Goal: Task Accomplishment & Management: Manage account settings

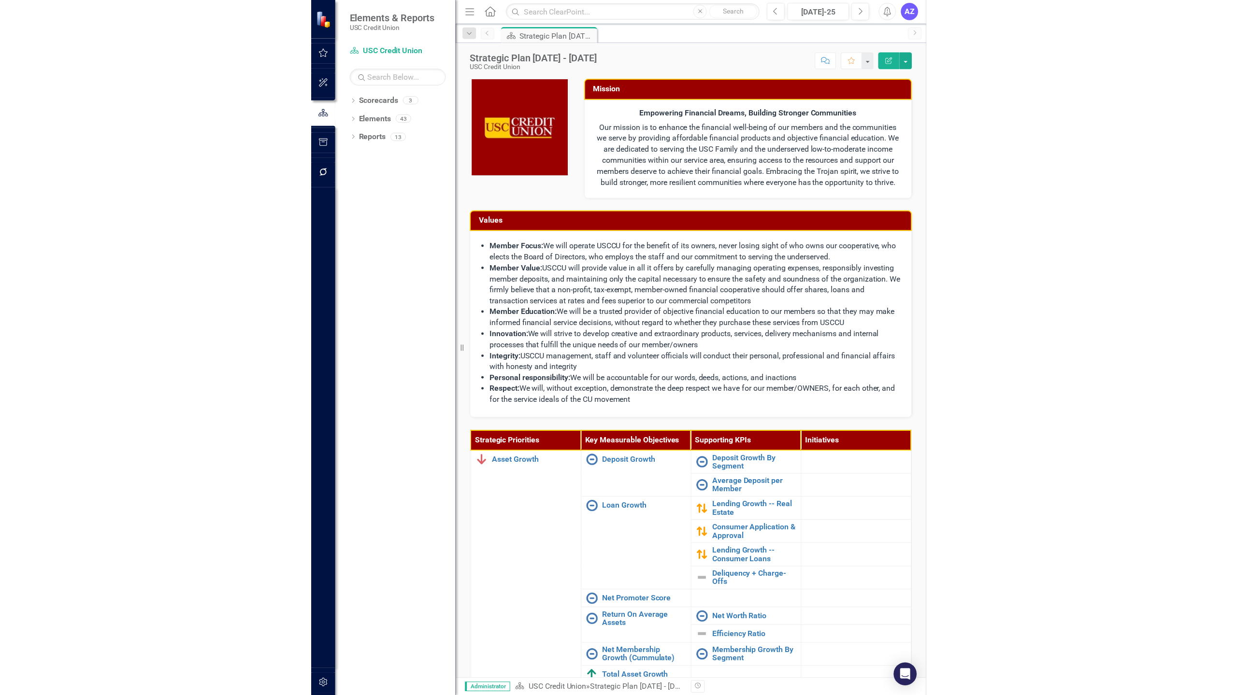
scroll to position [133, 0]
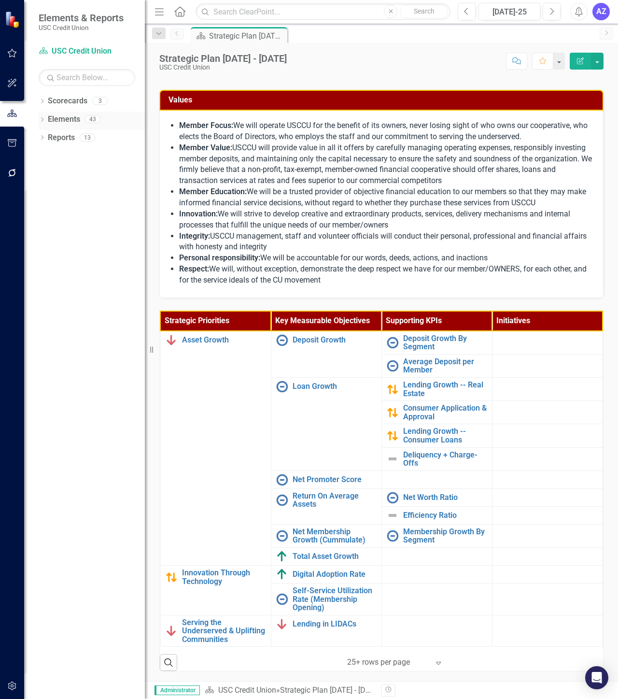
click at [68, 117] on link "Elements" at bounding box center [64, 119] width 32 height 11
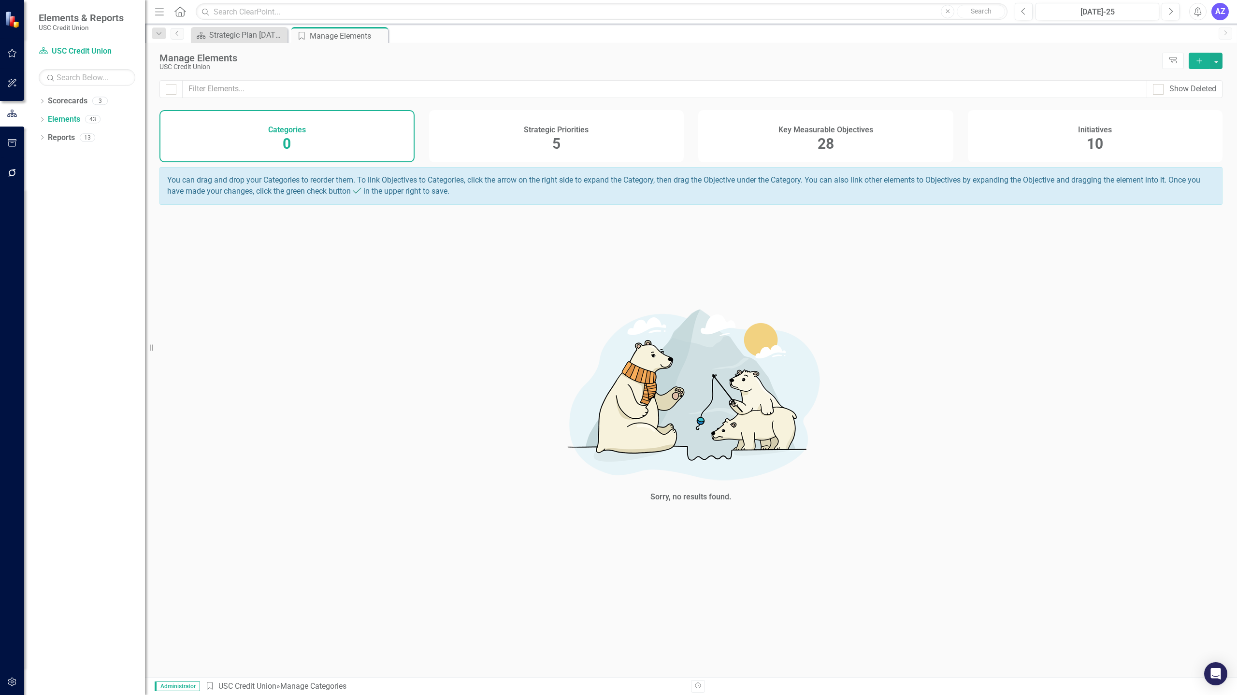
click at [618, 141] on div "Key Measurable Objectives 28" at bounding box center [825, 136] width 255 height 52
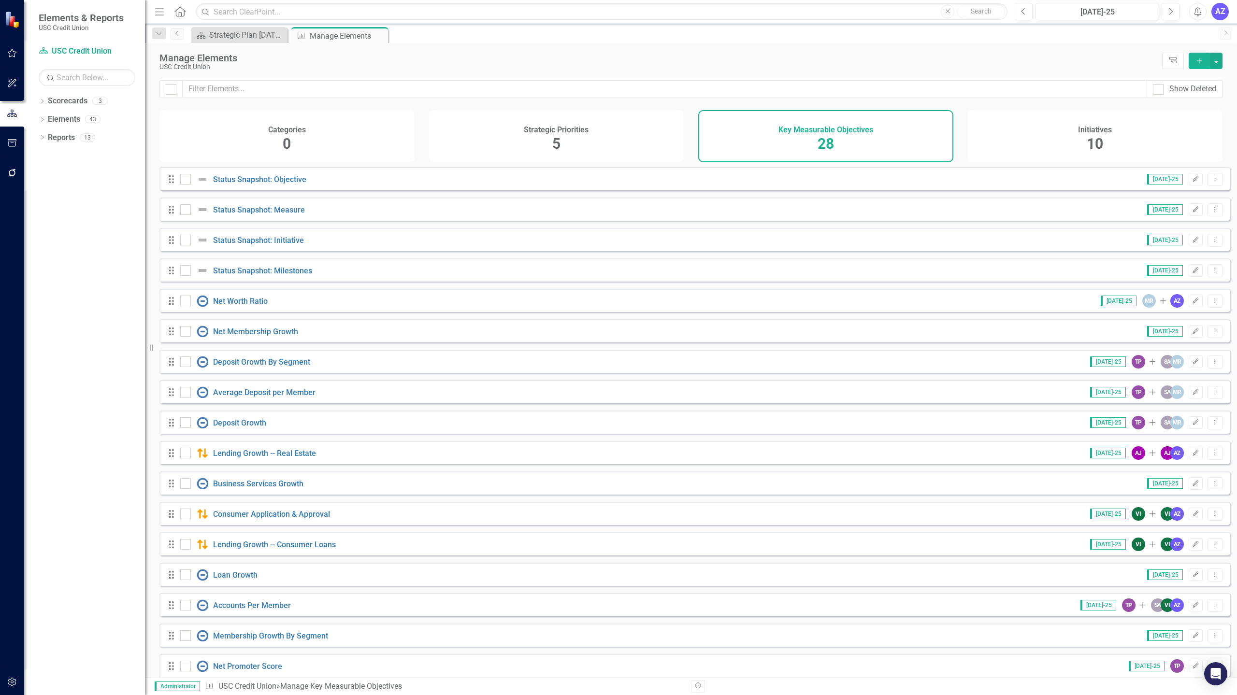
checkbox input "false"
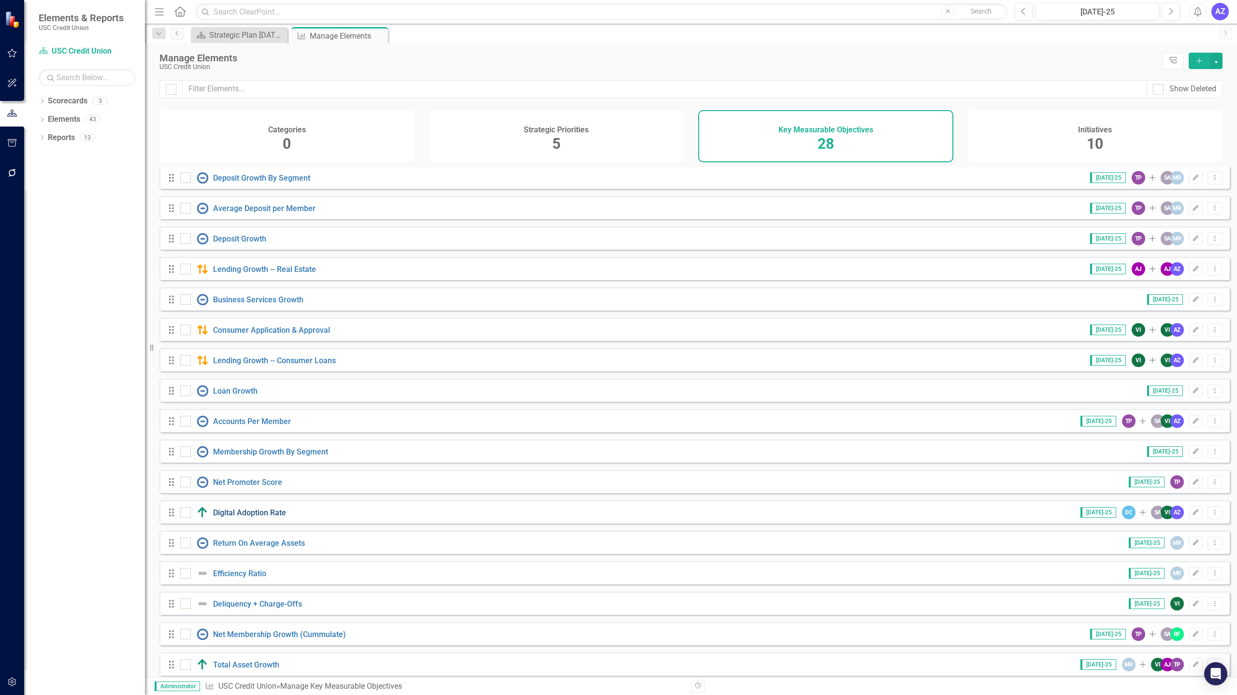
click at [271, 517] on link "Digital Adoption Rate" at bounding box center [249, 512] width 73 height 9
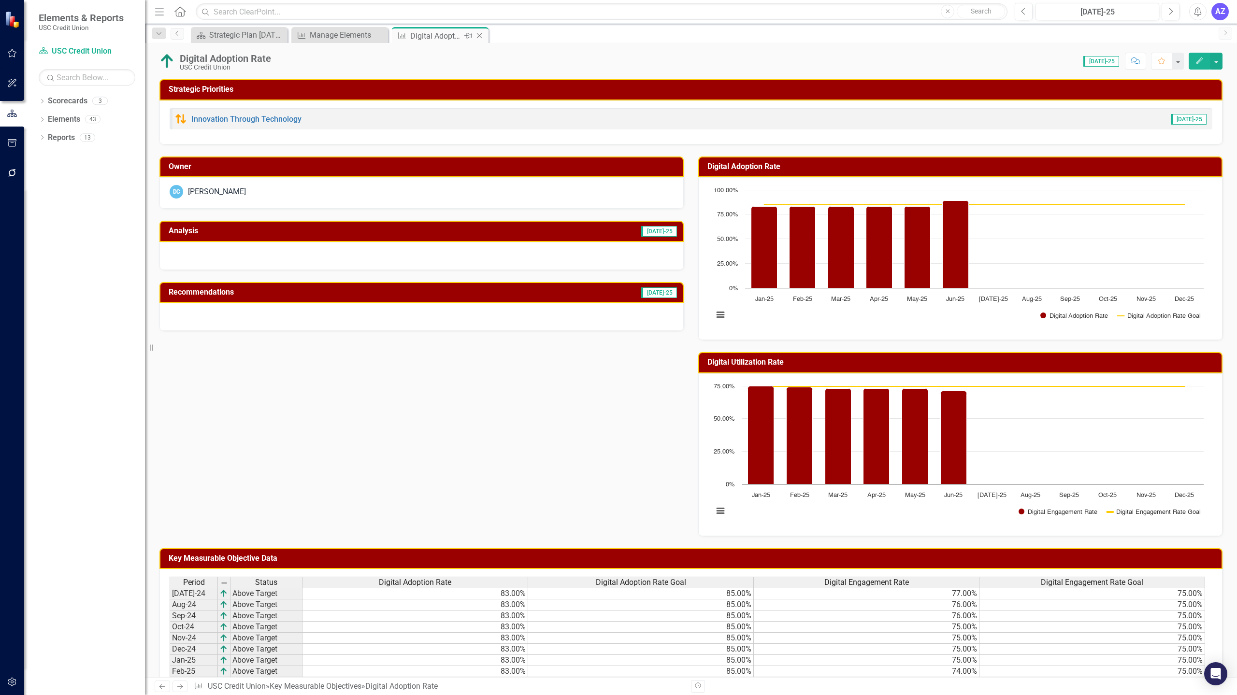
click at [479, 36] on icon at bounding box center [479, 35] width 5 height 5
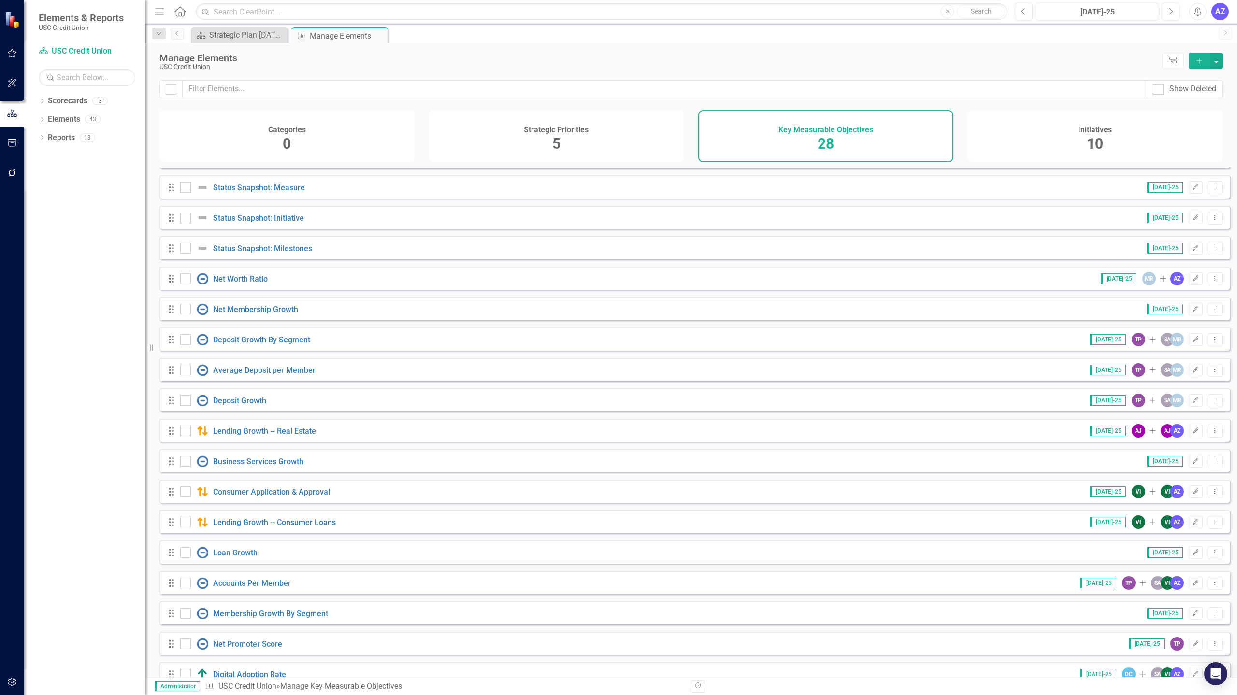
scroll to position [278, 0]
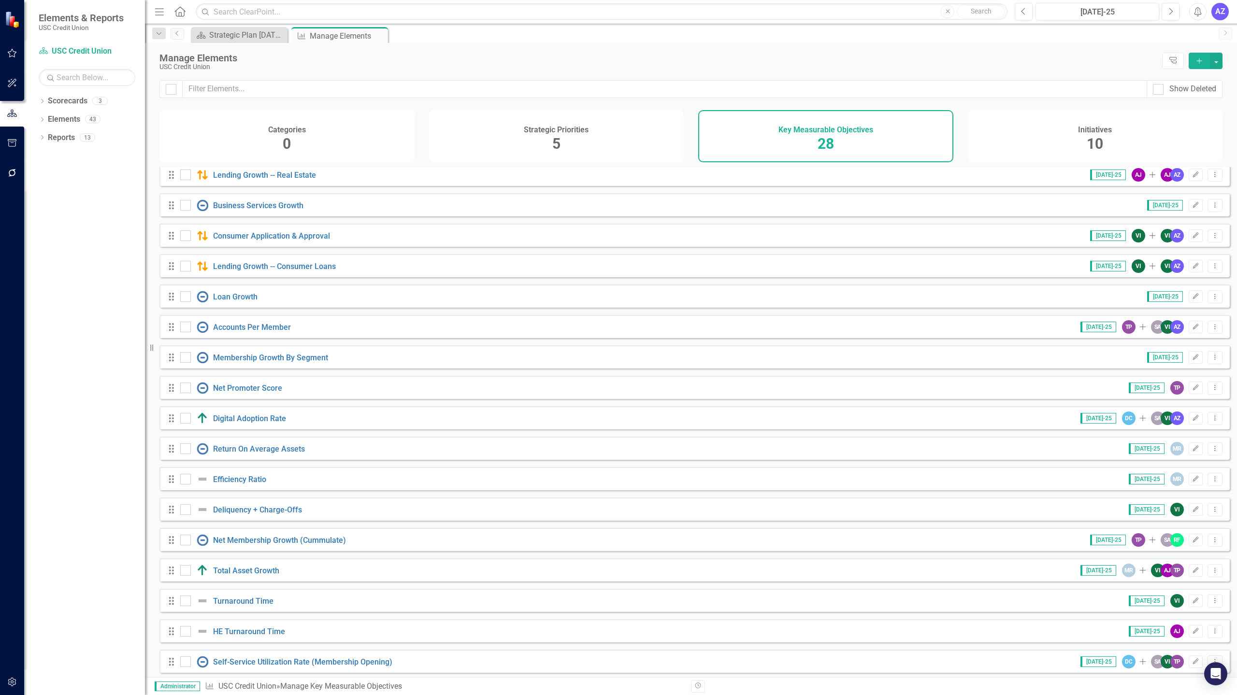
click at [618, 425] on div "Jul-25 DC Add SA VI AZ Edit Dropdown Menu" at bounding box center [1145, 419] width 155 height 14
click at [618, 421] on icon "Dropdown Menu" at bounding box center [1215, 418] width 8 height 6
click at [618, 443] on link "Edit Edit Key Measurable Objective" at bounding box center [1141, 442] width 145 height 18
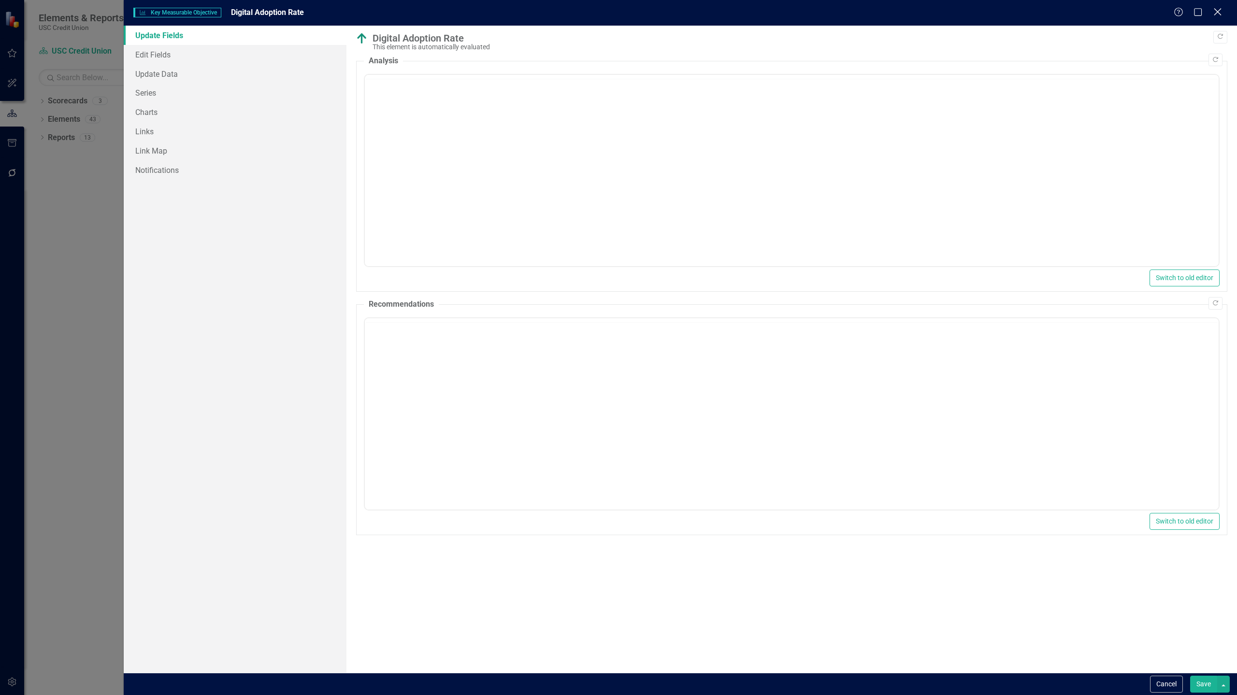
click at [618, 8] on icon "Close" at bounding box center [1217, 11] width 12 height 9
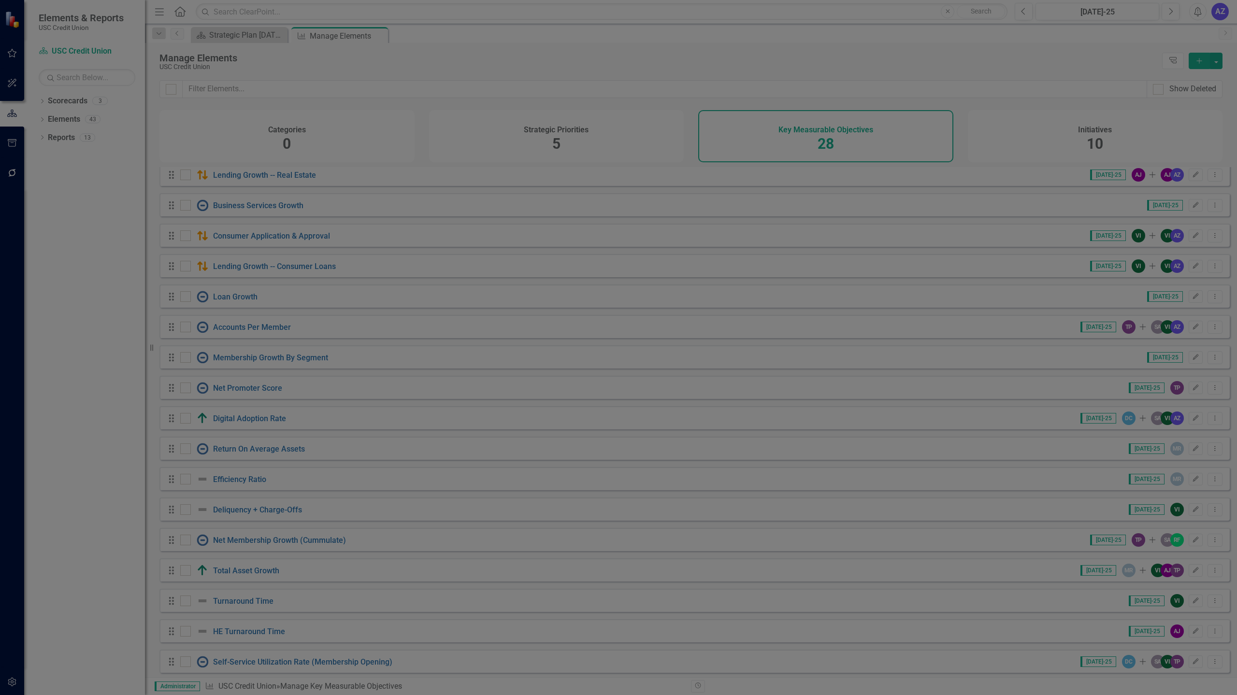
scroll to position [0, 0]
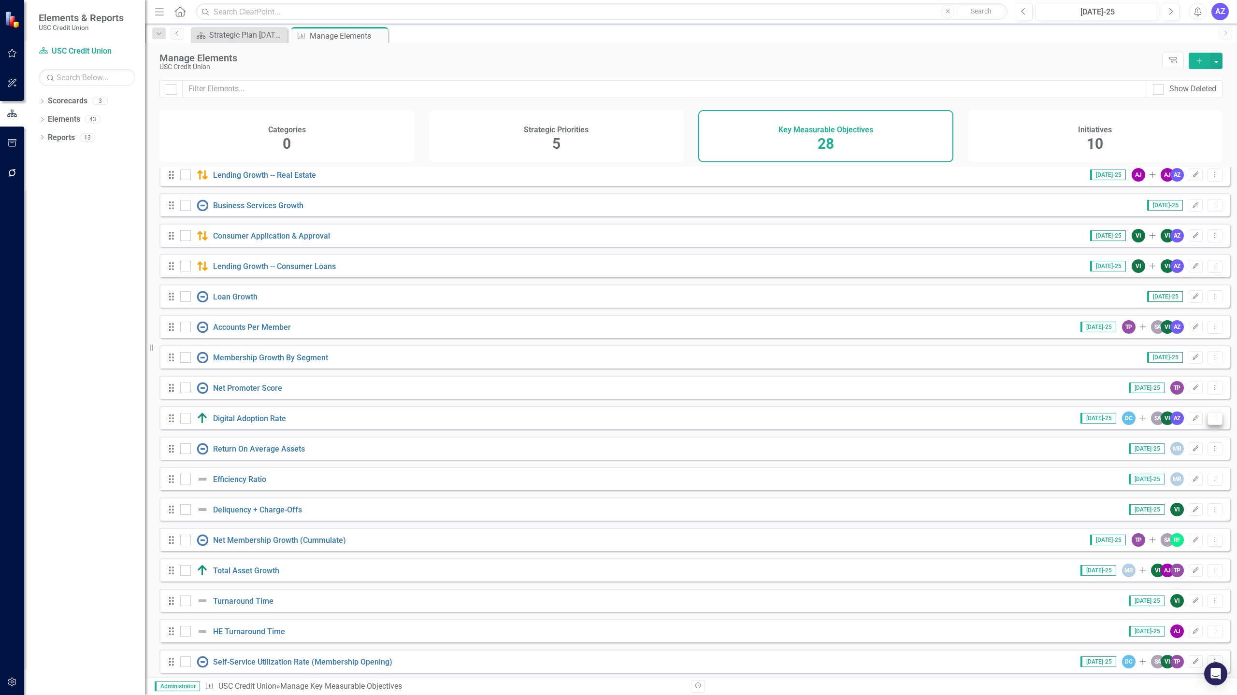
click at [618, 425] on button "Dropdown Menu" at bounding box center [1214, 418] width 15 height 13
click at [618, 480] on link "Copy Duplicate Key Measurable Objective" at bounding box center [1141, 478] width 145 height 18
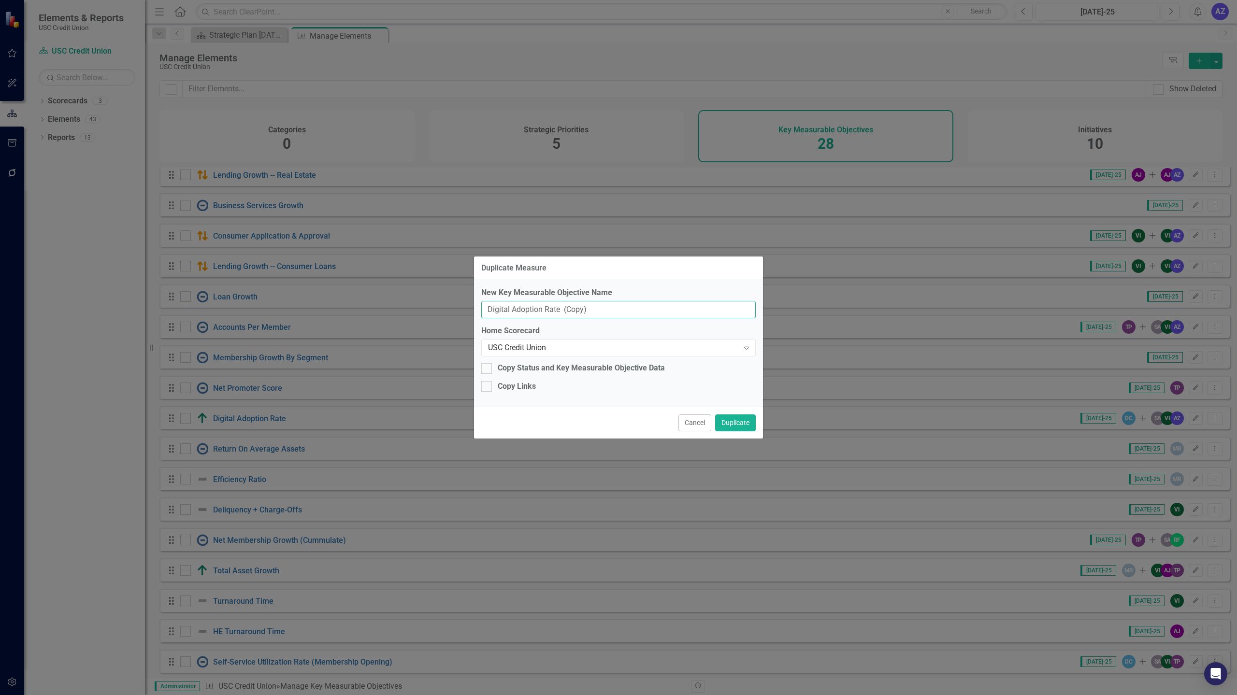
click at [618, 305] on input "Digital Adoption Rate (Copy)" at bounding box center [618, 310] width 274 height 18
type input "12 Month Membership Retention Rate"
click at [618, 423] on button "Duplicate" at bounding box center [735, 423] width 41 height 17
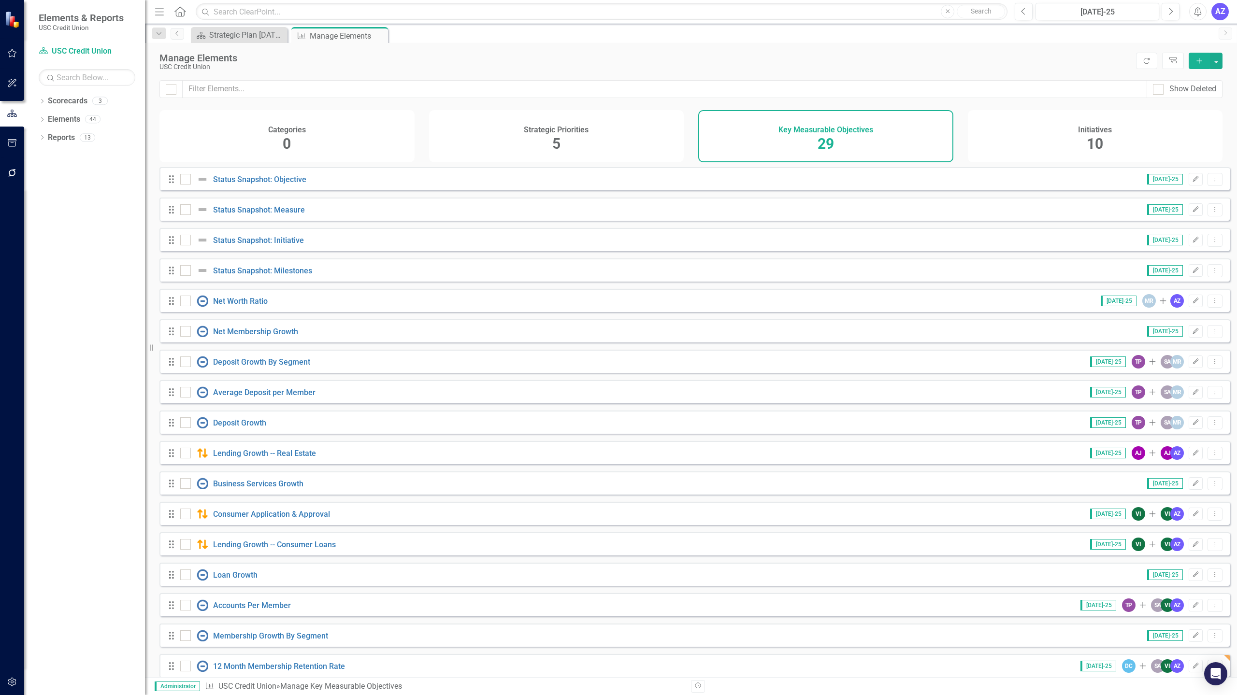
click at [618, 525] on div "Drag Consumer Application & Approval Jul-25 VI Add VI AZ Edit Dropdown Menu" at bounding box center [694, 513] width 1070 height 23
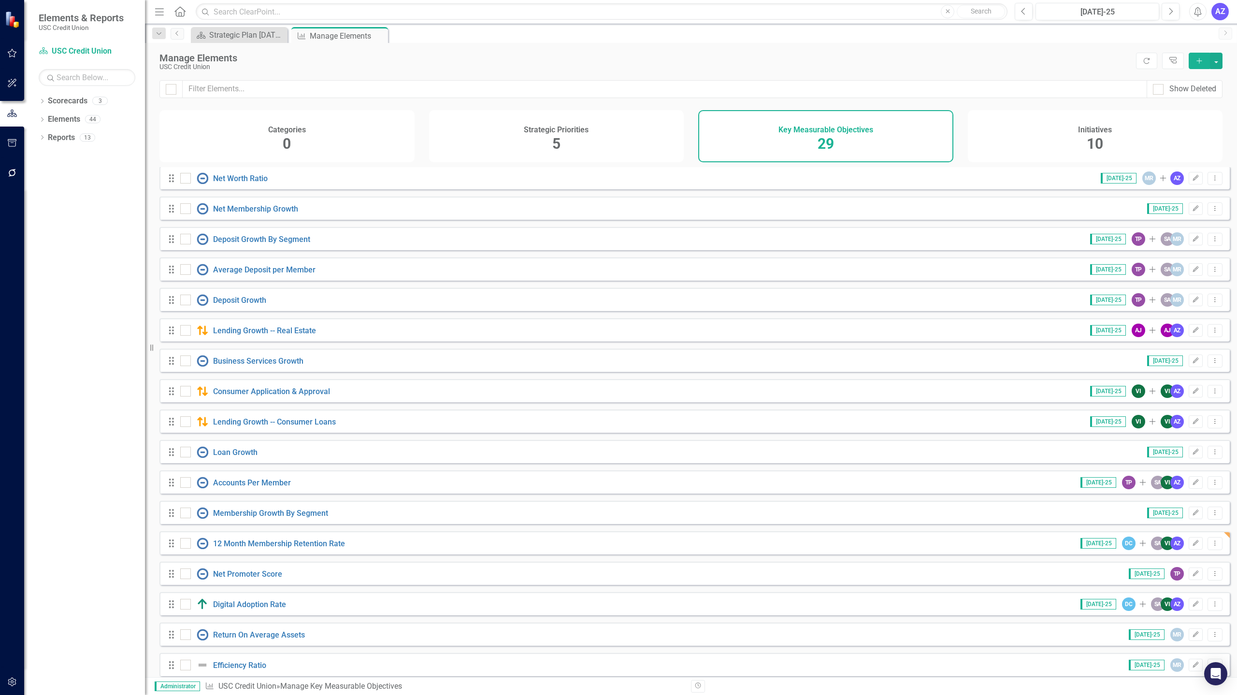
scroll to position [123, 0]
click at [245, 548] on link "12 Month Membership Retention Rate" at bounding box center [279, 543] width 132 height 9
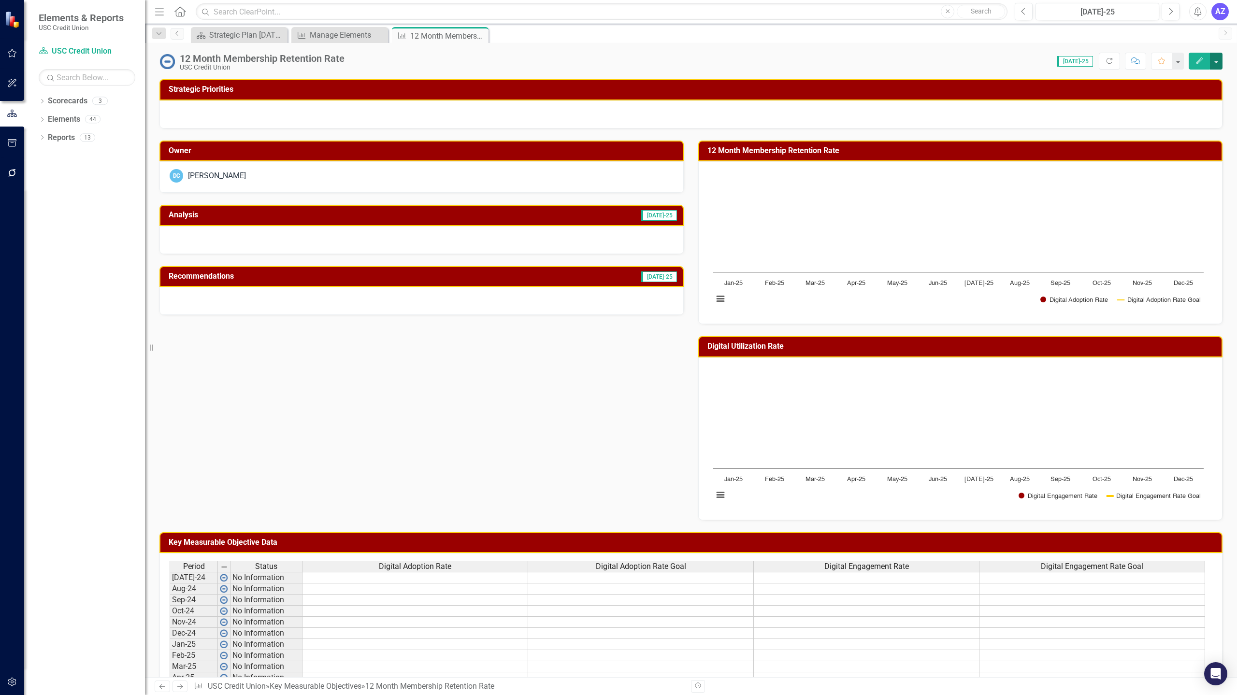
click at [618, 61] on button "button" at bounding box center [1216, 61] width 13 height 17
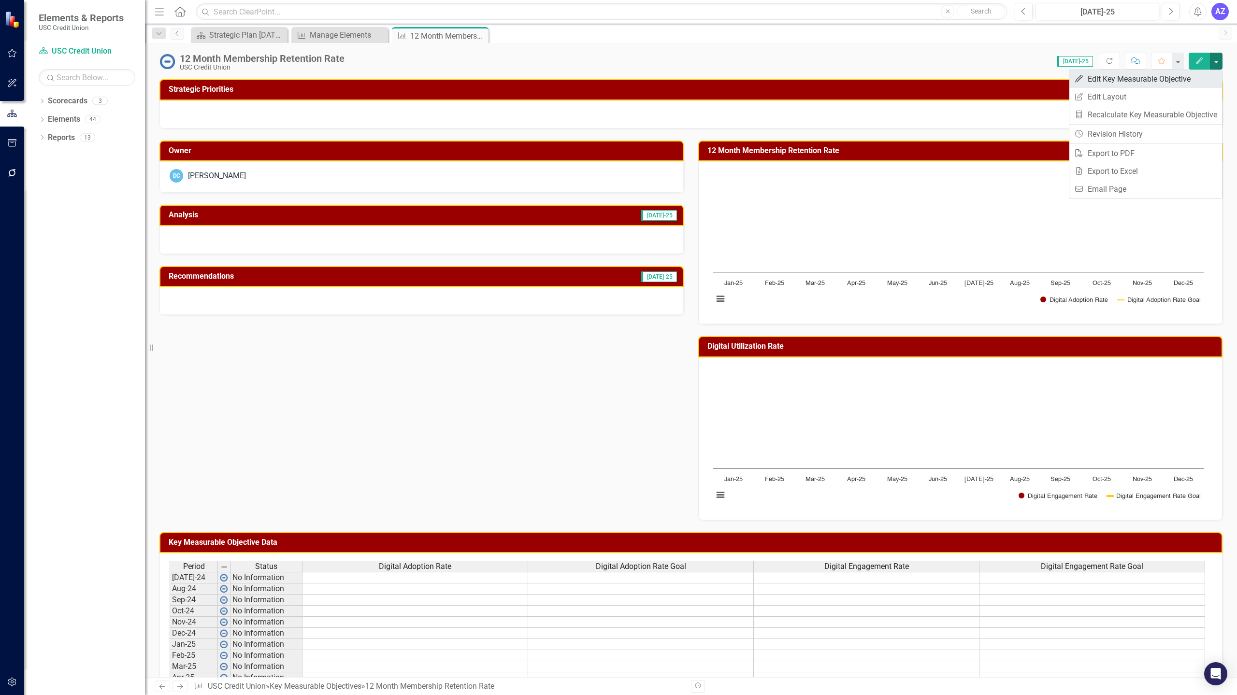
click at [618, 77] on link "Edit Edit Key Measurable Objective" at bounding box center [1145, 79] width 153 height 18
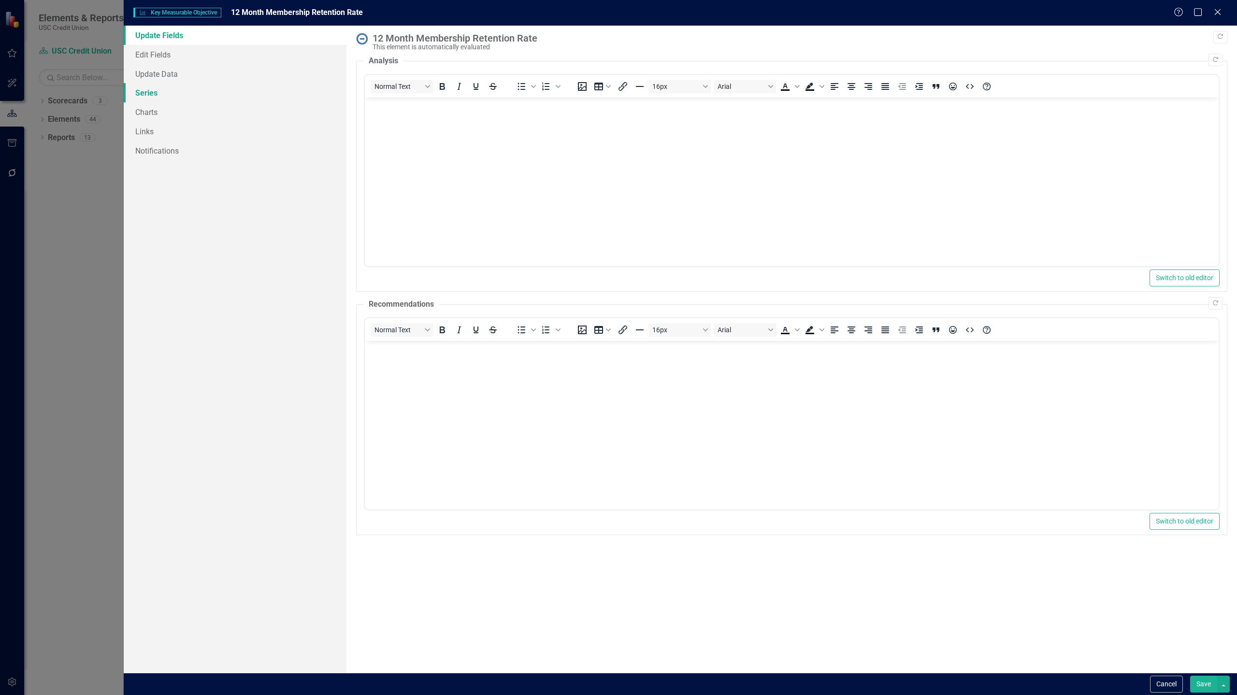
click at [179, 92] on link "Series" at bounding box center [235, 92] width 223 height 19
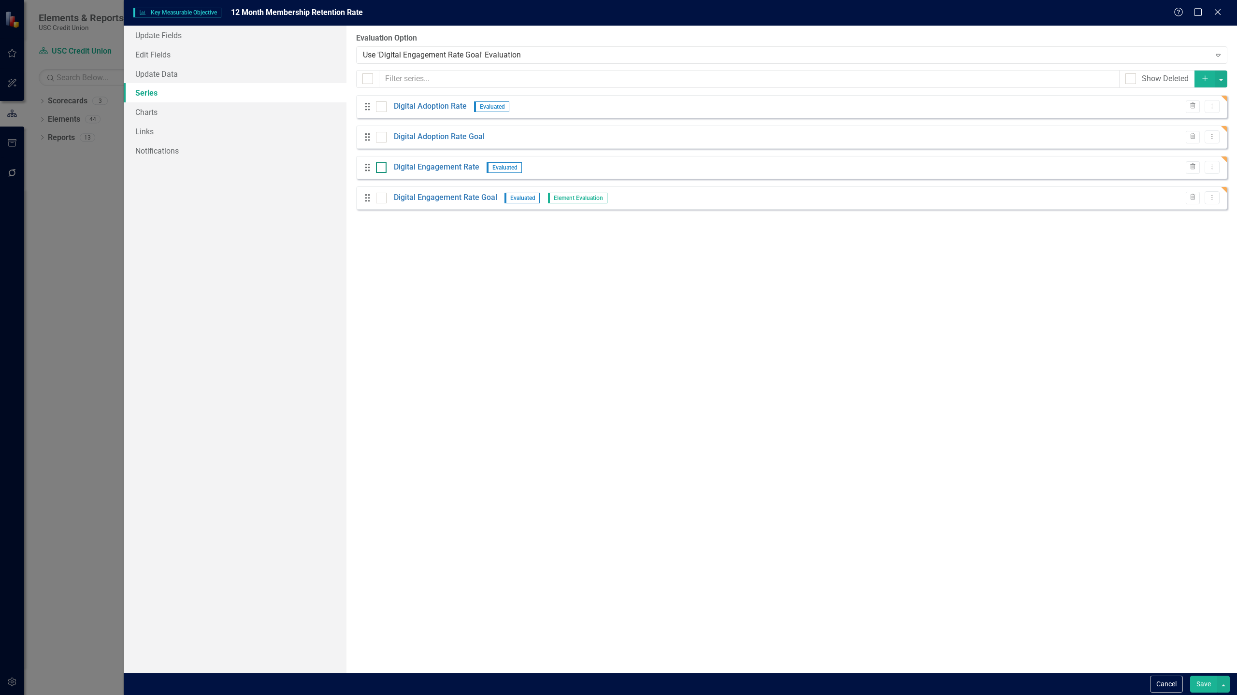
click at [386, 164] on div at bounding box center [381, 167] width 11 height 11
click at [382, 164] on input "checkbox" at bounding box center [379, 165] width 6 height 6
checkbox input "true"
click at [377, 196] on input "checkbox" at bounding box center [379, 196] width 6 height 6
checkbox input "true"
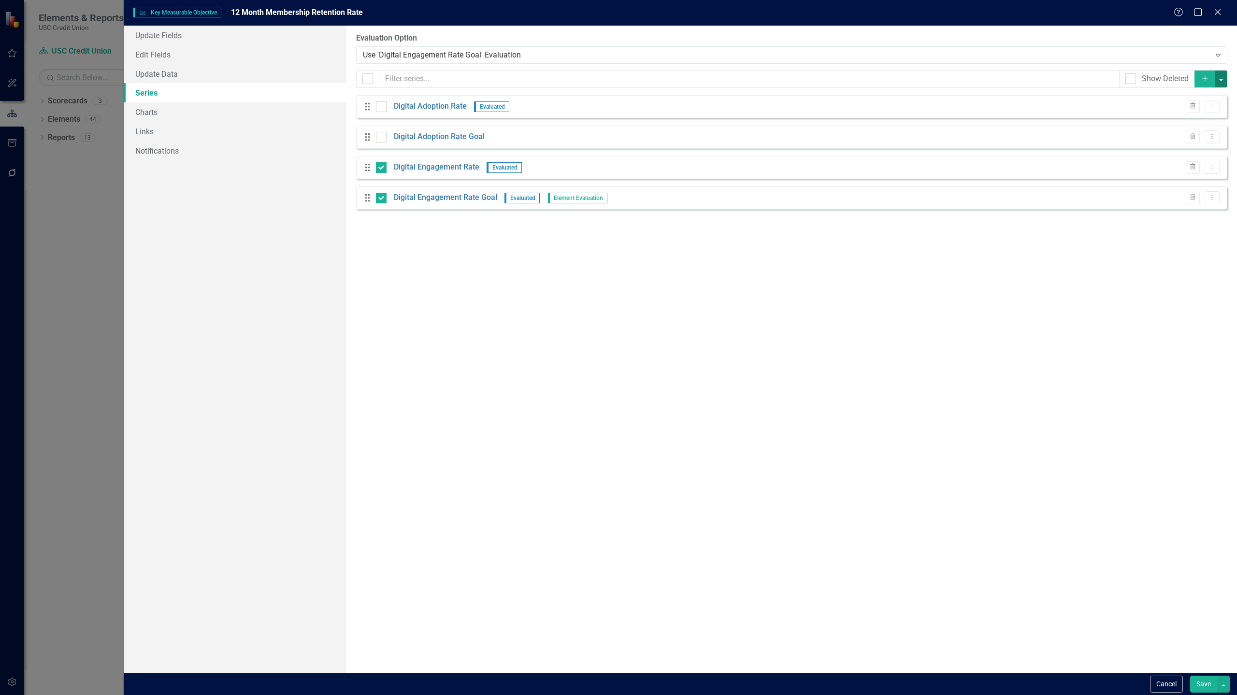
click at [618, 86] on button "button" at bounding box center [1221, 79] width 13 height 17
click at [618, 145] on link "Trash Delete Multiple" at bounding box center [1188, 151] width 76 height 18
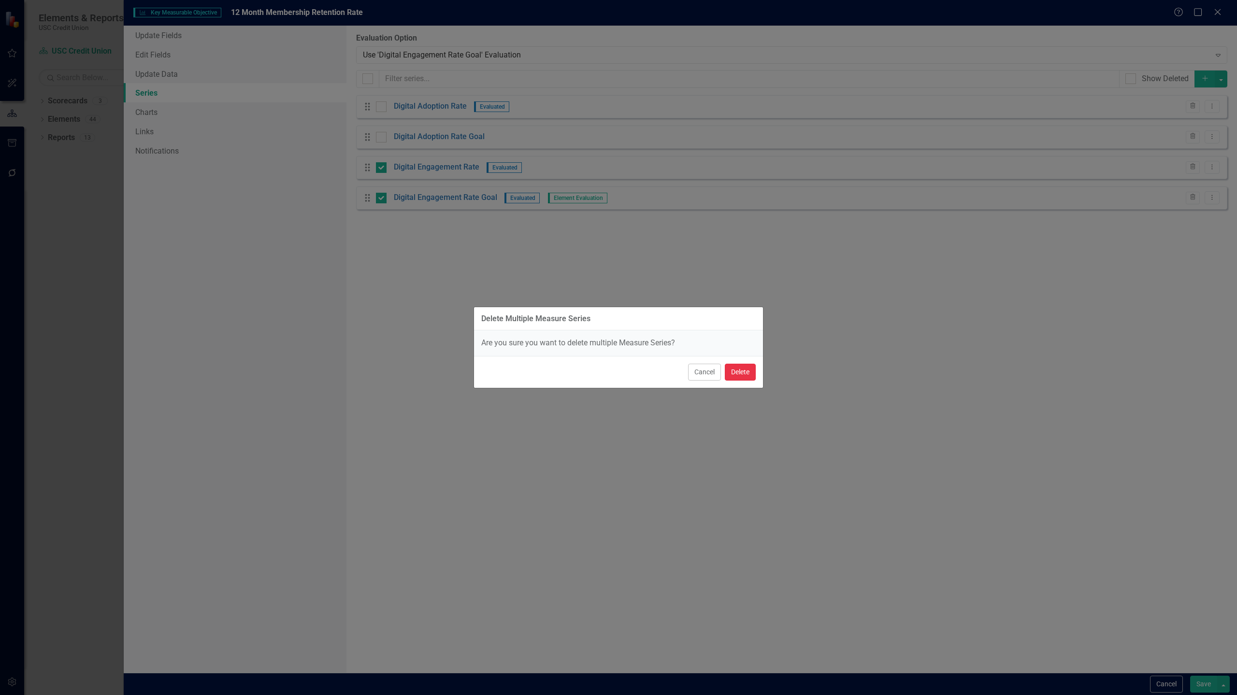
click at [618, 371] on button "Delete" at bounding box center [740, 372] width 31 height 17
checkbox input "false"
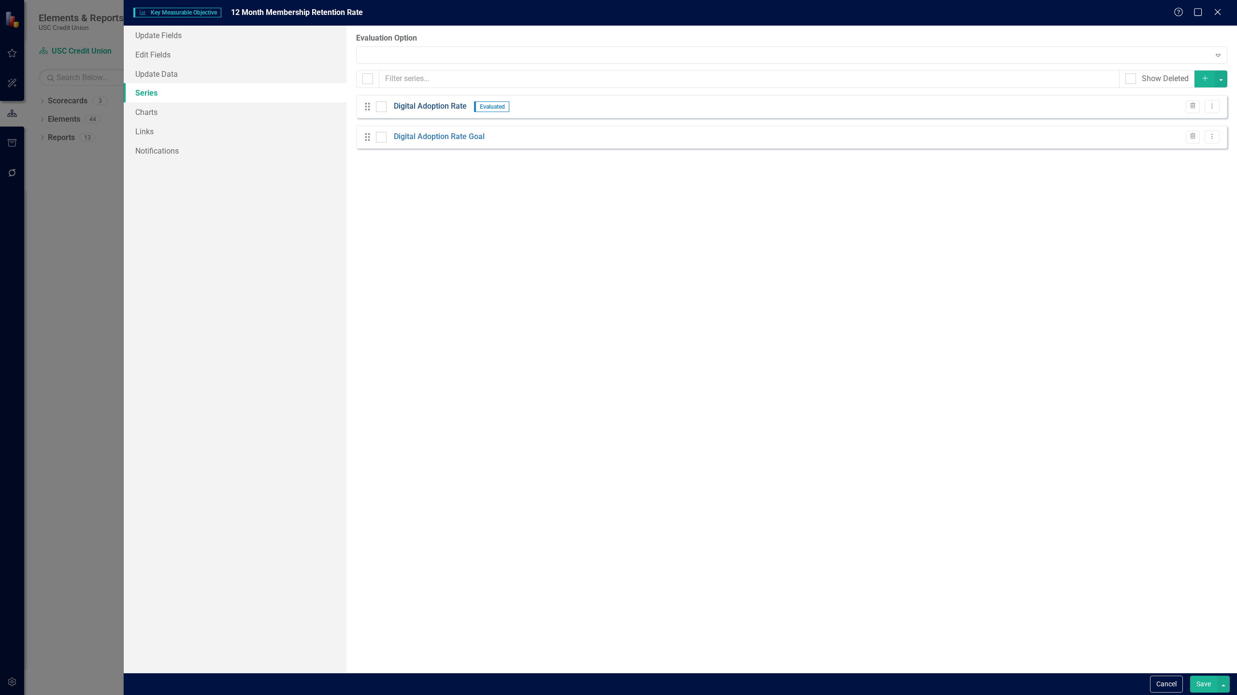
click at [423, 106] on link "Digital Adoption Rate" at bounding box center [430, 106] width 73 height 11
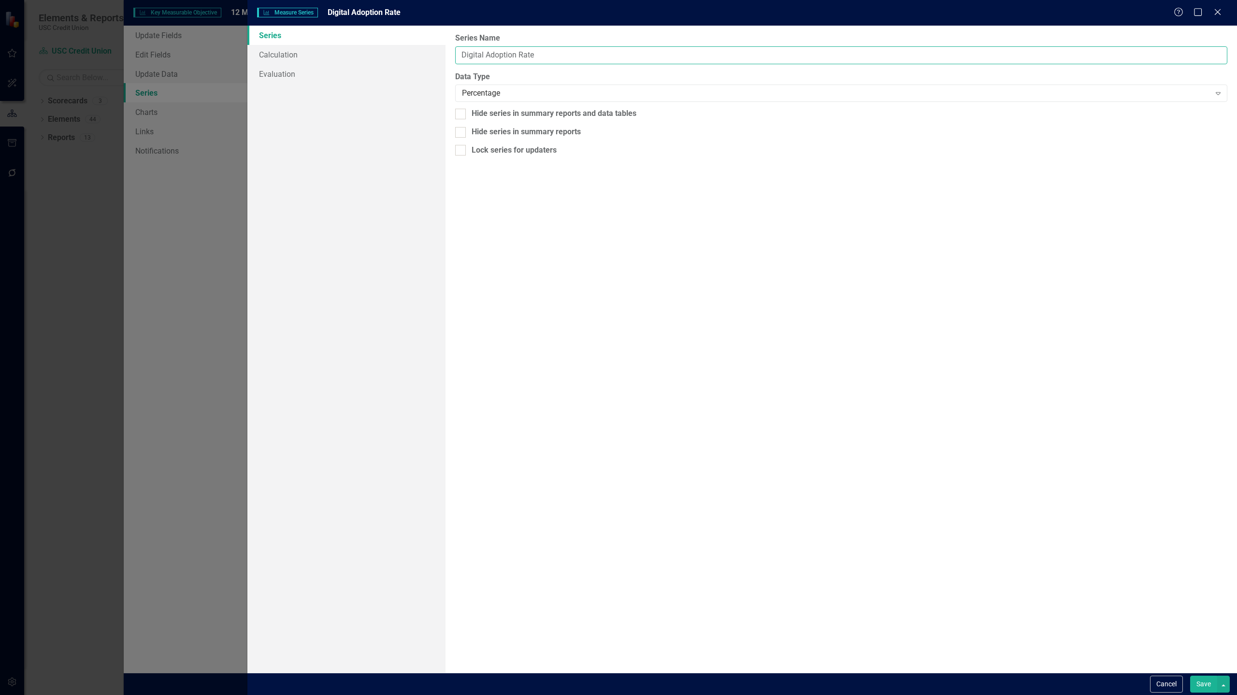
click at [554, 60] on input "Digital Adoption Rate" at bounding box center [841, 55] width 772 height 18
click at [612, 57] on input "12 Month Membership Rendition Rate" at bounding box center [841, 55] width 772 height 18
type input "12 Month Membership Rendition Rate"
click at [288, 72] on link "Evaluation" at bounding box center [346, 73] width 198 height 19
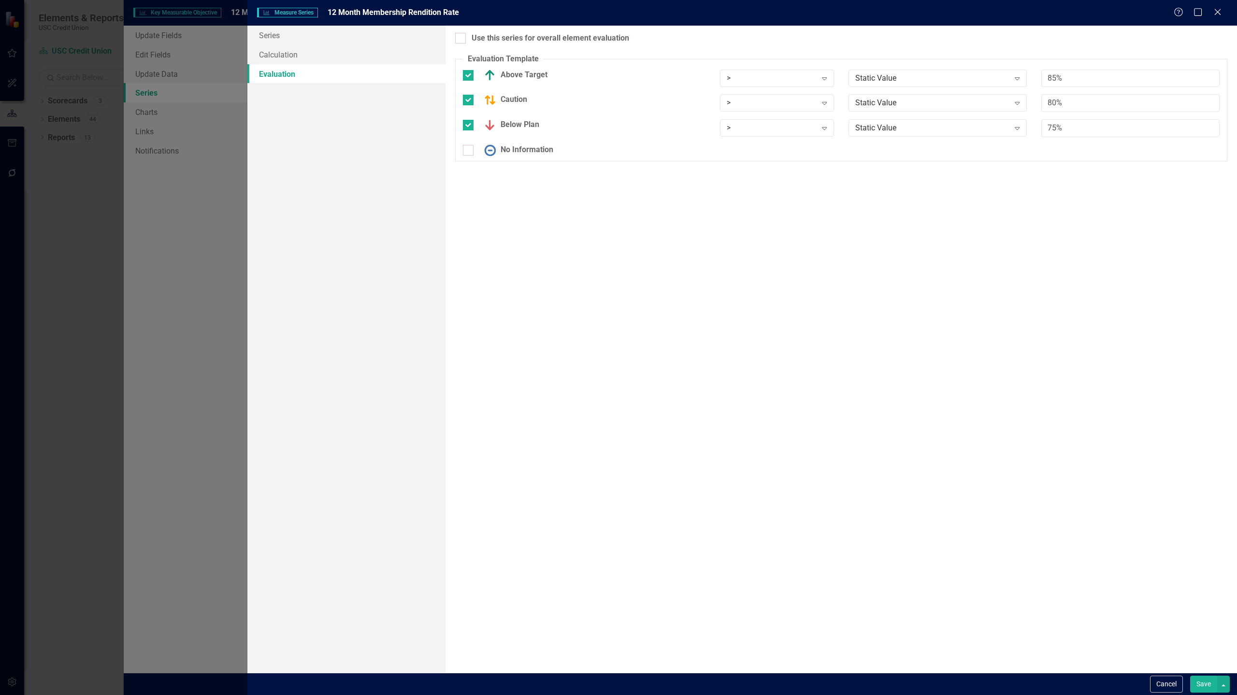
click at [618, 683] on button "Save" at bounding box center [1203, 684] width 27 height 17
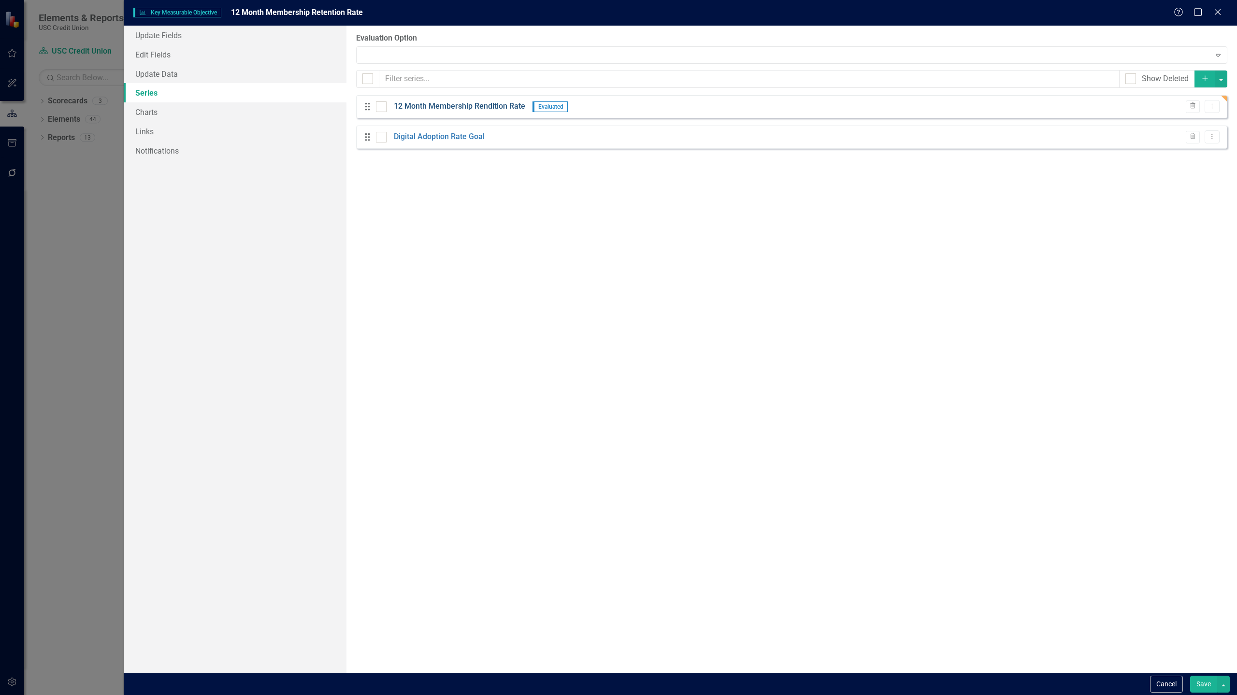
click at [465, 105] on link "12 Month Membership Rendition Rate" at bounding box center [459, 106] width 131 height 11
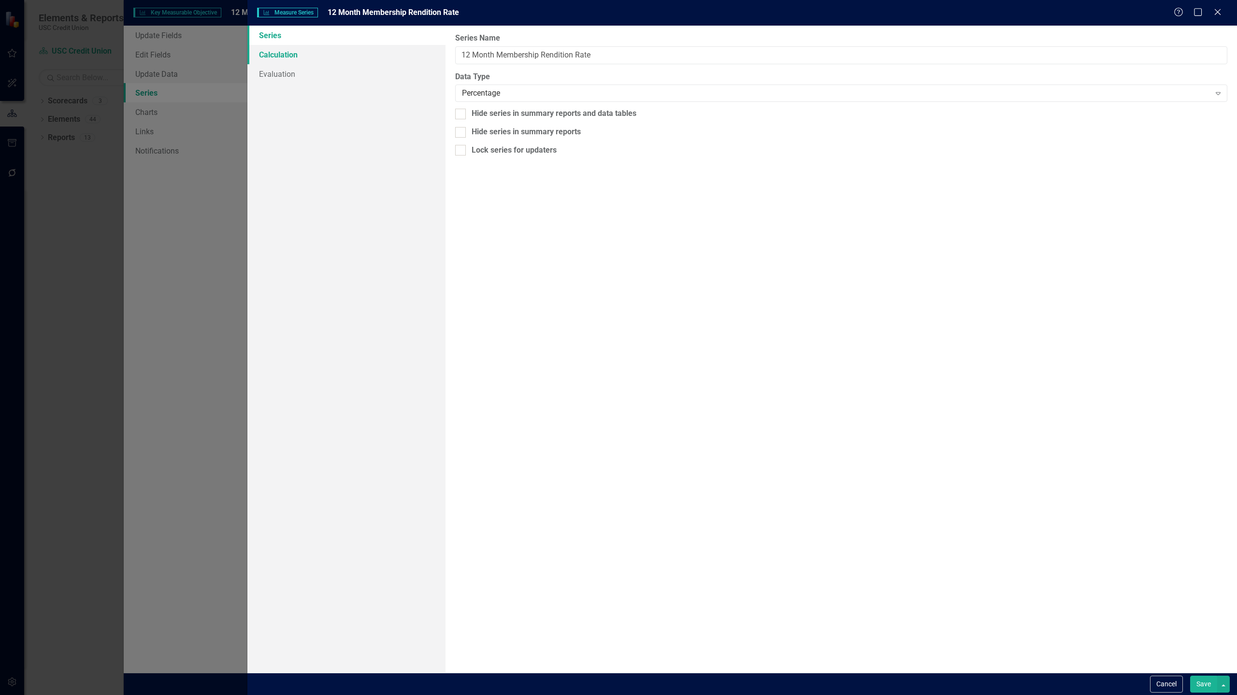
click at [311, 55] on link "Calculation" at bounding box center [346, 54] width 198 height 19
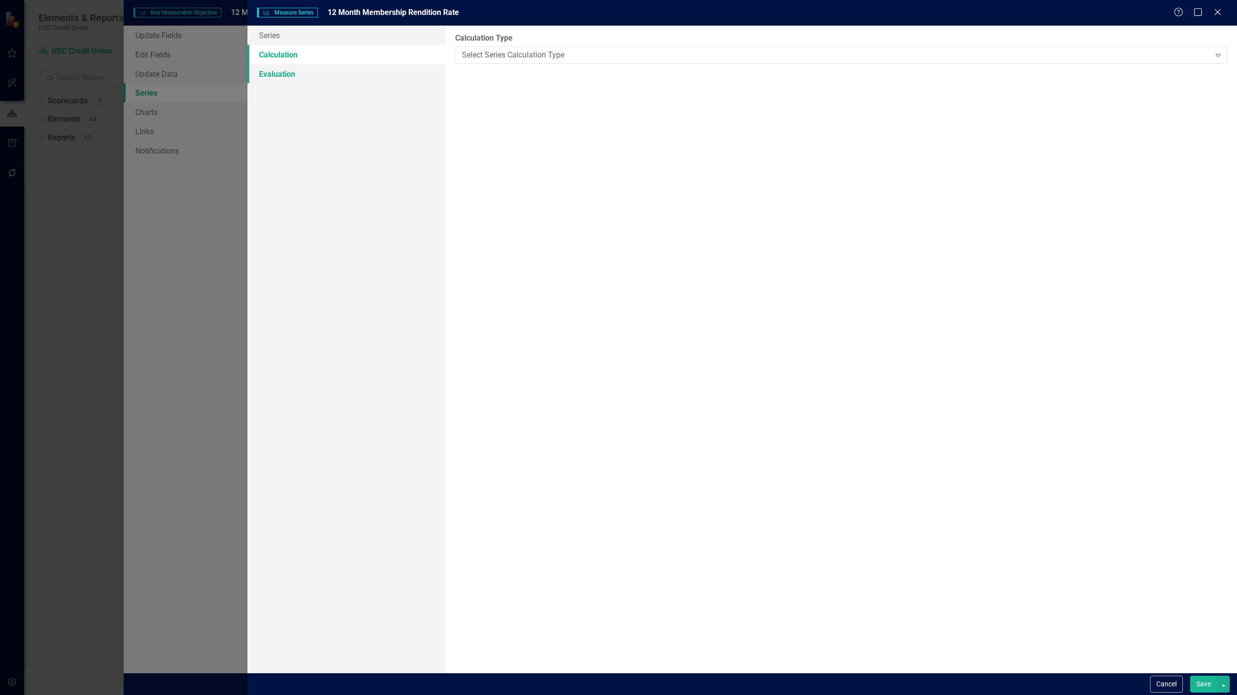
click at [292, 69] on link "Evaluation" at bounding box center [346, 73] width 198 height 19
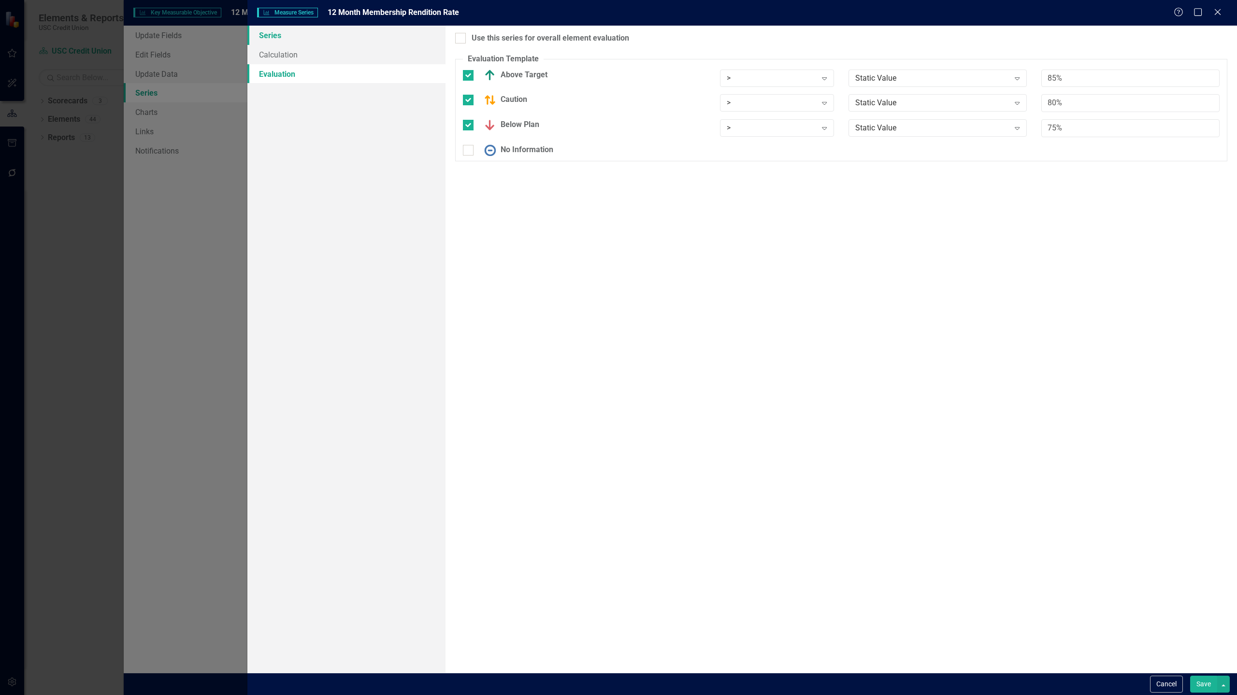
click at [289, 44] on link "Series" at bounding box center [346, 35] width 198 height 19
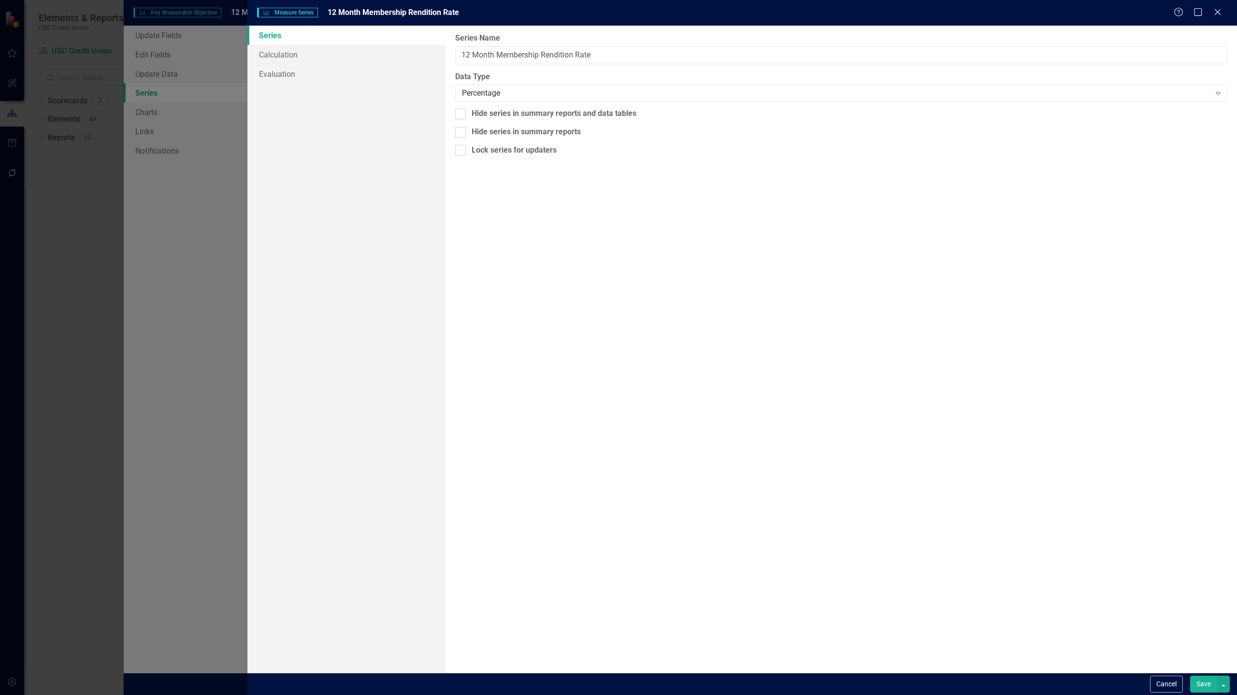
click at [618, 680] on button "Save" at bounding box center [1203, 684] width 27 height 17
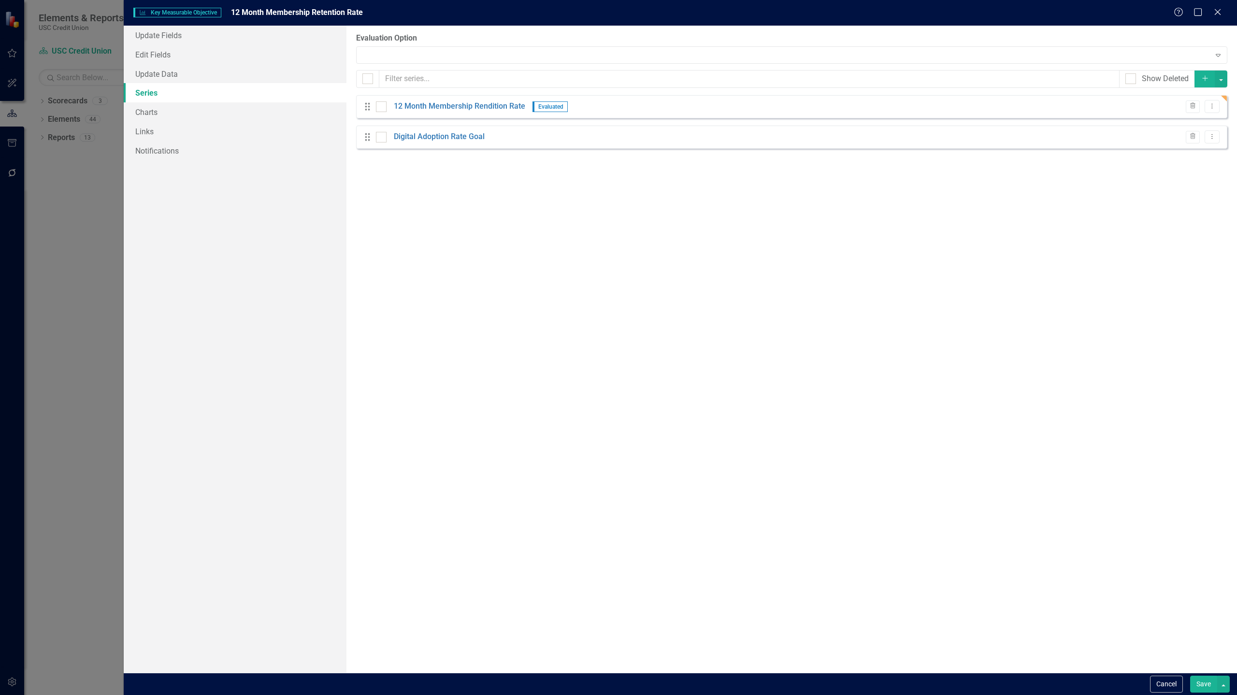
click at [618, 687] on button "Save" at bounding box center [1203, 684] width 27 height 17
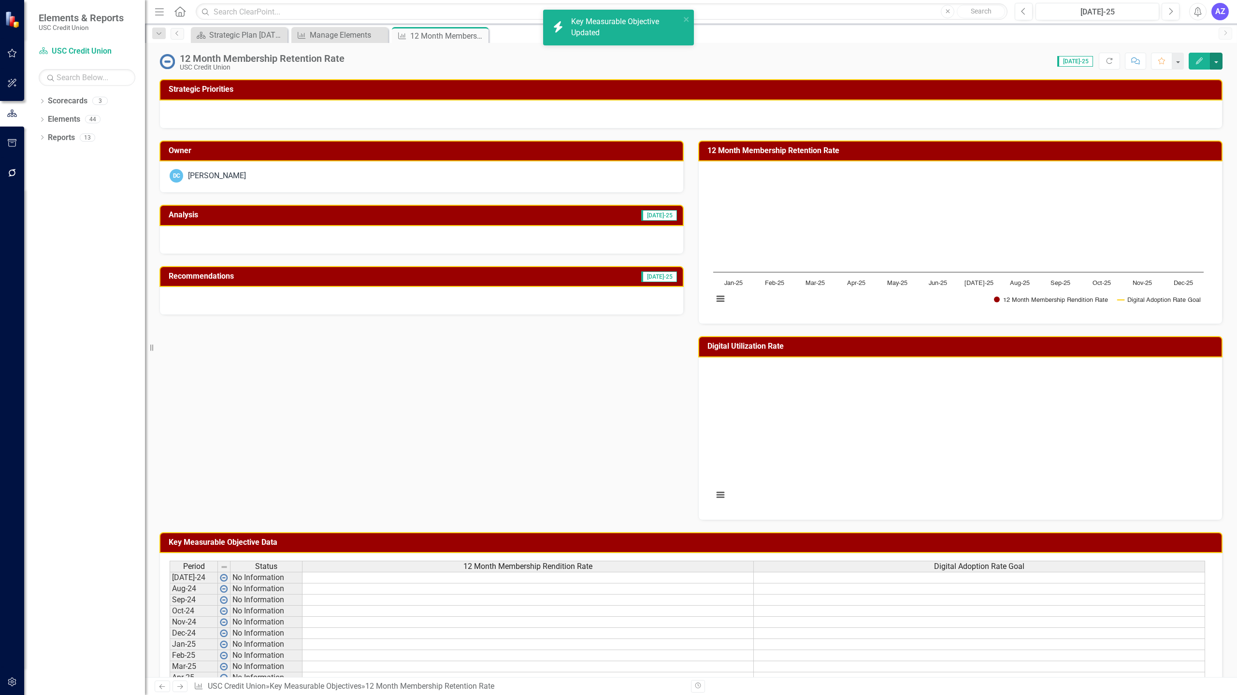
click at [602, 573] on div "Period Status 12 Month Membership Rendition Rate Digital Adoption Rate Goal" at bounding box center [687, 567] width 1035 height 13
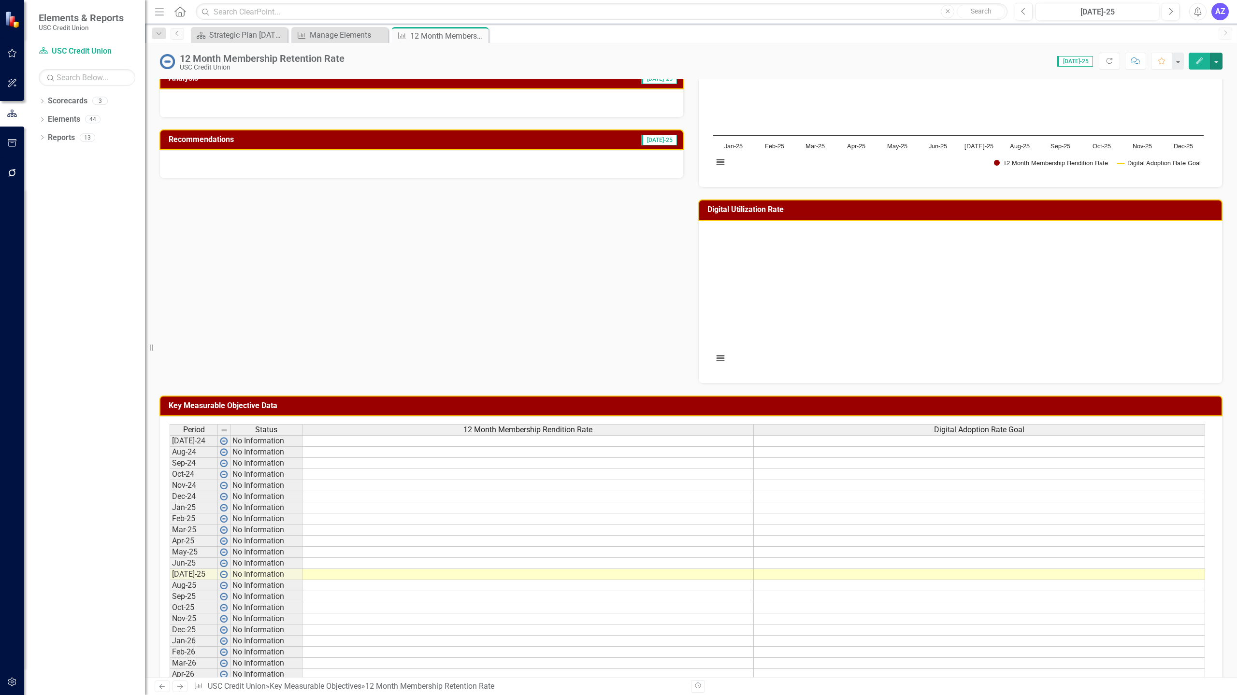
scroll to position [186, 0]
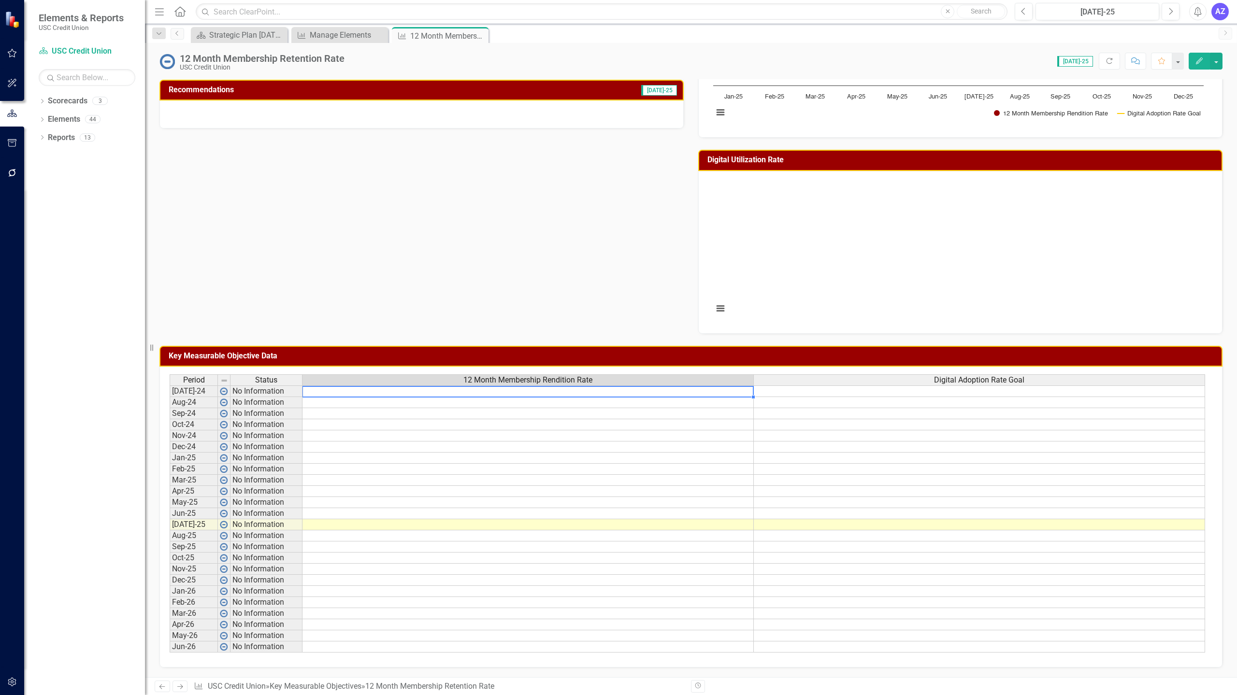
click at [567, 394] on td at bounding box center [527, 392] width 451 height 12
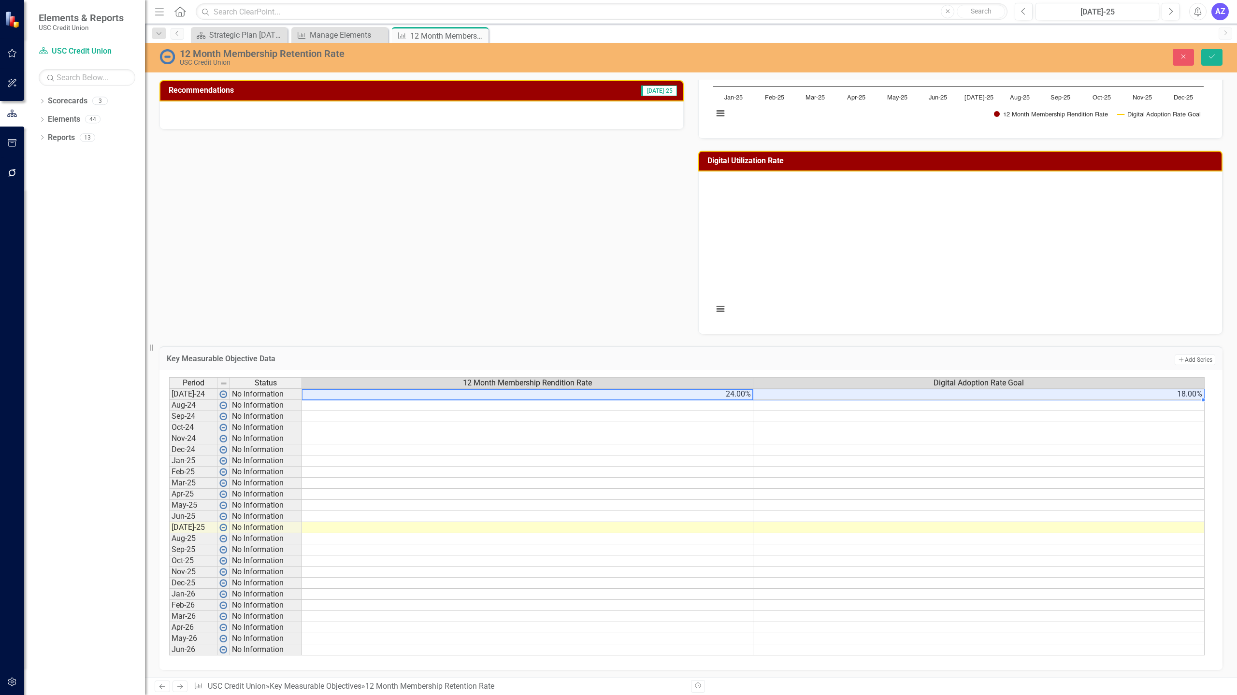
type textarea "24"
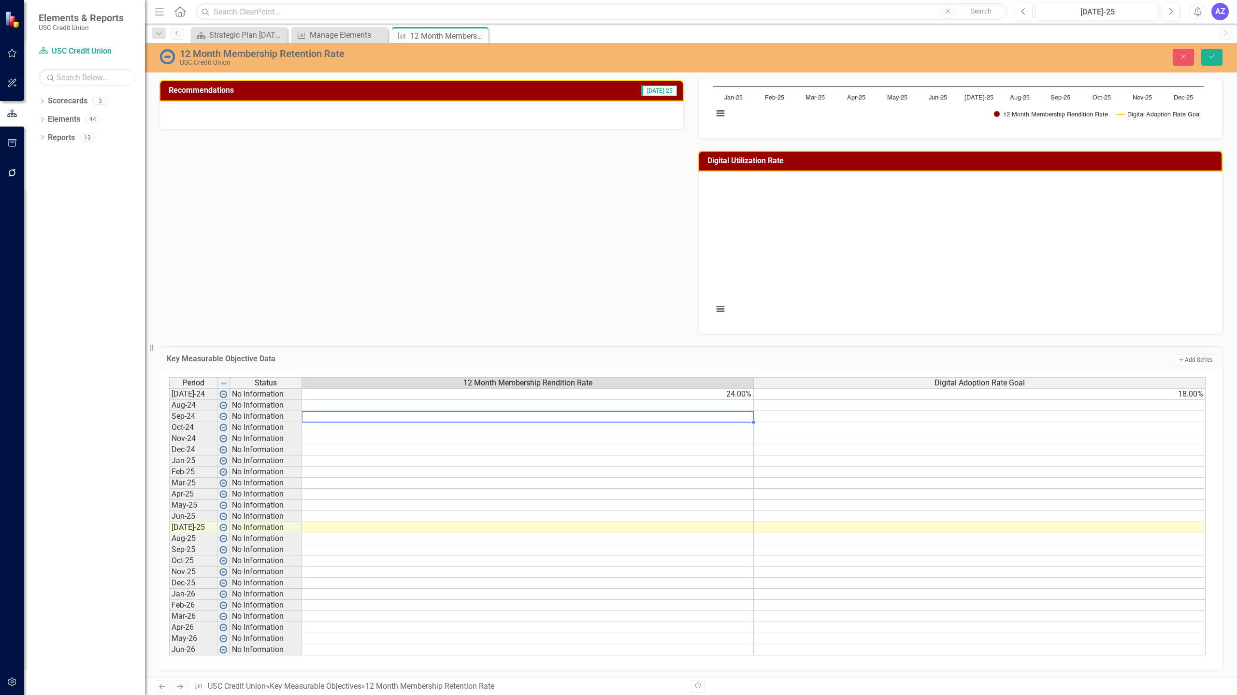
click at [535, 419] on td at bounding box center [528, 416] width 452 height 11
click at [555, 395] on td "24.00%" at bounding box center [528, 394] width 452 height 12
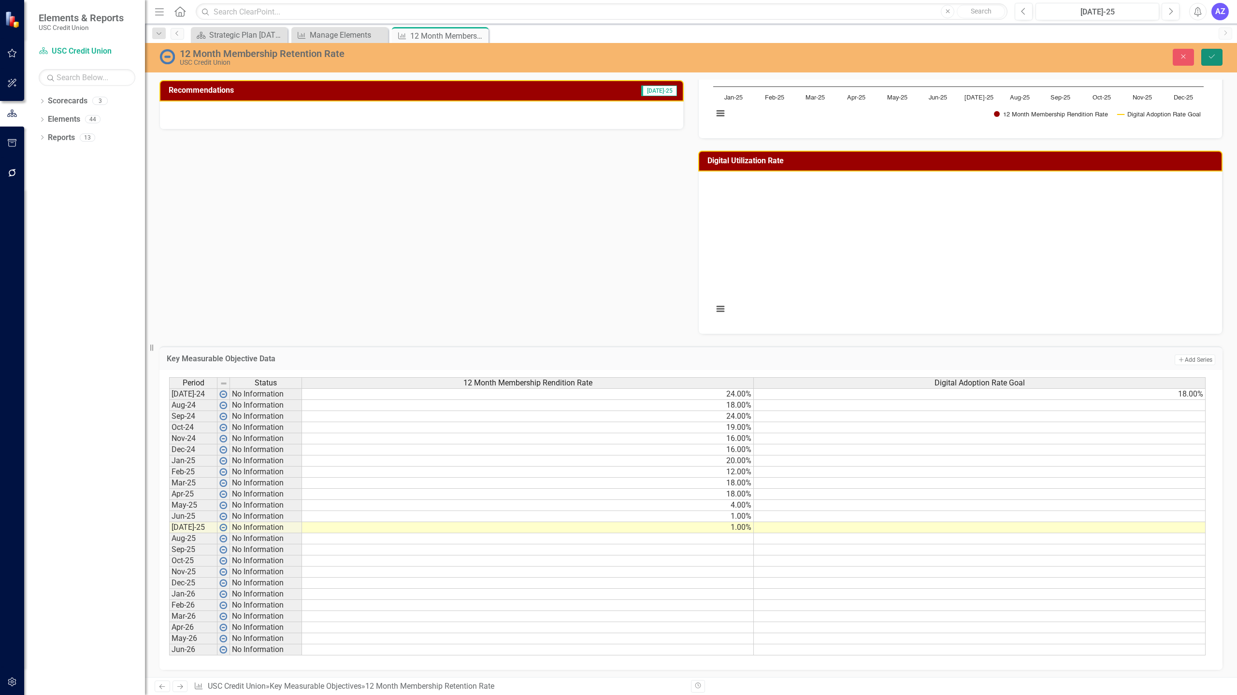
click at [618, 61] on button "Save" at bounding box center [1211, 57] width 21 height 17
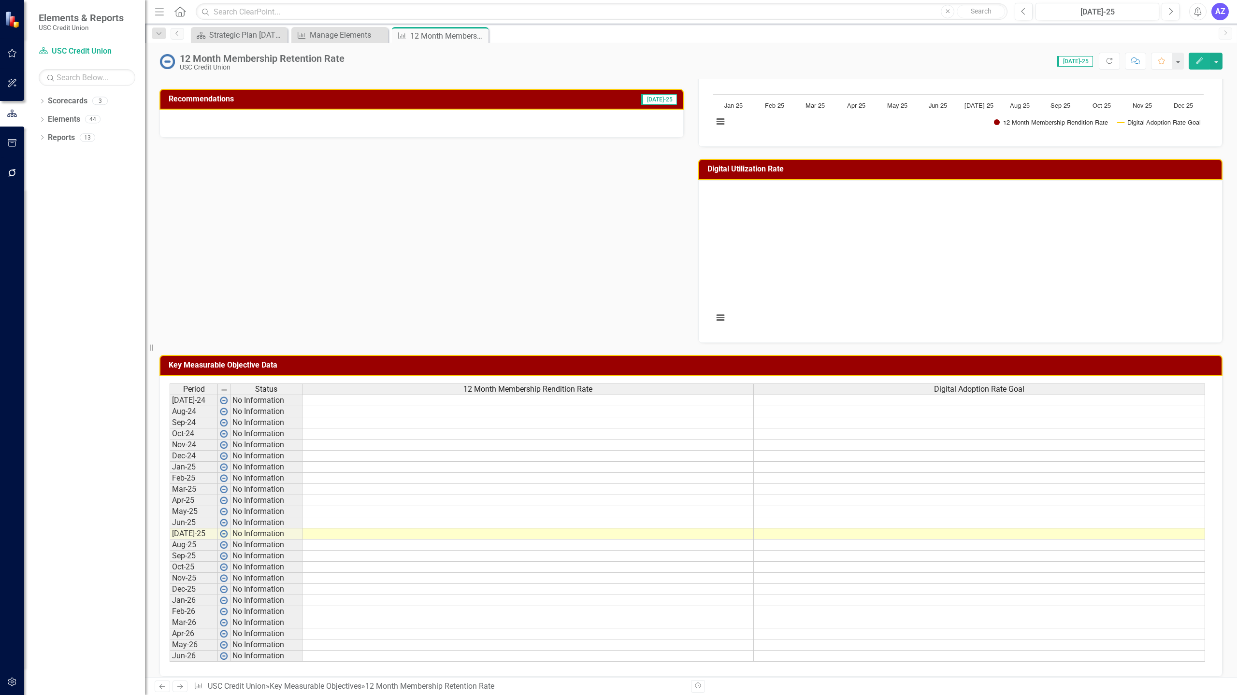
scroll to position [178, 0]
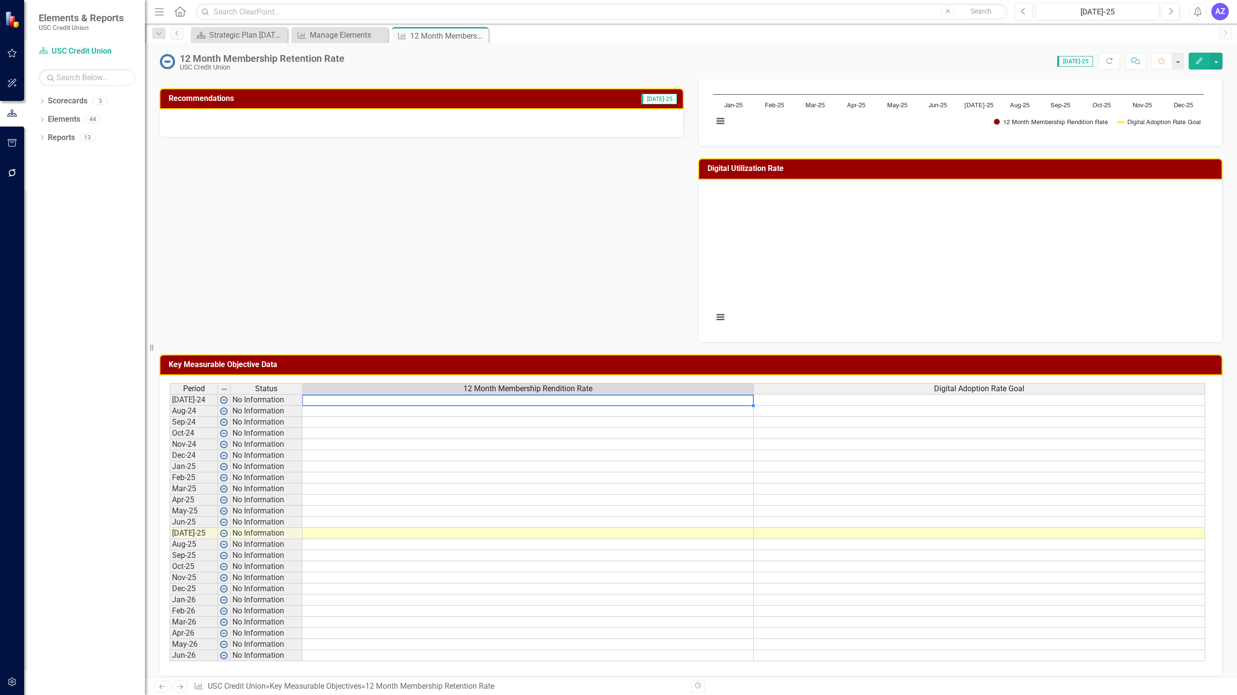
click at [618, 405] on td at bounding box center [527, 400] width 451 height 12
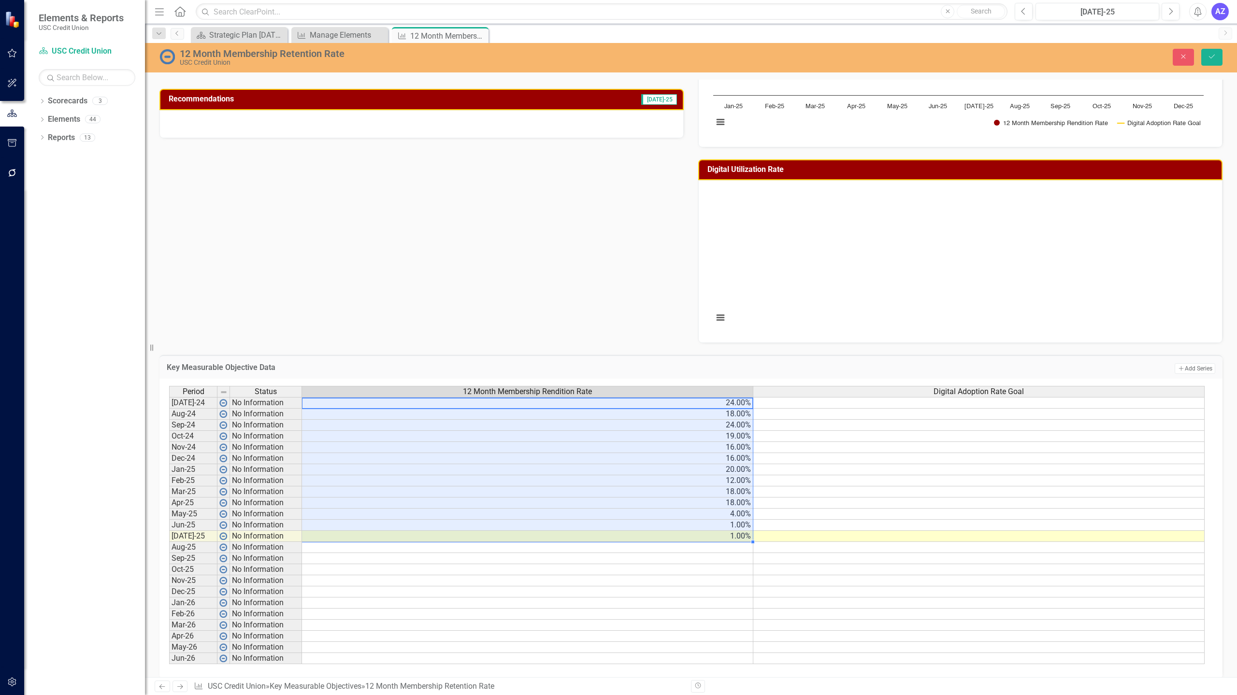
type textarea "24"
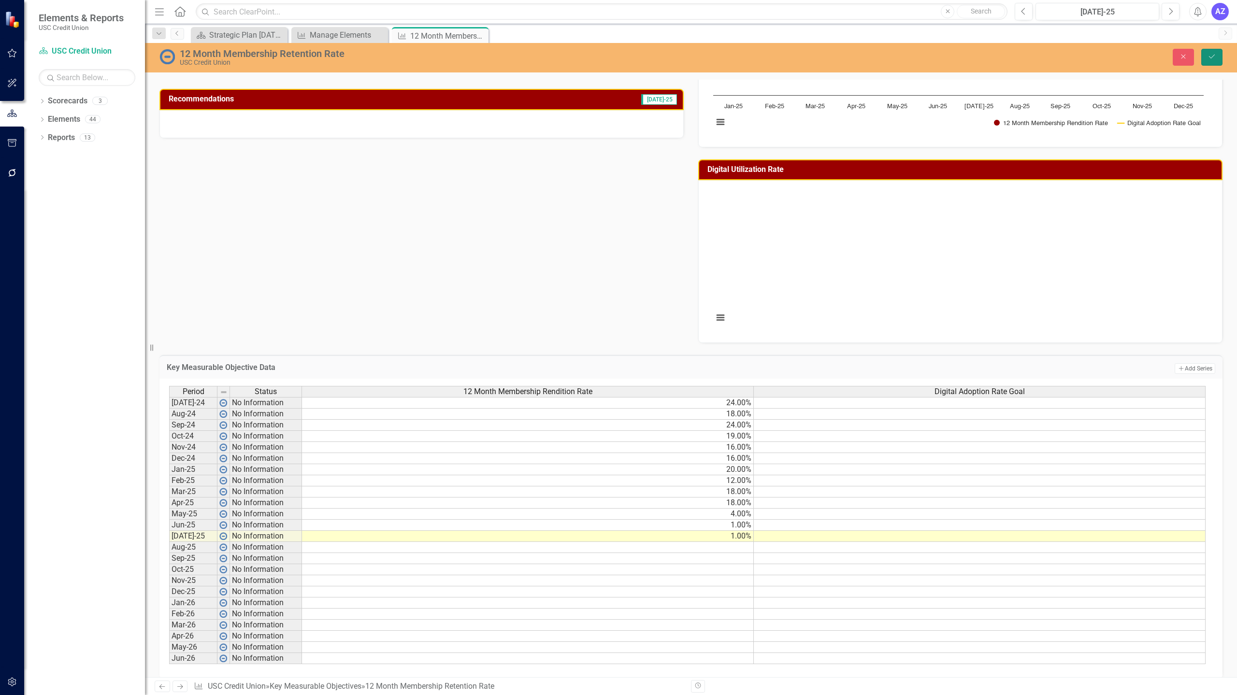
click at [618, 57] on icon "Save" at bounding box center [1211, 56] width 9 height 7
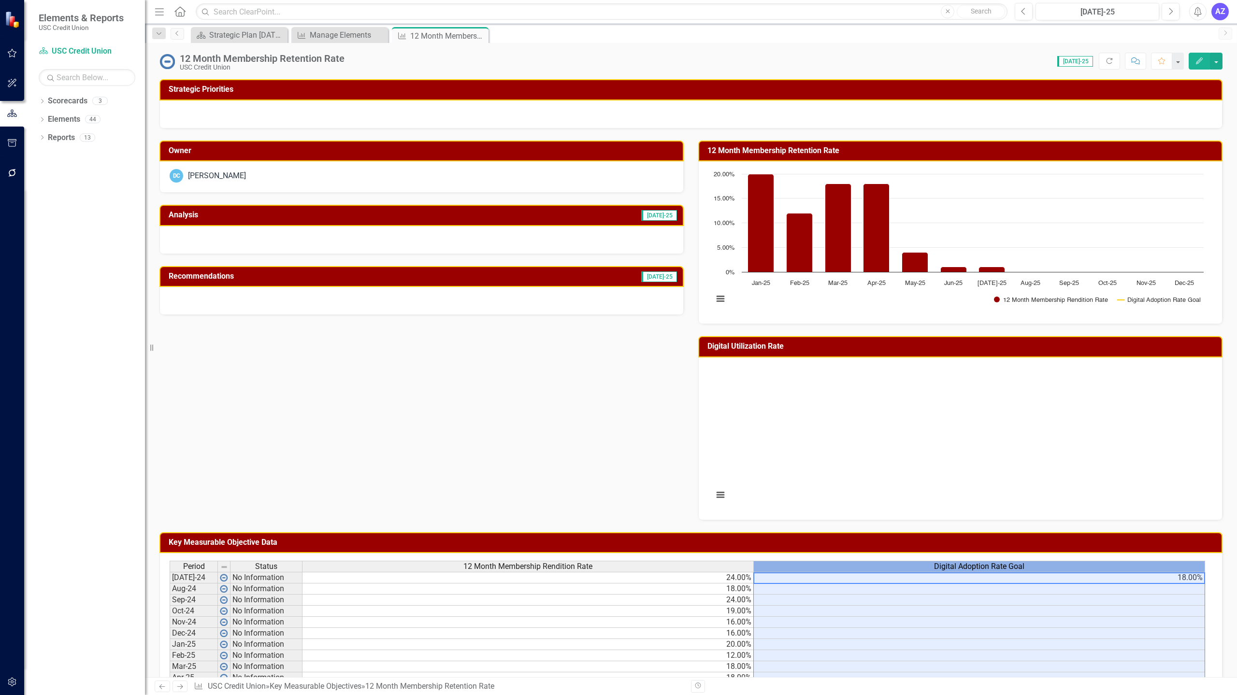
click at [618, 566] on span "Digital Adoption Rate Goal" at bounding box center [979, 566] width 90 height 9
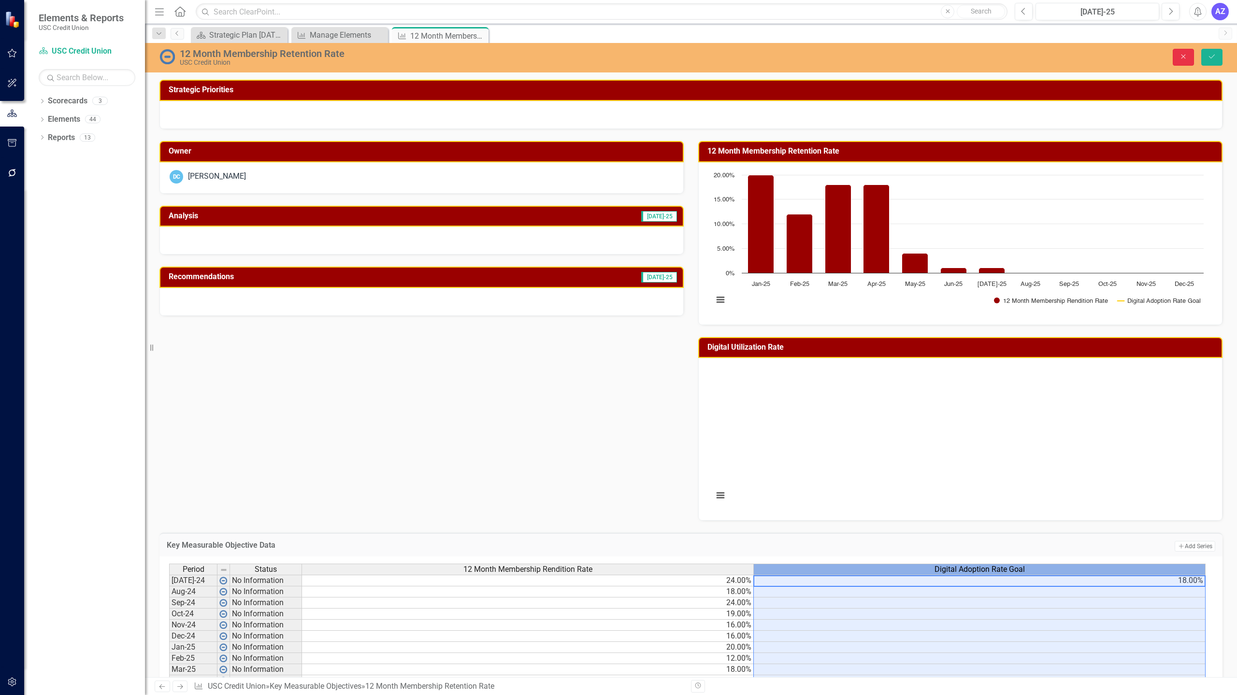
click at [618, 56] on icon "Close" at bounding box center [1183, 56] width 9 height 7
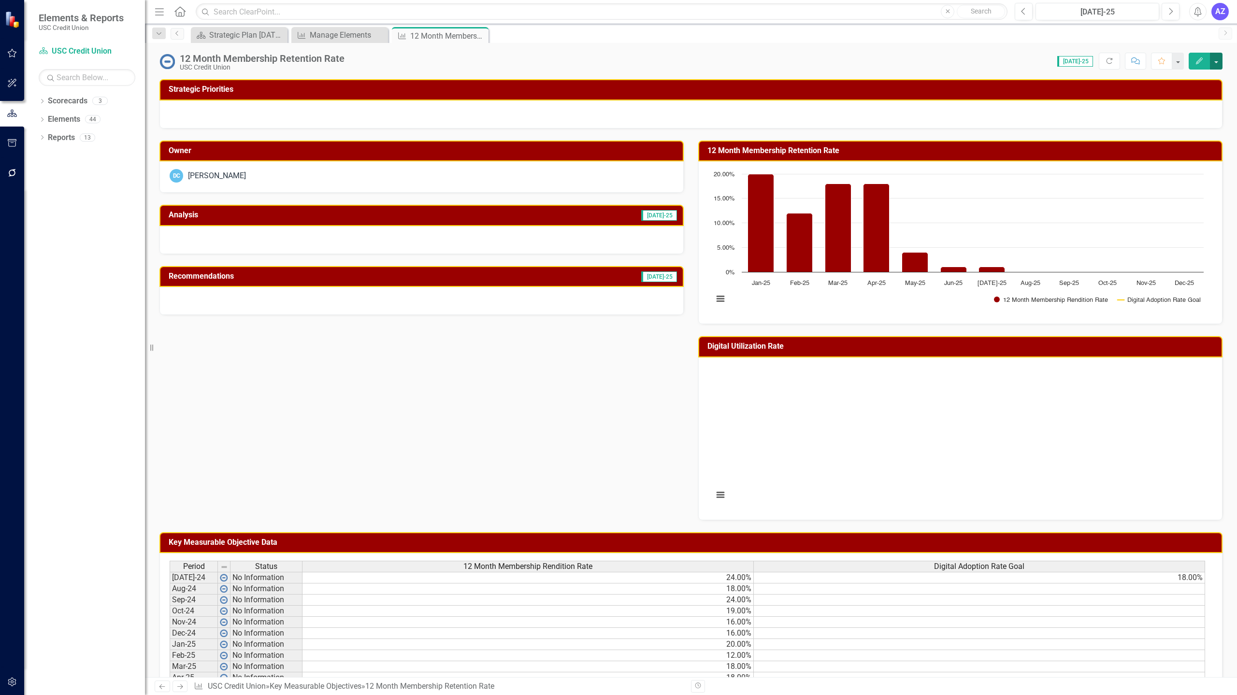
click at [618, 57] on button "button" at bounding box center [1216, 61] width 13 height 17
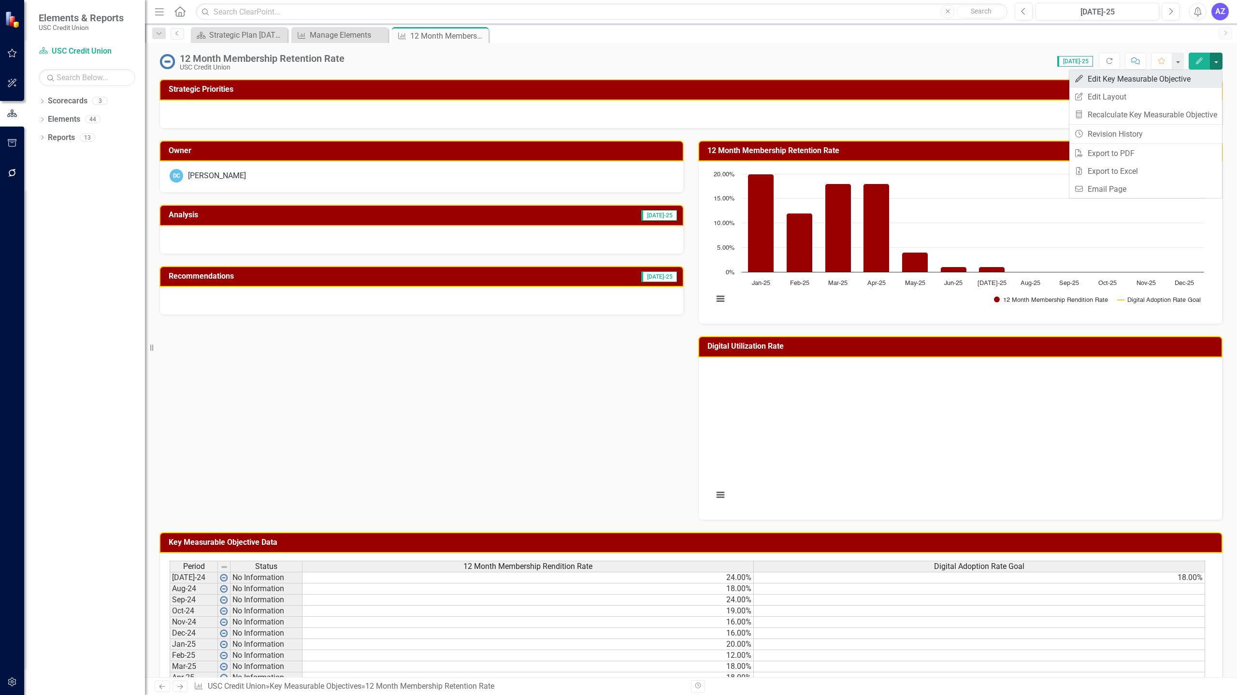
click at [618, 74] on link "Edit Edit Key Measurable Objective" at bounding box center [1145, 79] width 153 height 18
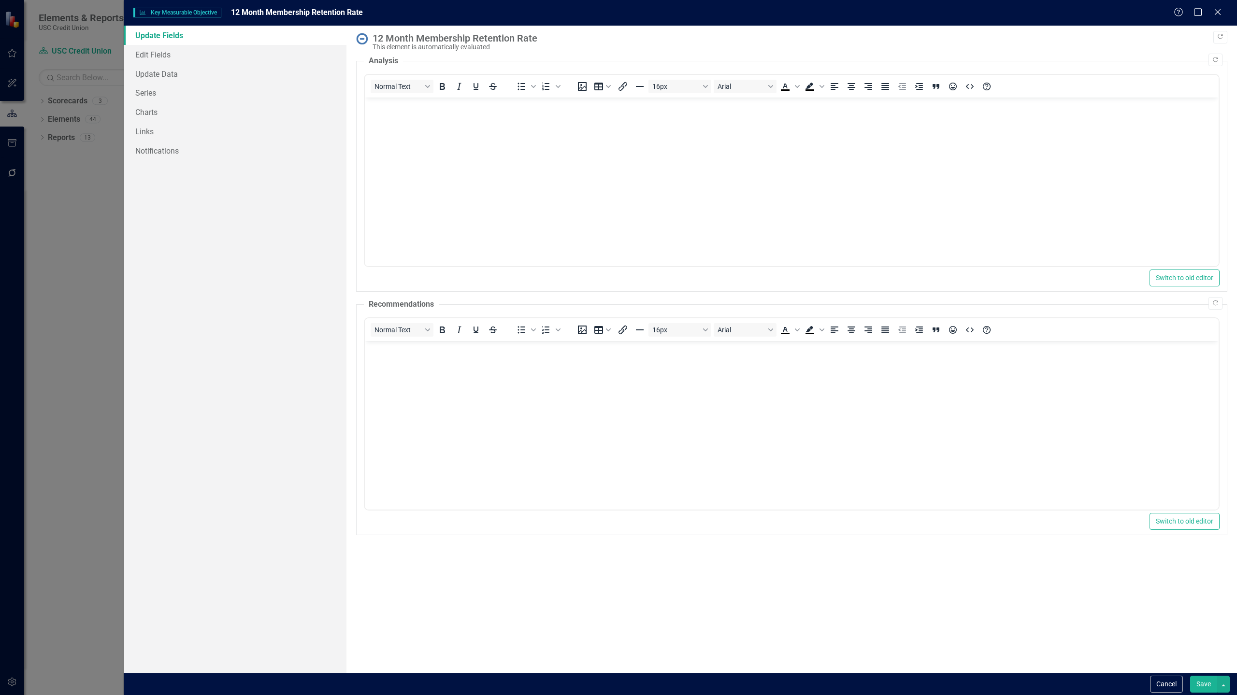
scroll to position [0, 0]
click at [184, 57] on link "Edit Fields" at bounding box center [235, 54] width 223 height 19
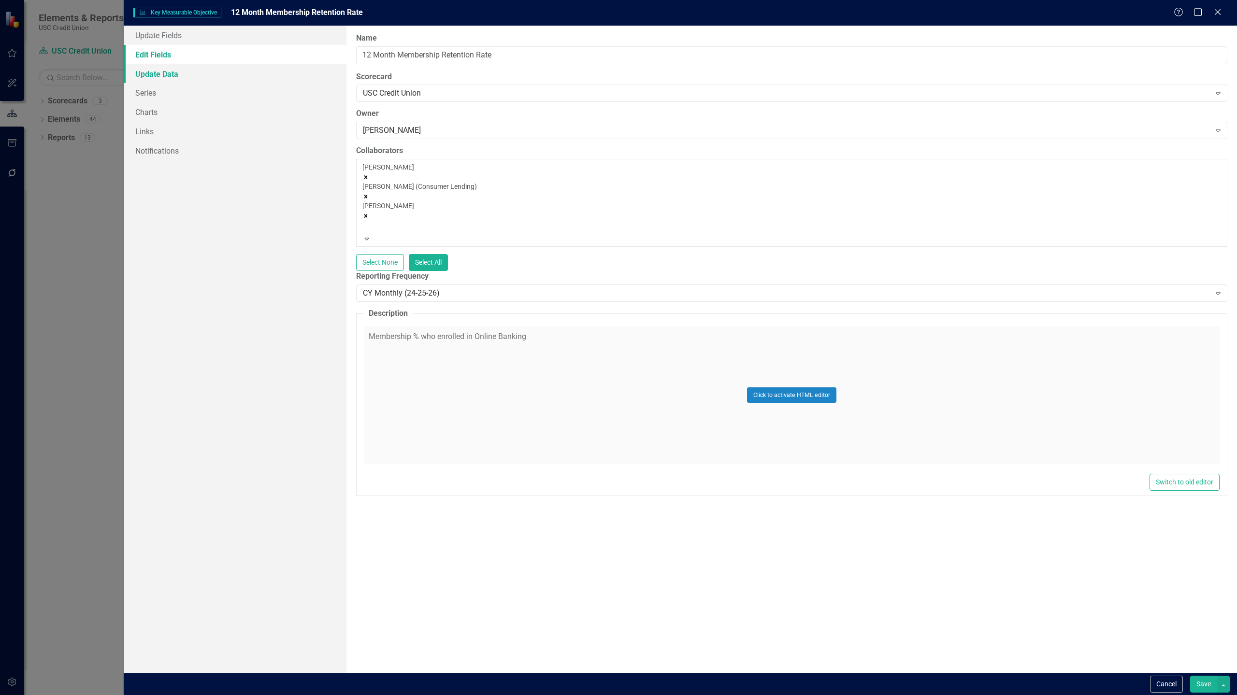
click at [173, 77] on link "Update Data" at bounding box center [235, 73] width 223 height 19
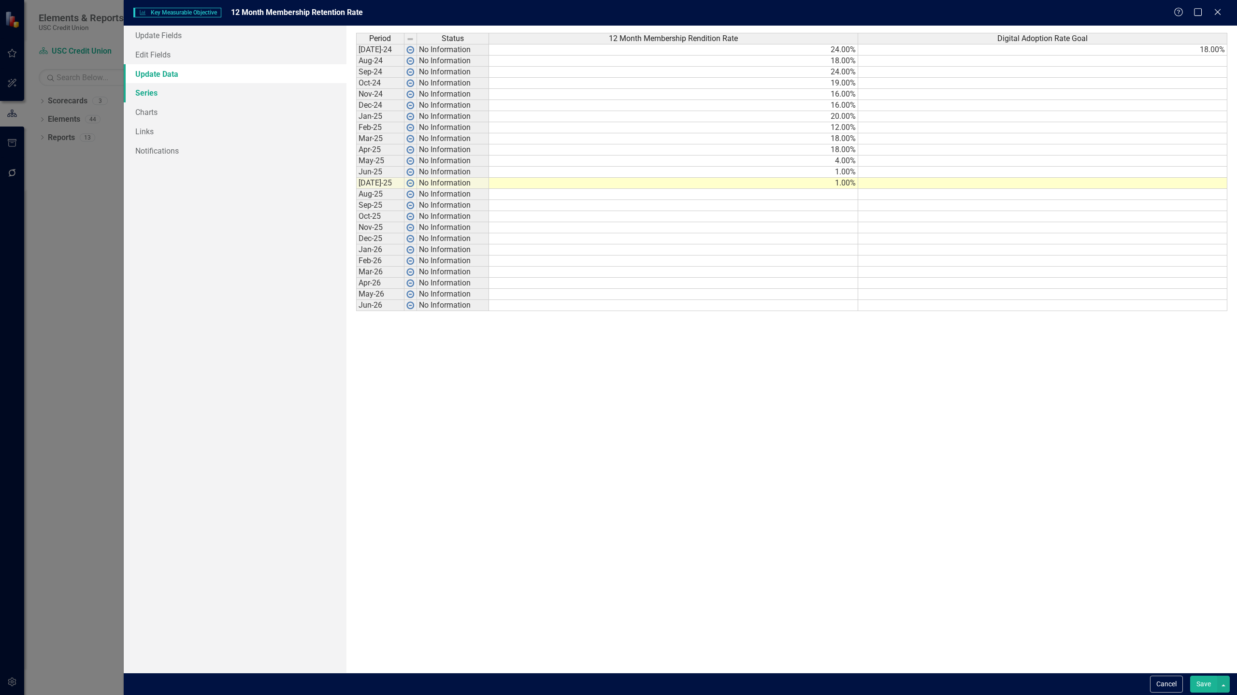
click at [148, 95] on link "Series" at bounding box center [235, 92] width 223 height 19
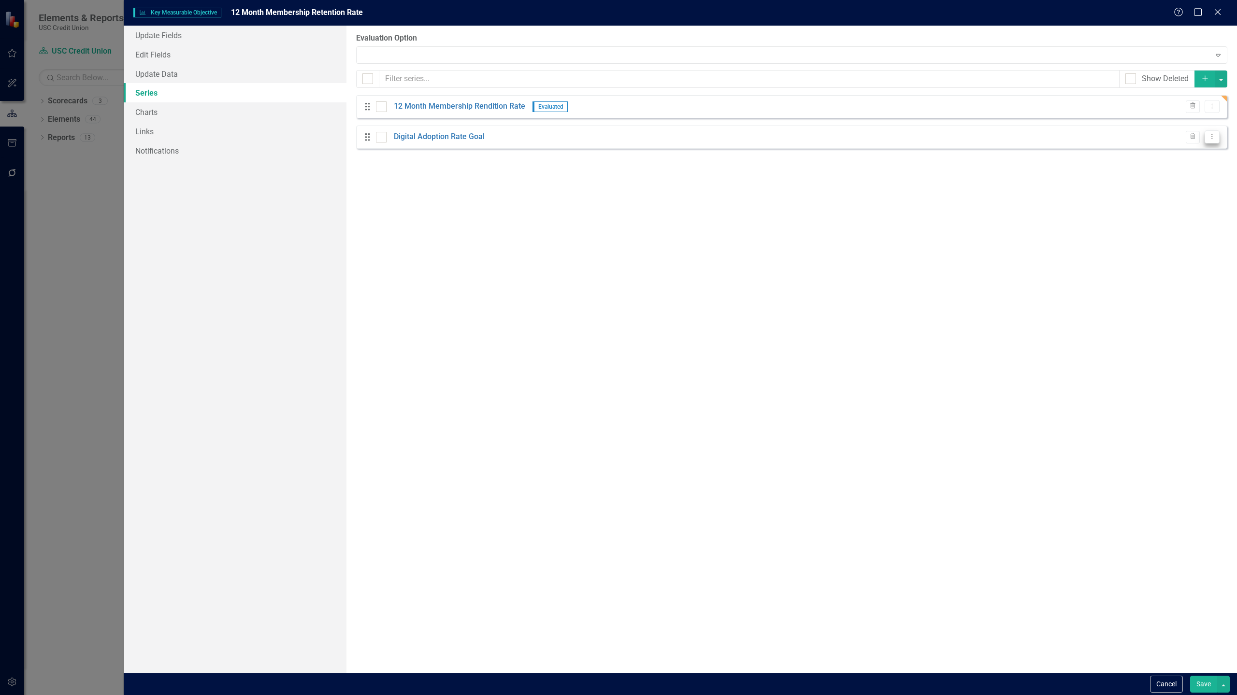
click at [618, 138] on icon at bounding box center [1212, 136] width 1 height 5
click at [618, 149] on link "Edit Edit Measure Series" at bounding box center [1164, 153] width 110 height 18
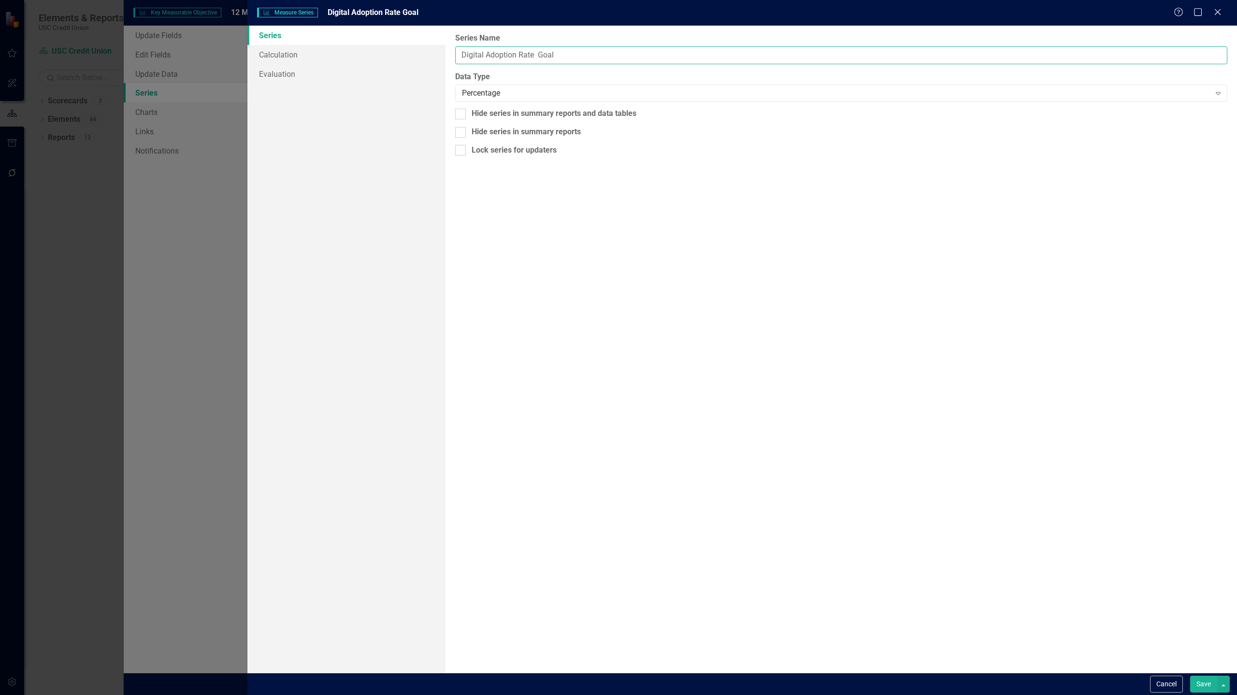
click at [581, 58] on input "Digital Adoption Rate Goal" at bounding box center [841, 55] width 772 height 18
type input "Membership Retention Goal"
click at [618, 689] on button "Save" at bounding box center [1203, 684] width 27 height 17
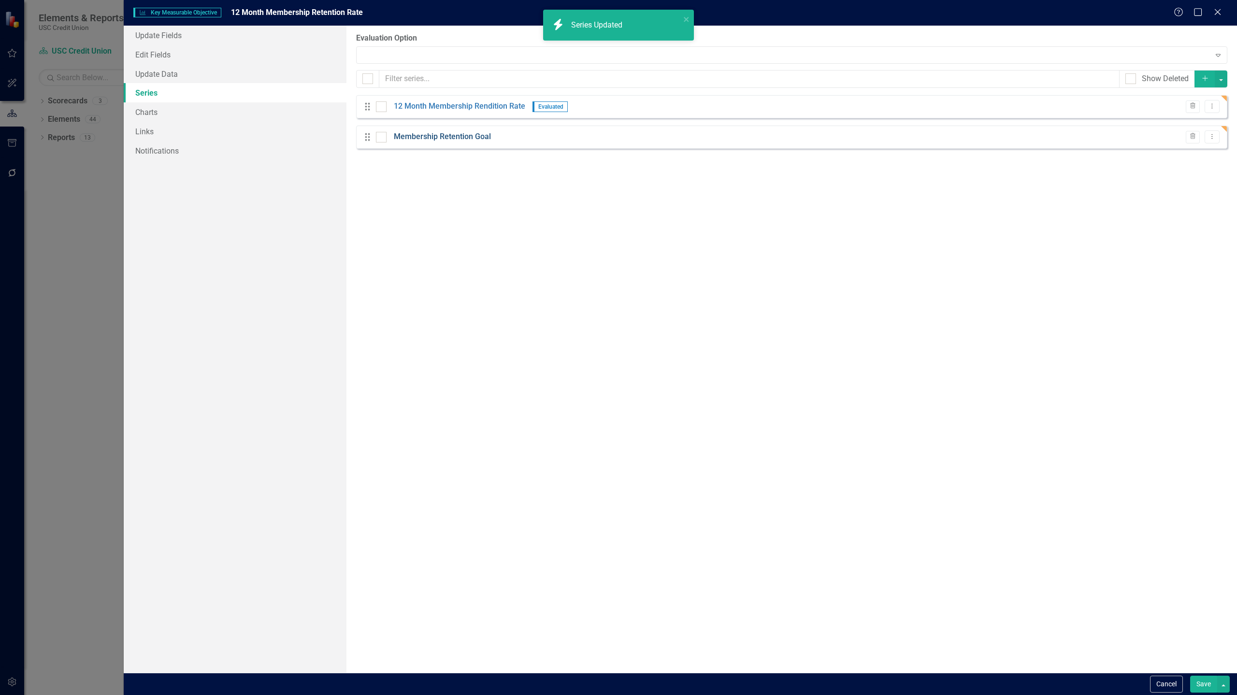
click at [454, 136] on link "Membership Retention Goal" at bounding box center [442, 136] width 97 height 11
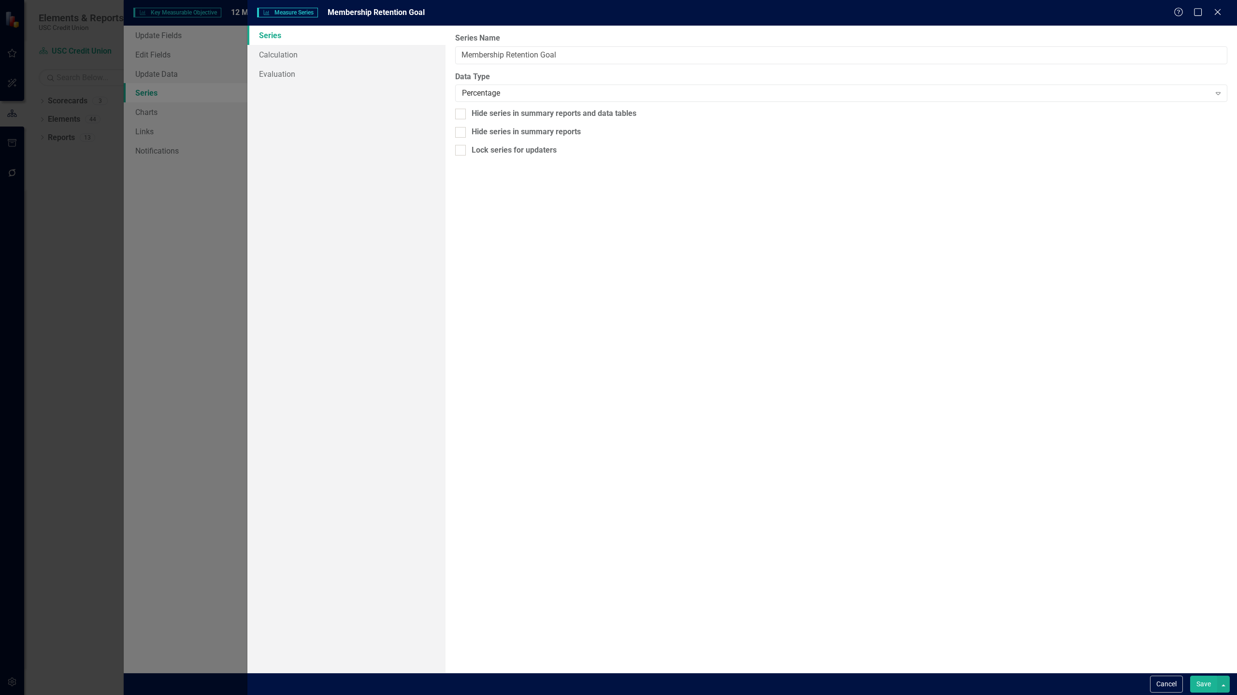
click at [618, 681] on button "Save" at bounding box center [1203, 684] width 27 height 17
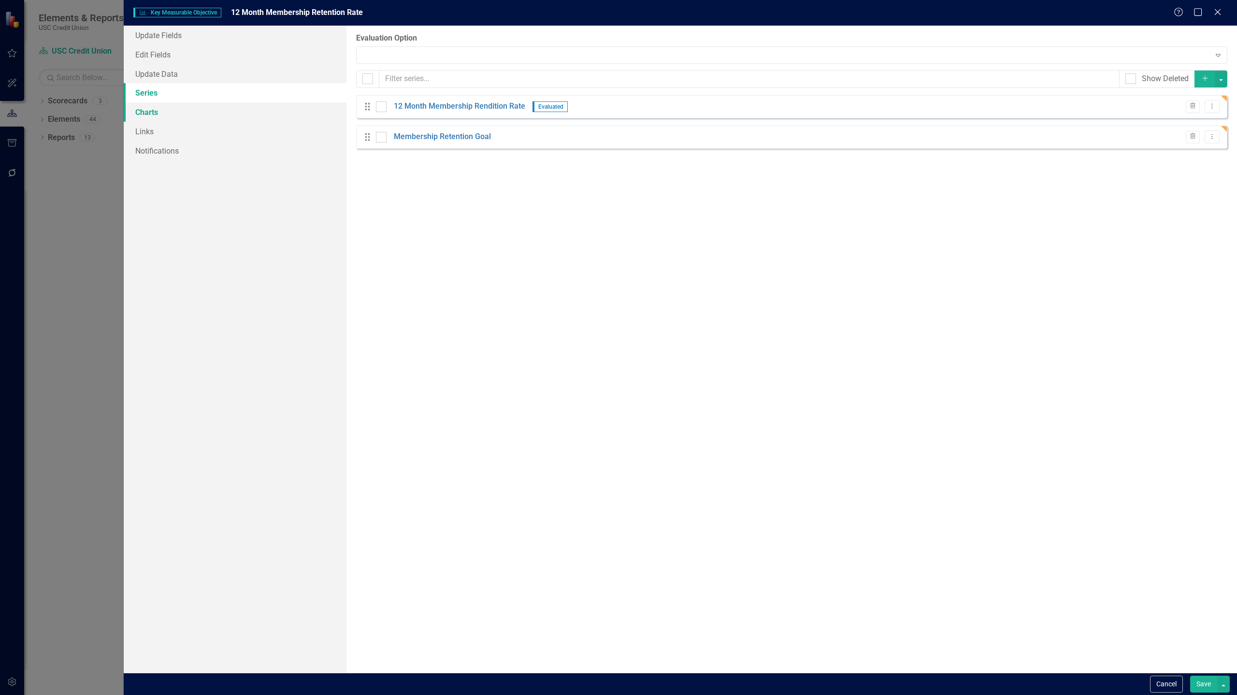
click at [150, 114] on link "Charts" at bounding box center [235, 111] width 223 height 19
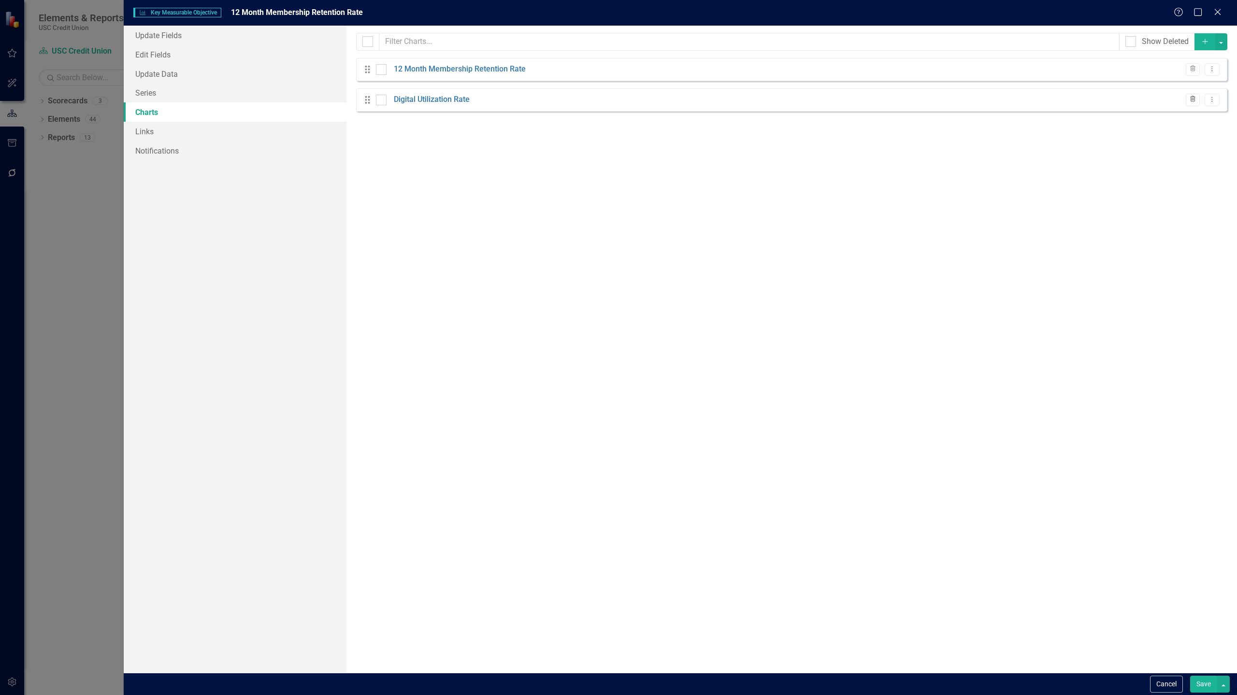
click at [618, 95] on button "Trash" at bounding box center [1193, 100] width 14 height 13
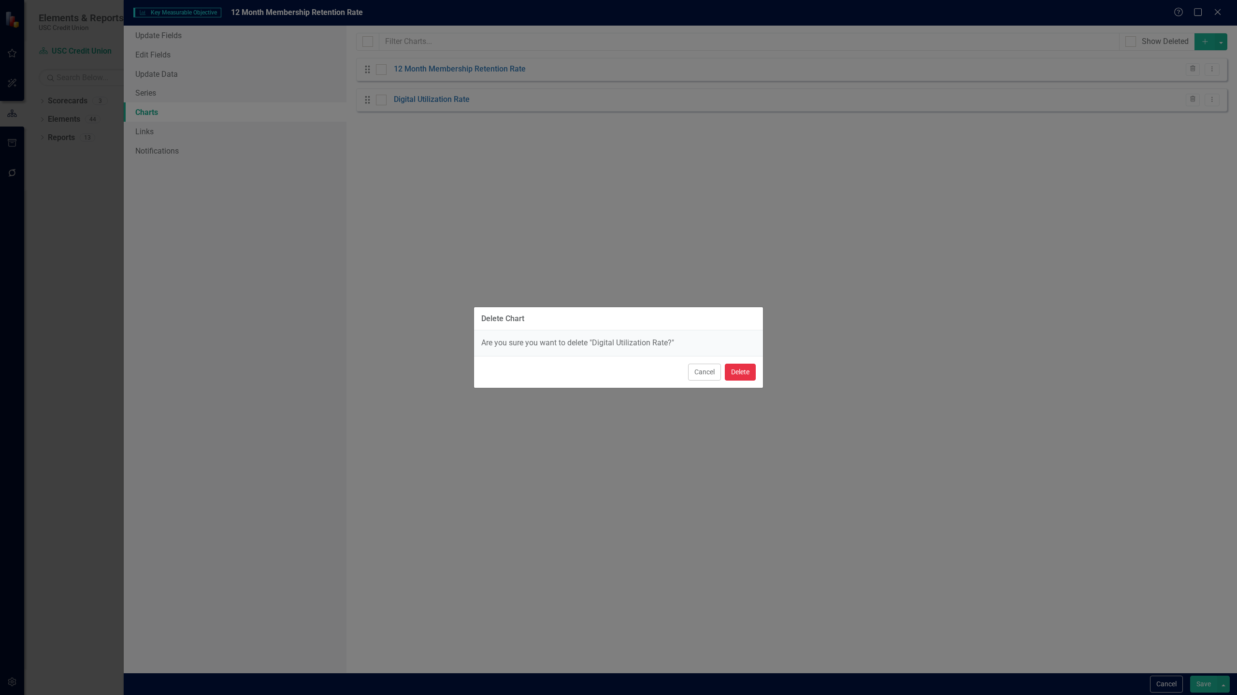
click at [618, 370] on button "Delete" at bounding box center [740, 372] width 31 height 17
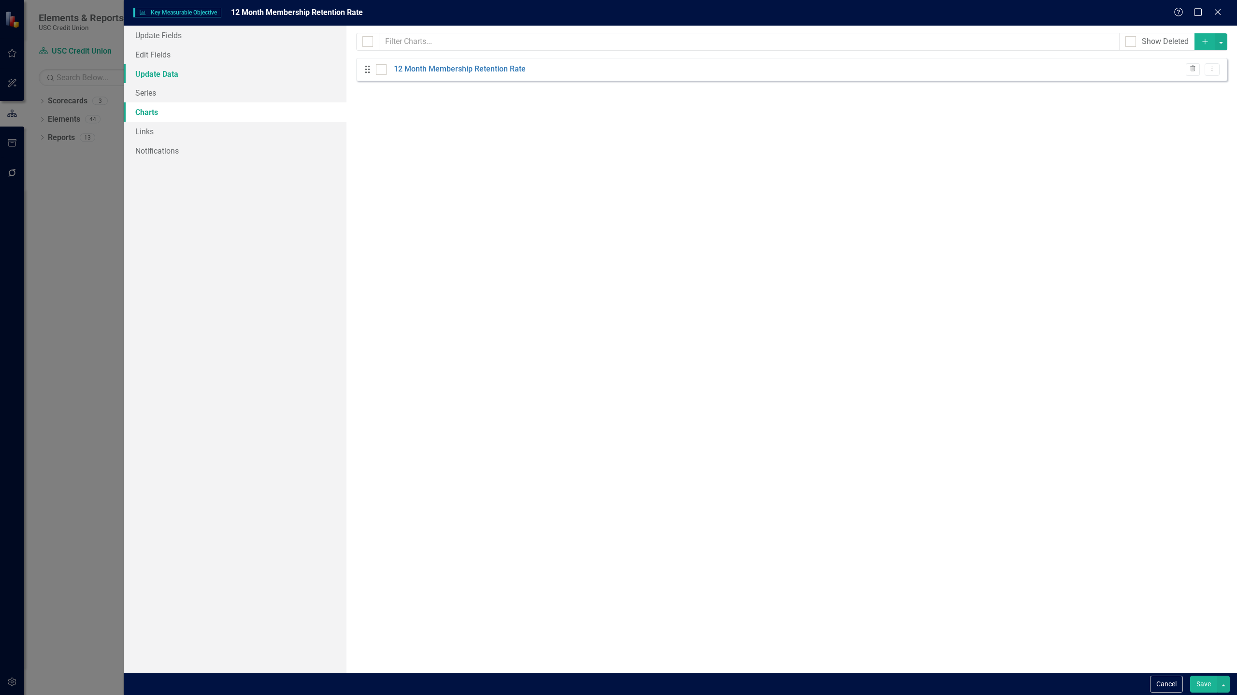
click at [164, 82] on link "Update Data" at bounding box center [235, 73] width 223 height 19
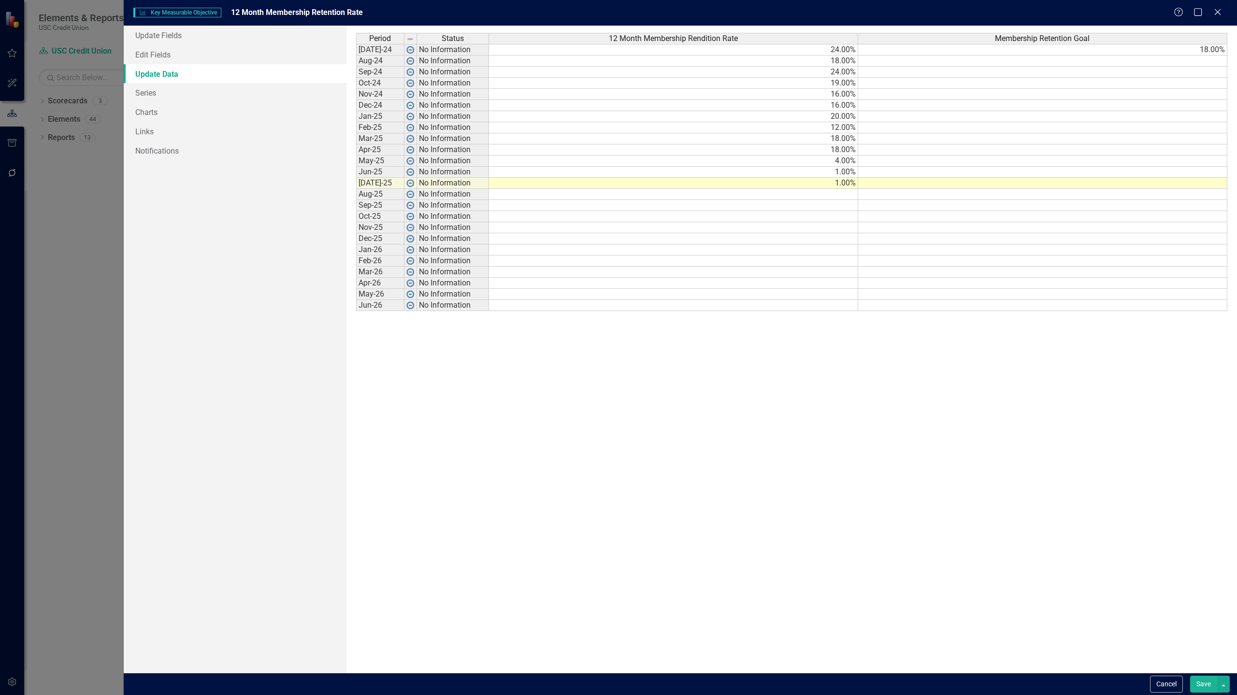
click at [618, 61] on td at bounding box center [1042, 61] width 369 height 11
click at [618, 52] on td "18.00%" at bounding box center [1042, 50] width 369 height 12
click at [618, 172] on td at bounding box center [1042, 172] width 369 height 11
click at [618, 161] on td at bounding box center [1042, 161] width 369 height 11
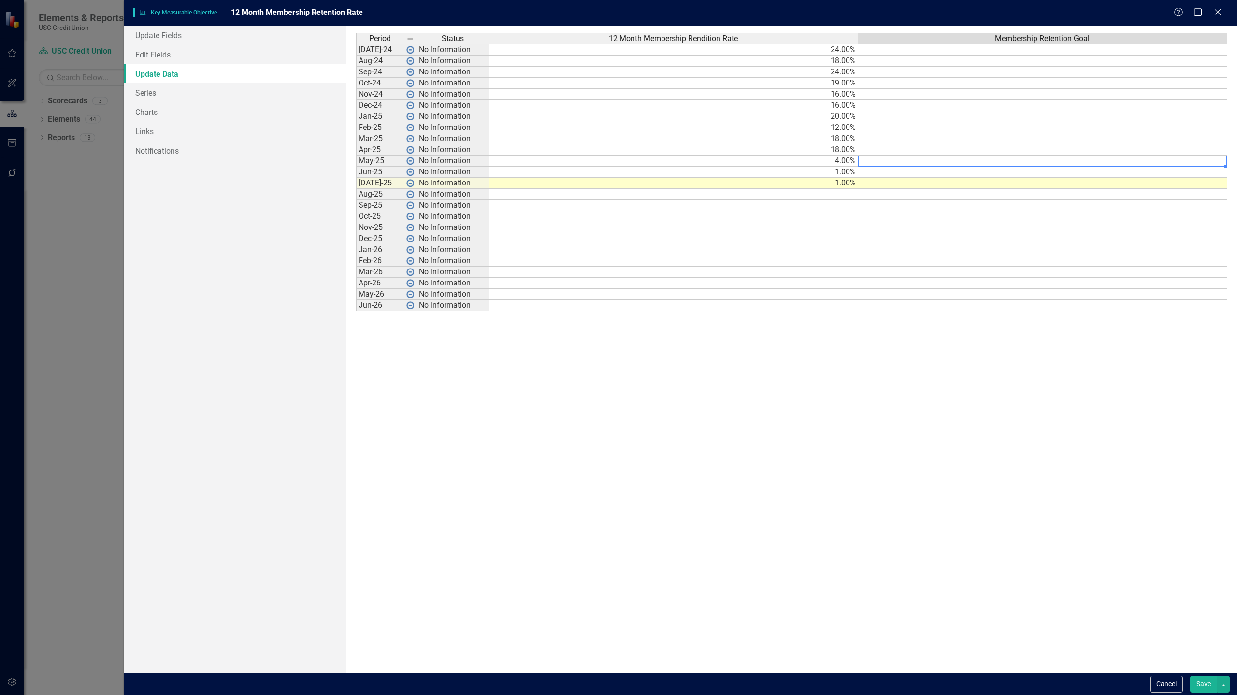
type textarea "/"
type textarea "1"
type textarea "20"
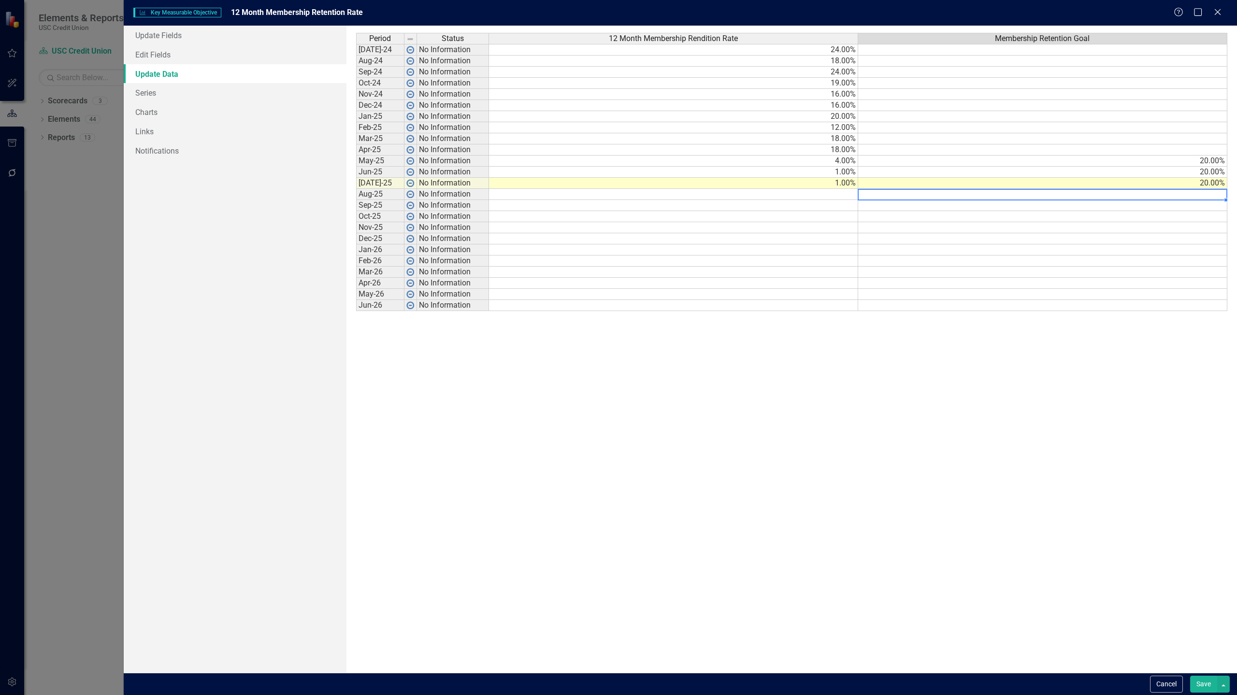
type textarea "18"
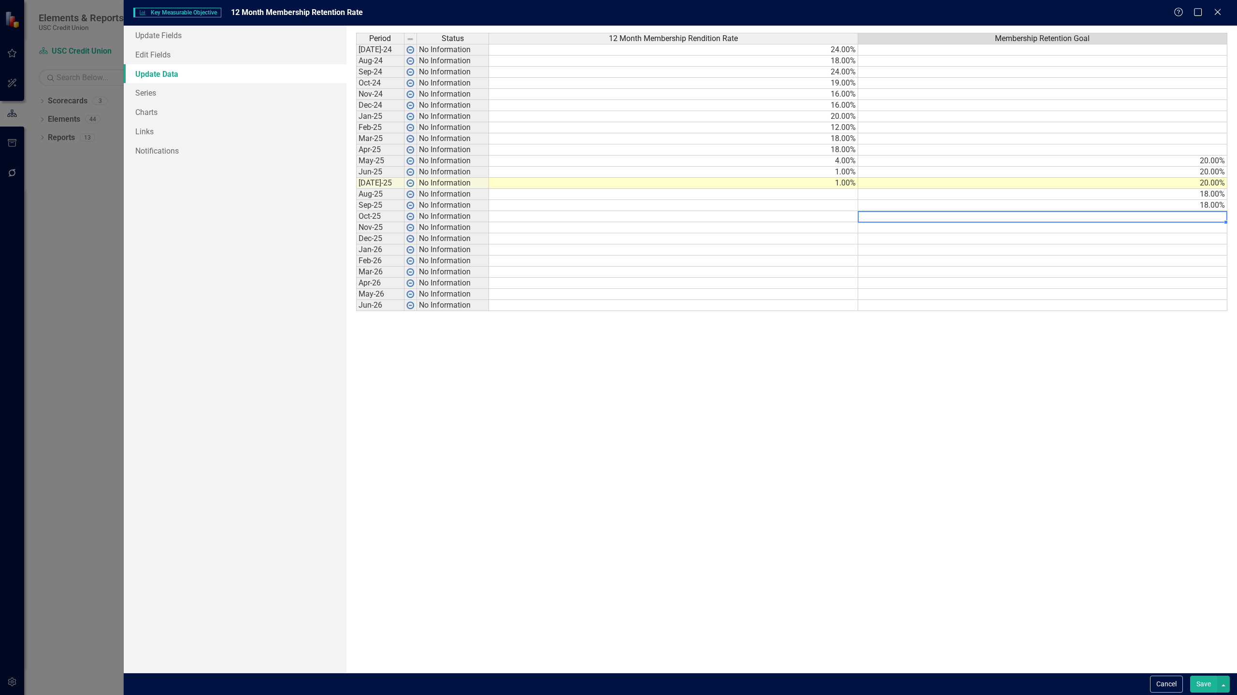
type textarea "18"
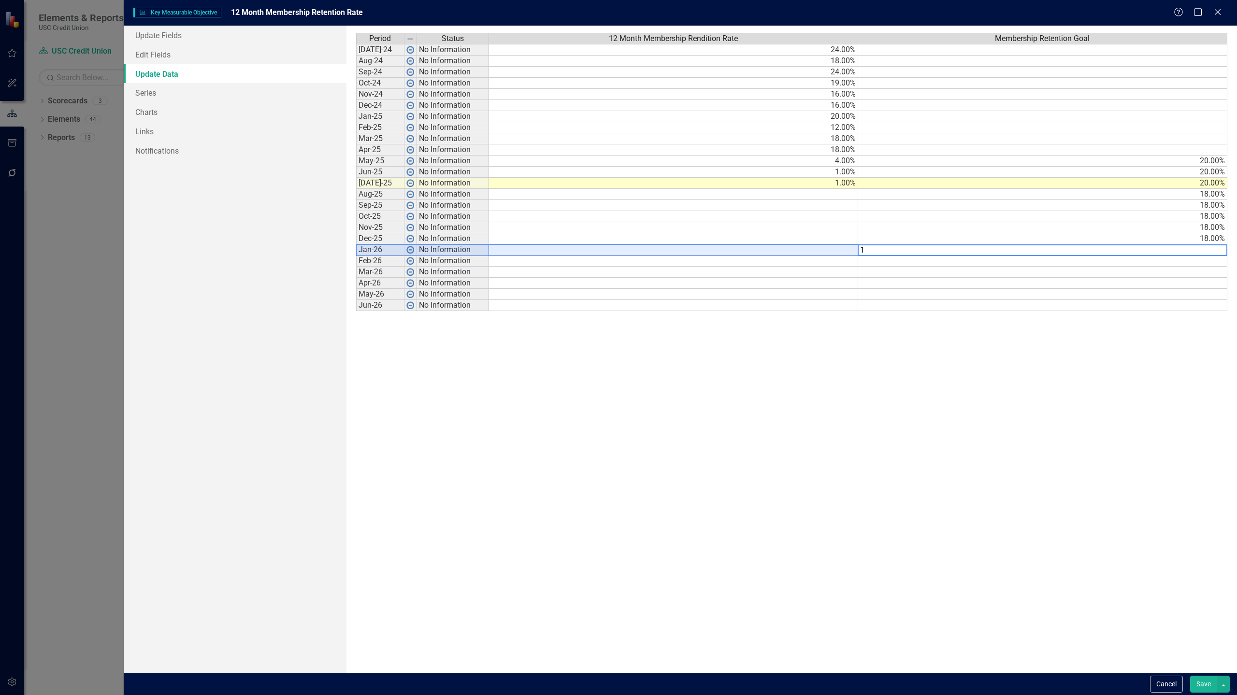
type textarea "17"
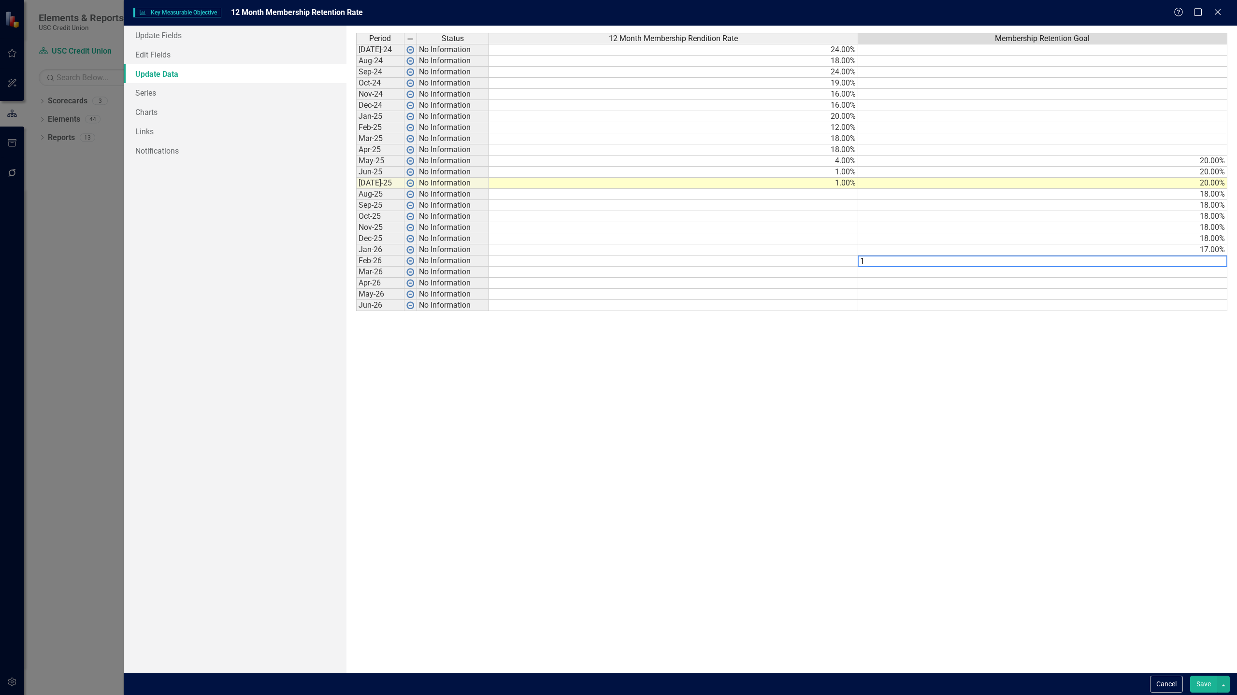
type textarea "17"
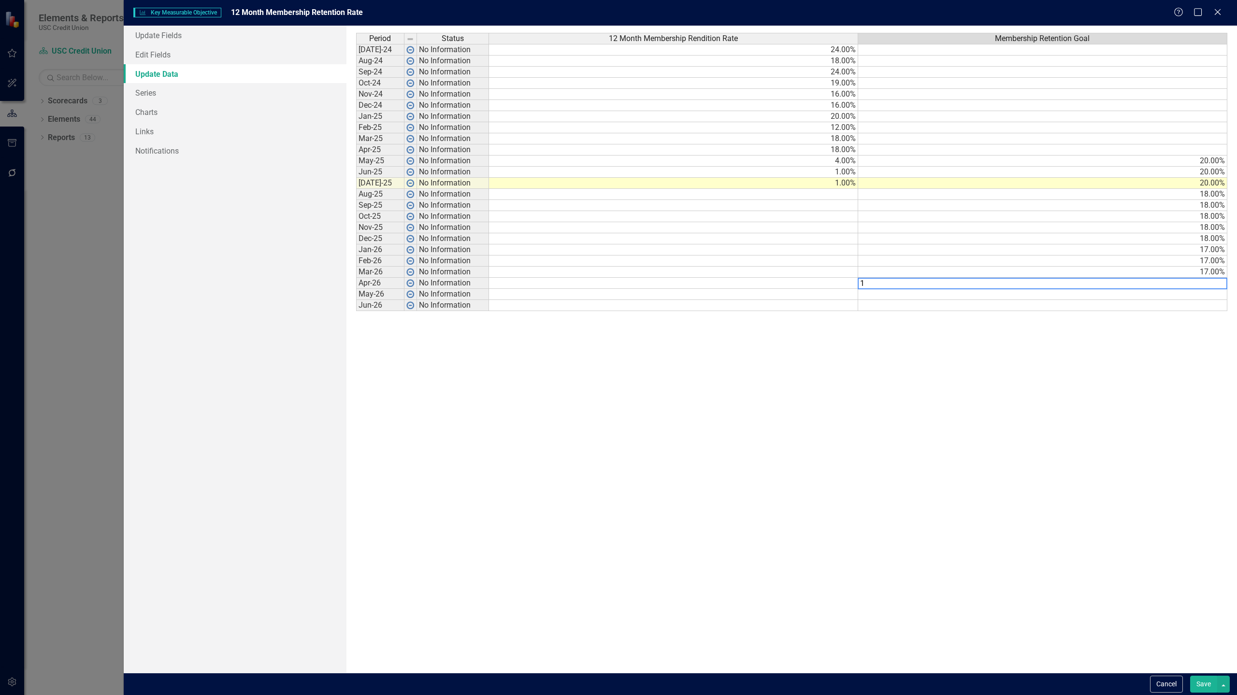
type textarea "17"
type textarea "16"
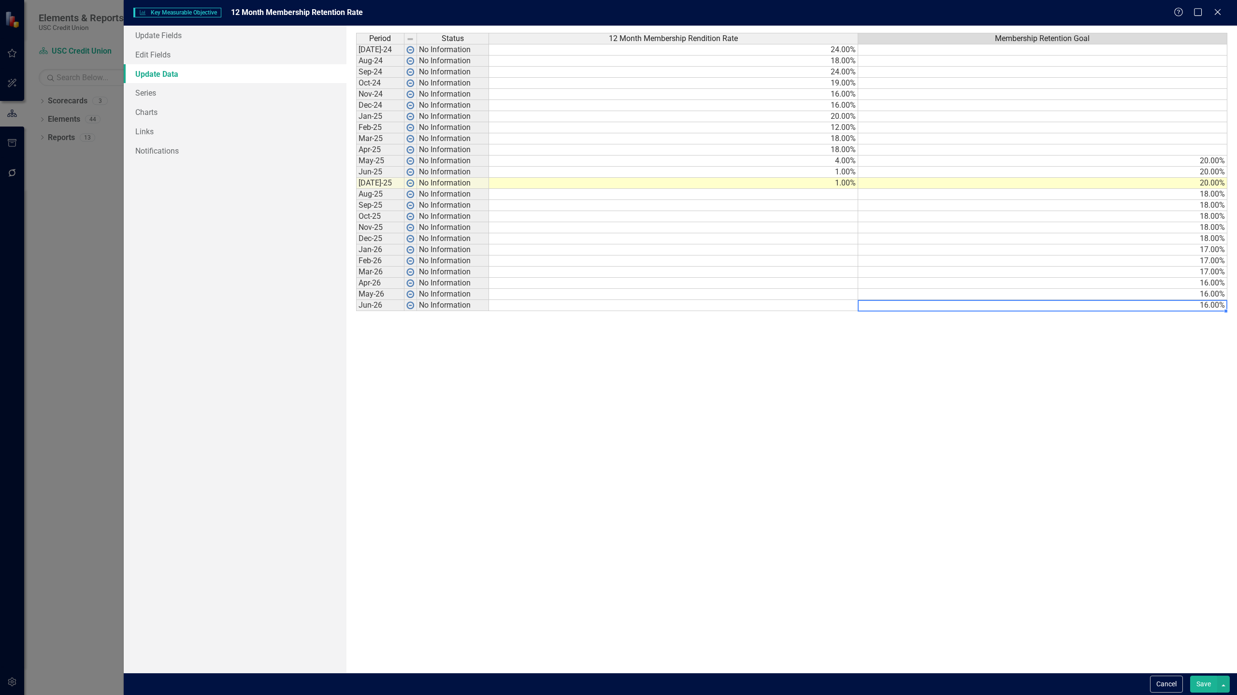
click at [618, 683] on button "Save" at bounding box center [1203, 684] width 27 height 17
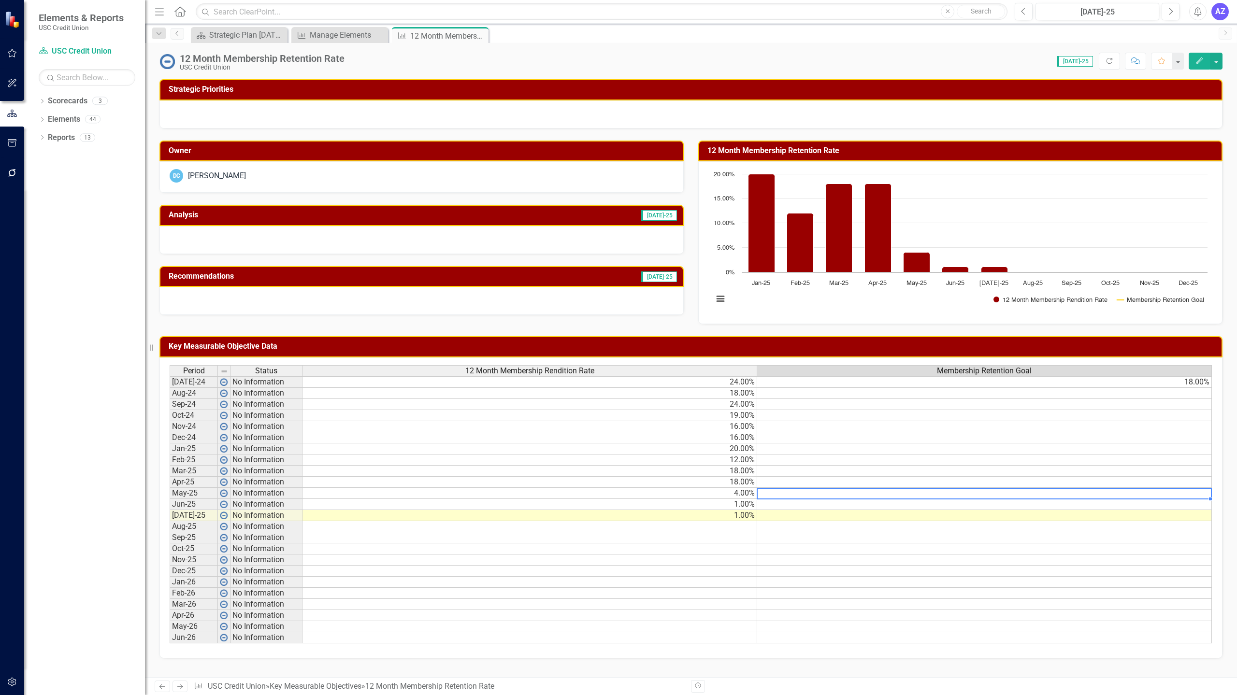
click at [618, 494] on td at bounding box center [984, 493] width 455 height 11
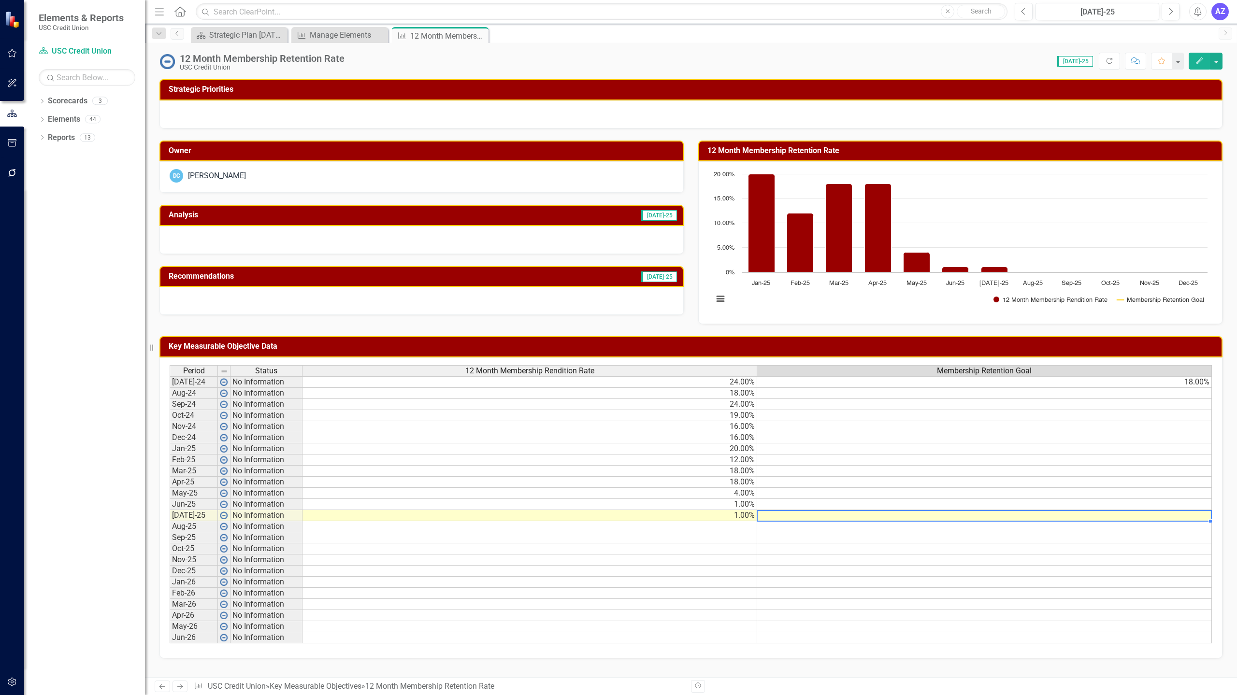
click at [170, 520] on div "Period Status 12 Month Membership Rendition Rate Membership Retention Goal Jul-…" at bounding box center [170, 504] width 0 height 278
click at [618, 57] on button "button" at bounding box center [1216, 61] width 13 height 17
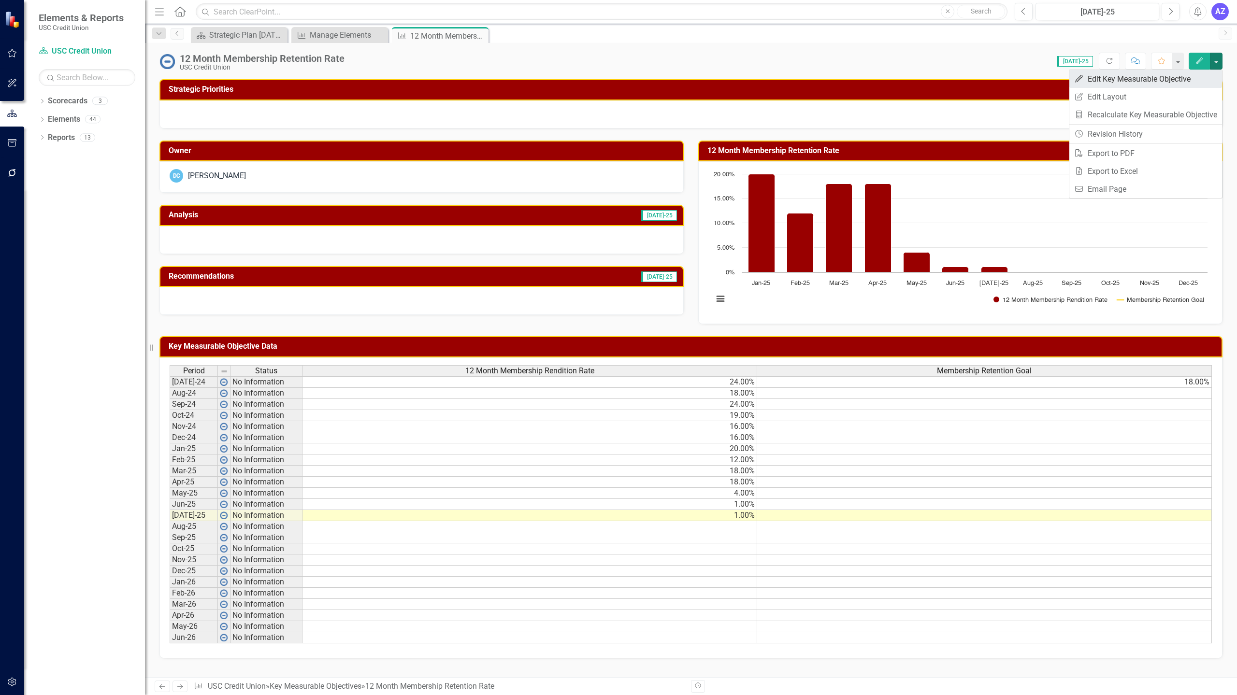
click at [618, 74] on link "Edit Edit Key Measurable Objective" at bounding box center [1145, 79] width 153 height 18
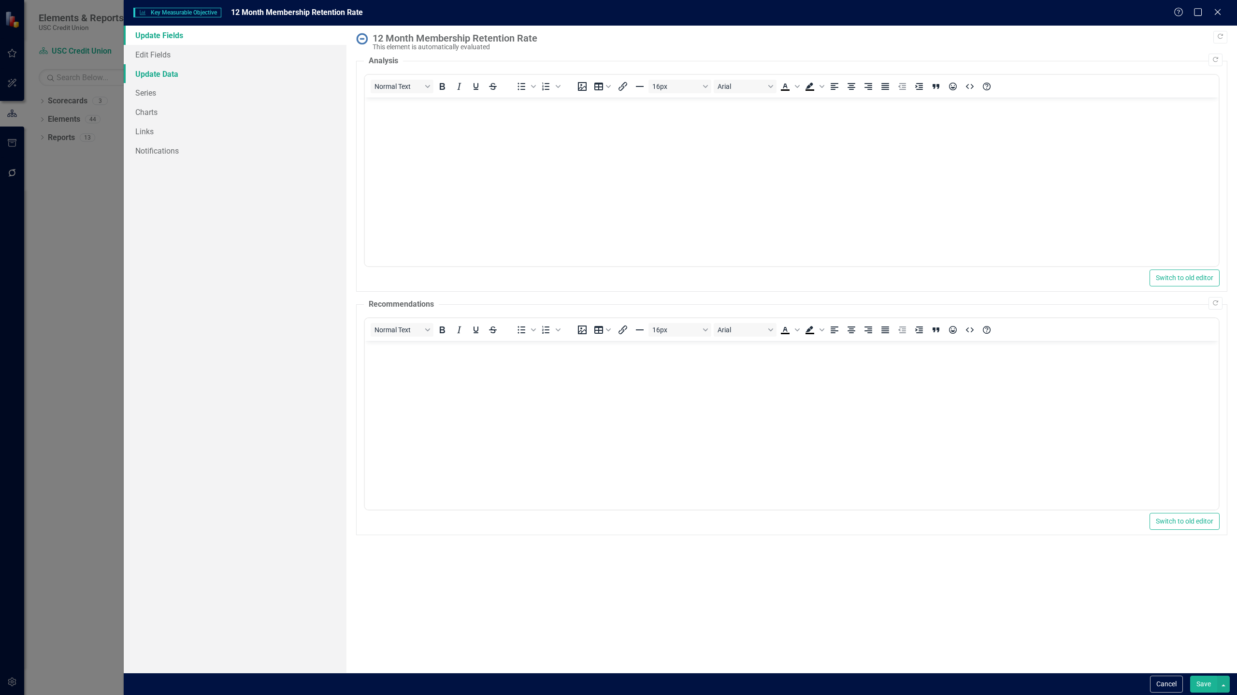
click at [182, 75] on link "Update Data" at bounding box center [235, 73] width 223 height 19
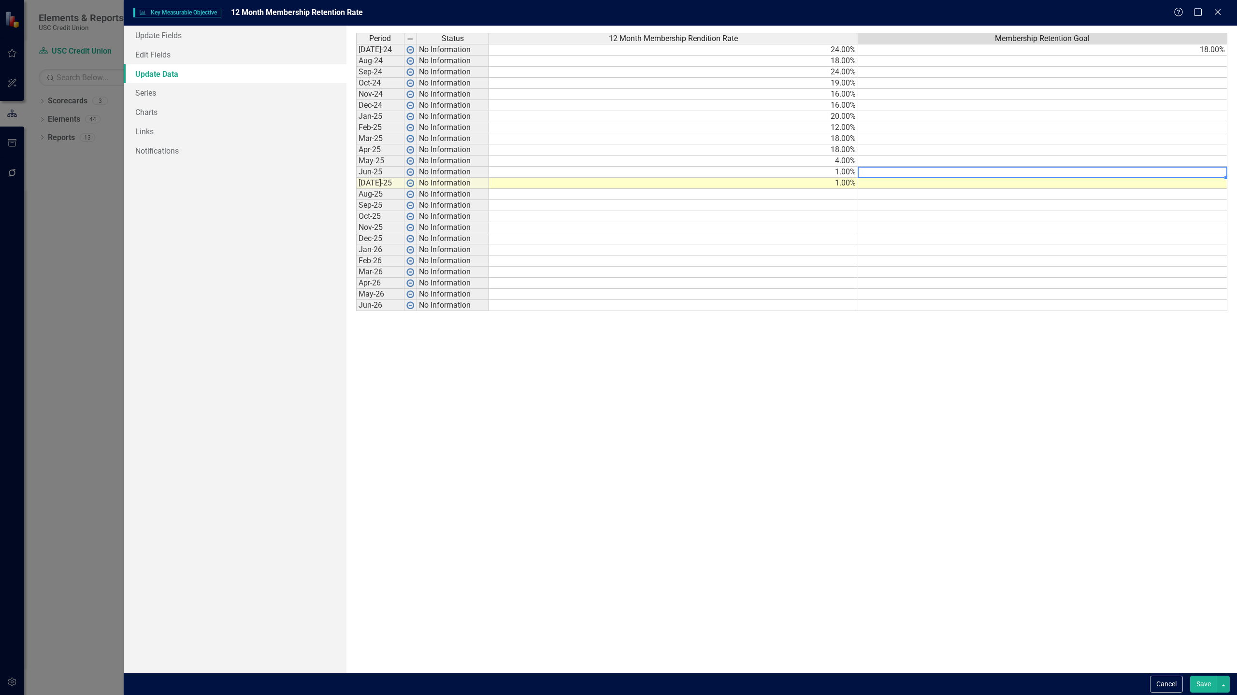
click at [618, 174] on td at bounding box center [1042, 172] width 369 height 11
click at [618, 182] on td at bounding box center [1042, 183] width 369 height 11
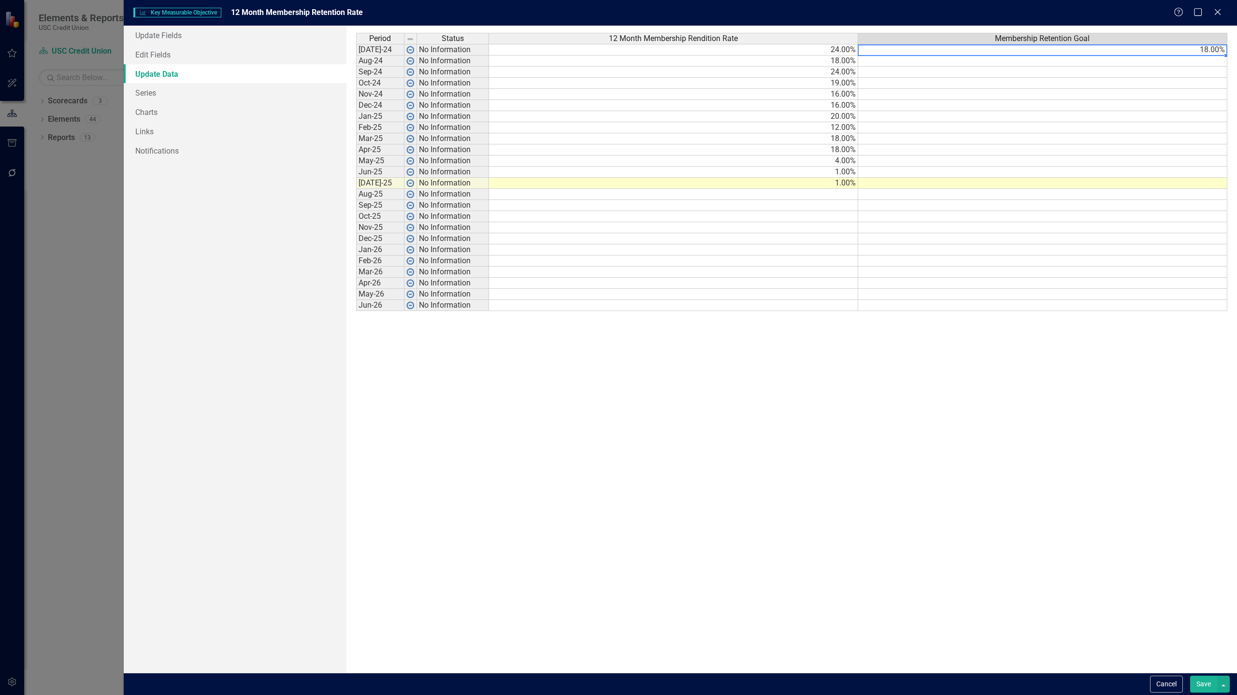
click at [618, 48] on td "18.00%" at bounding box center [1042, 50] width 369 height 12
type textarea "0"
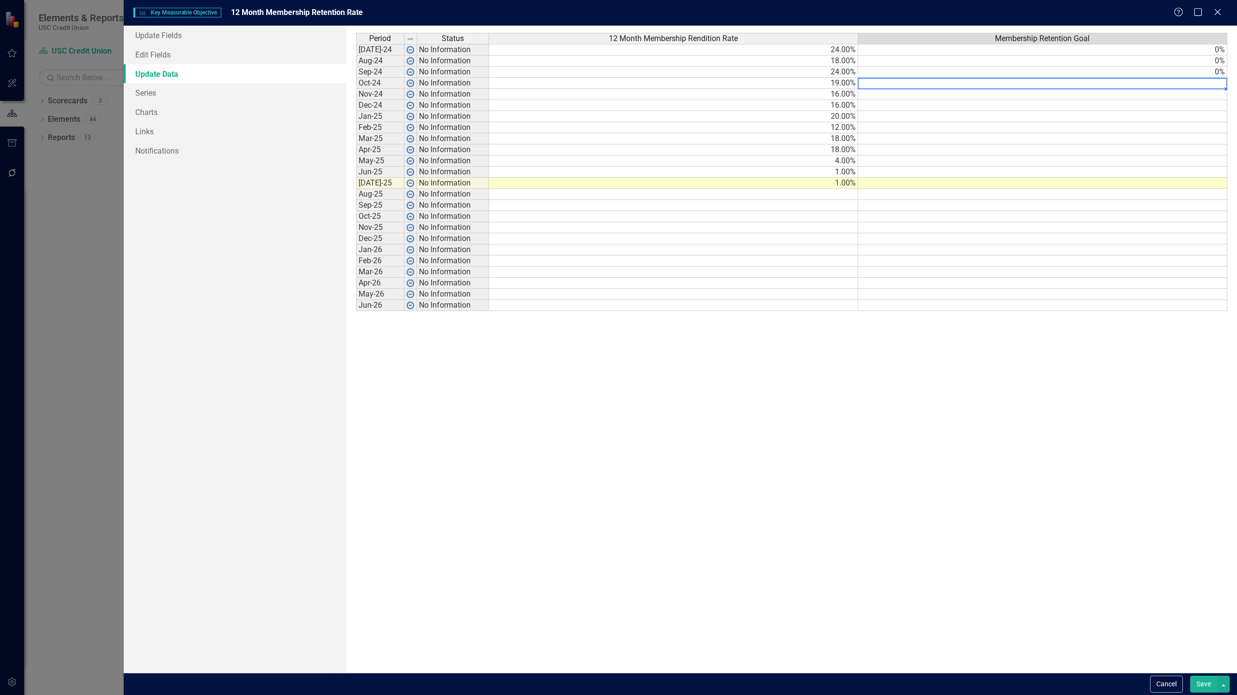
type textarea "0"
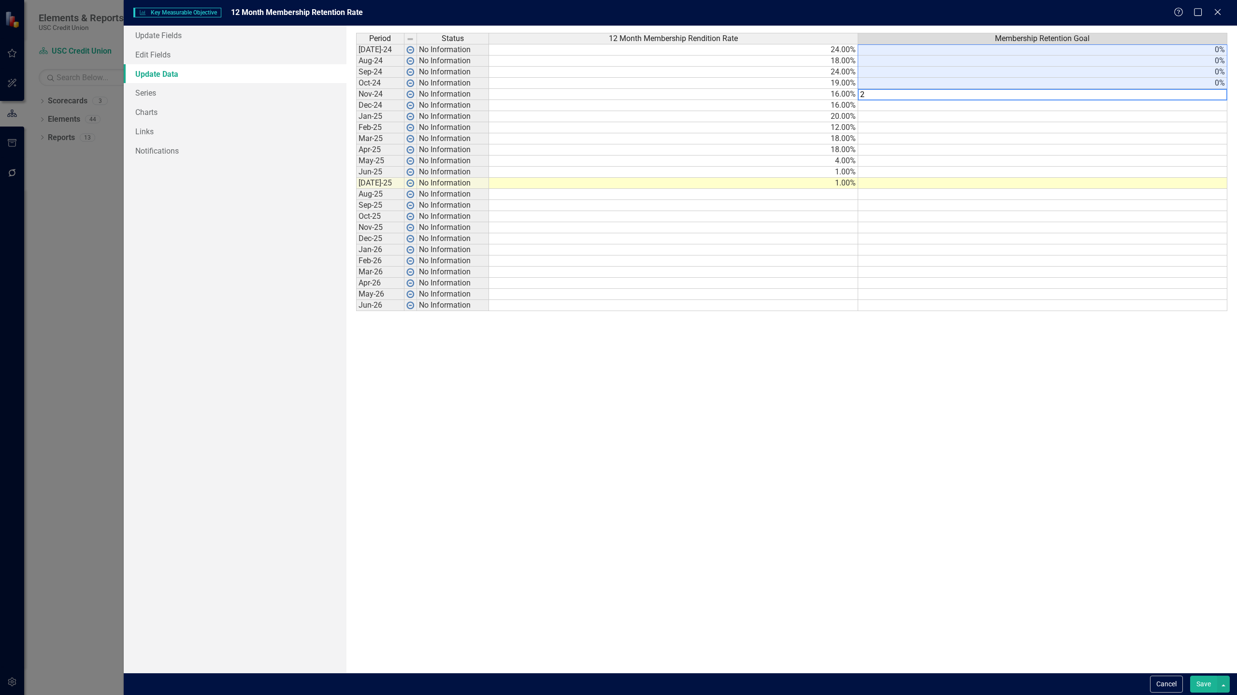
type textarea "20"
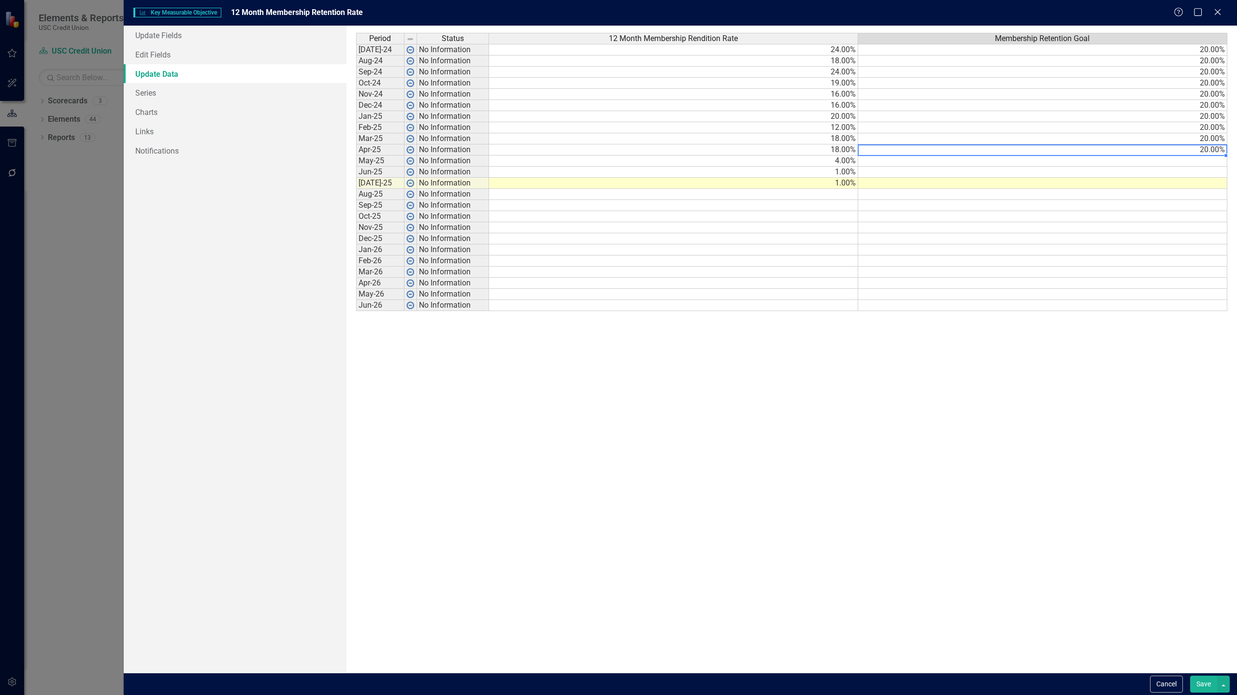
type textarea "18"
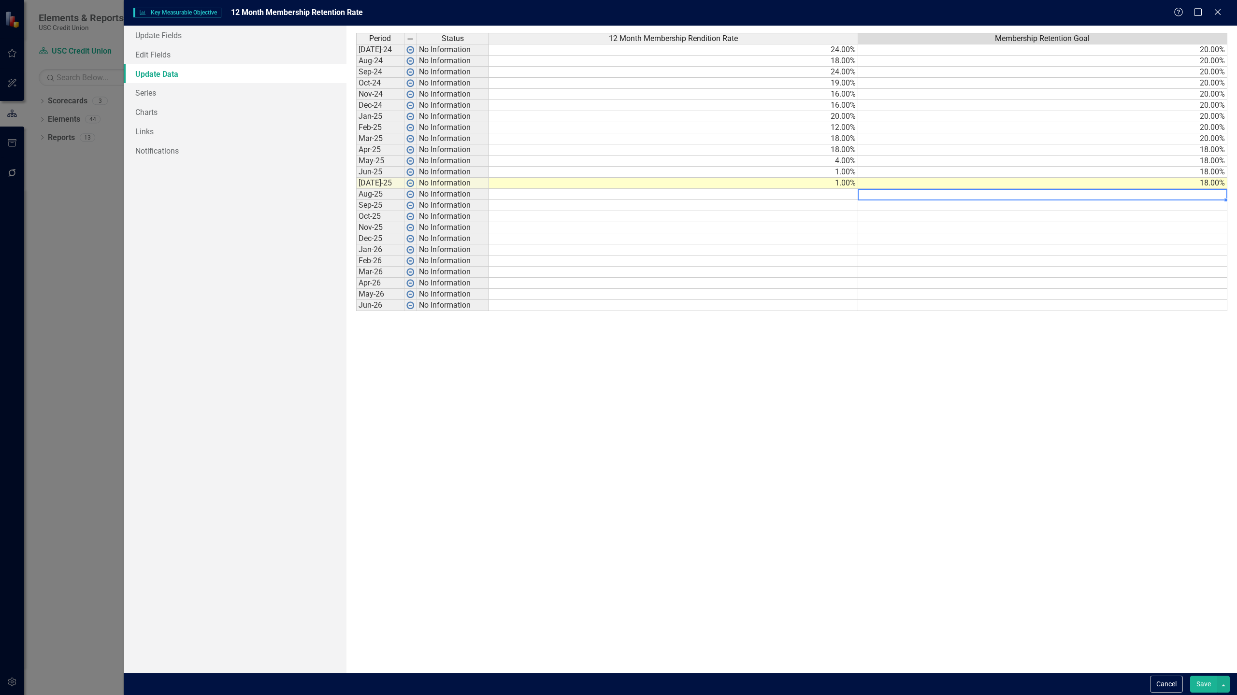
type textarea "18"
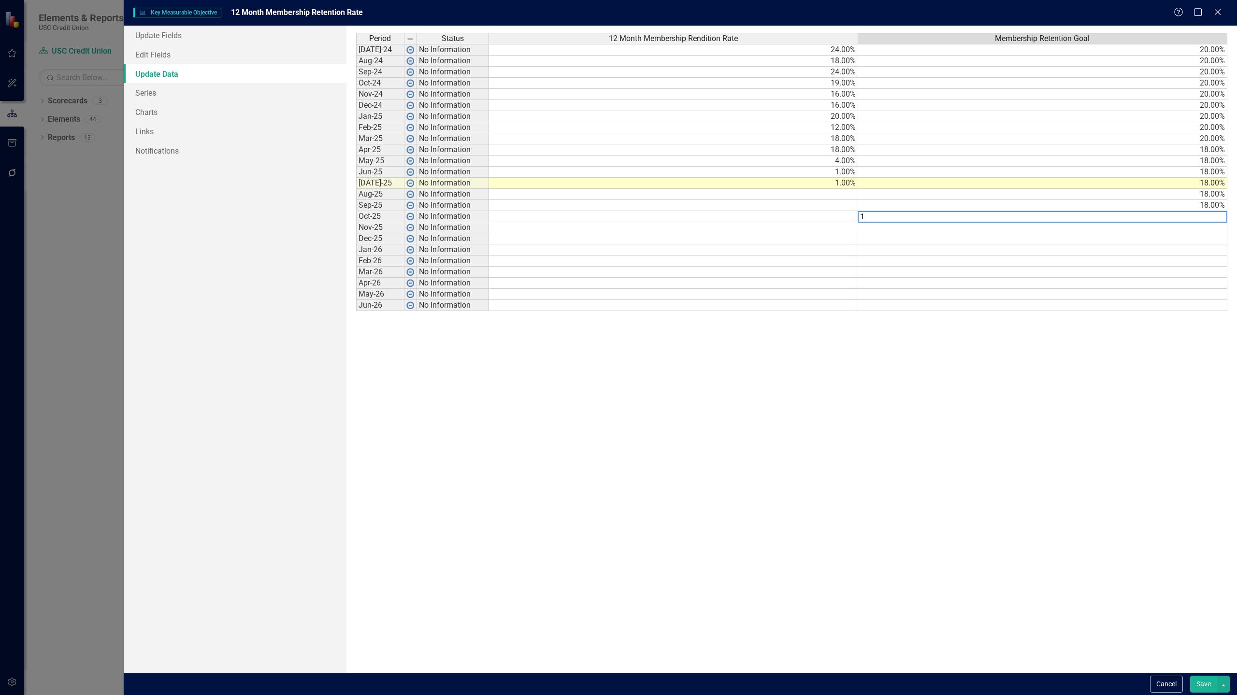
type textarea "17"
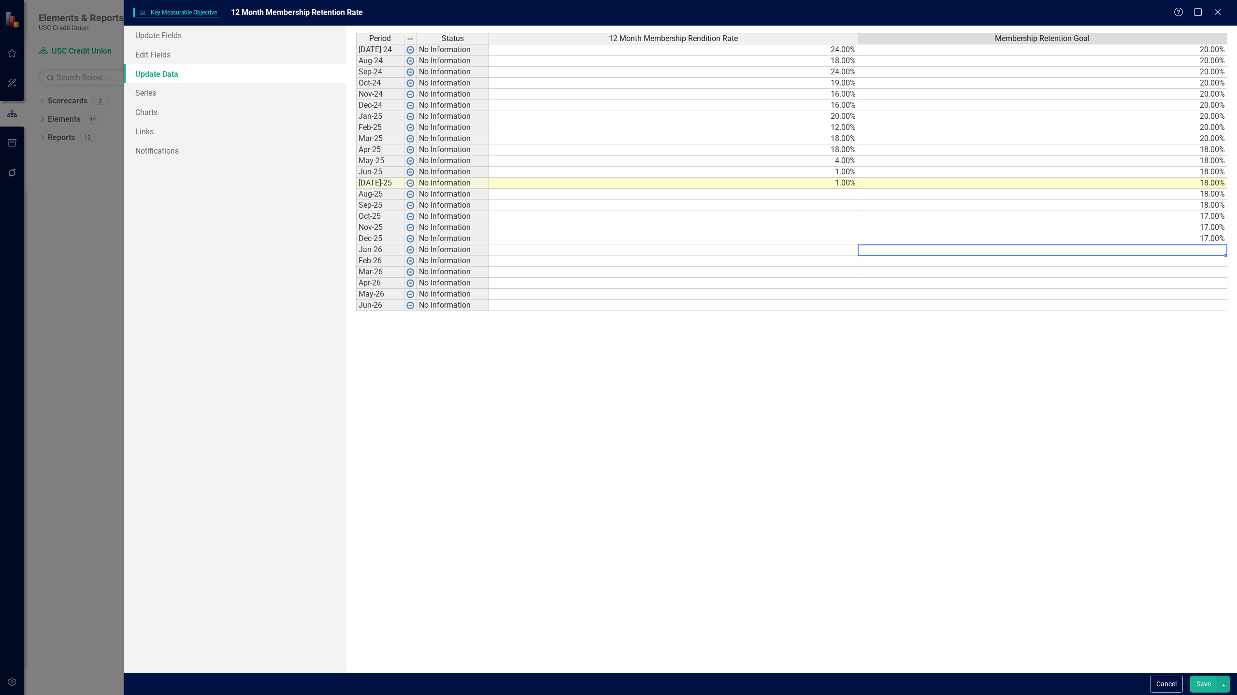
type textarea "16"
type textarea "17"
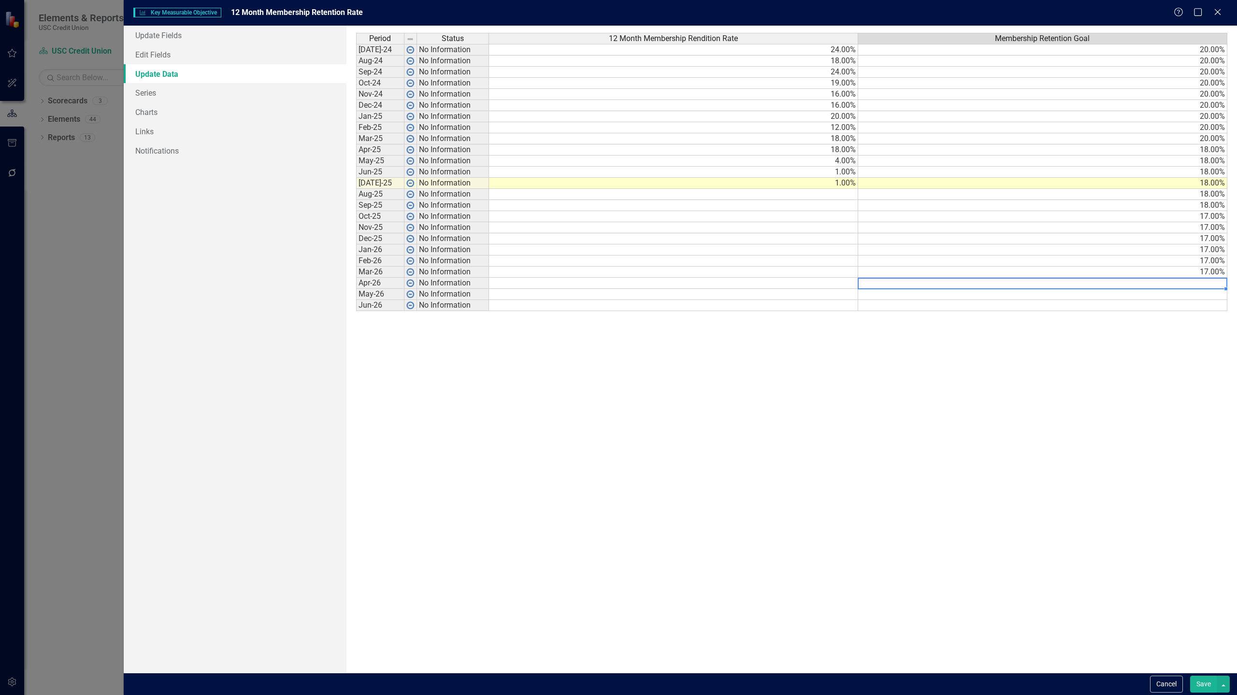
type textarea "16"
type textarea "6"
type textarea "16"
click at [618, 674] on div "Cancel Save" at bounding box center [680, 684] width 1113 height 22
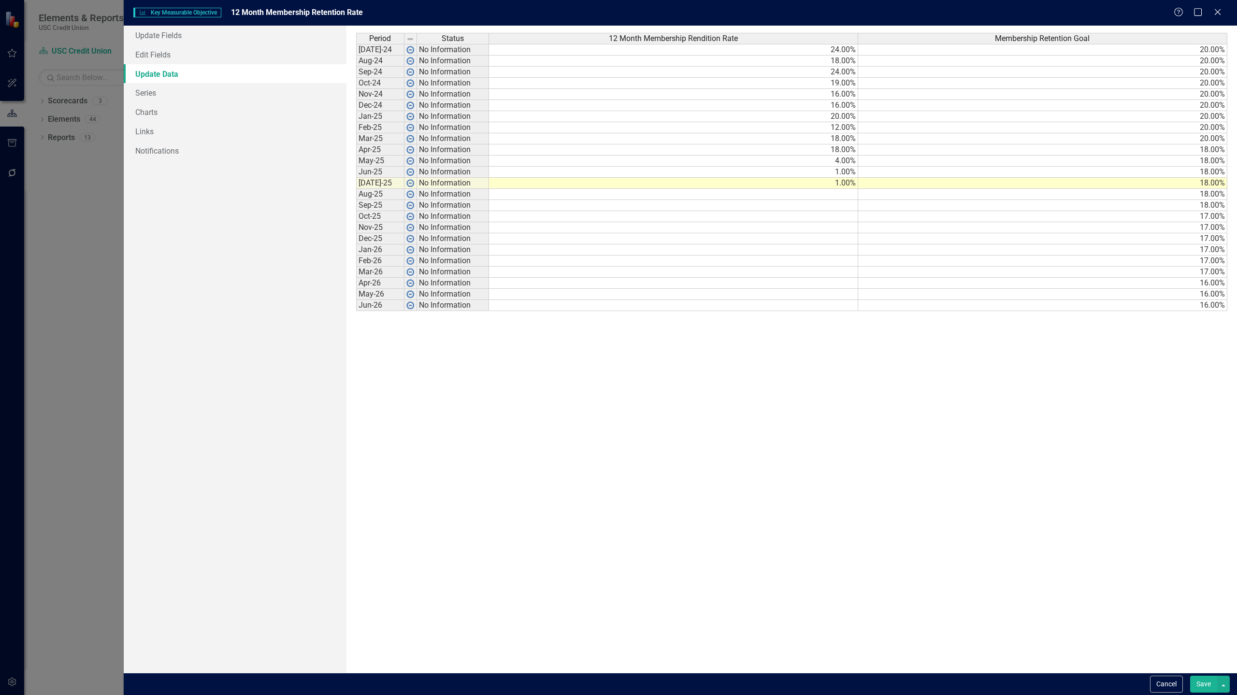
click at [1205, 687] on button "Save" at bounding box center [1203, 684] width 27 height 17
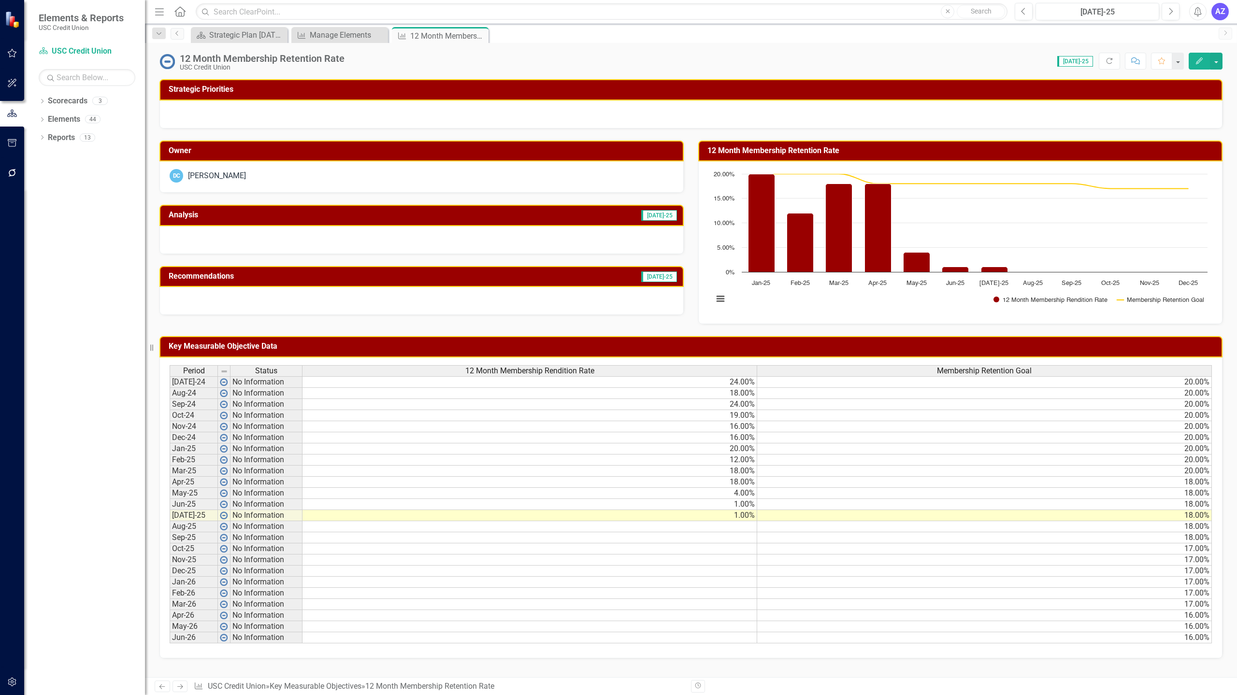
click at [321, 170] on div "DC Daniel Cohen" at bounding box center [422, 176] width 504 height 14
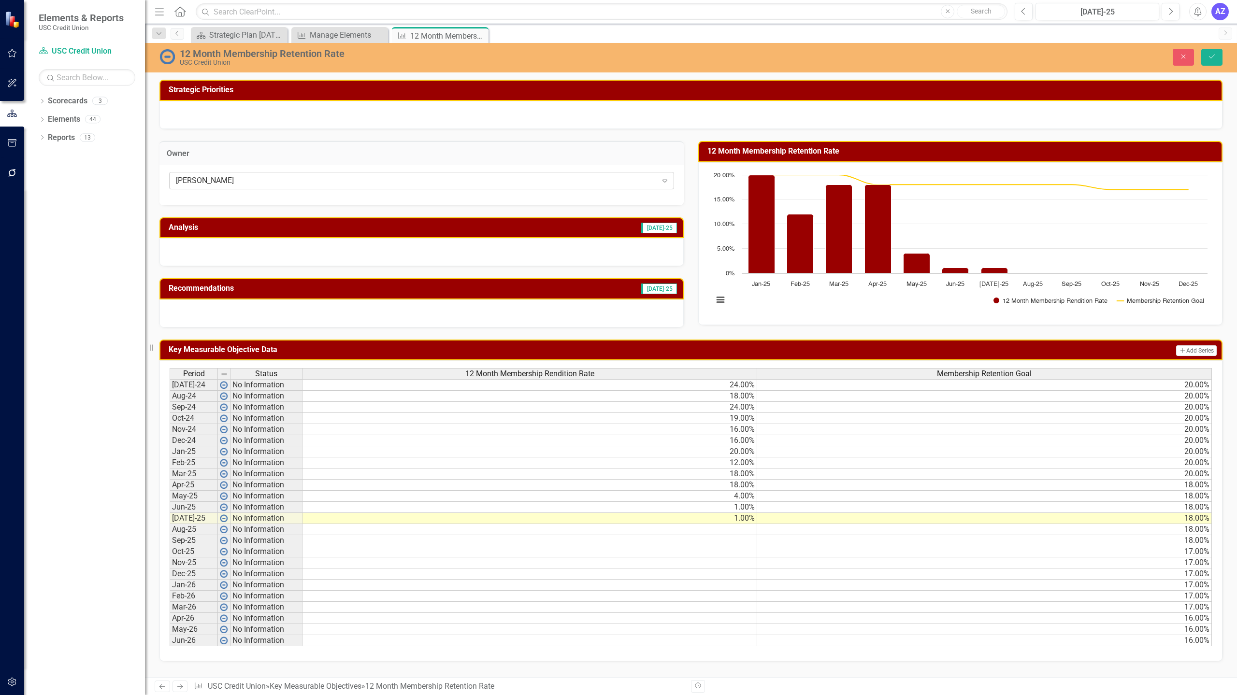
click at [314, 179] on div "Daniel Cohen" at bounding box center [416, 180] width 481 height 11
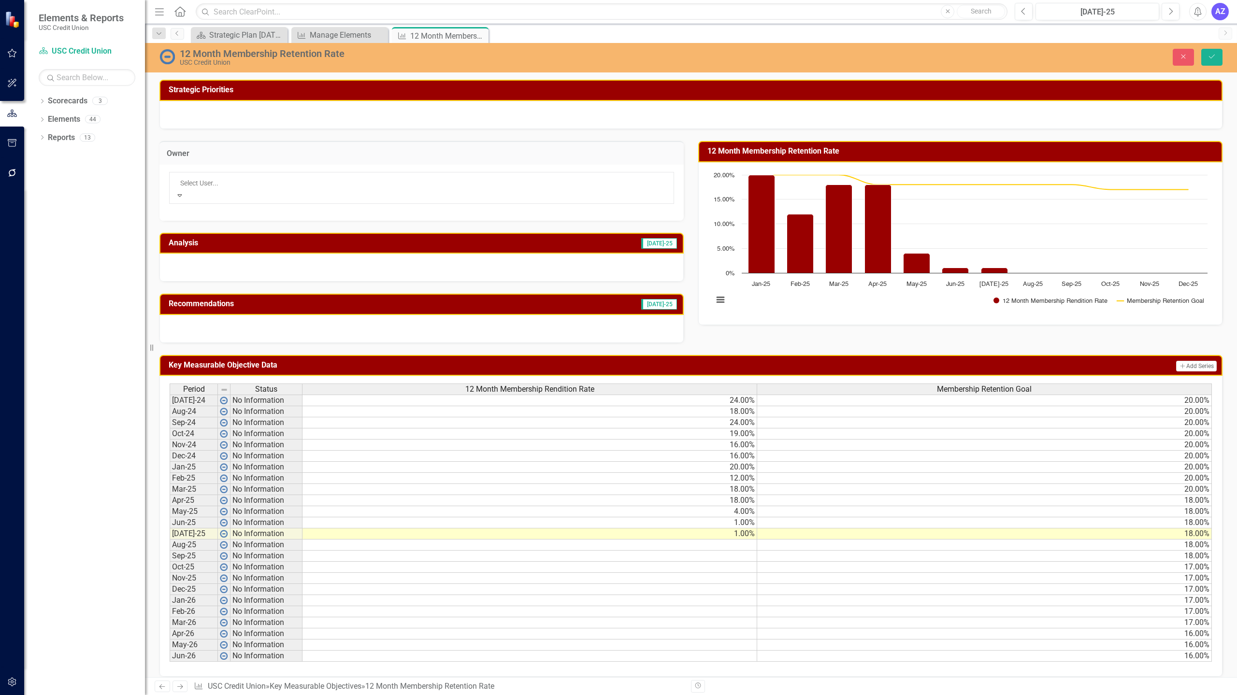
scroll to position [29, 0]
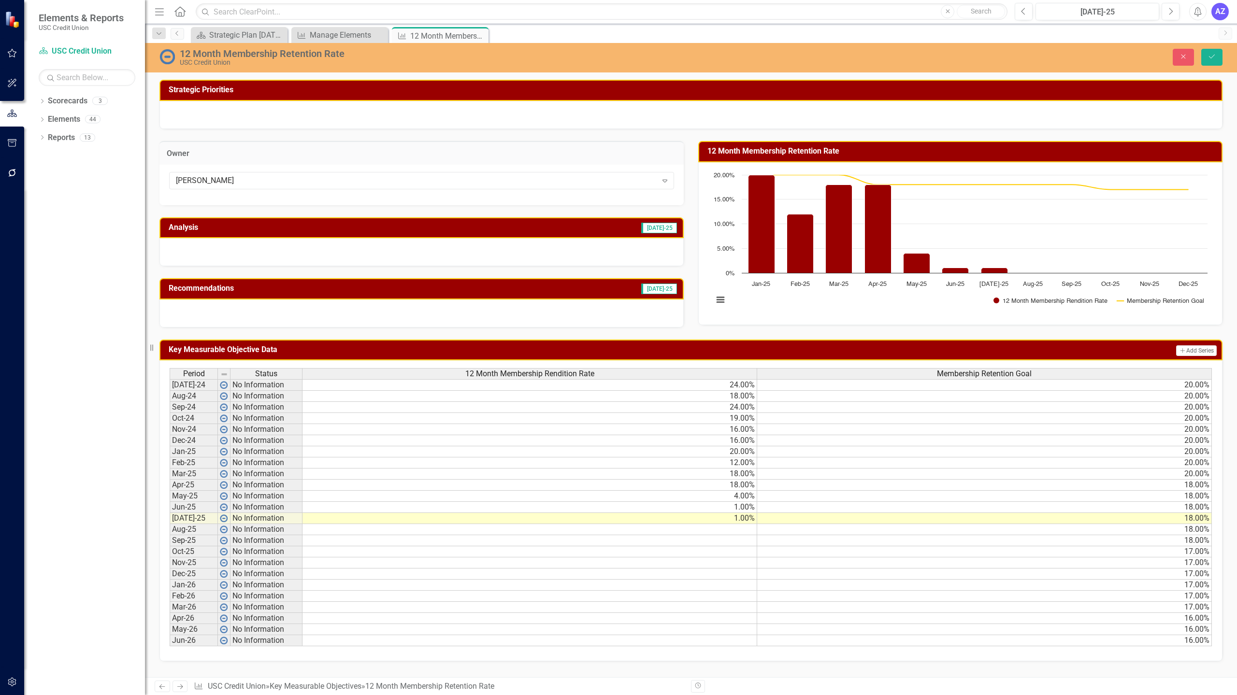
click at [348, 243] on div at bounding box center [421, 252] width 524 height 28
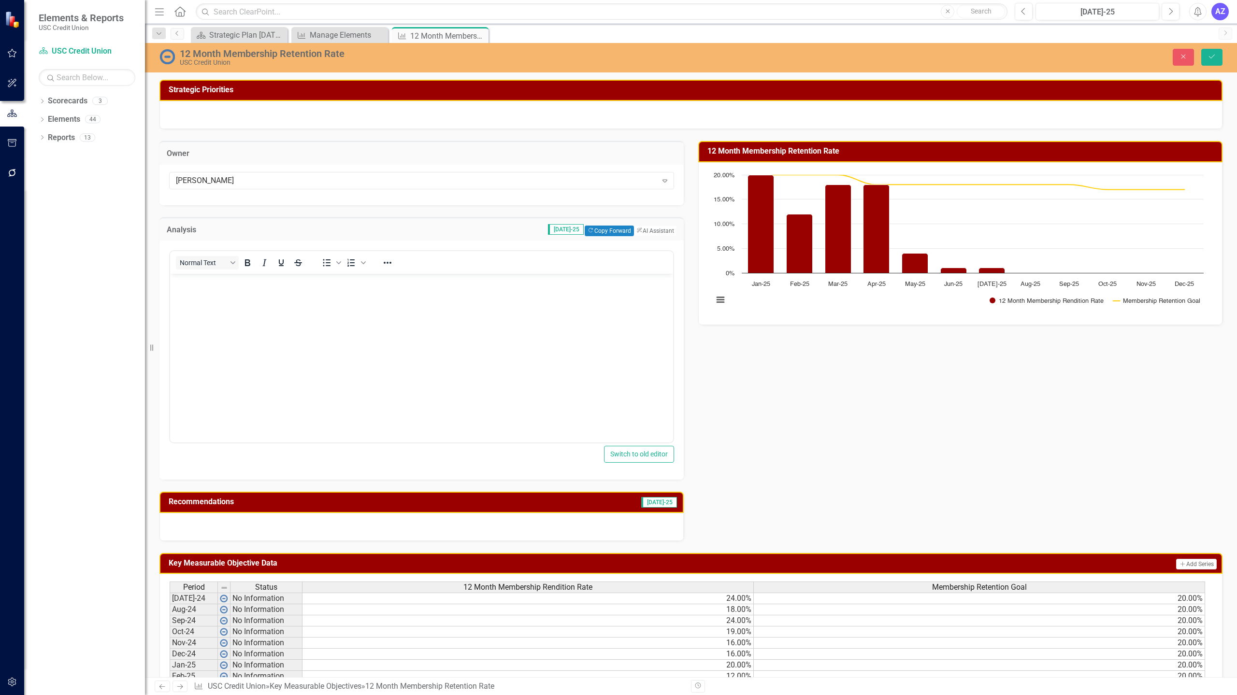
scroll to position [0, 0]
click at [650, 227] on button "ClearPoint AI AI Assistant" at bounding box center [654, 231] width 43 height 11
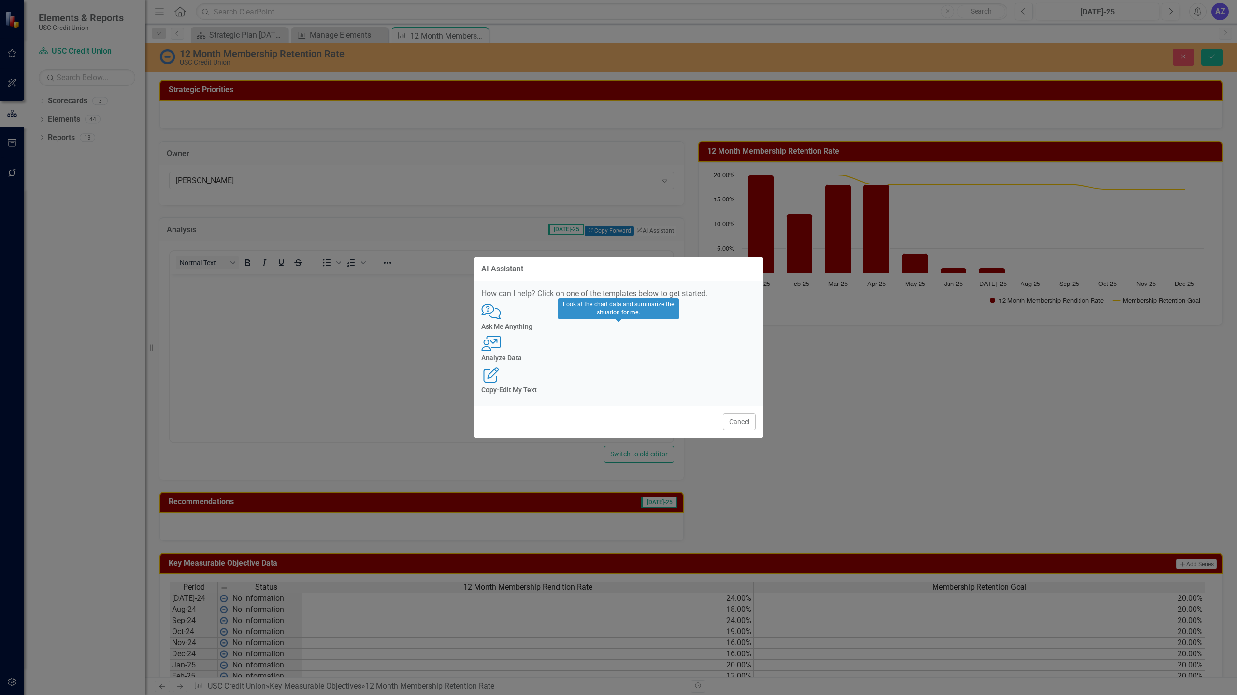
click at [625, 362] on div "Analyze Data" at bounding box center [618, 358] width 274 height 7
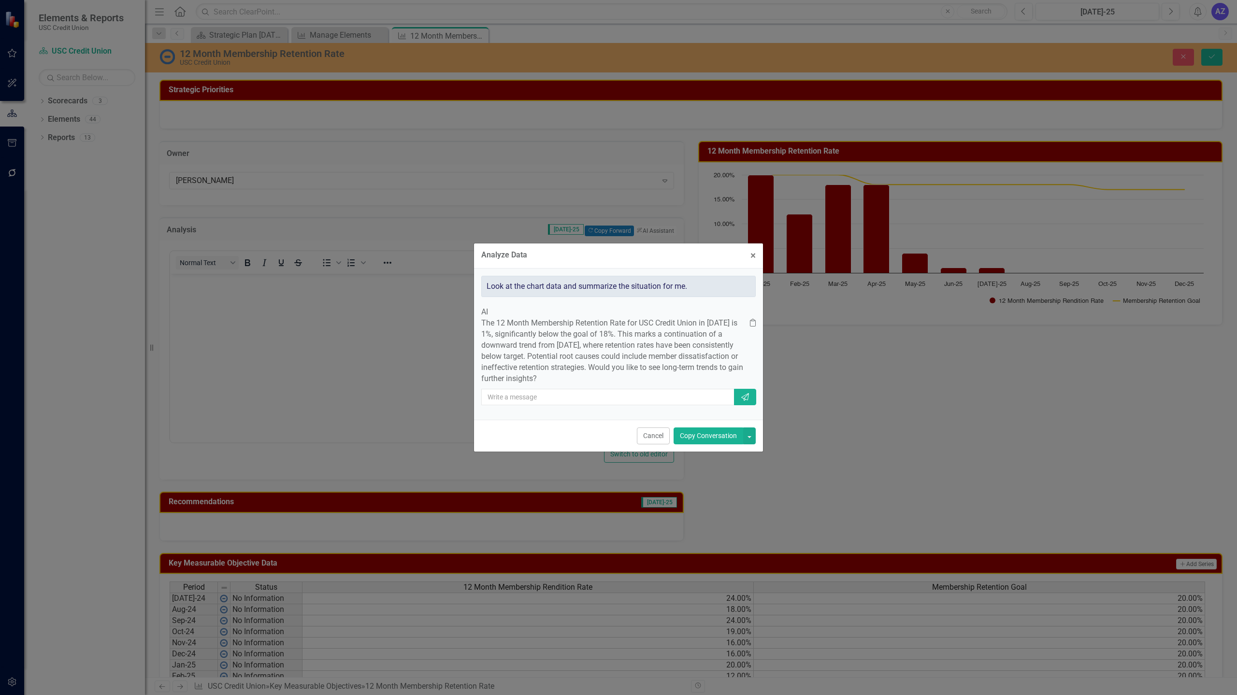
click at [710, 445] on button "Copy Conversation" at bounding box center [709, 436] width 70 height 17
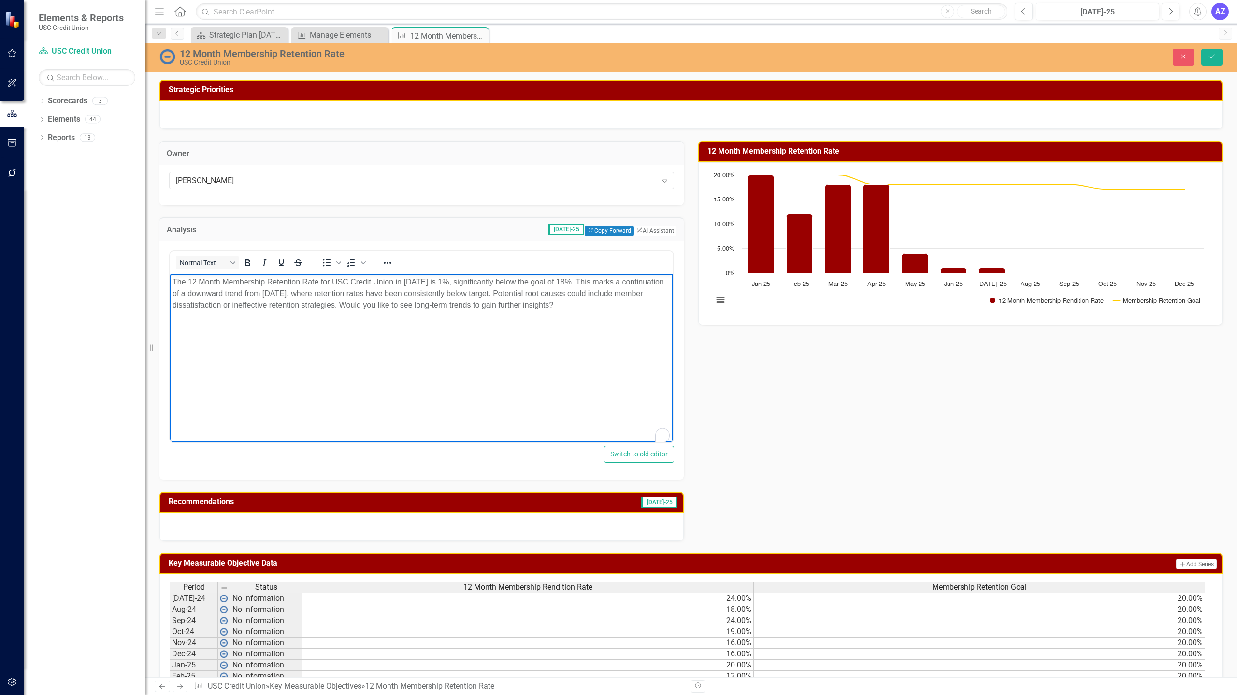
drag, startPoint x: 618, startPoint y: 304, endPoint x: 369, endPoint y: 312, distance: 249.9
click at [369, 312] on body "The 12 Month Membership Retention Rate for USC Credit Union in July 2025 is 1%,…" at bounding box center [421, 346] width 503 height 145
click at [576, 341] on body "The 12 Month Membership Retention Rate for USC Credit Union in July 2025 is 1%,…" at bounding box center [421, 346] width 503 height 145
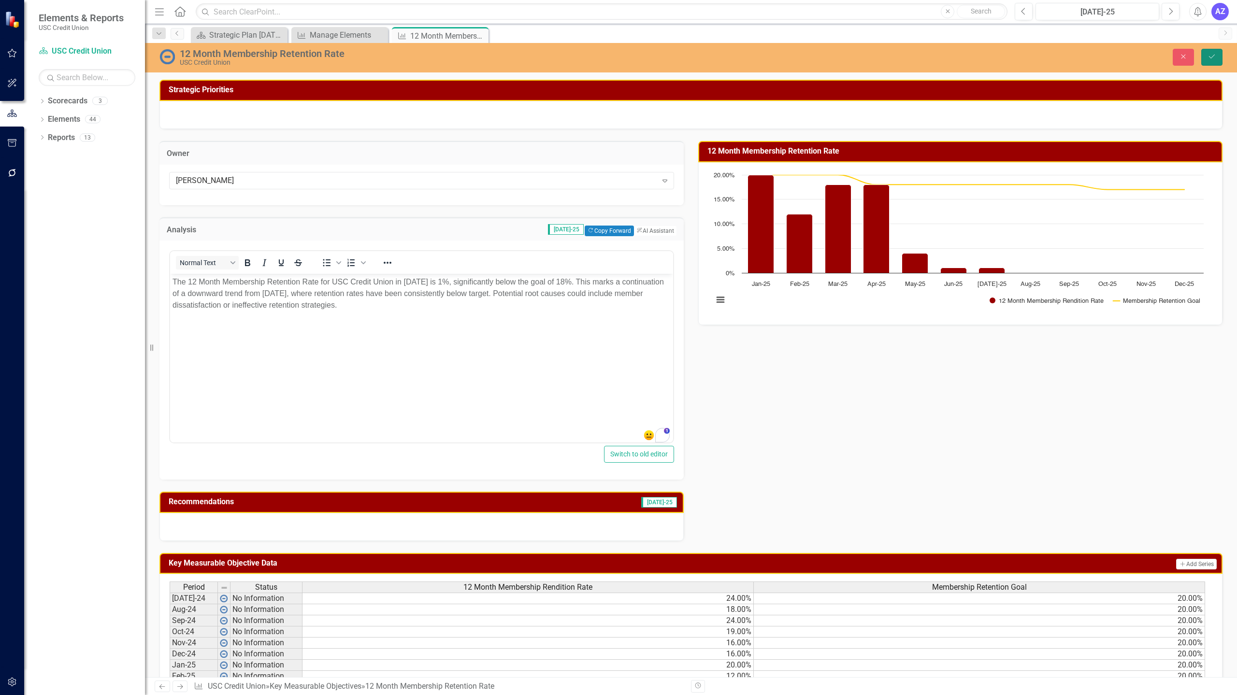
click at [1207, 55] on icon "Save" at bounding box center [1211, 56] width 9 height 7
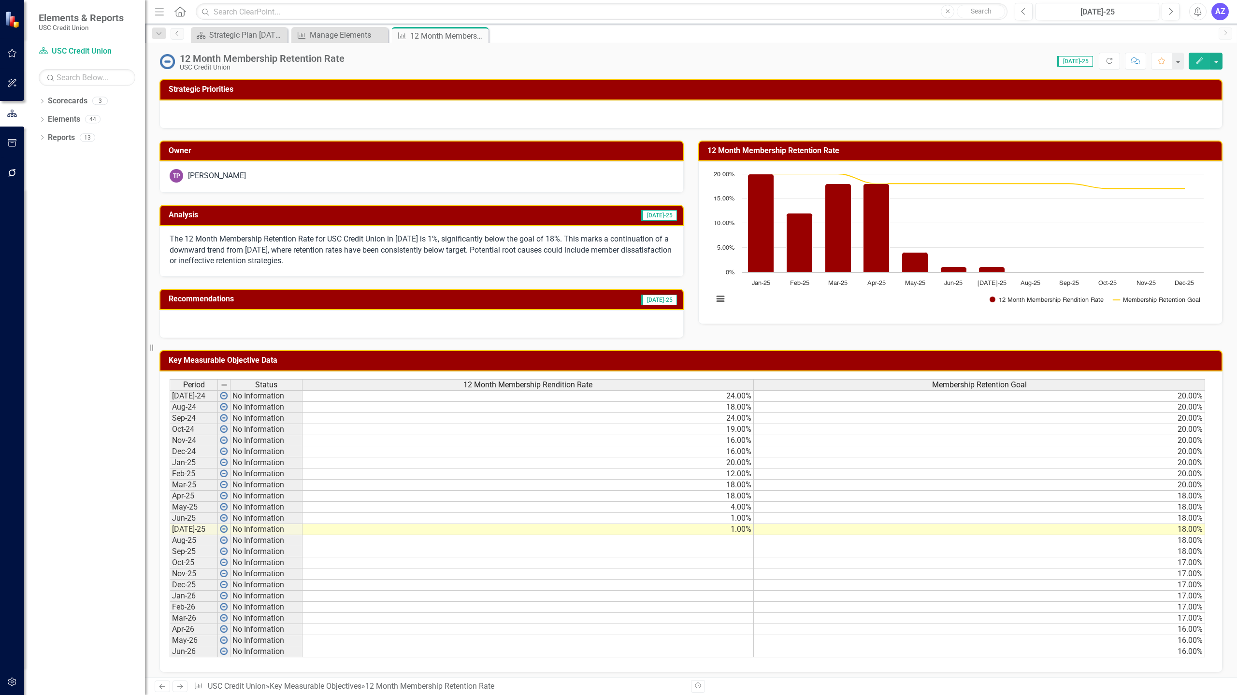
click at [550, 328] on div at bounding box center [421, 324] width 524 height 28
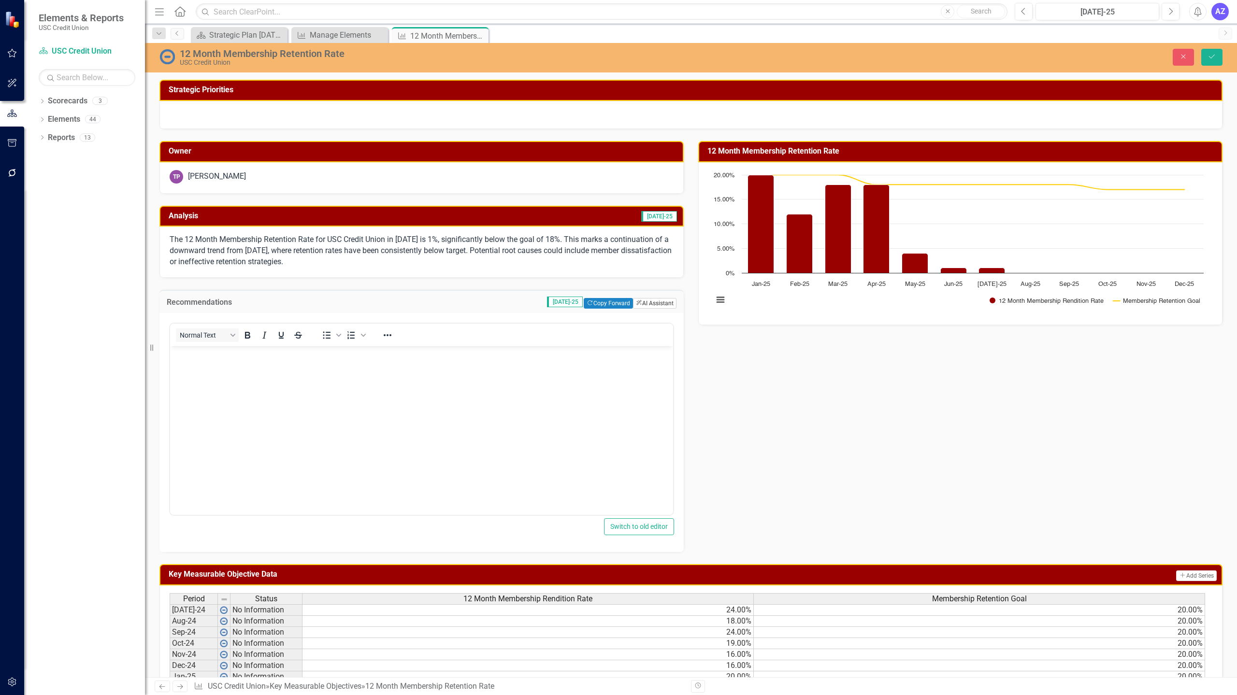
click at [651, 305] on button "ClearPoint AI AI Assistant" at bounding box center [654, 303] width 43 height 11
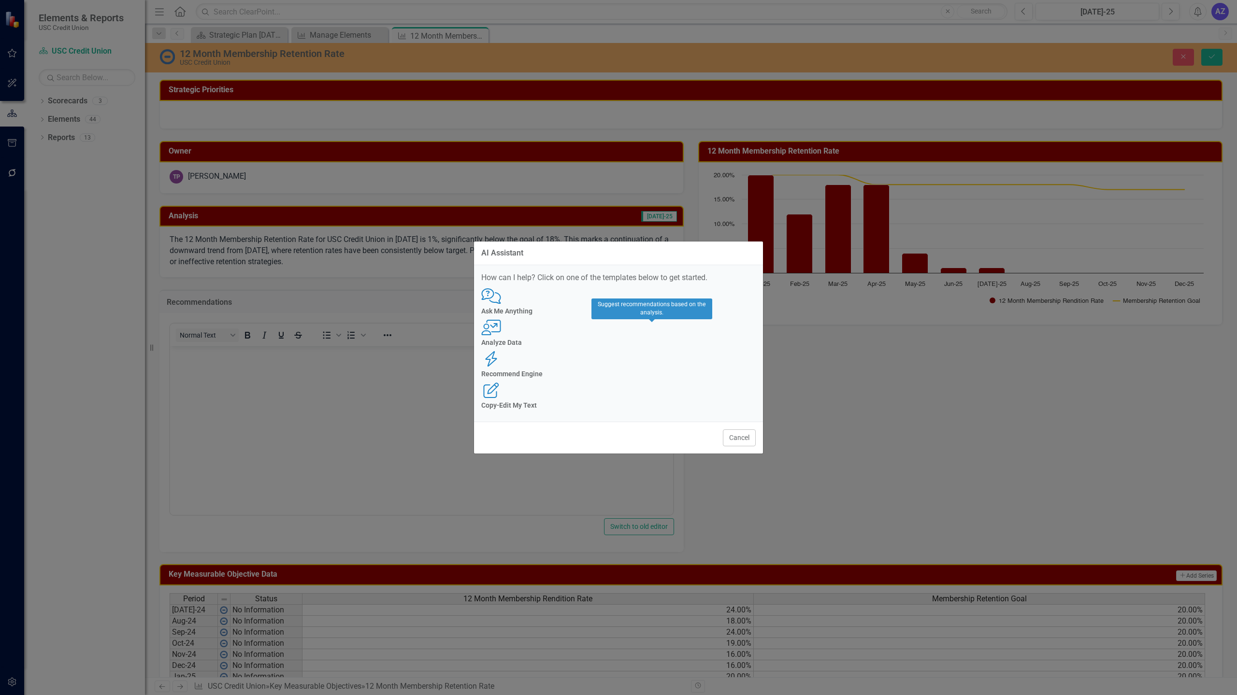
click at [653, 371] on div "Recommend Engine" at bounding box center [618, 374] width 274 height 7
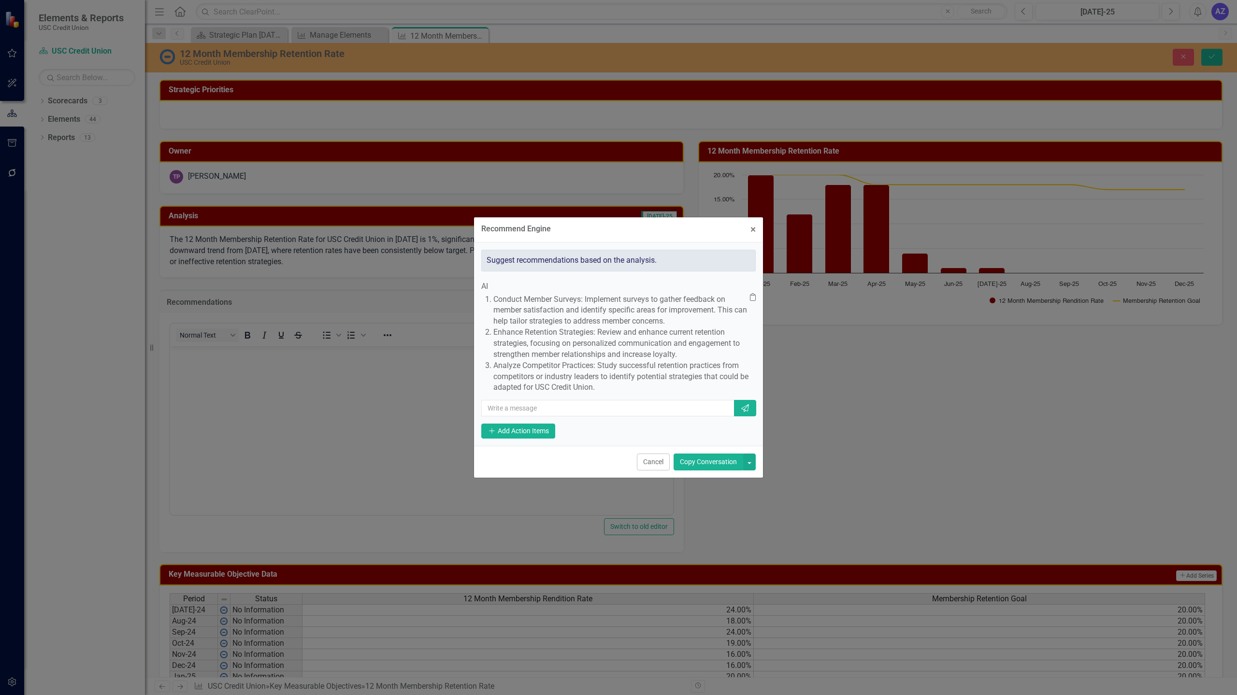
click at [703, 471] on button "Copy Conversation" at bounding box center [709, 462] width 70 height 17
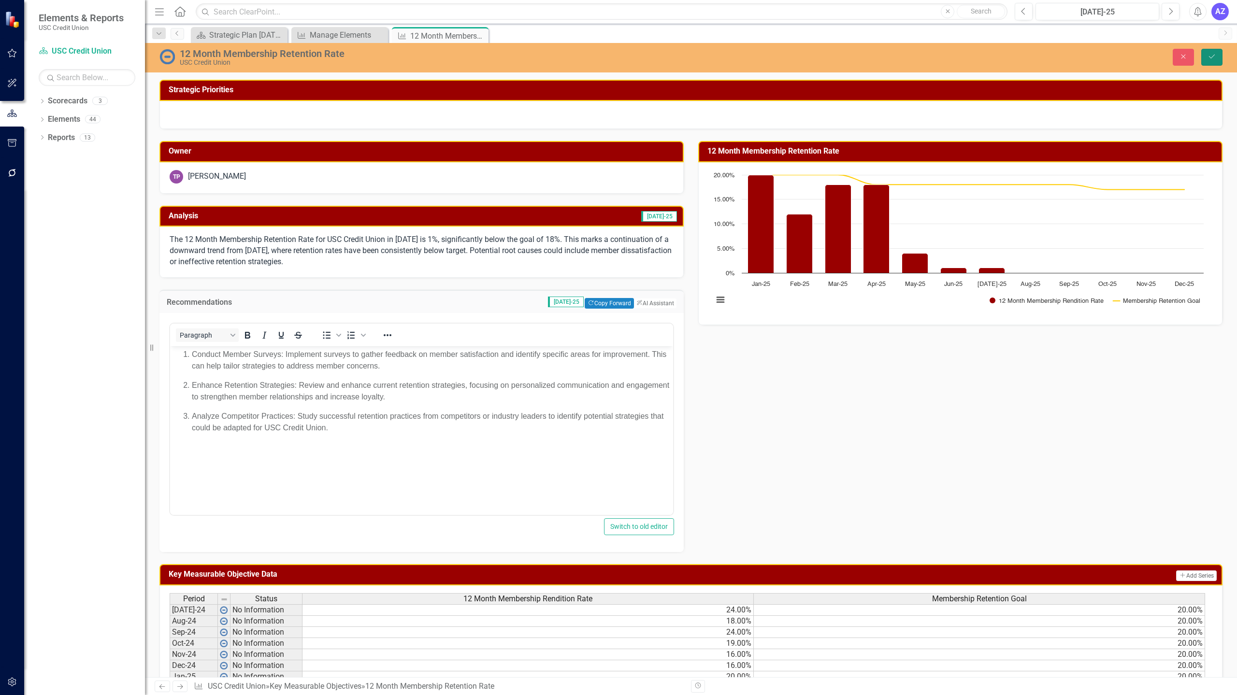
click at [1210, 58] on icon "Save" at bounding box center [1211, 56] width 9 height 7
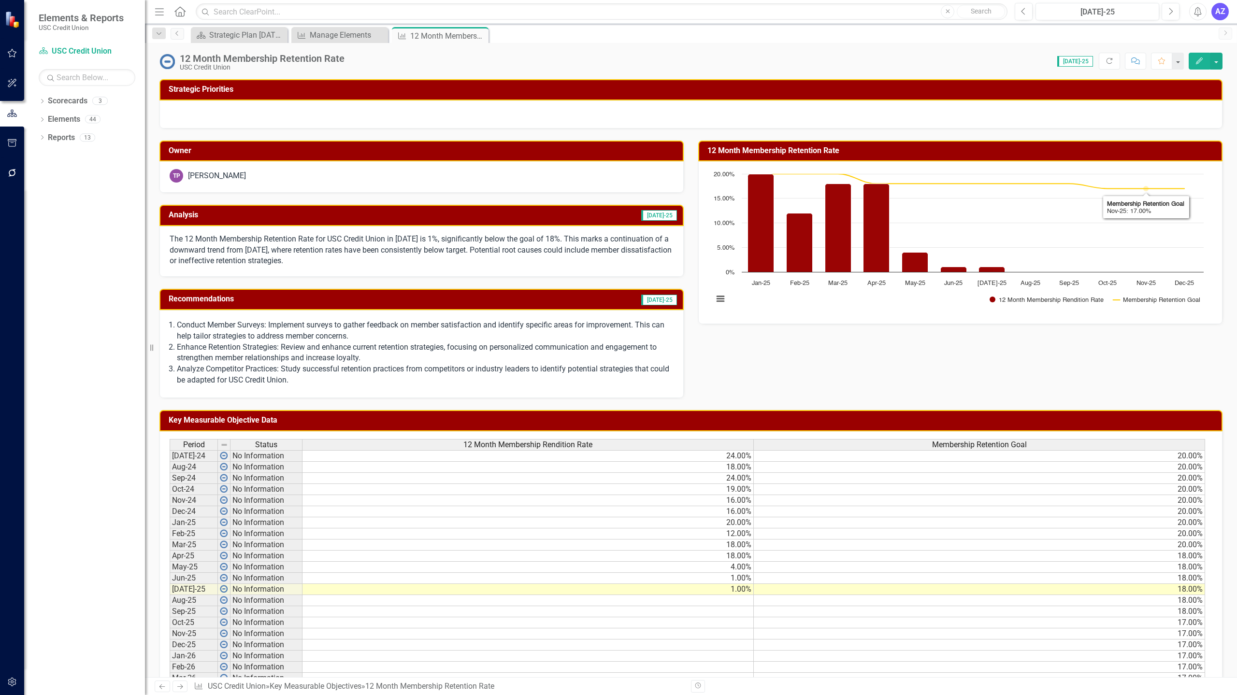
scroll to position [65, 0]
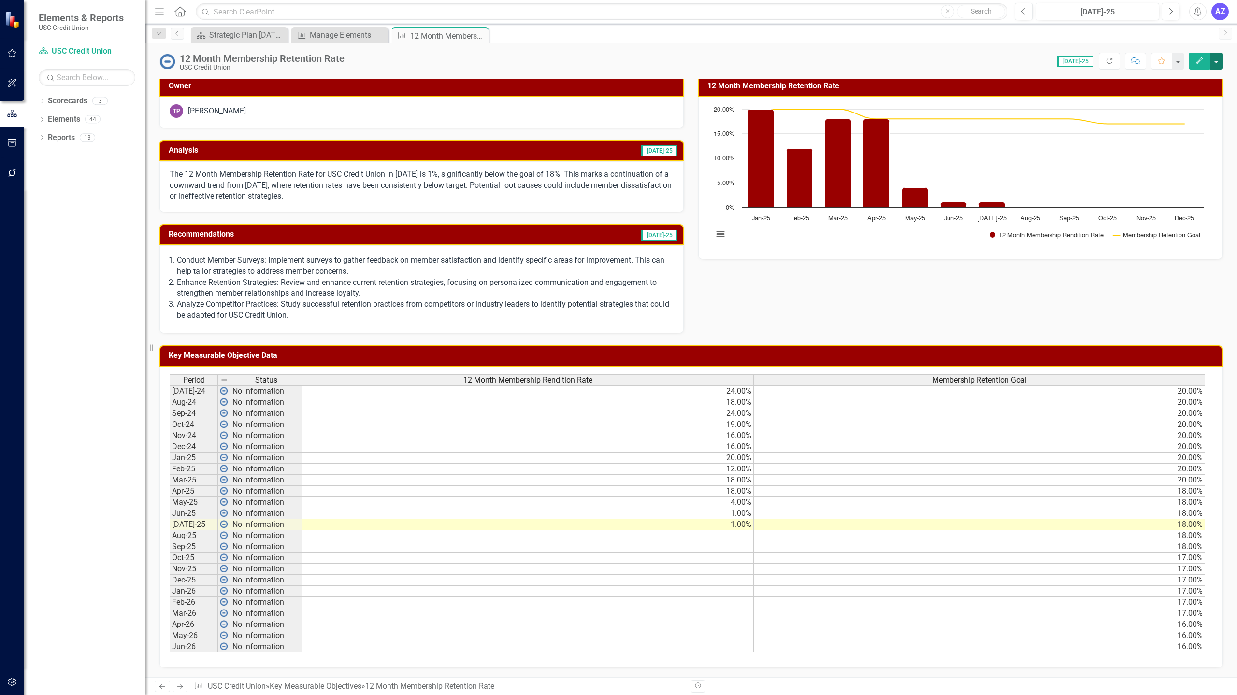
click at [1218, 60] on button "button" at bounding box center [1216, 61] width 13 height 17
click at [1194, 76] on link "Edit Edit Key Measurable Objective" at bounding box center [1145, 79] width 153 height 18
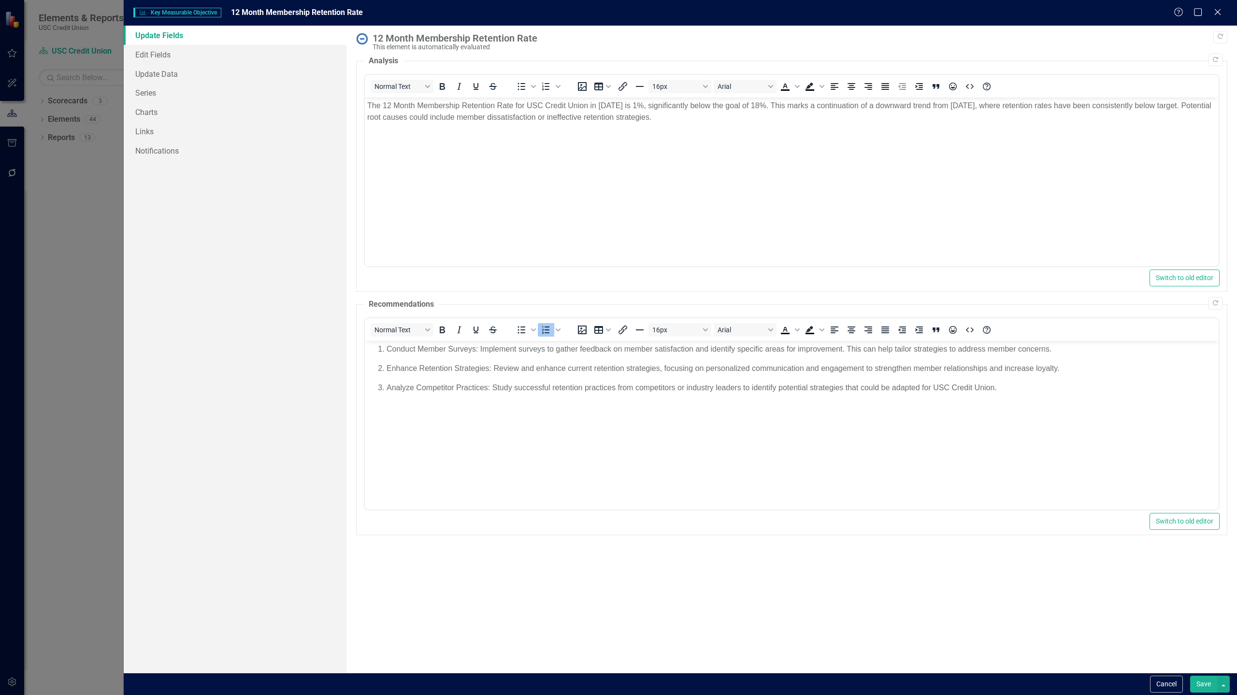
scroll to position [0, 0]
click at [210, 349] on div "Update Fields Edit Fields Update Data Series Charts Links Notifications" at bounding box center [235, 349] width 223 height 647
click at [1203, 686] on button "Save" at bounding box center [1203, 684] width 27 height 17
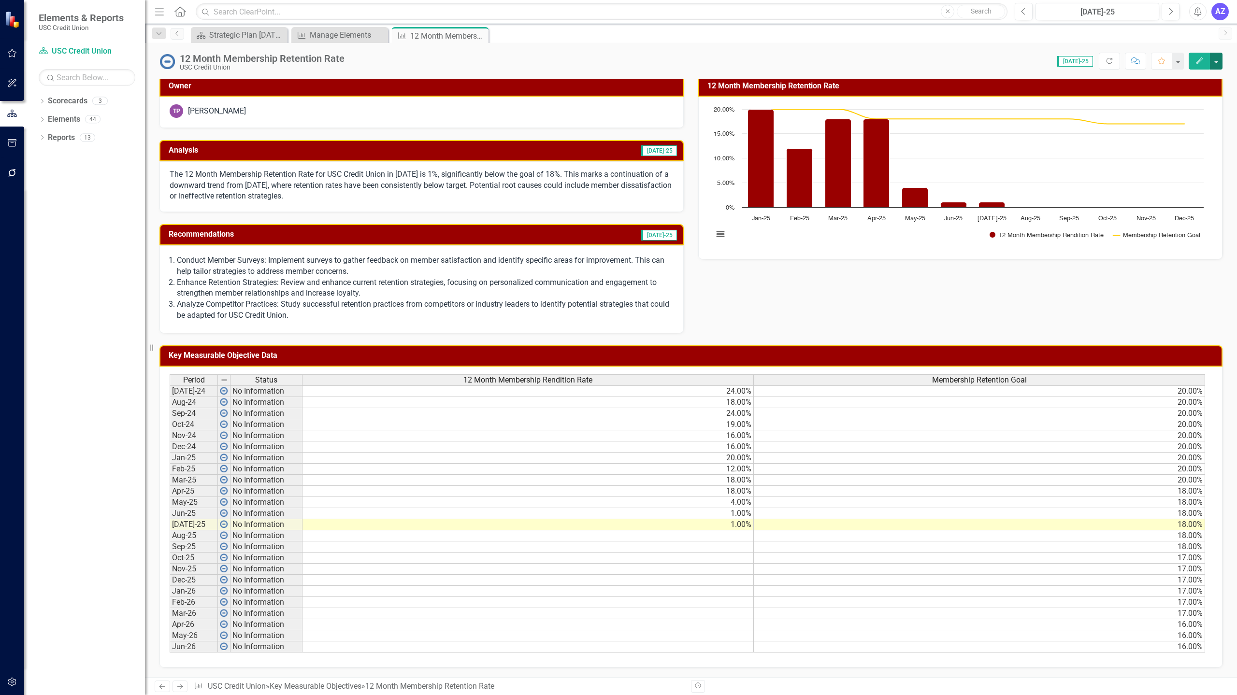
click at [1219, 66] on button "button" at bounding box center [1216, 61] width 13 height 17
click at [1192, 84] on link "Edit Edit Key Measurable Objective" at bounding box center [1145, 79] width 153 height 18
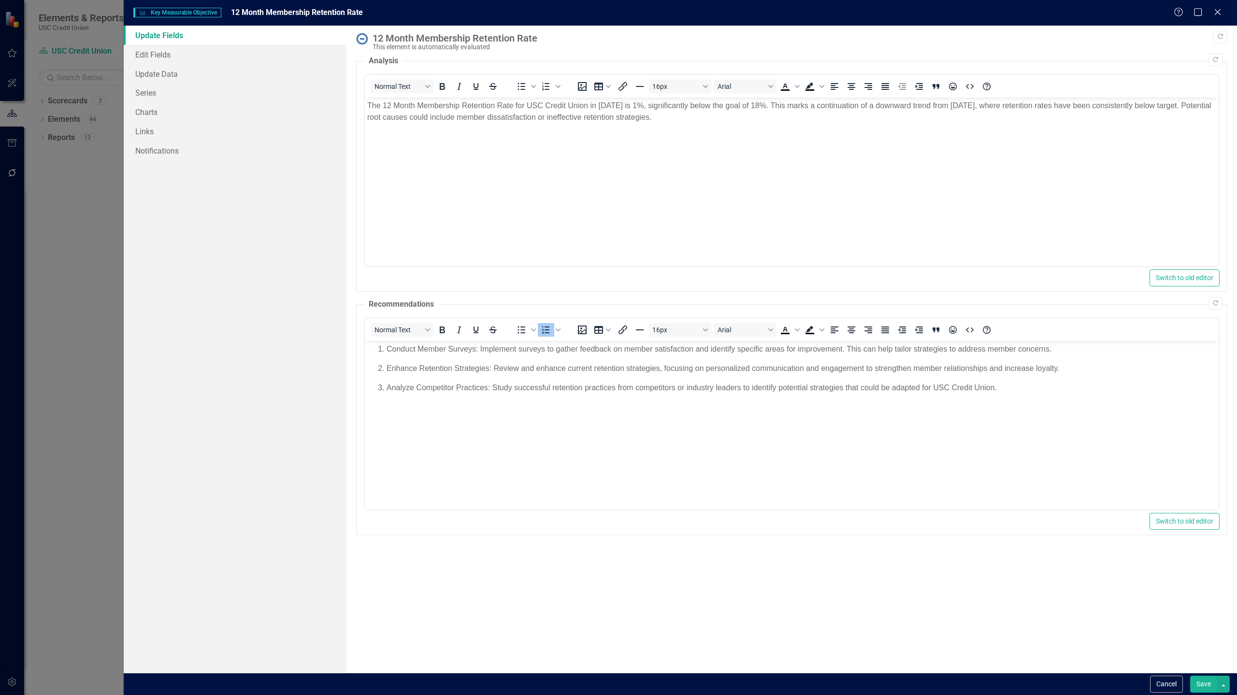
click at [1199, 680] on button "Save" at bounding box center [1203, 684] width 27 height 17
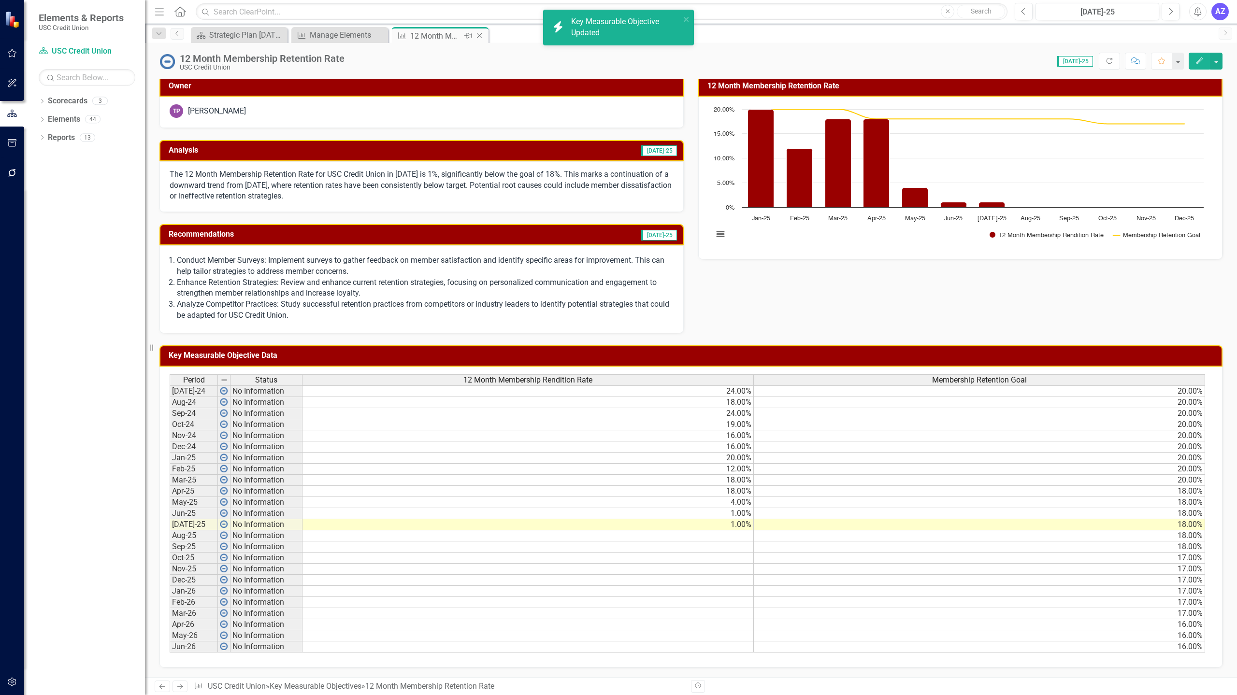
click at [478, 35] on icon "Close" at bounding box center [479, 36] width 10 height 8
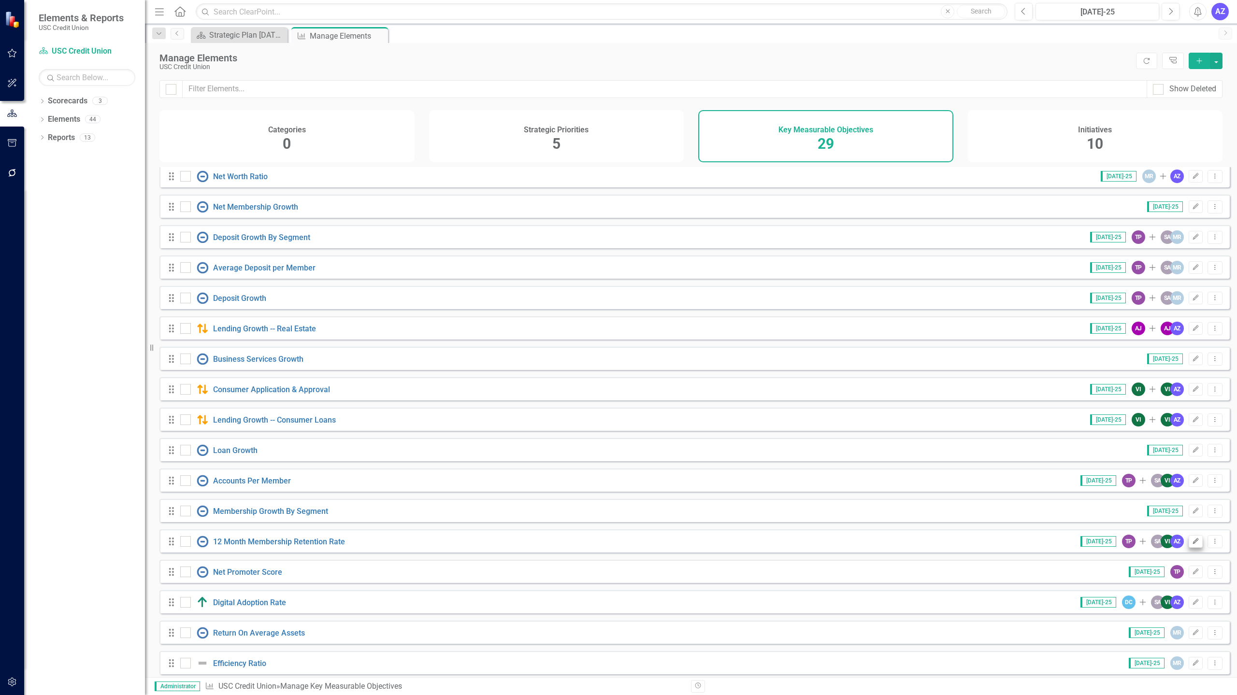
scroll to position [125, 0]
click at [1211, 544] on icon "Dropdown Menu" at bounding box center [1215, 541] width 8 height 6
click at [1144, 597] on link "Copy Duplicate Key Measurable Objective" at bounding box center [1141, 600] width 145 height 18
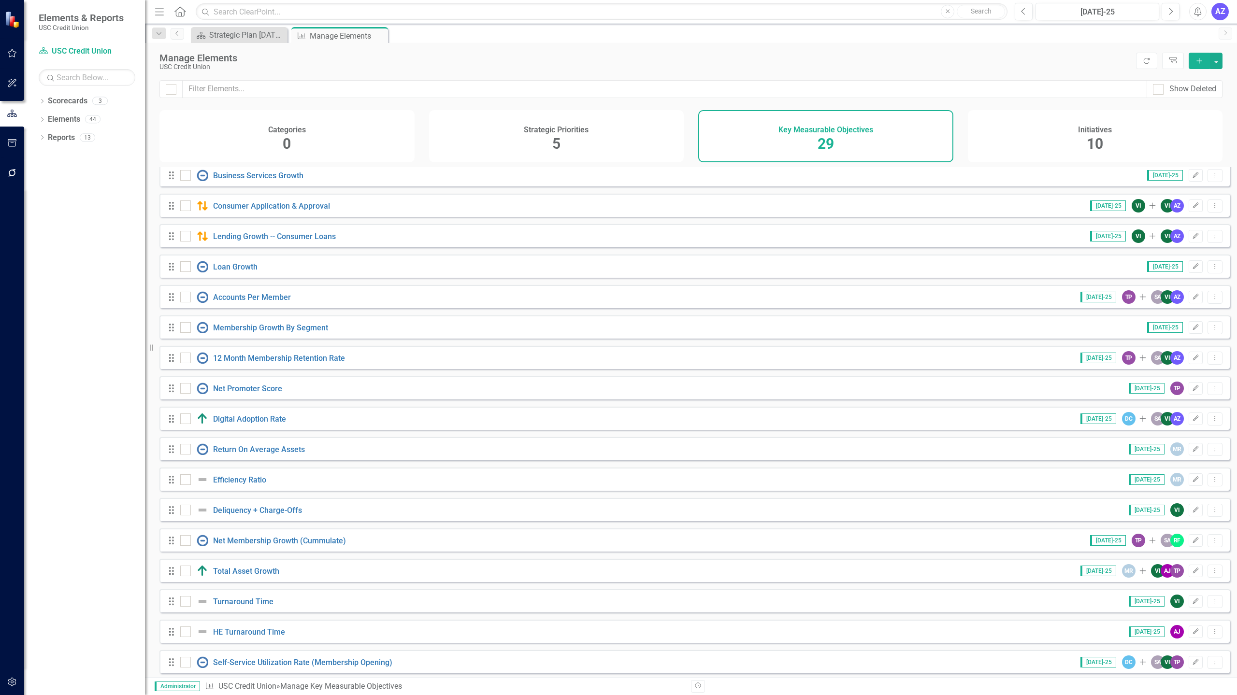
scroll to position [327, 0]
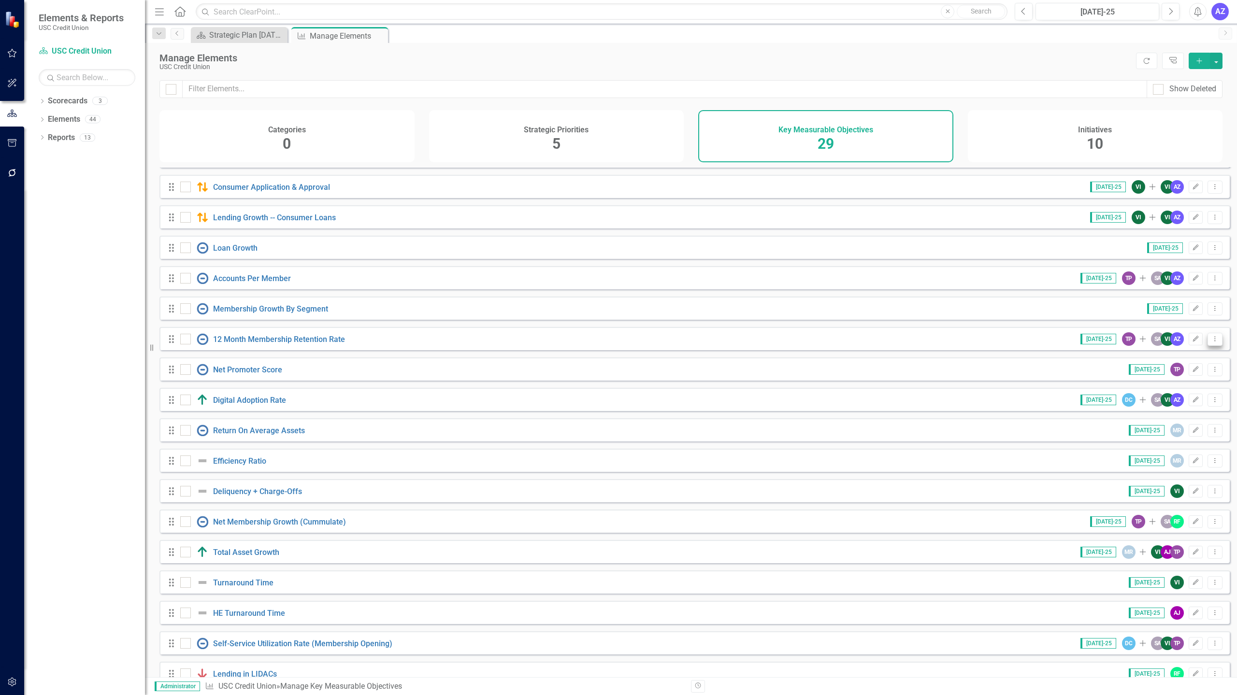
click at [1211, 342] on icon "Dropdown Menu" at bounding box center [1215, 339] width 8 height 6
click at [1122, 398] on link "Copy Duplicate Key Measurable Objective" at bounding box center [1141, 398] width 145 height 18
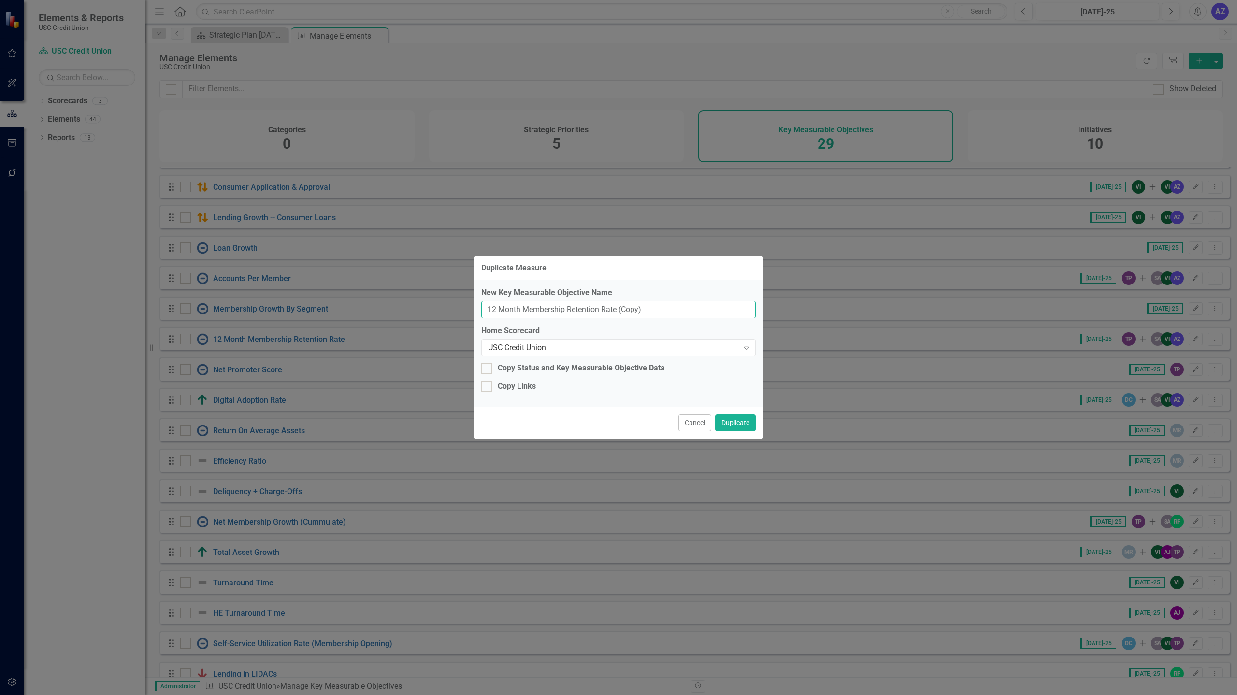
click at [685, 309] on input "12 Month Membership Retention Rate (Copy)" at bounding box center [618, 310] width 274 height 18
type input "Membership Approval"
click at [745, 424] on button "Duplicate" at bounding box center [735, 423] width 41 height 17
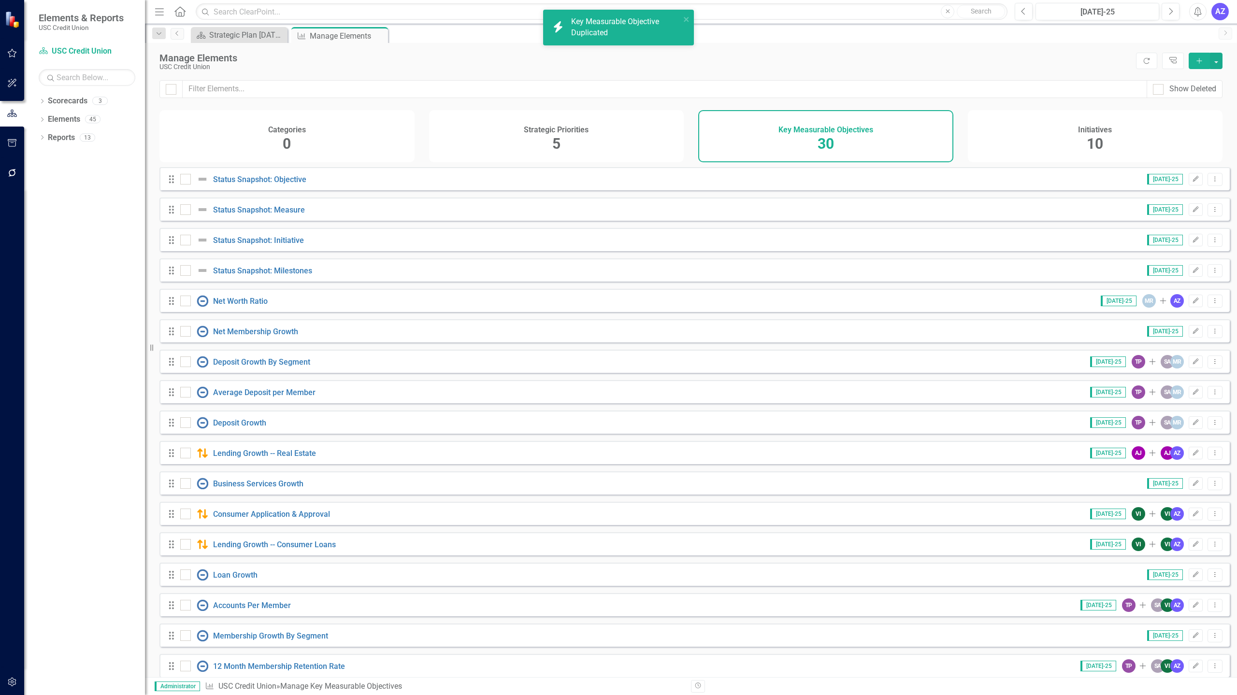
click at [846, 53] on div "Manage Elements" at bounding box center [645, 58] width 972 height 11
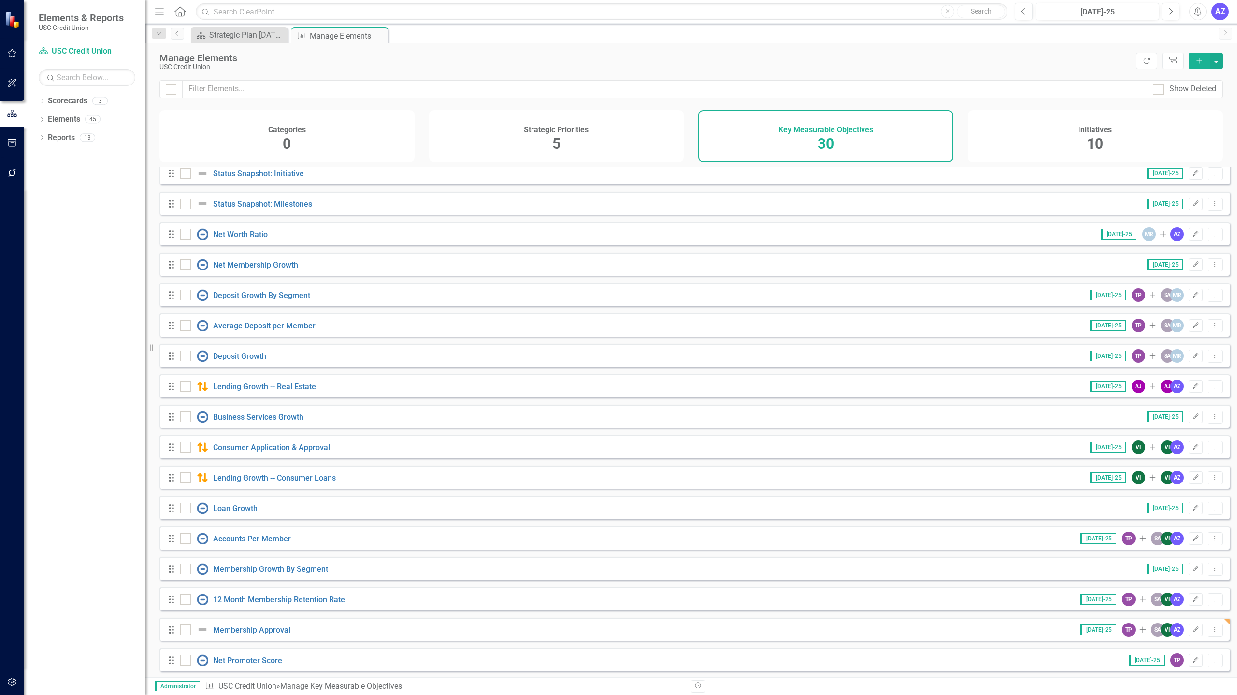
scroll to position [67, 0]
click at [1211, 602] on icon "Dropdown Menu" at bounding box center [1215, 599] width 8 height 6
click at [1122, 621] on link "Edit Edit Key Measurable Objective" at bounding box center [1141, 623] width 145 height 18
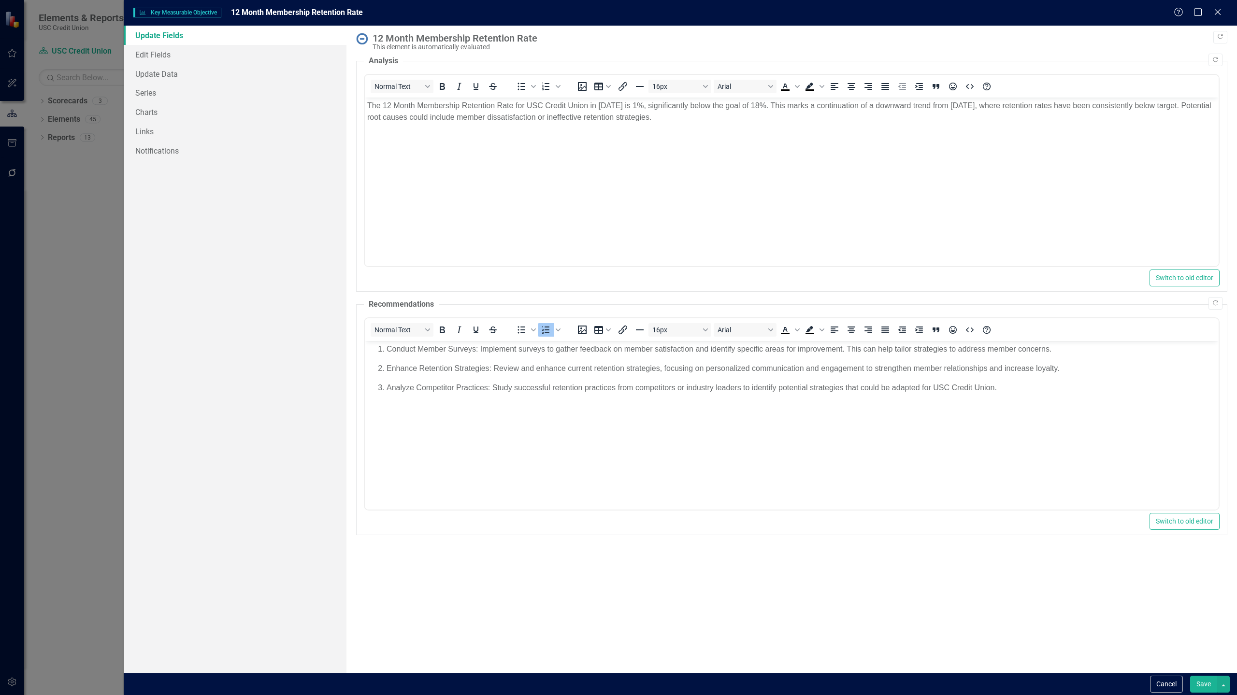
scroll to position [0, 0]
click at [167, 131] on link "Links" at bounding box center [235, 131] width 223 height 19
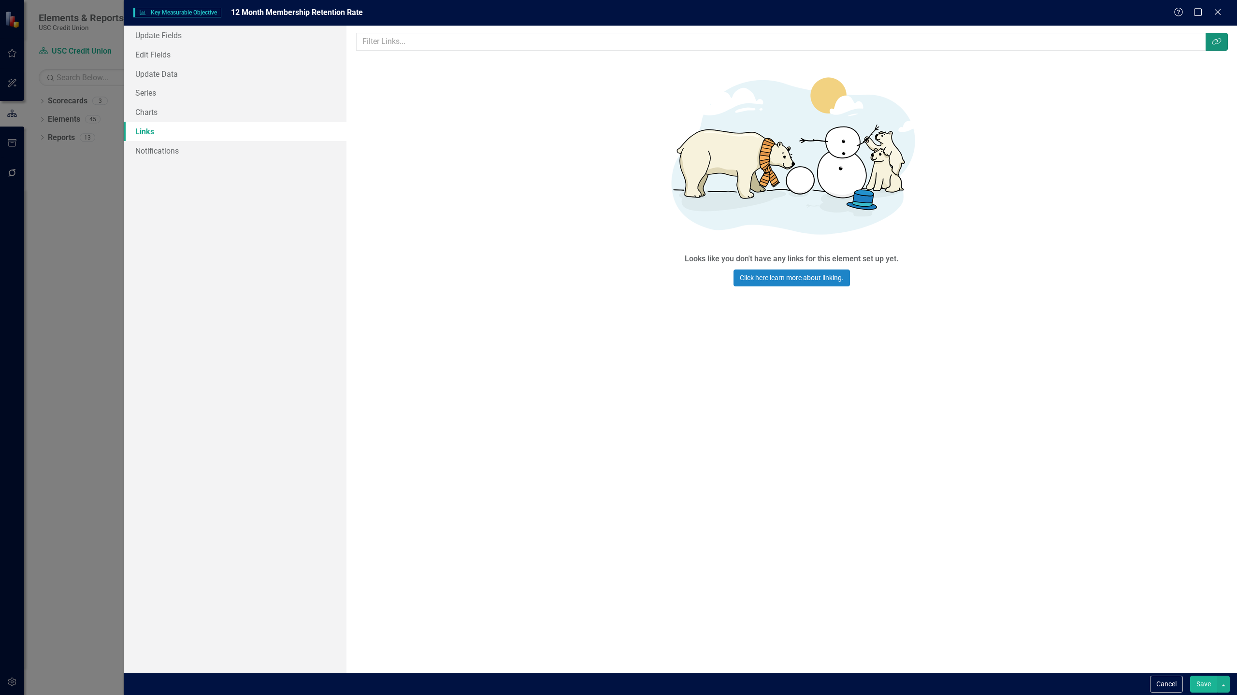
click at [1219, 38] on icon "Link Tag" at bounding box center [1217, 42] width 10 height 8
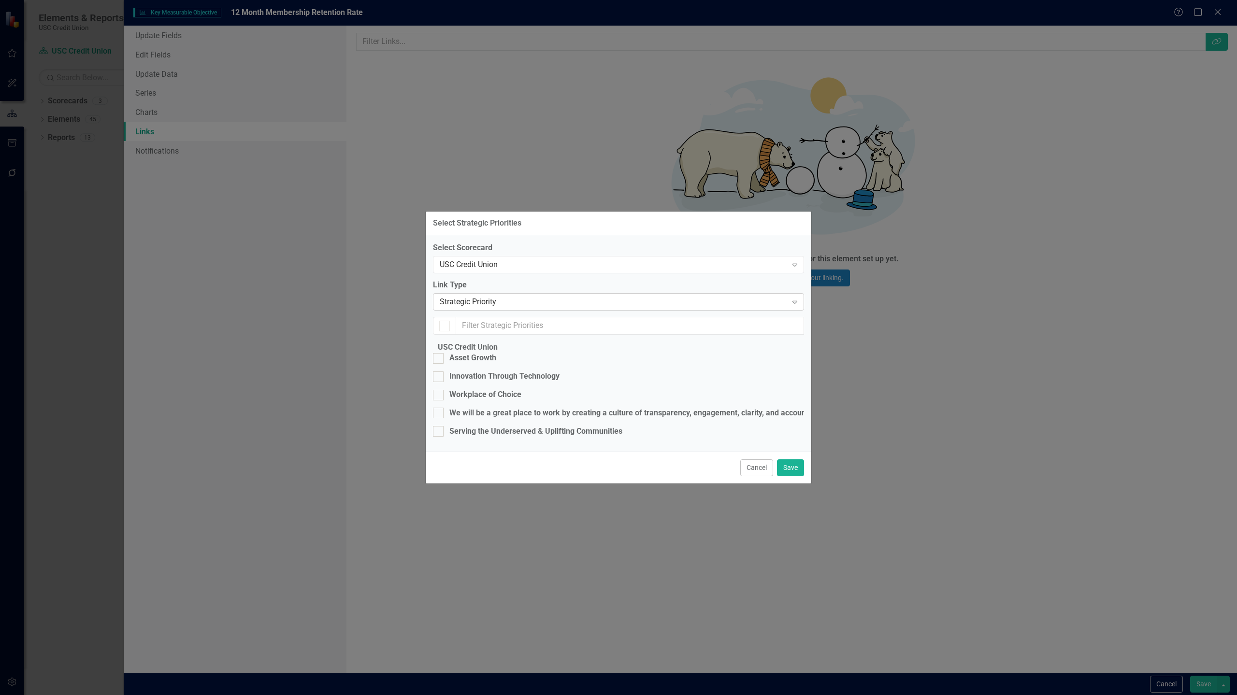
checkbox input "false"
click at [679, 296] on div "Strategic Priority" at bounding box center [613, 301] width 347 height 11
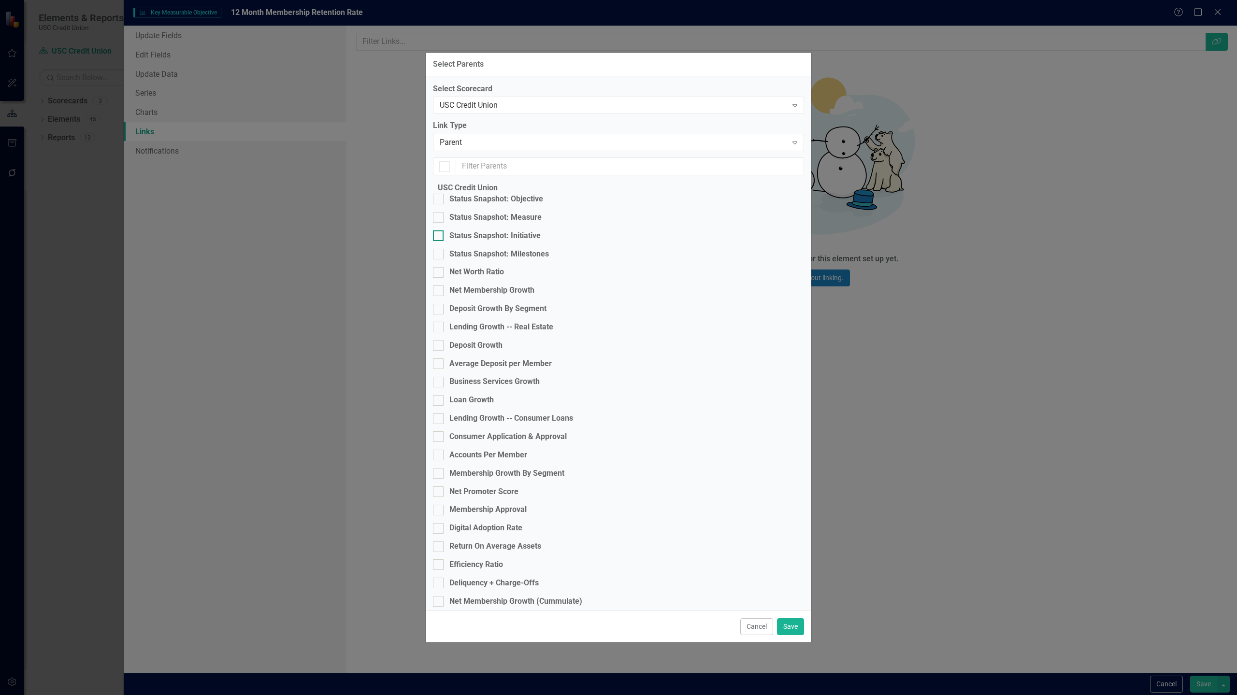
checkbox input "false"
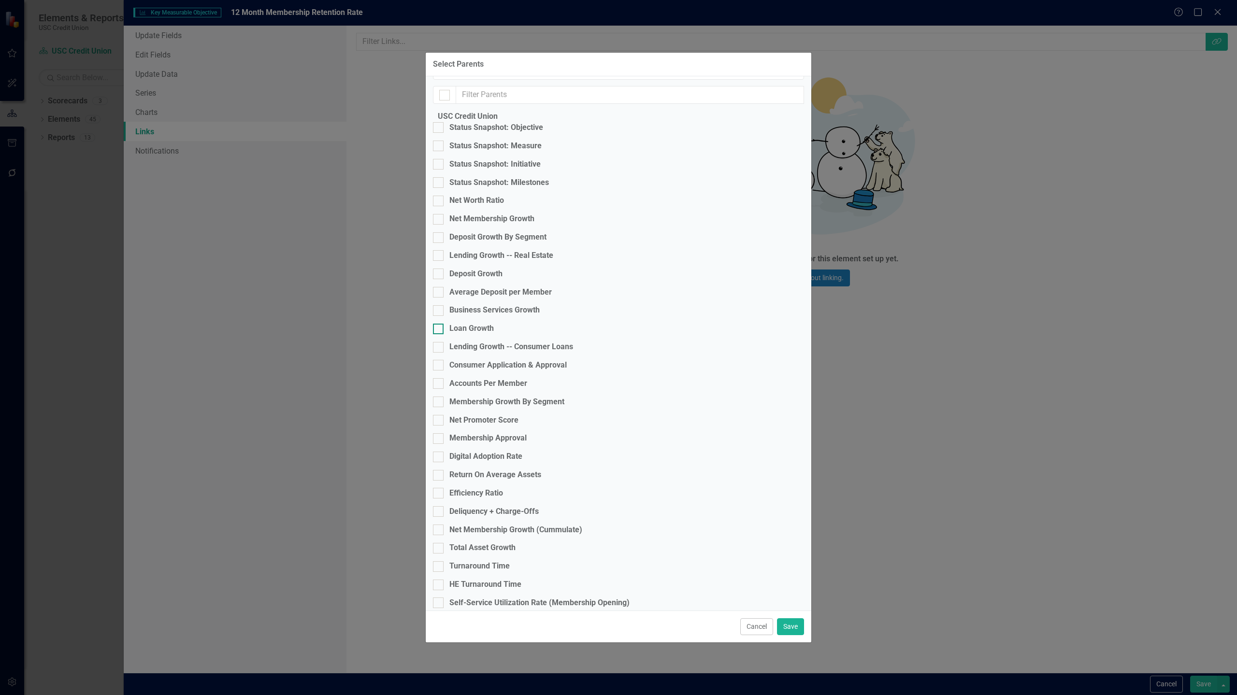
scroll to position [113, 0]
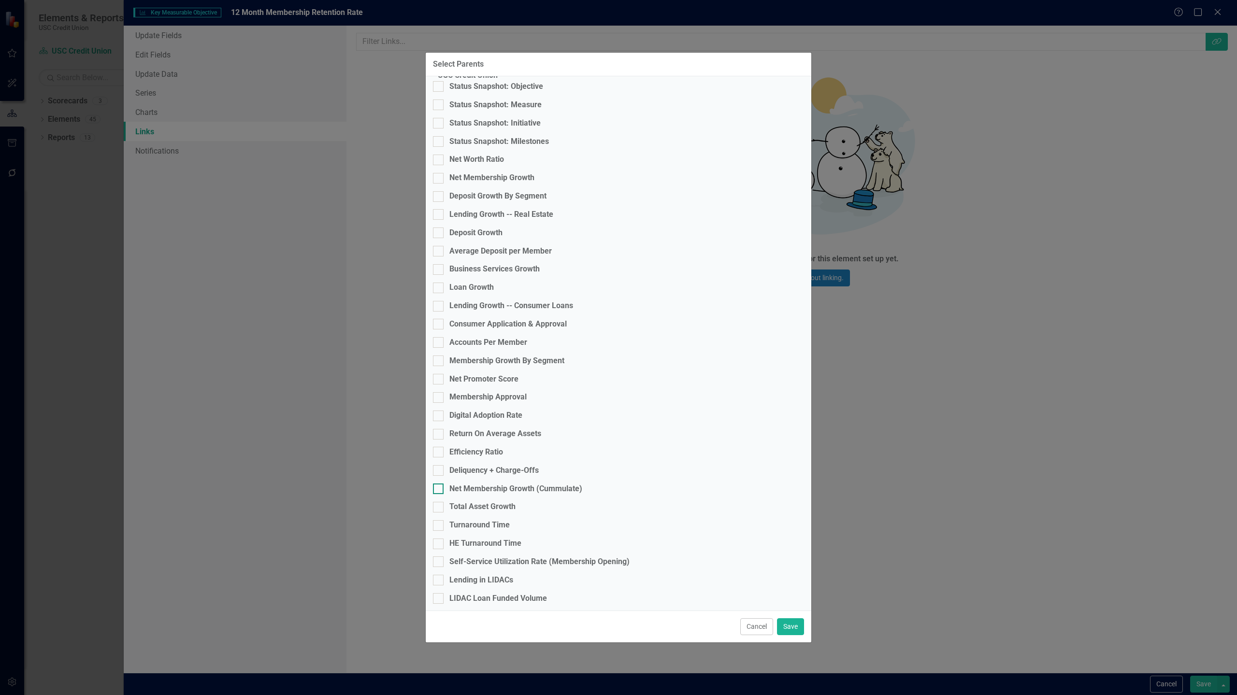
click at [532, 495] on div "Net Membership Growth (Cummulate)" at bounding box center [515, 489] width 133 height 11
click at [439, 490] on input "Net Membership Growth (Cummulate)" at bounding box center [436, 487] width 6 height 6
checkbox input "true"
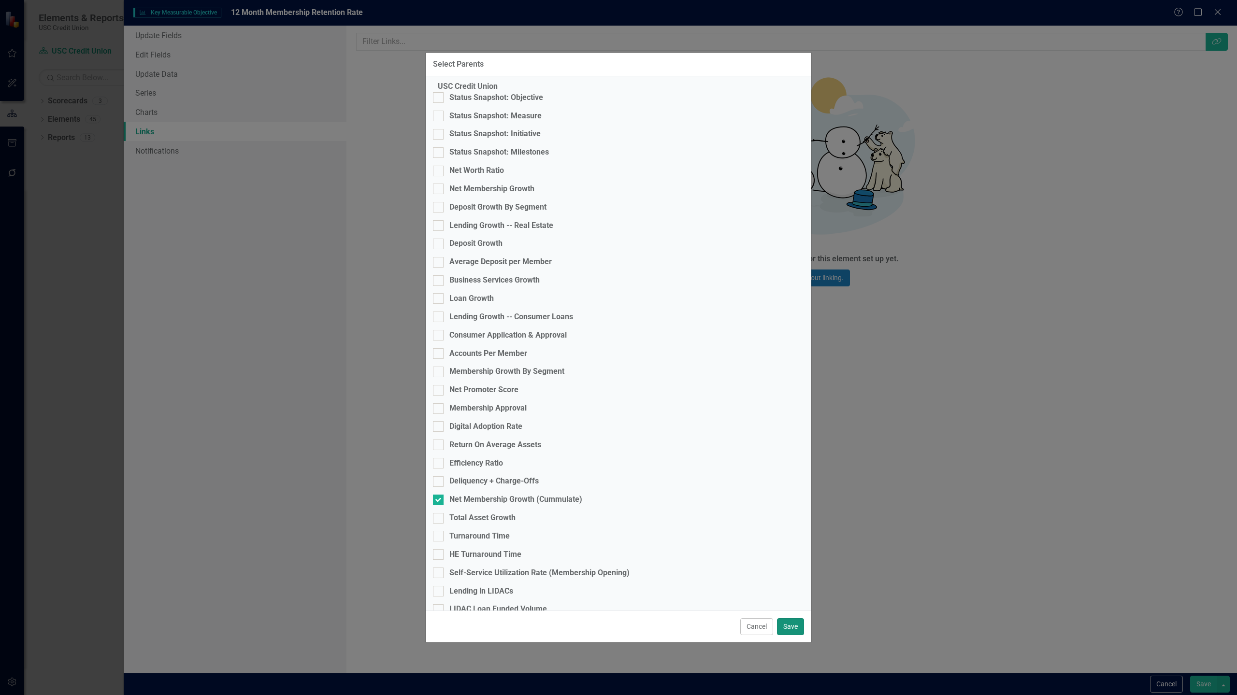
click at [790, 618] on button "Save" at bounding box center [790, 626] width 27 height 17
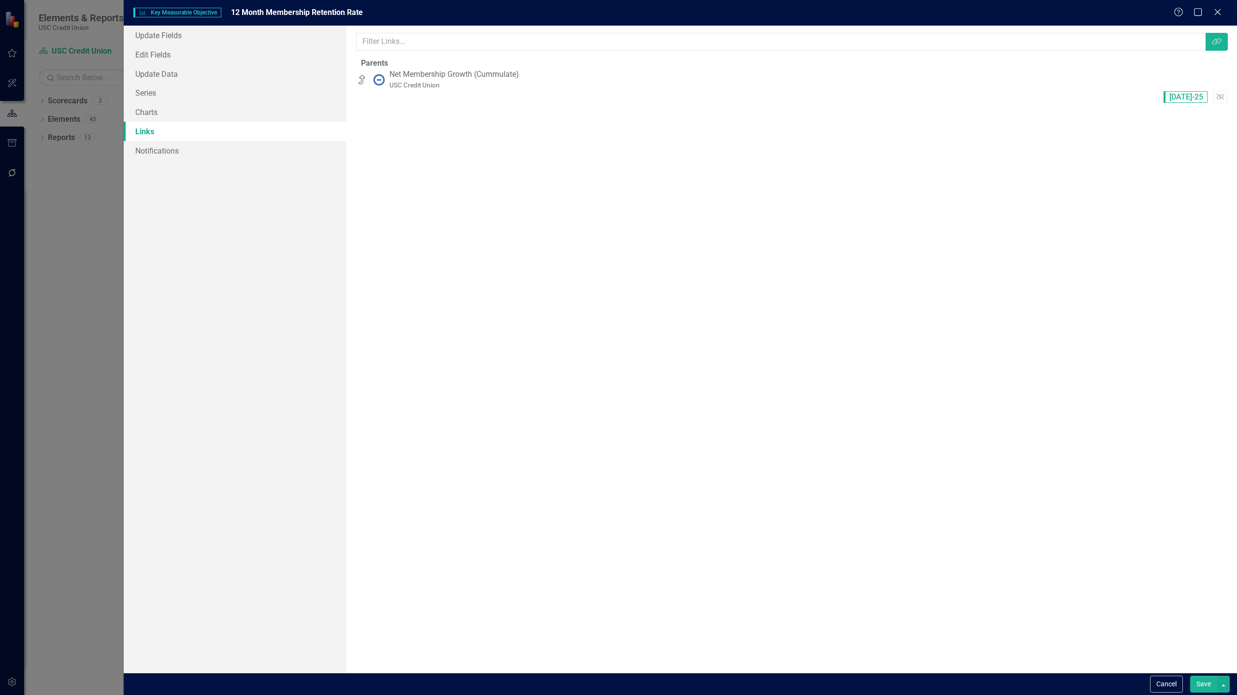
click at [1196, 684] on button "Save" at bounding box center [1203, 684] width 27 height 17
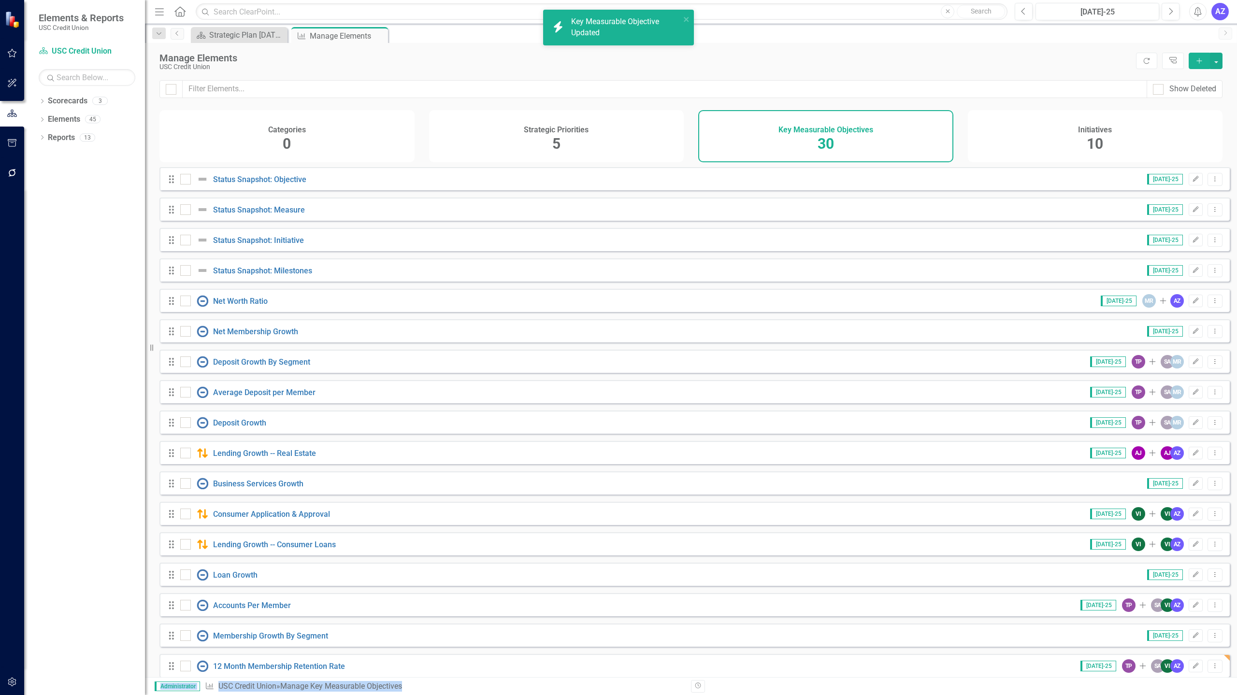
scroll to position [1, 0]
drag, startPoint x: 1196, startPoint y: 684, endPoint x: 867, endPoint y: 487, distance: 383.3
click at [867, 487] on div "Menu Home Search Close Search Previous Jul-25 Next Alerts AZ User Edit Profile …" at bounding box center [691, 347] width 1092 height 695
click at [228, 35] on div "Strategic Plan [DATE] - [DATE]" at bounding box center [241, 35] width 64 height 12
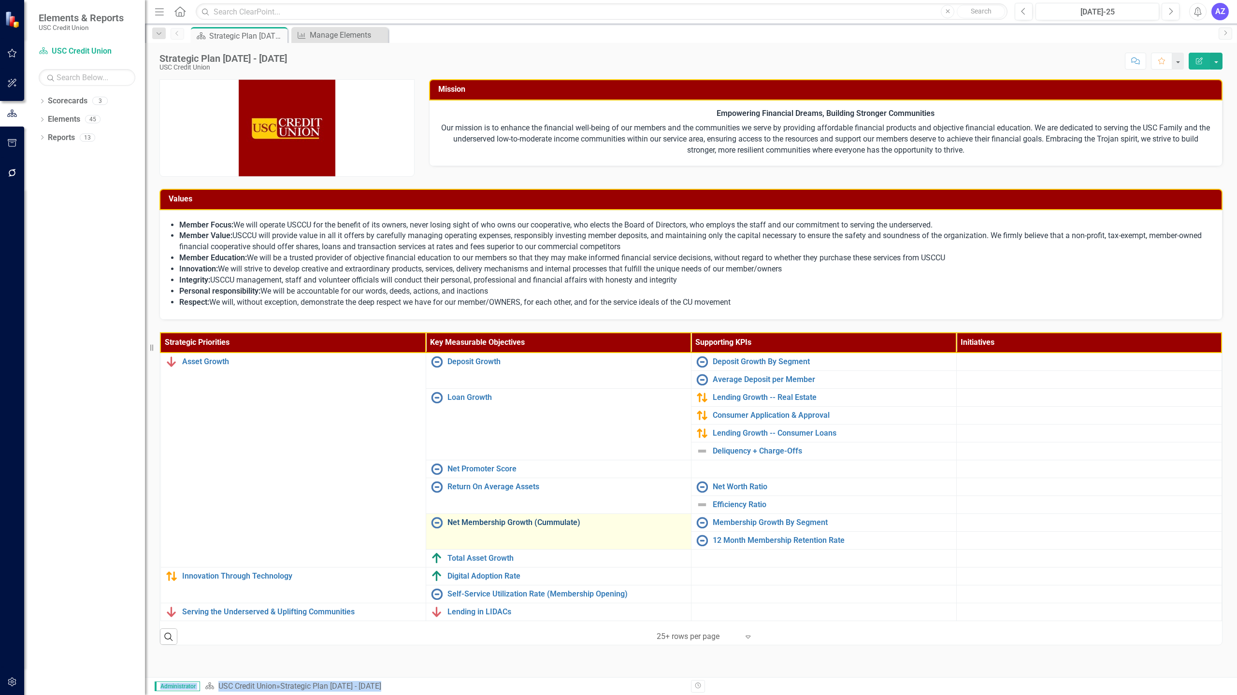
click at [603, 524] on link "Net Membership Growth (Cummulate)" at bounding box center [566, 522] width 239 height 9
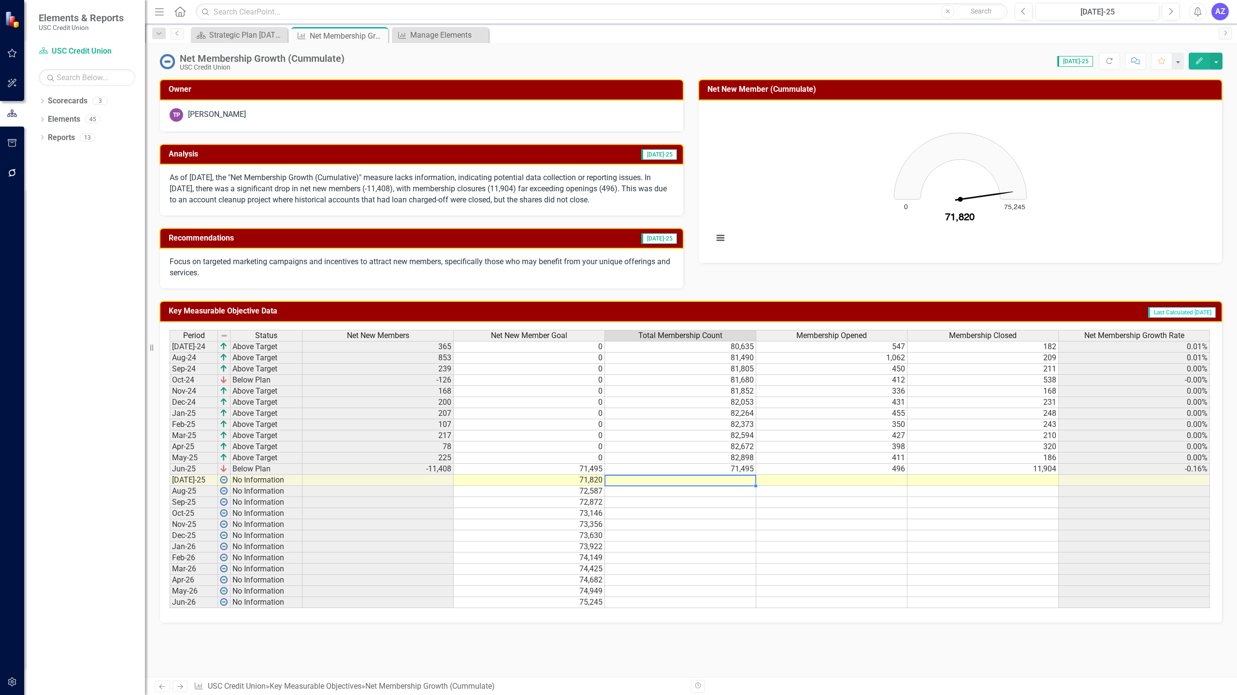
click at [693, 481] on td at bounding box center [680, 480] width 151 height 11
click at [719, 468] on td "71,495" at bounding box center [680, 469] width 151 height 11
click at [691, 483] on td at bounding box center [680, 480] width 151 height 11
click at [1218, 68] on button "button" at bounding box center [1216, 61] width 13 height 17
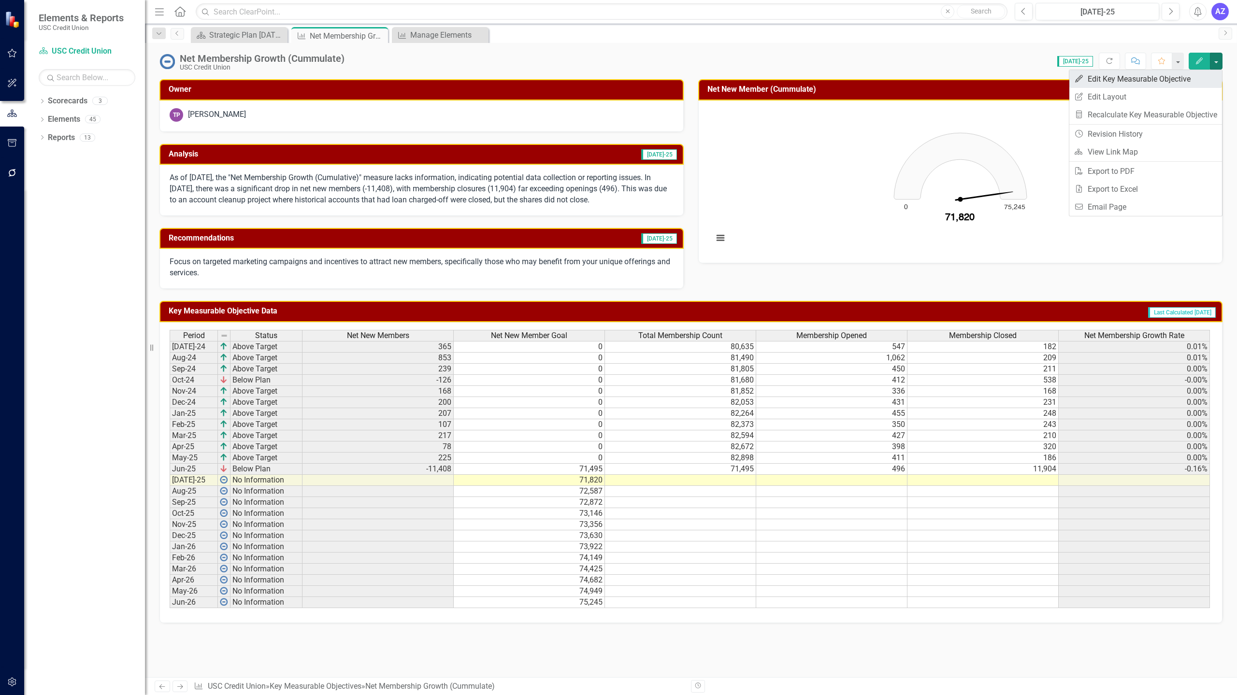
click at [1172, 86] on link "Edit Edit Key Measurable Objective" at bounding box center [1145, 79] width 153 height 18
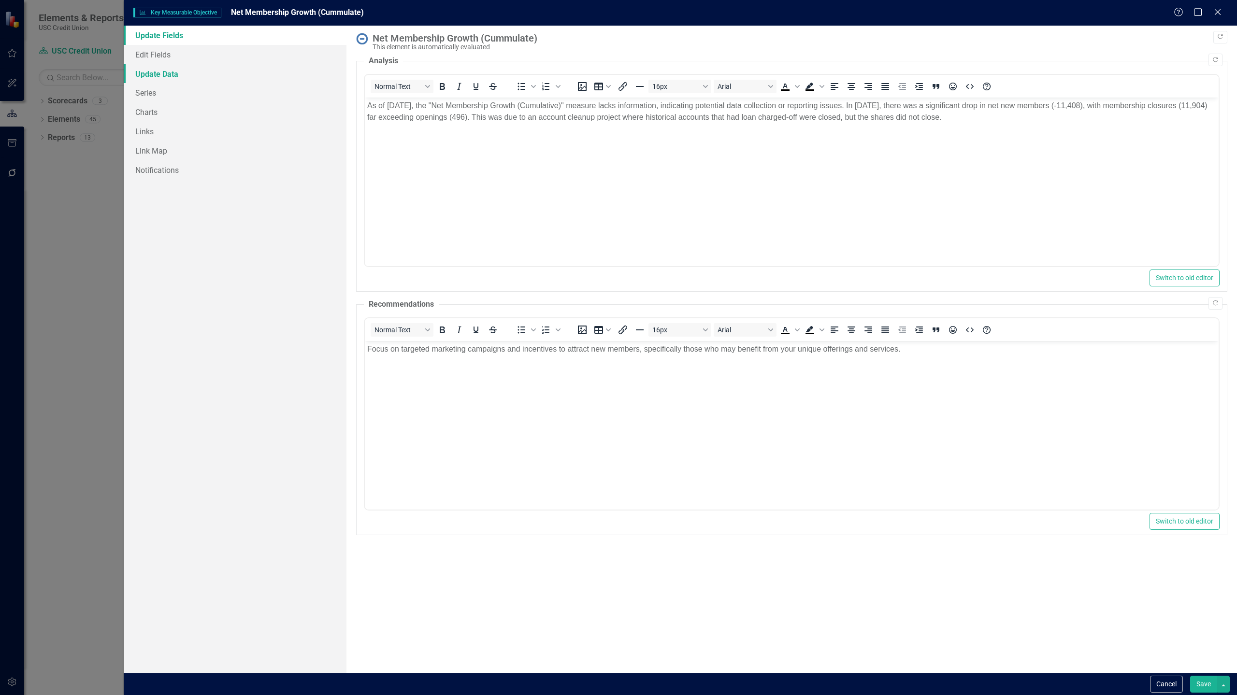
click at [172, 76] on link "Update Data" at bounding box center [235, 73] width 223 height 19
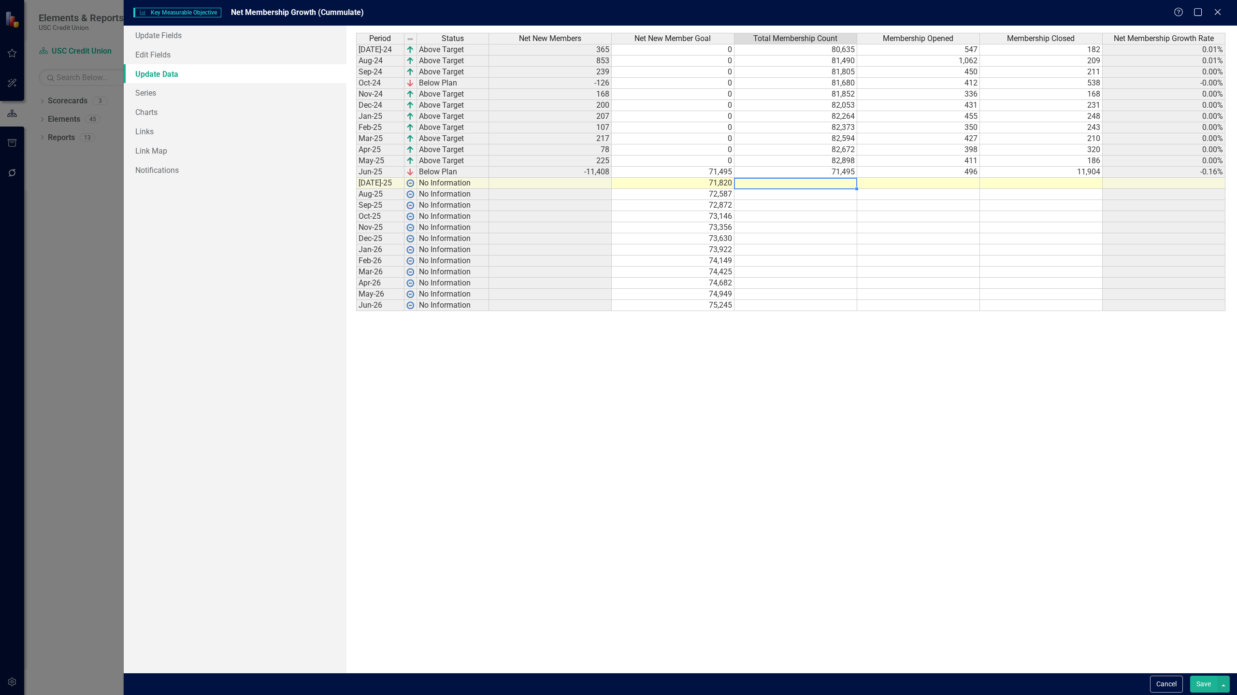
click at [813, 186] on td at bounding box center [795, 183] width 123 height 11
type textarea "71847"
type textarea "566"
type textarea "217"
click at [1197, 687] on button "Save" at bounding box center [1203, 684] width 27 height 17
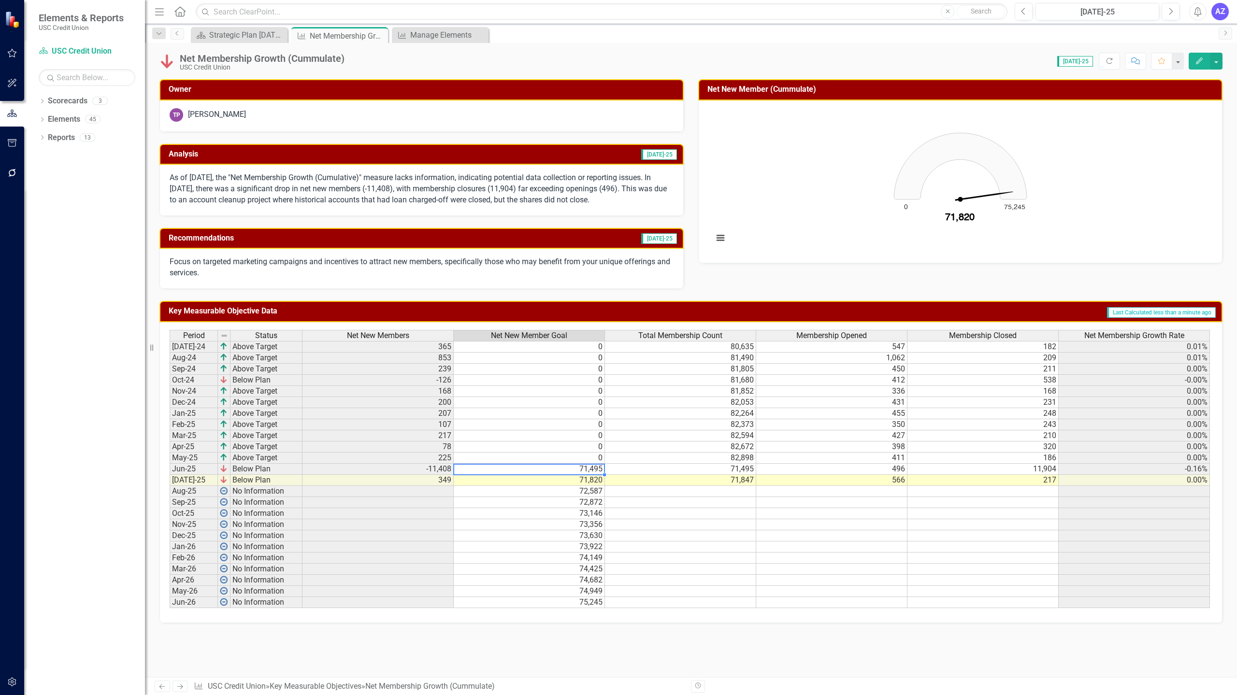
click at [588, 467] on td "71,495" at bounding box center [529, 469] width 151 height 11
click at [588, 480] on td "71,820" at bounding box center [529, 480] width 151 height 11
click at [589, 494] on td "72,587" at bounding box center [529, 491] width 151 height 11
click at [444, 656] on div "Owner TP Tonya Perez Analysis Jul-25 As of July 2025, the "Net Membership Growt…" at bounding box center [691, 378] width 1092 height 598
click at [1218, 62] on button "button" at bounding box center [1216, 61] width 13 height 17
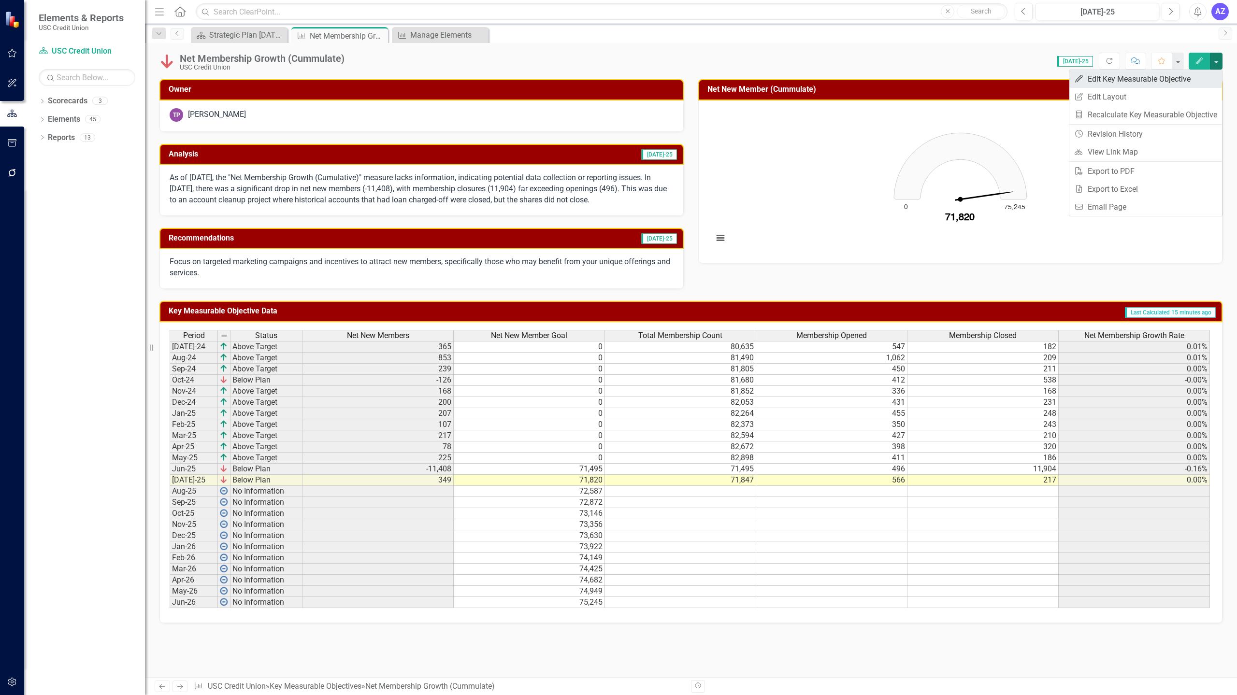
click at [1197, 76] on link "Edit Edit Key Measurable Objective" at bounding box center [1145, 79] width 153 height 18
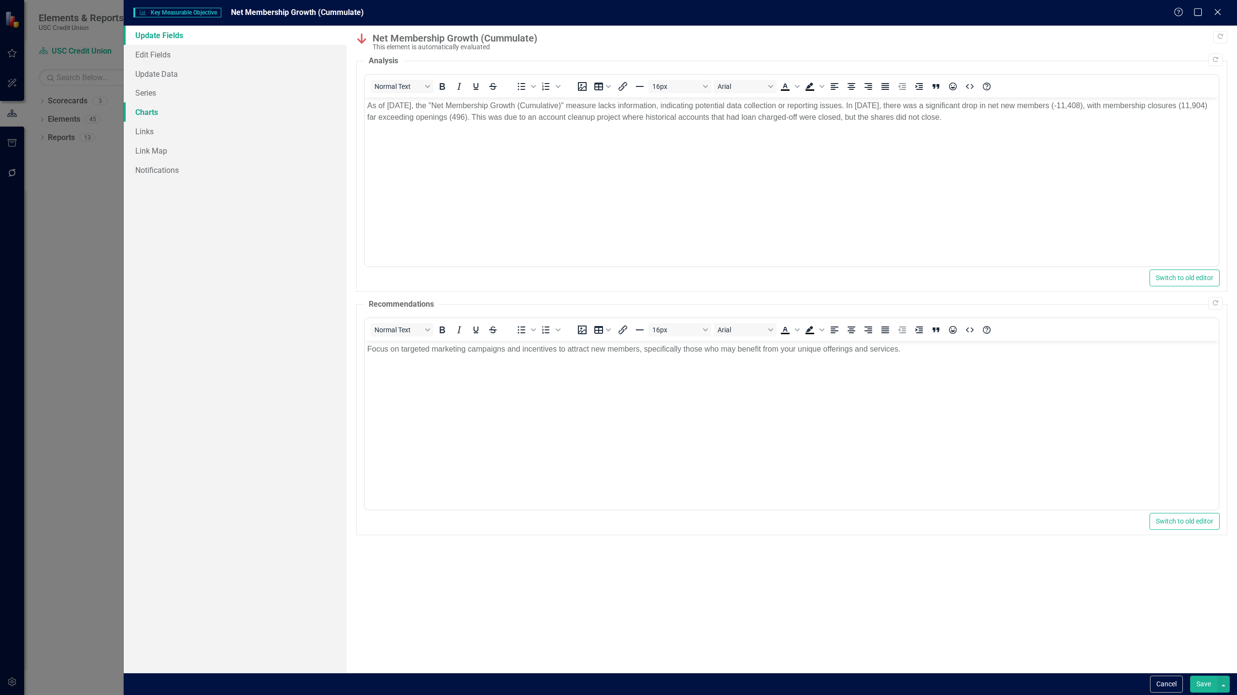
click at [161, 107] on link "Charts" at bounding box center [235, 111] width 223 height 19
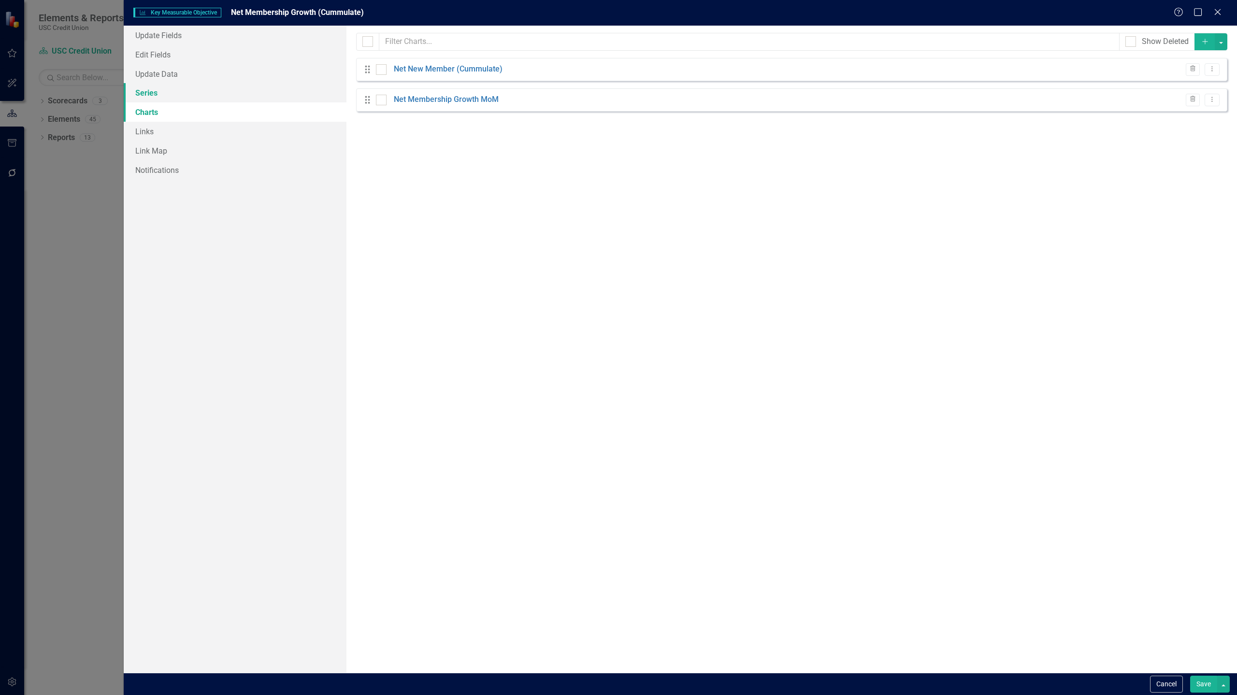
click at [171, 92] on link "Series" at bounding box center [235, 92] width 223 height 19
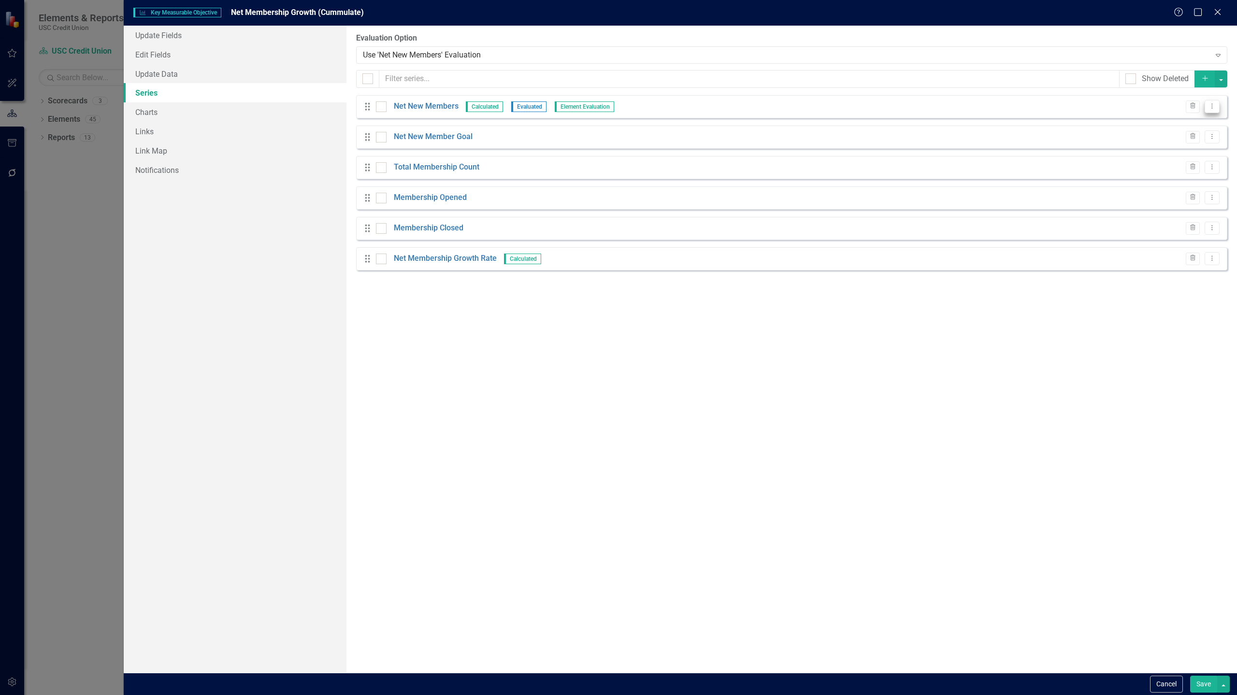
click at [1217, 105] on button "Dropdown Menu" at bounding box center [1212, 106] width 15 height 13
click at [1189, 120] on link "Edit Edit Measure Series" at bounding box center [1164, 123] width 110 height 18
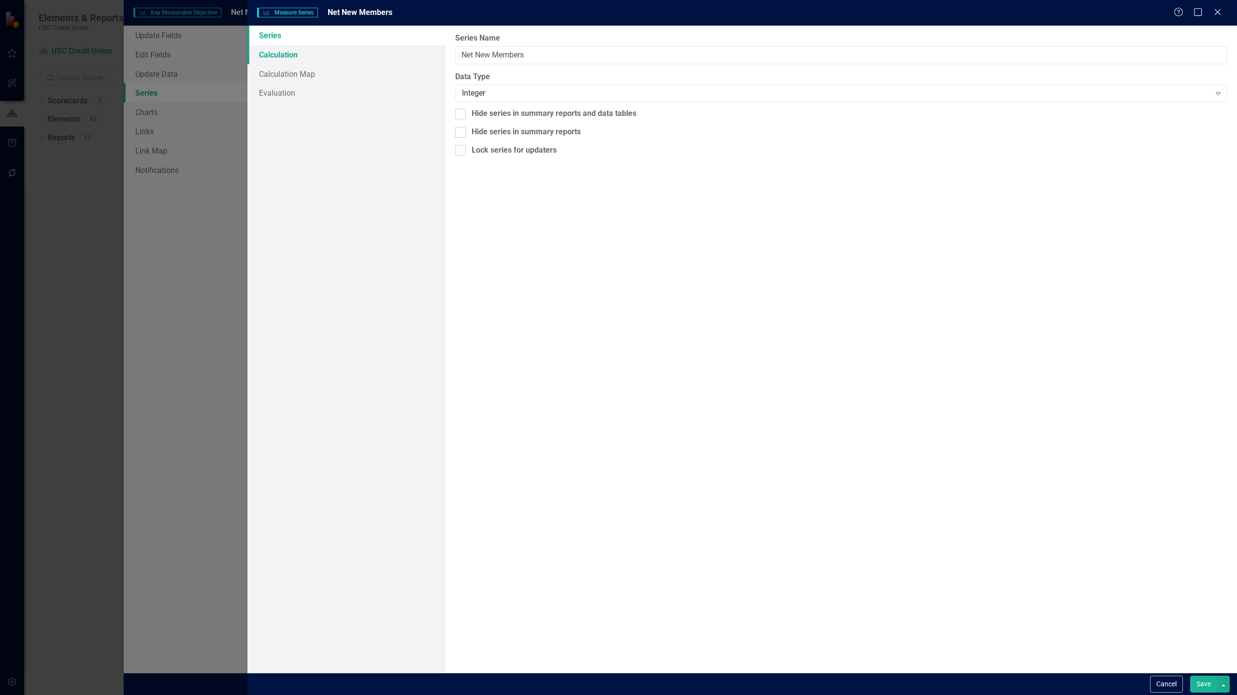
click at [343, 56] on link "Calculation" at bounding box center [346, 54] width 198 height 19
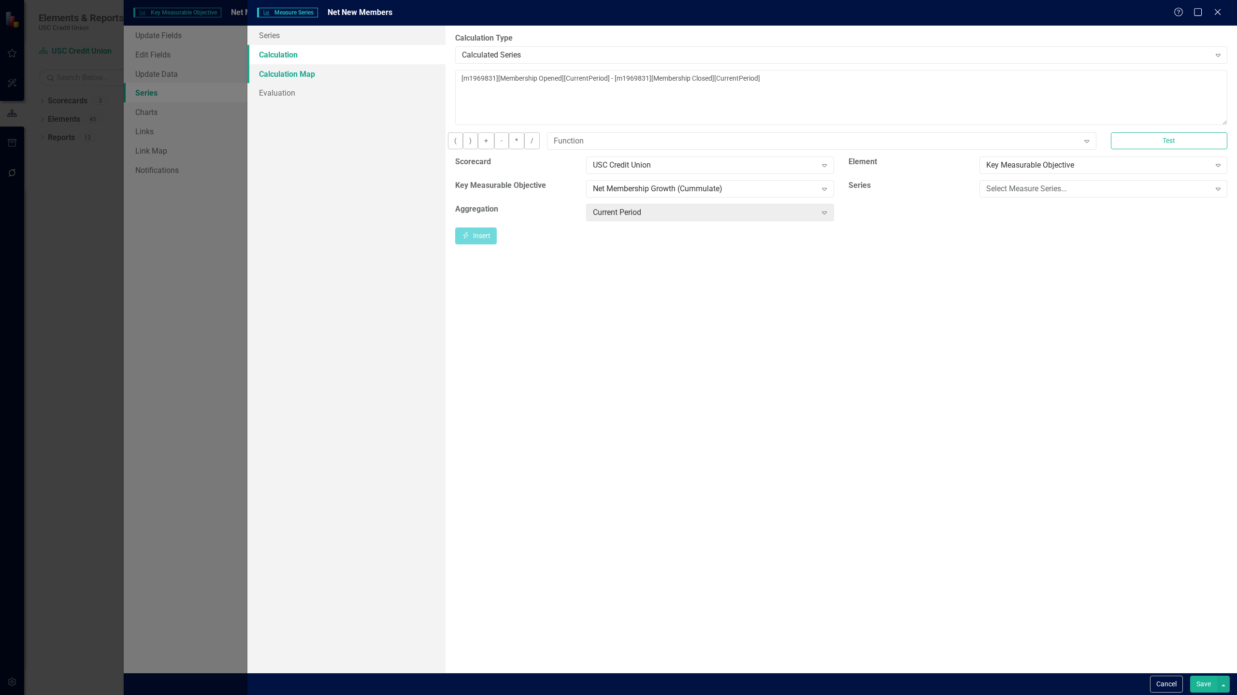
click at [335, 76] on link "Calculation Map" at bounding box center [346, 73] width 198 height 19
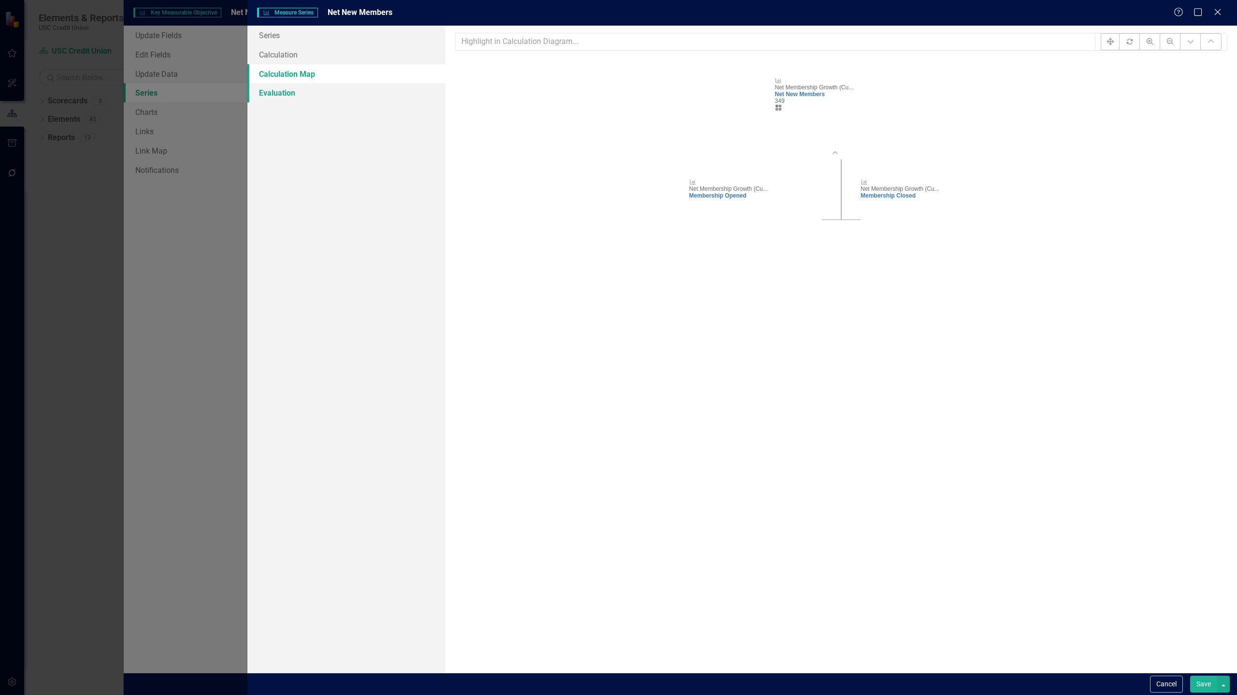
click at [322, 91] on link "Evaluation" at bounding box center [346, 92] width 198 height 19
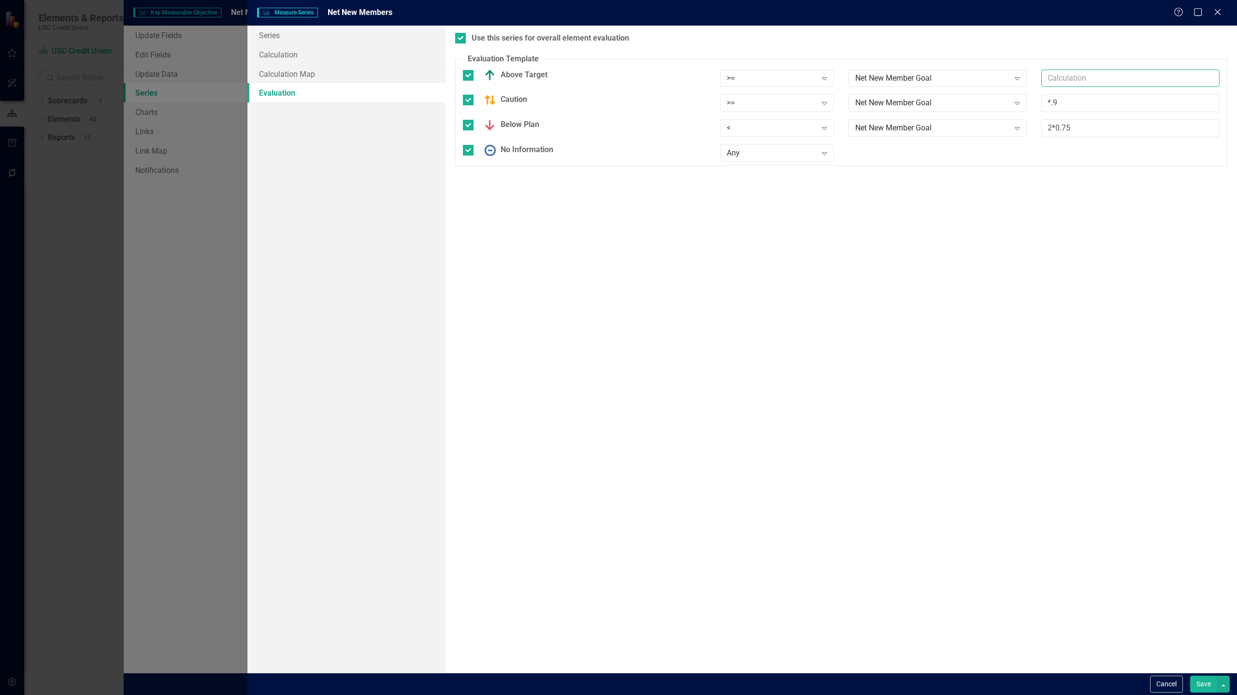
click at [1061, 83] on input "text" at bounding box center [1130, 79] width 178 height 18
type input "*1"
click at [1051, 129] on input "2*0.75" at bounding box center [1130, 128] width 178 height 18
type input "1*0.75"
click at [1201, 690] on button "Save" at bounding box center [1203, 684] width 27 height 17
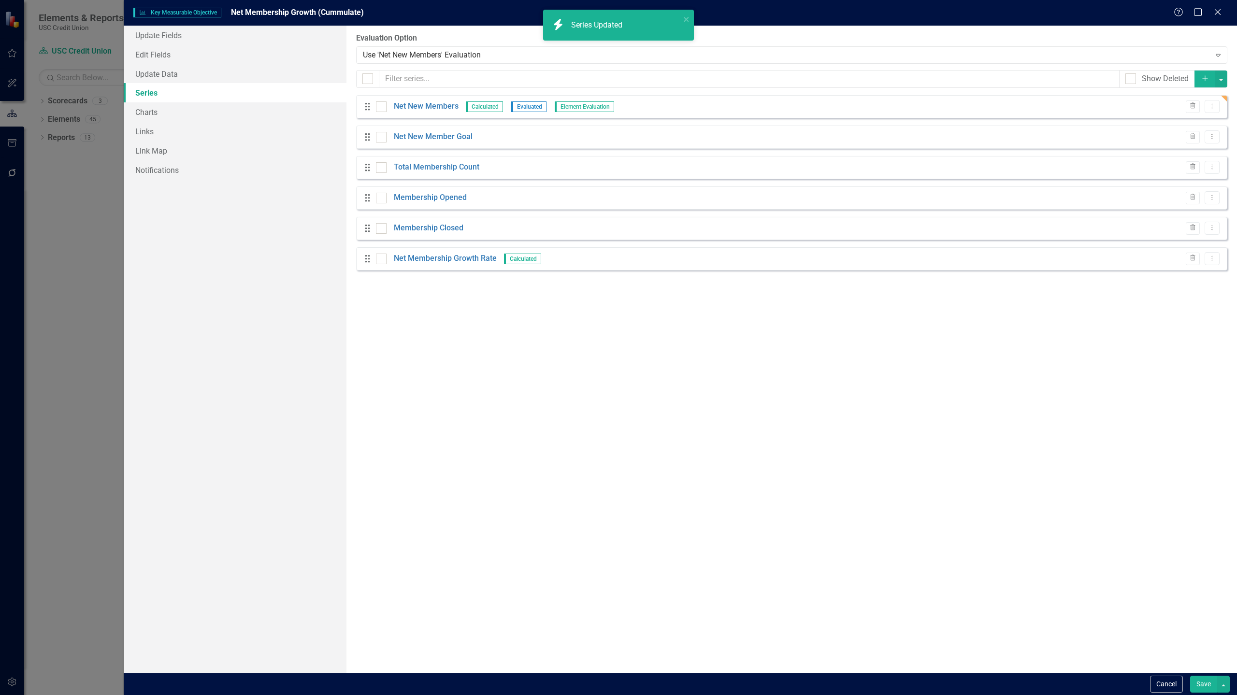
click at [1202, 685] on button "Save" at bounding box center [1203, 684] width 27 height 17
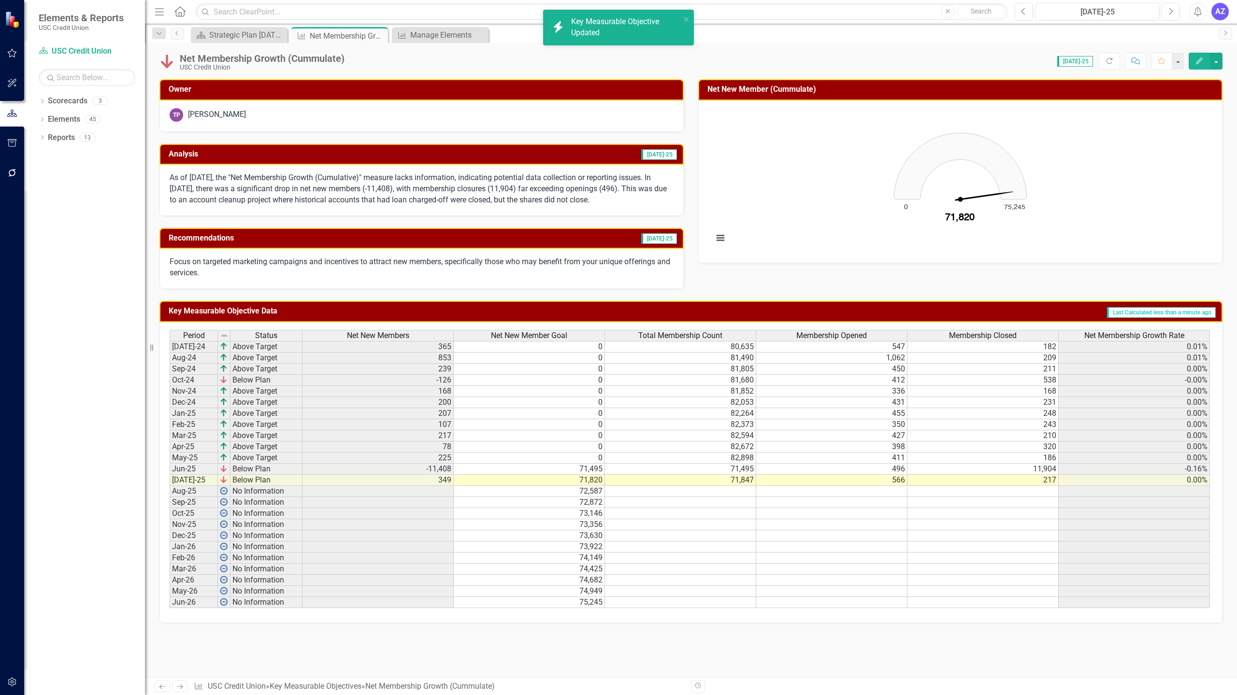
click at [1202, 685] on div "Revision History" at bounding box center [1227, 686] width 1073 height 13
click at [1216, 63] on button "button" at bounding box center [1216, 61] width 13 height 17
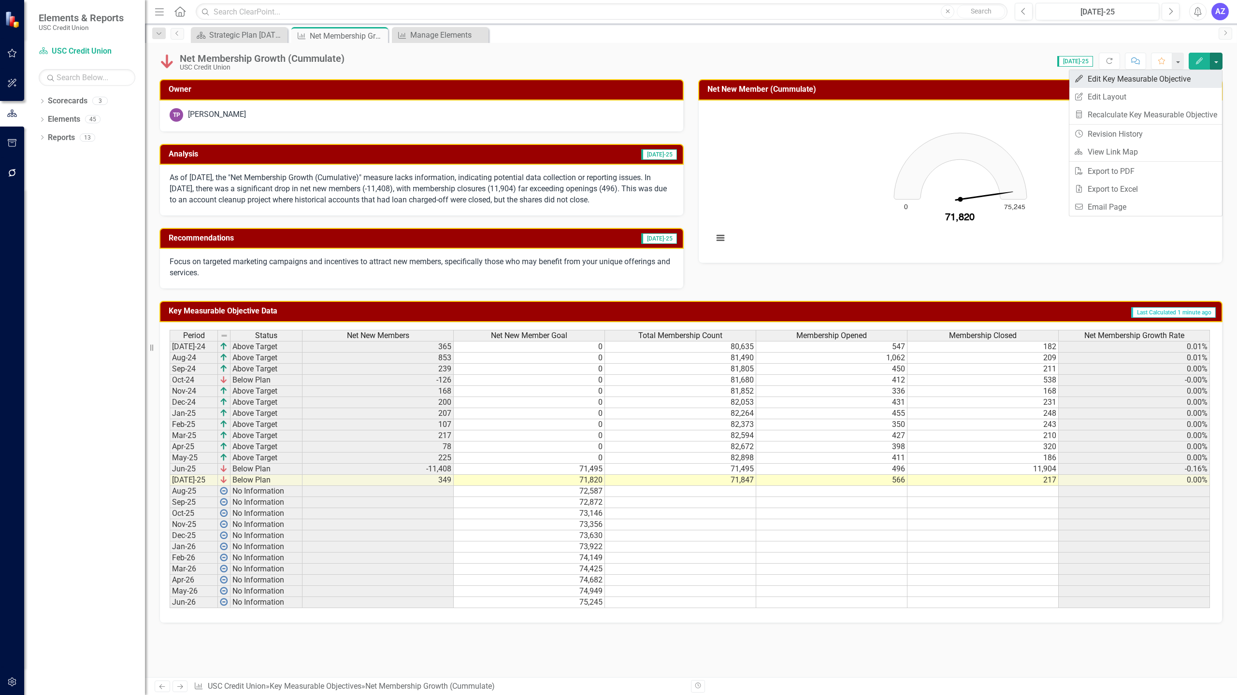
click at [1191, 80] on link "Edit Edit Key Measurable Objective" at bounding box center [1145, 79] width 153 height 18
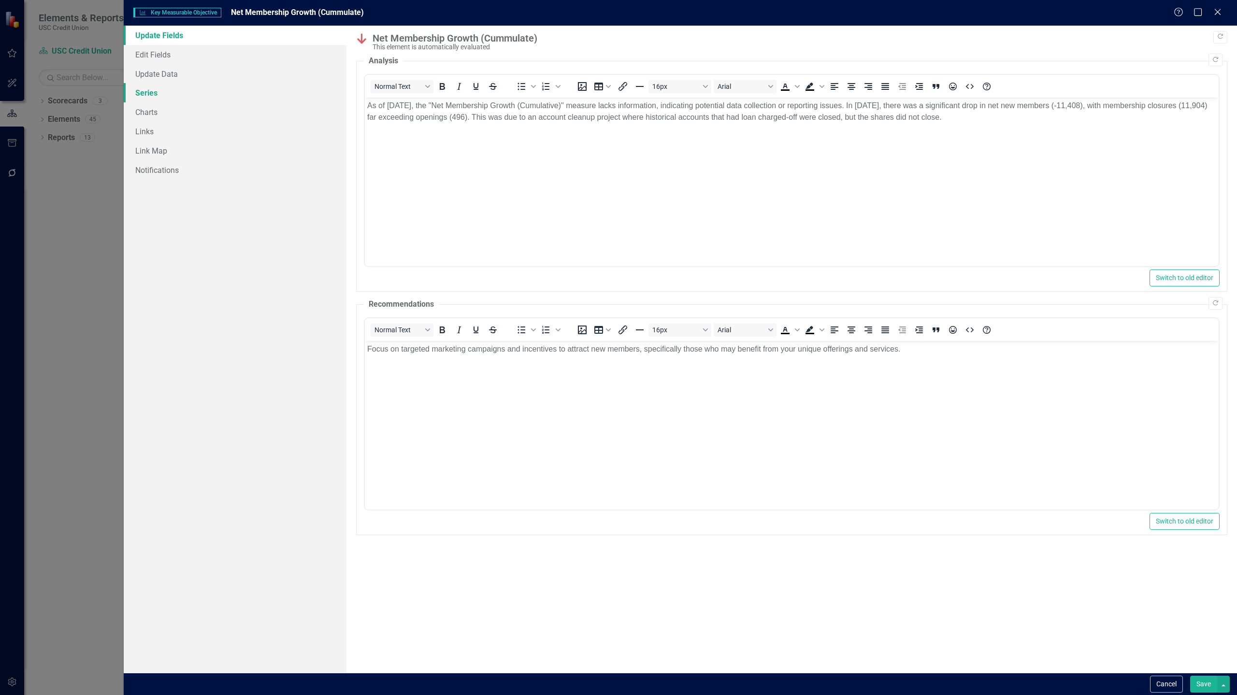
click at [179, 94] on link "Series" at bounding box center [235, 92] width 223 height 19
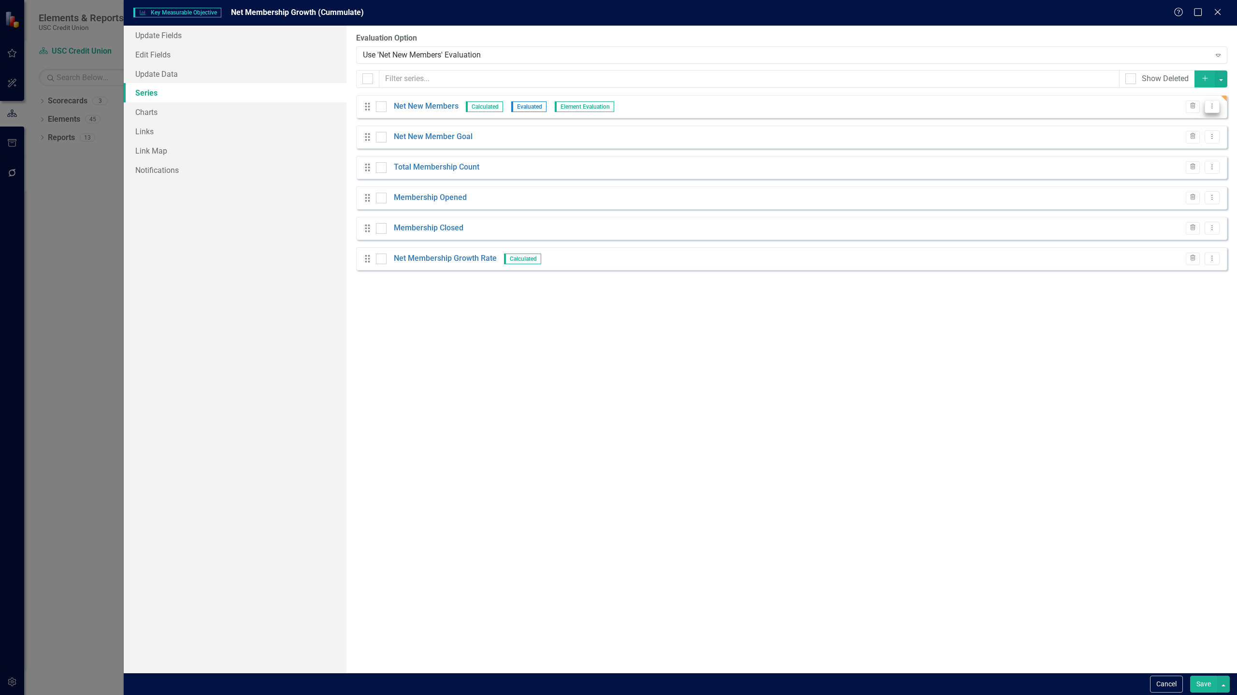
click at [1215, 108] on icon "Dropdown Menu" at bounding box center [1212, 106] width 8 height 6
click at [1195, 117] on link "Edit Edit Measure Series" at bounding box center [1164, 123] width 110 height 18
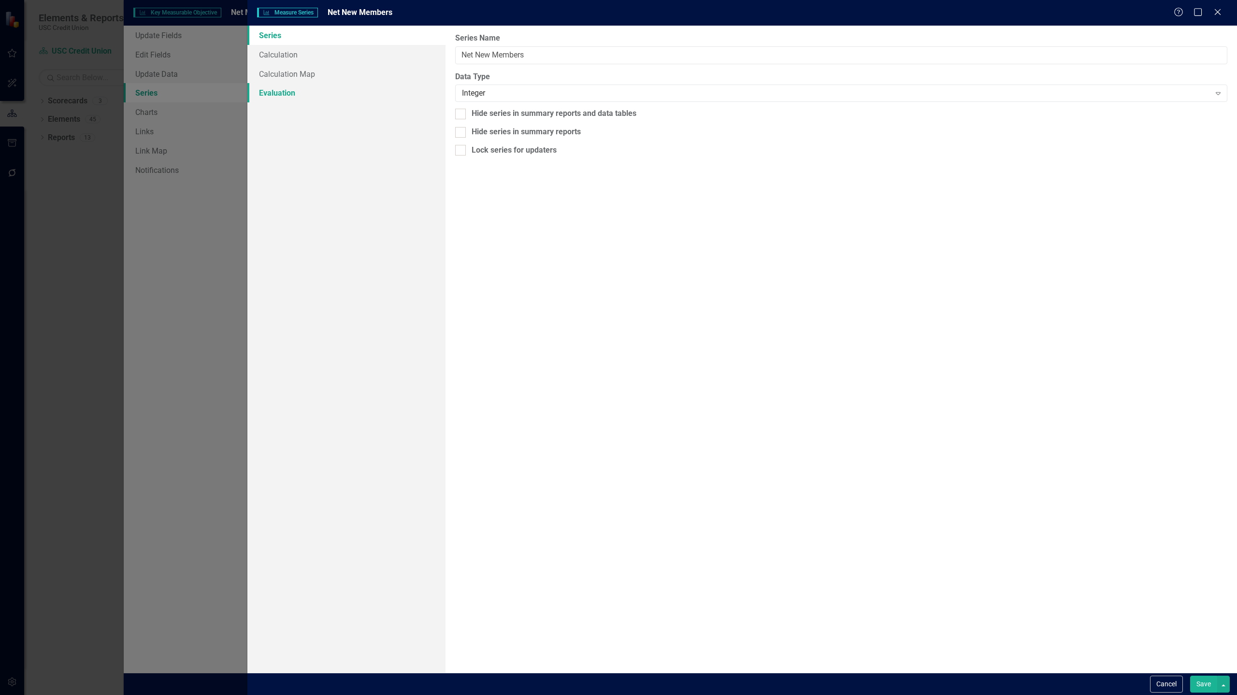
click at [299, 92] on link "Evaluation" at bounding box center [346, 92] width 198 height 19
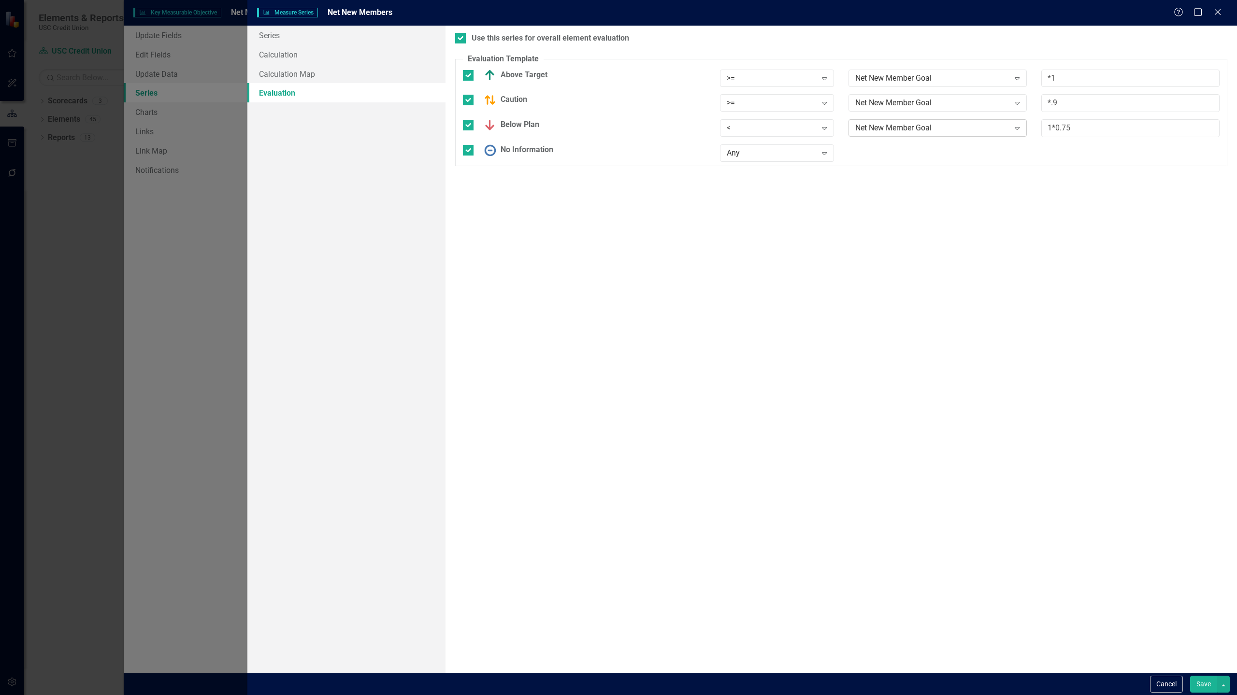
click at [930, 132] on div "Net New Member Goal" at bounding box center [932, 128] width 155 height 11
click at [1051, 132] on input "1*0.75" at bounding box center [1130, 128] width 178 height 18
type input "*0.75"
click at [1198, 683] on button "Save" at bounding box center [1203, 684] width 27 height 17
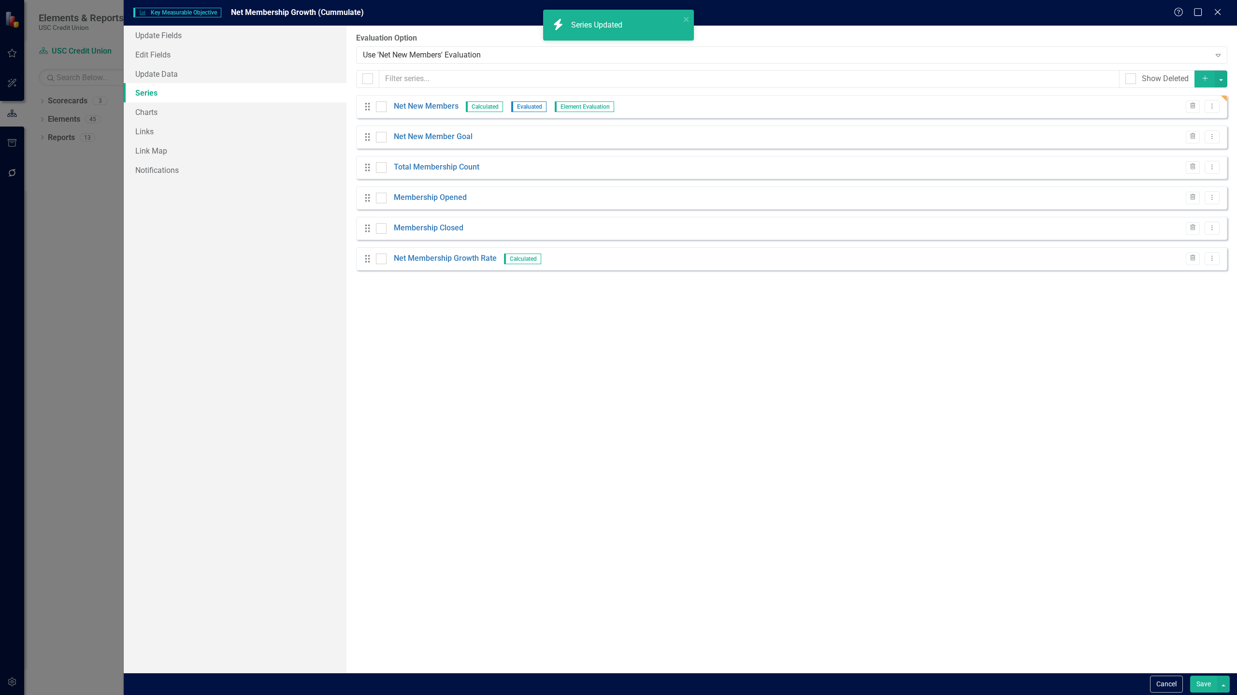
click at [1205, 679] on button "Save" at bounding box center [1203, 684] width 27 height 17
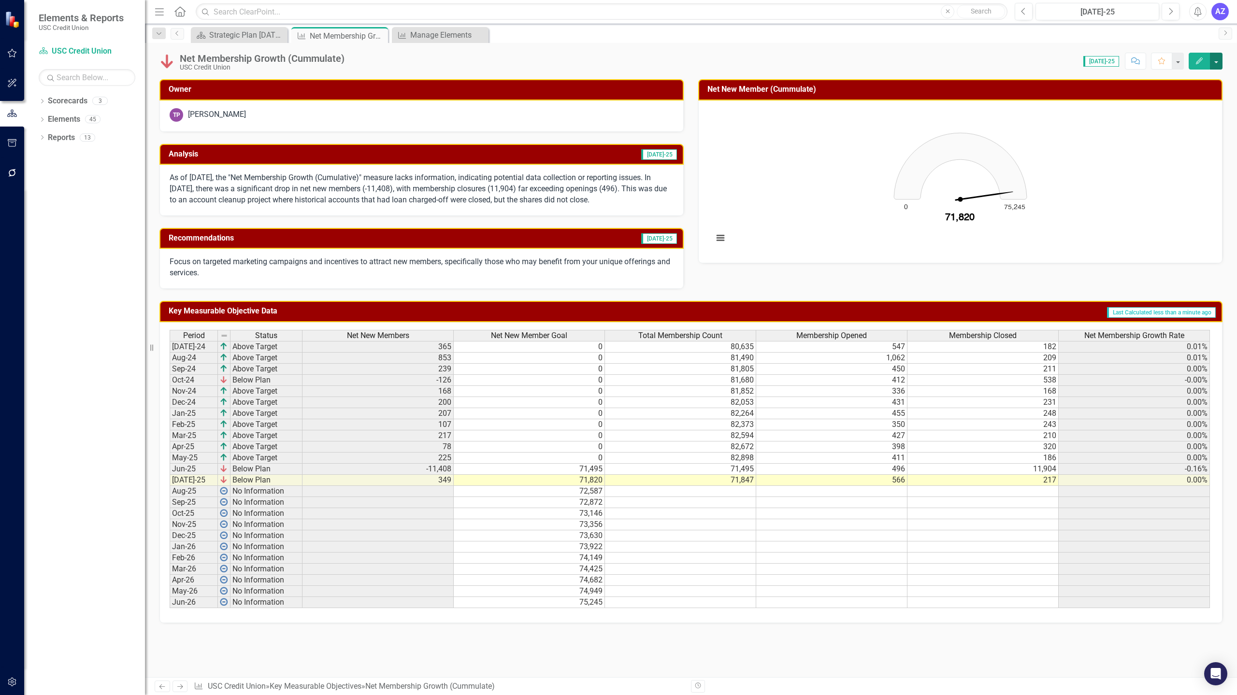
click at [1216, 64] on button "button" at bounding box center [1216, 61] width 13 height 17
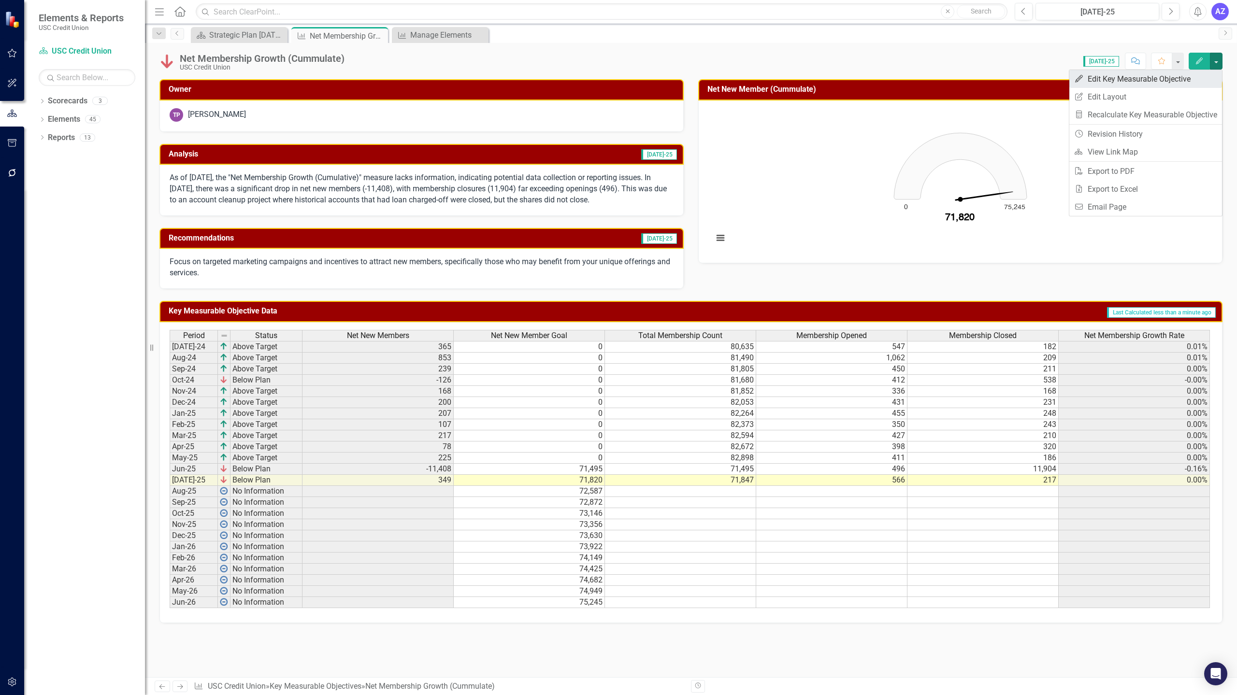
click at [1193, 78] on link "Edit Edit Key Measurable Objective" at bounding box center [1145, 79] width 153 height 18
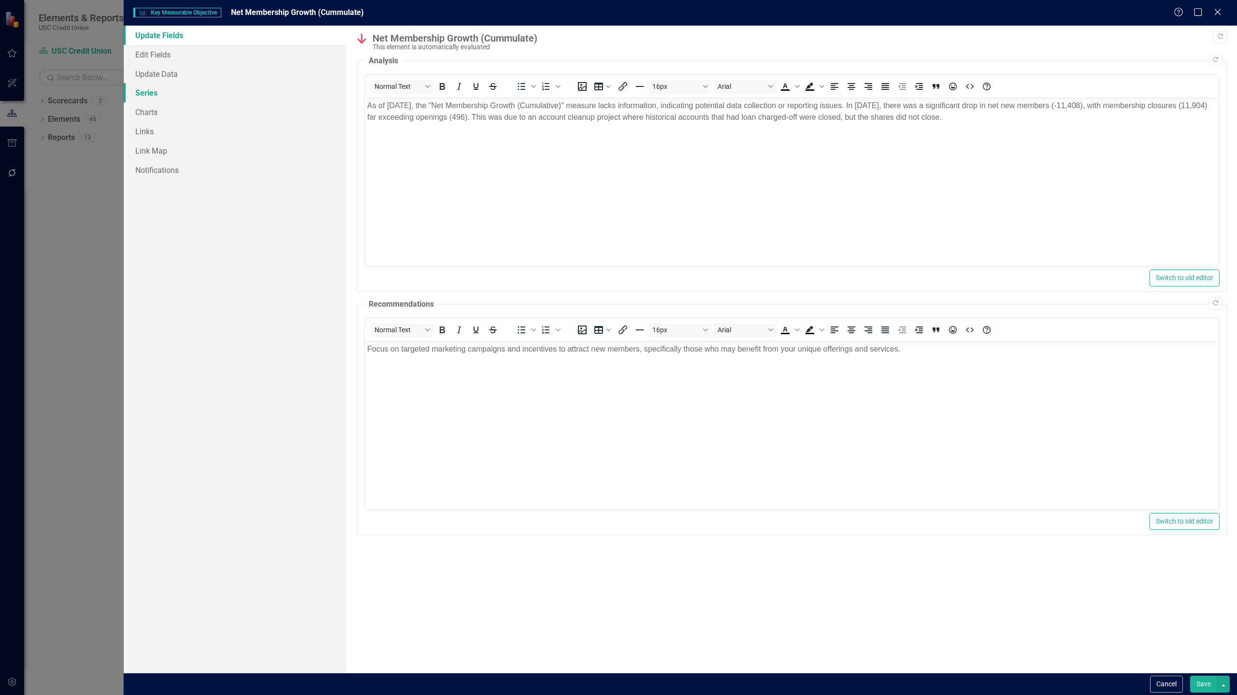
click at [184, 97] on link "Series" at bounding box center [235, 92] width 223 height 19
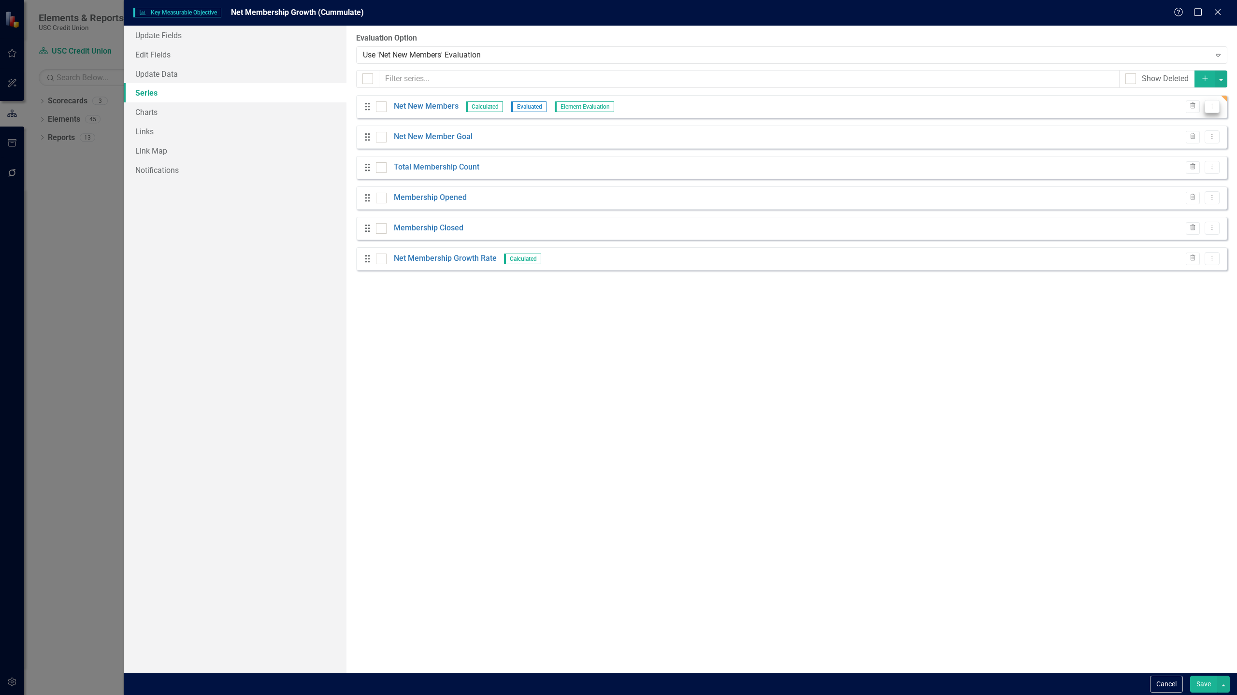
click at [1214, 106] on icon "Dropdown Menu" at bounding box center [1212, 106] width 8 height 6
click at [1196, 117] on link "Edit Edit Measure Series" at bounding box center [1164, 123] width 110 height 18
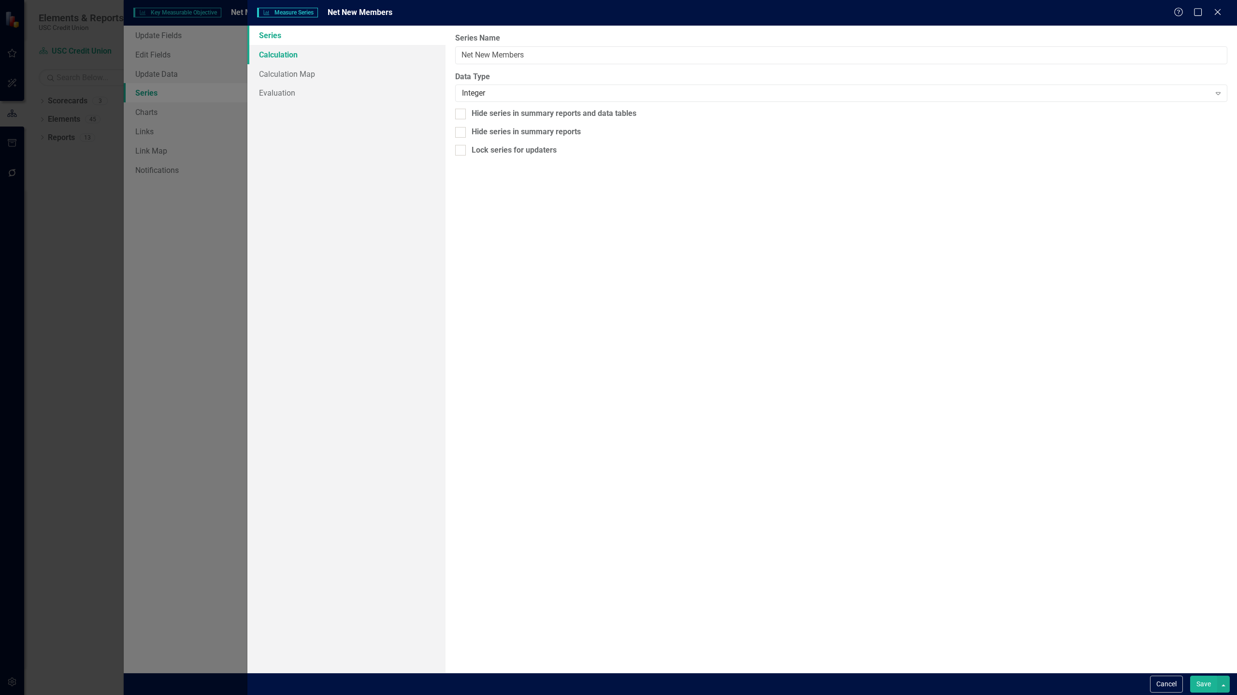
click at [333, 57] on link "Calculation" at bounding box center [346, 54] width 198 height 19
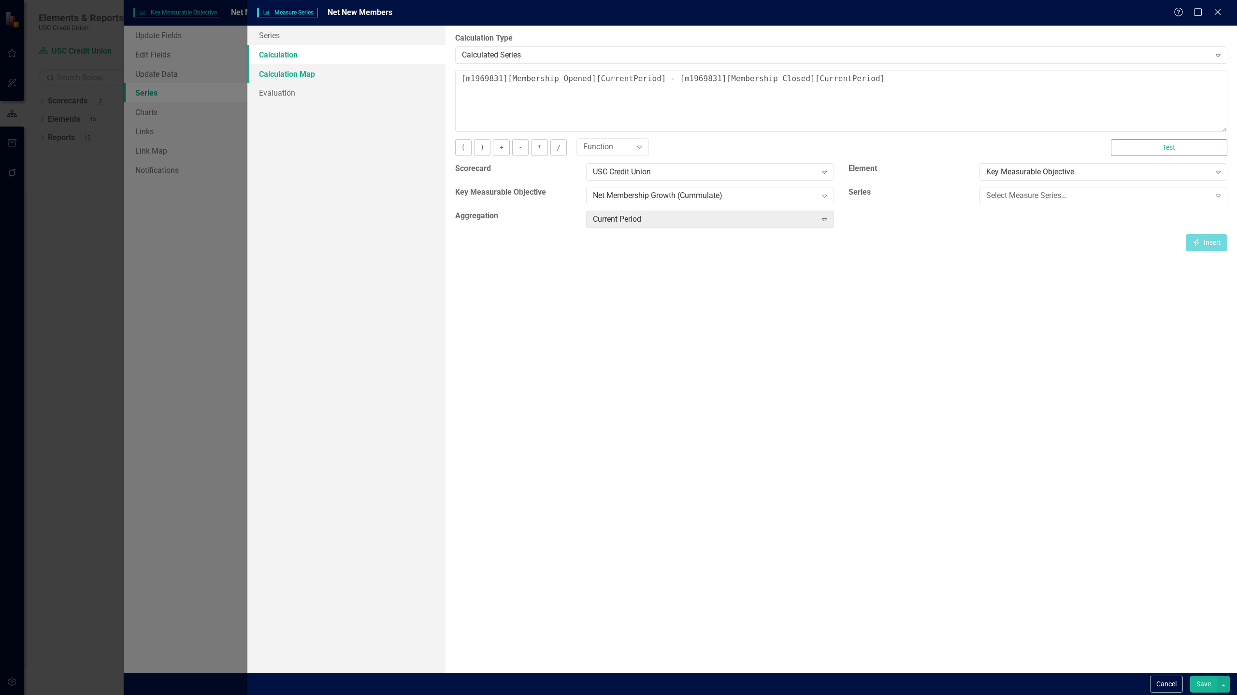
click at [322, 73] on link "Calculation Map" at bounding box center [346, 73] width 198 height 19
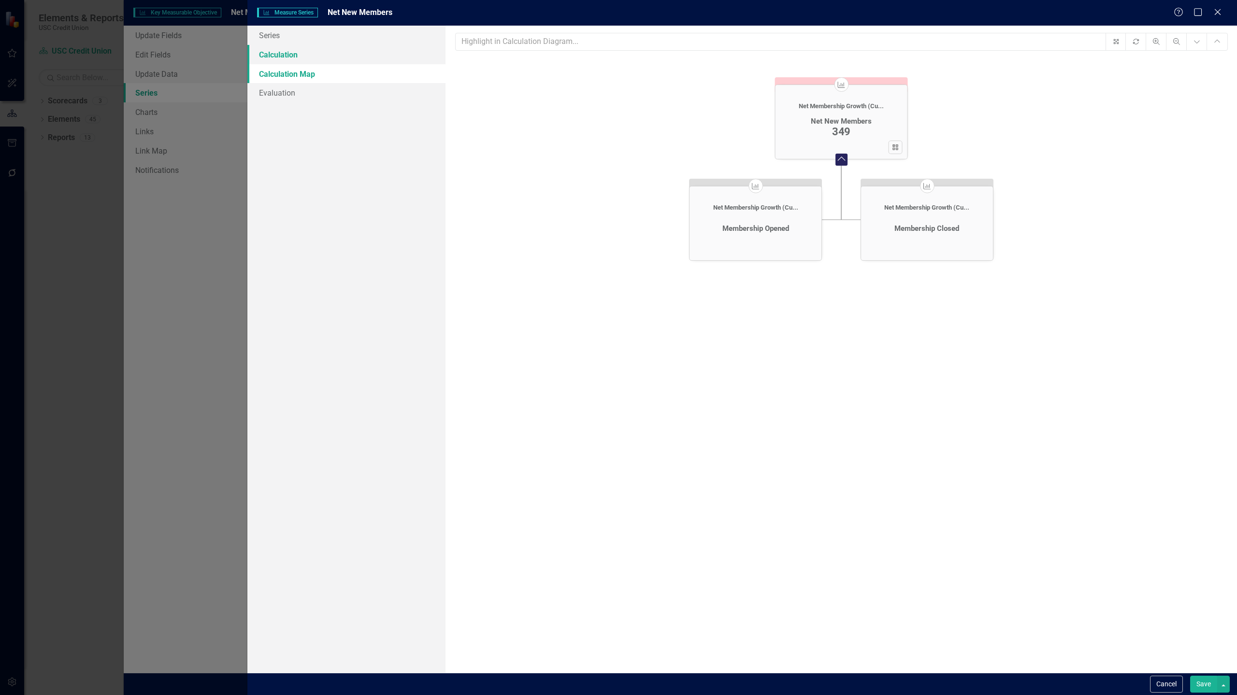
click at [329, 55] on link "Calculation" at bounding box center [346, 54] width 198 height 19
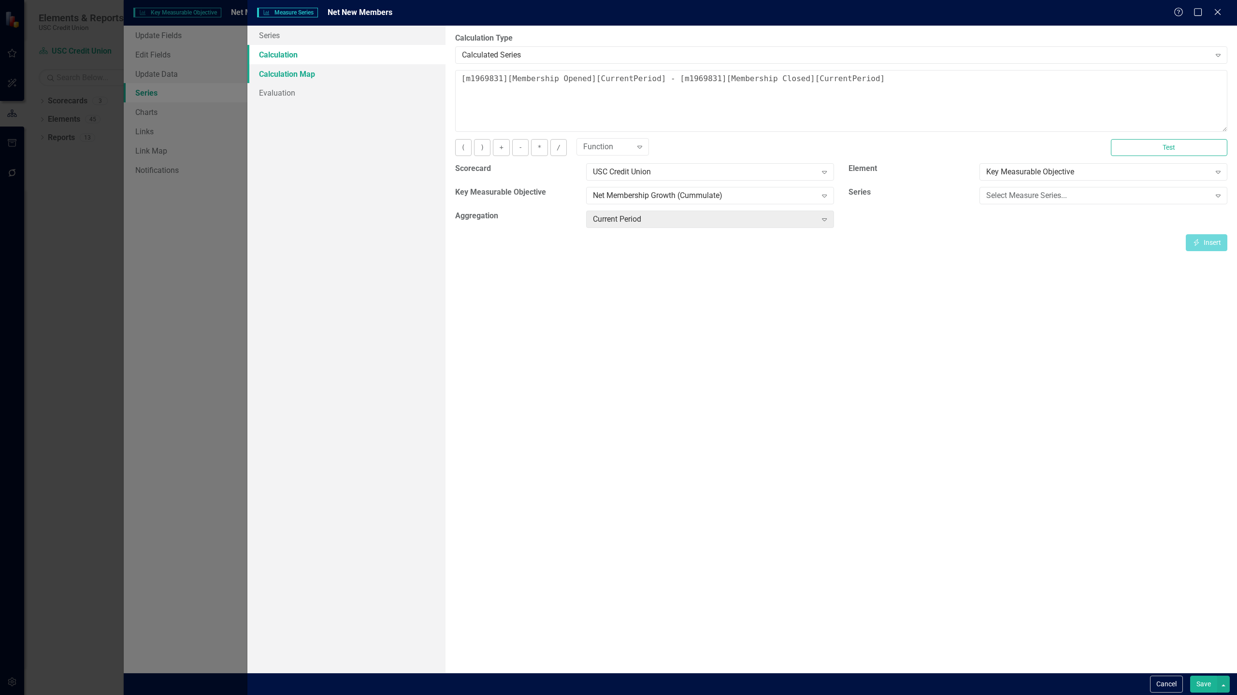
click at [316, 76] on link "Calculation Map" at bounding box center [346, 73] width 198 height 19
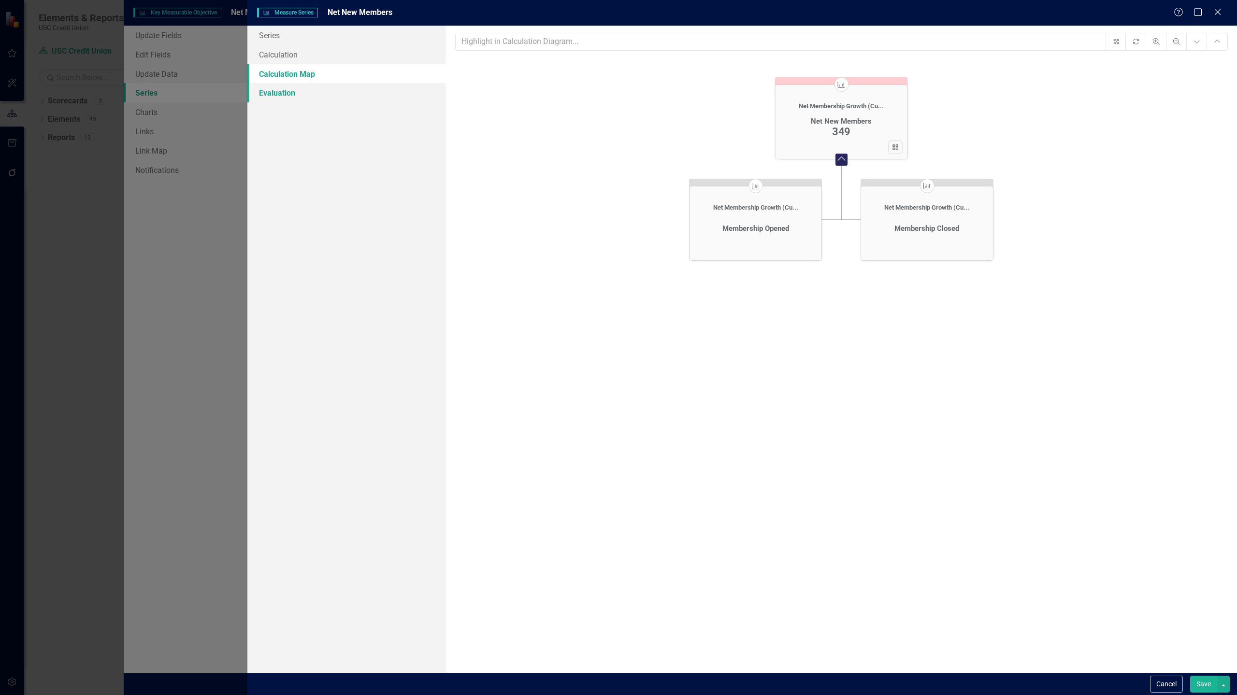
click at [313, 91] on link "Evaluation" at bounding box center [346, 92] width 198 height 19
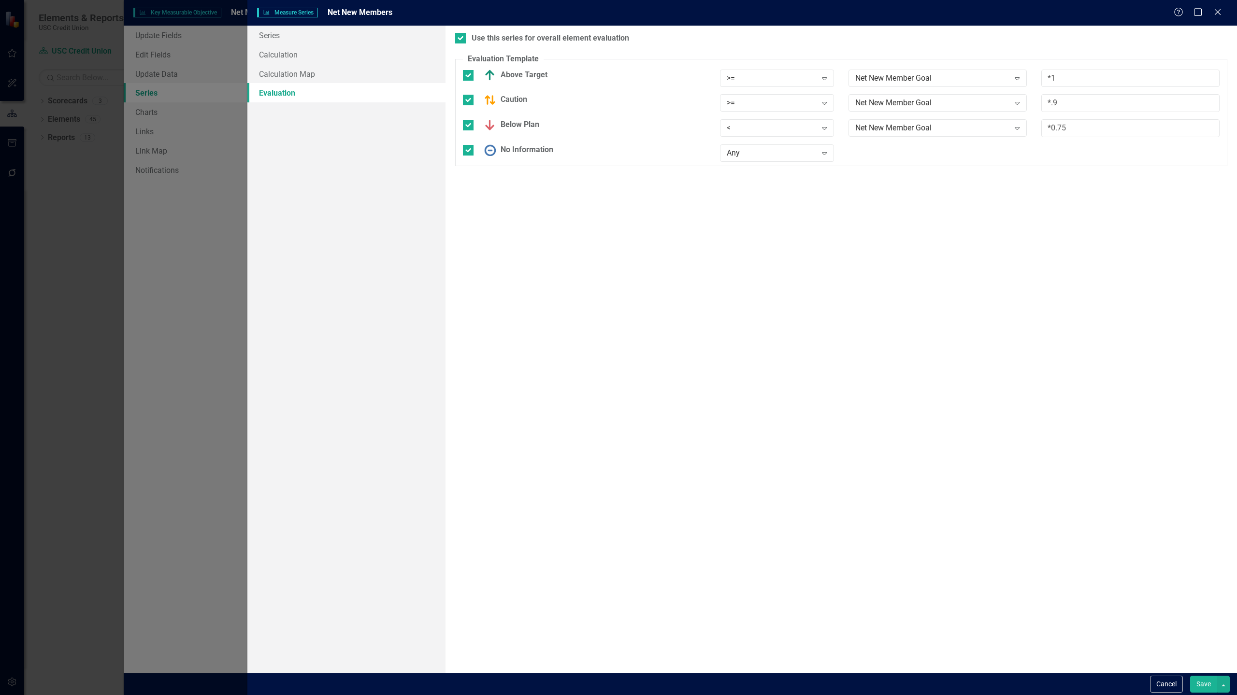
click at [1208, 689] on button "Save" at bounding box center [1203, 684] width 27 height 17
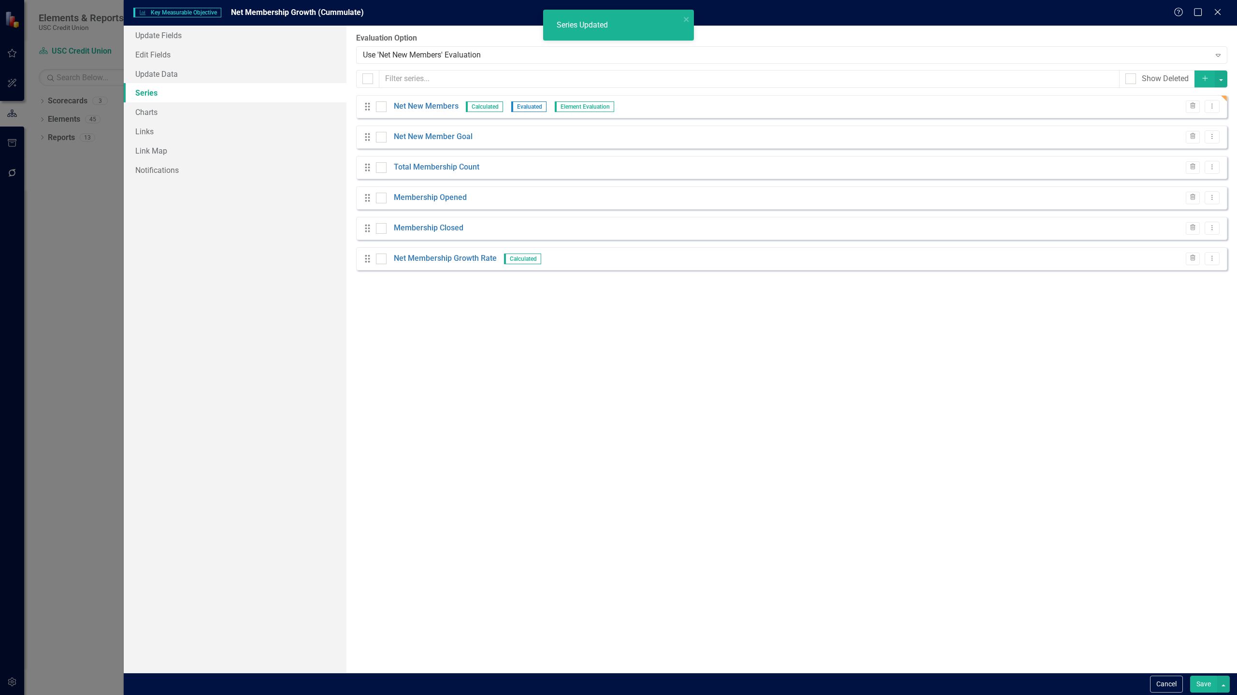
click at [1205, 686] on button "Save" at bounding box center [1203, 684] width 27 height 17
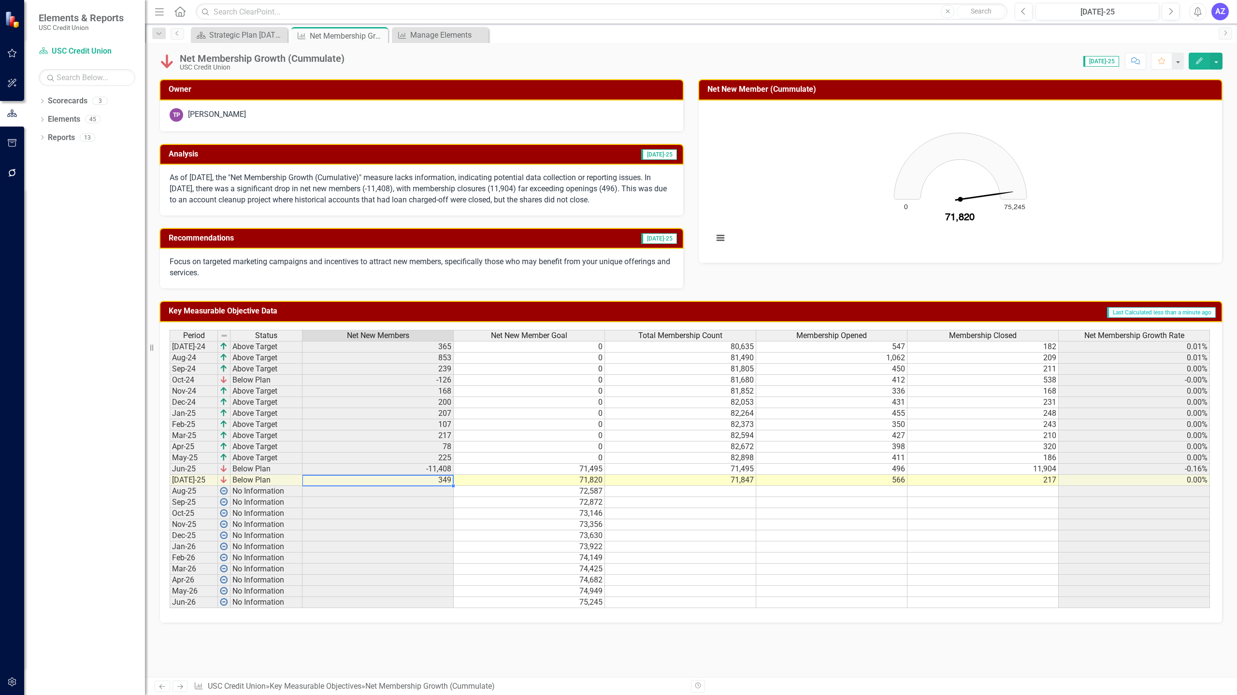
click at [427, 483] on td "349" at bounding box center [377, 480] width 151 height 11
click at [577, 470] on td "71,495" at bounding box center [529, 469] width 151 height 11
drag, startPoint x: 1216, startPoint y: 61, endPoint x: 1224, endPoint y: 63, distance: 8.8
click at [1224, 63] on div "Net Membership Growth (Cummulate) USC Credit Union Score: 0.00 Jul-25 Completed…" at bounding box center [691, 57] width 1092 height 29
click at [1216, 64] on button "button" at bounding box center [1216, 61] width 13 height 17
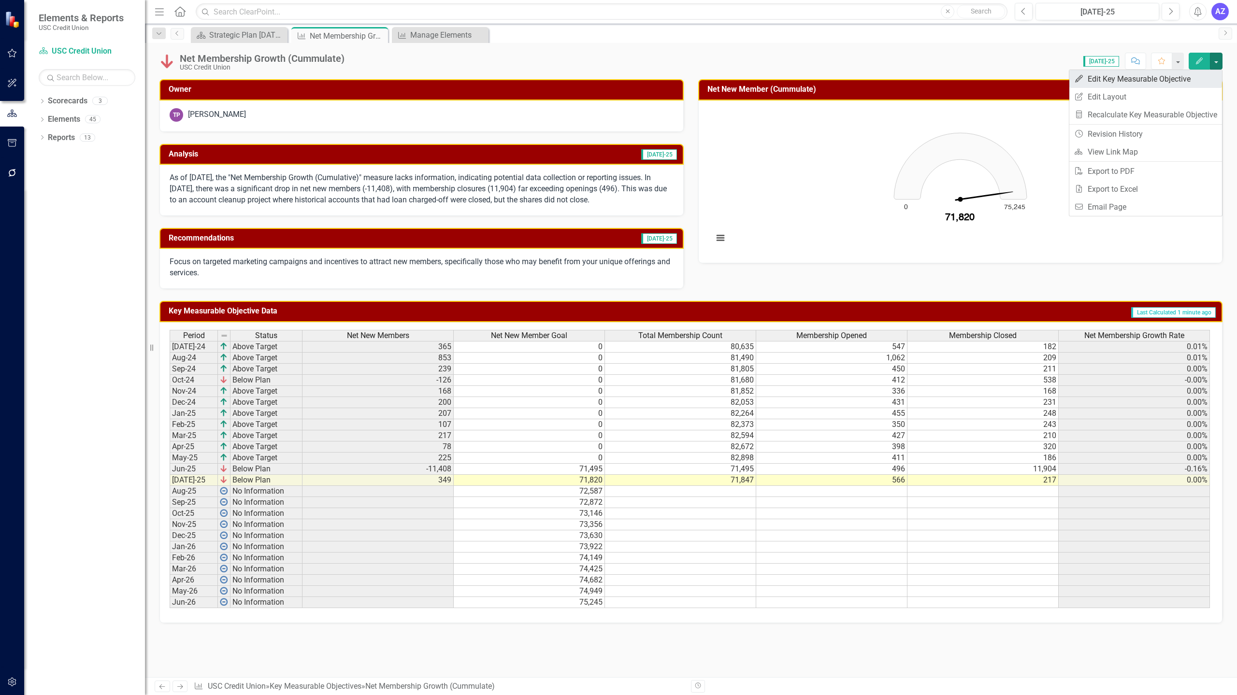
click at [1196, 80] on link "Edit Edit Key Measurable Objective" at bounding box center [1145, 79] width 153 height 18
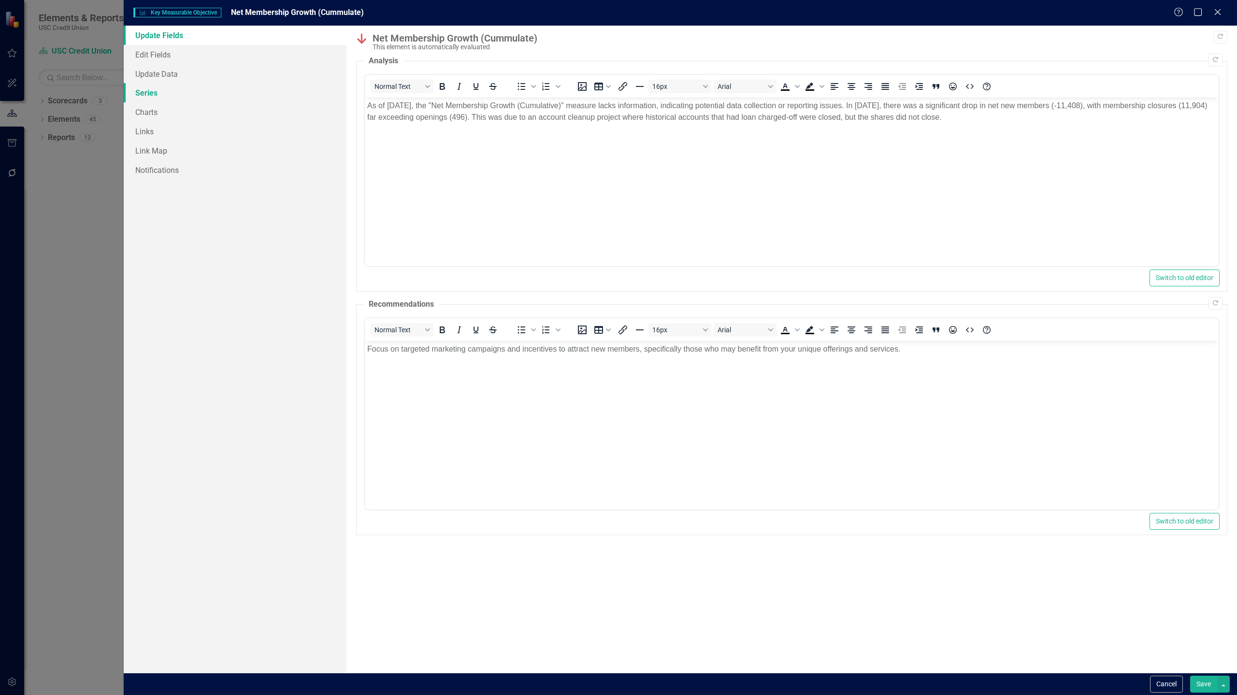
click at [173, 94] on link "Series" at bounding box center [235, 92] width 223 height 19
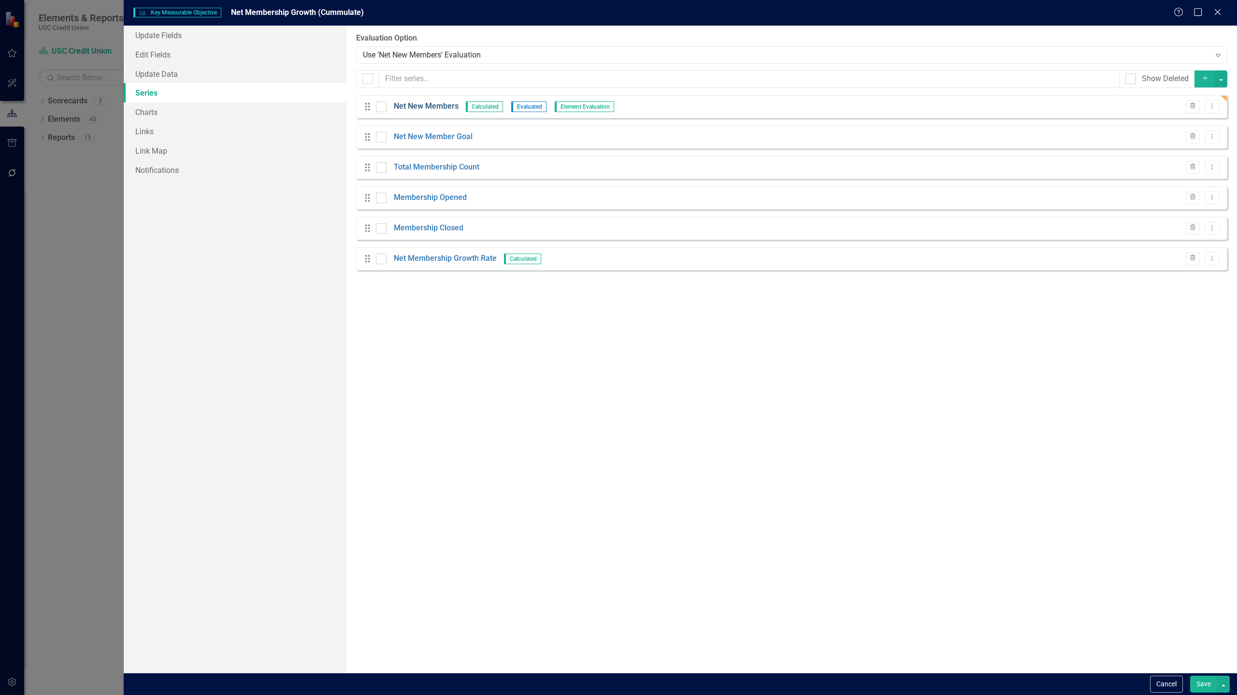
click at [432, 106] on link "Net New Members" at bounding box center [426, 106] width 65 height 11
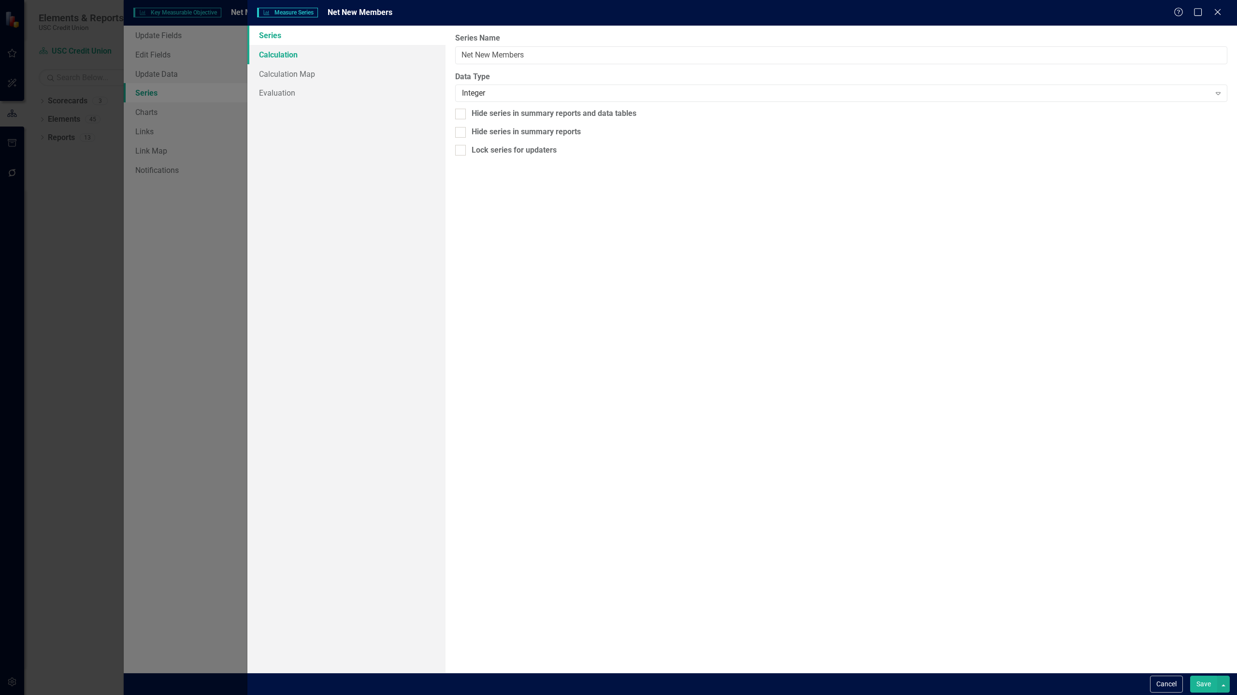
click at [346, 57] on link "Calculation" at bounding box center [346, 54] width 198 height 19
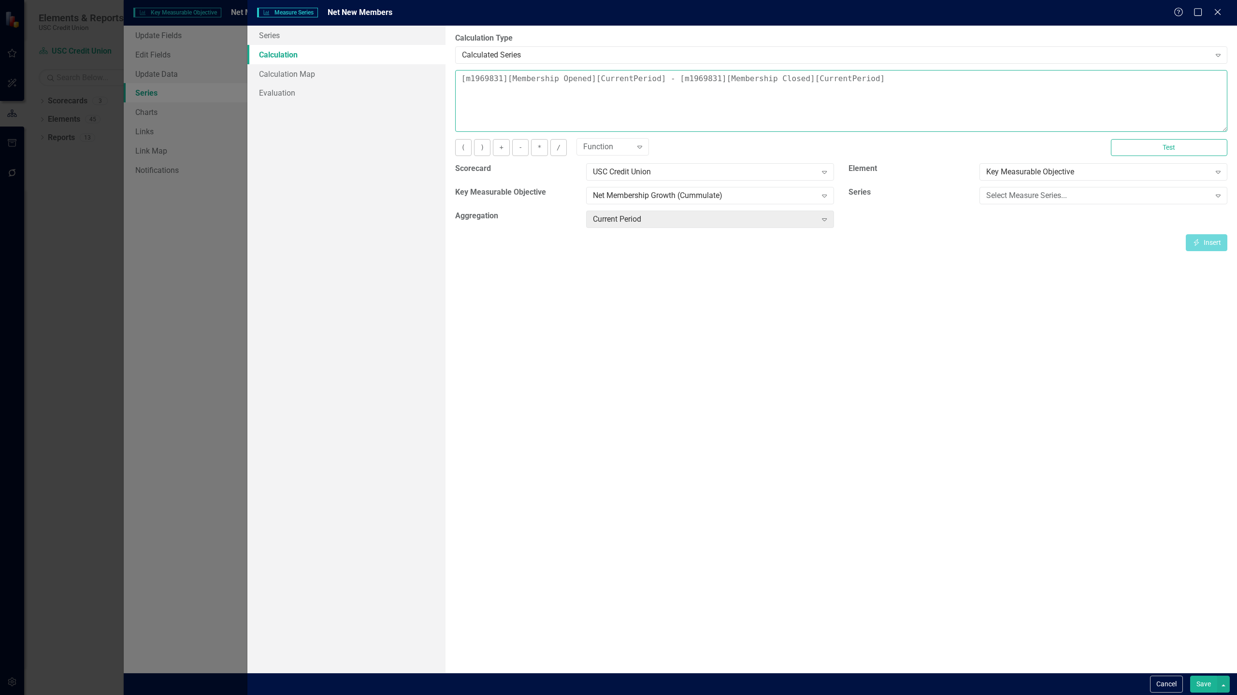
click at [463, 82] on textarea "[m1969831][Membership Opened][CurrentPeriod] - [m1969831][Membership Closed][Cu…" at bounding box center [841, 101] width 772 height 62
click at [900, 83] on textarea "([m1969831][Membership Opened][CurrentPeriod] - [m1969831][Membership Closed][C…" at bounding box center [841, 101] width 772 height 62
type textarea "([m1969831][Membership Opened][CurrentPeriod] - [m1969831][Membership Closed][C…"
click at [1203, 687] on button "Save" at bounding box center [1203, 684] width 27 height 17
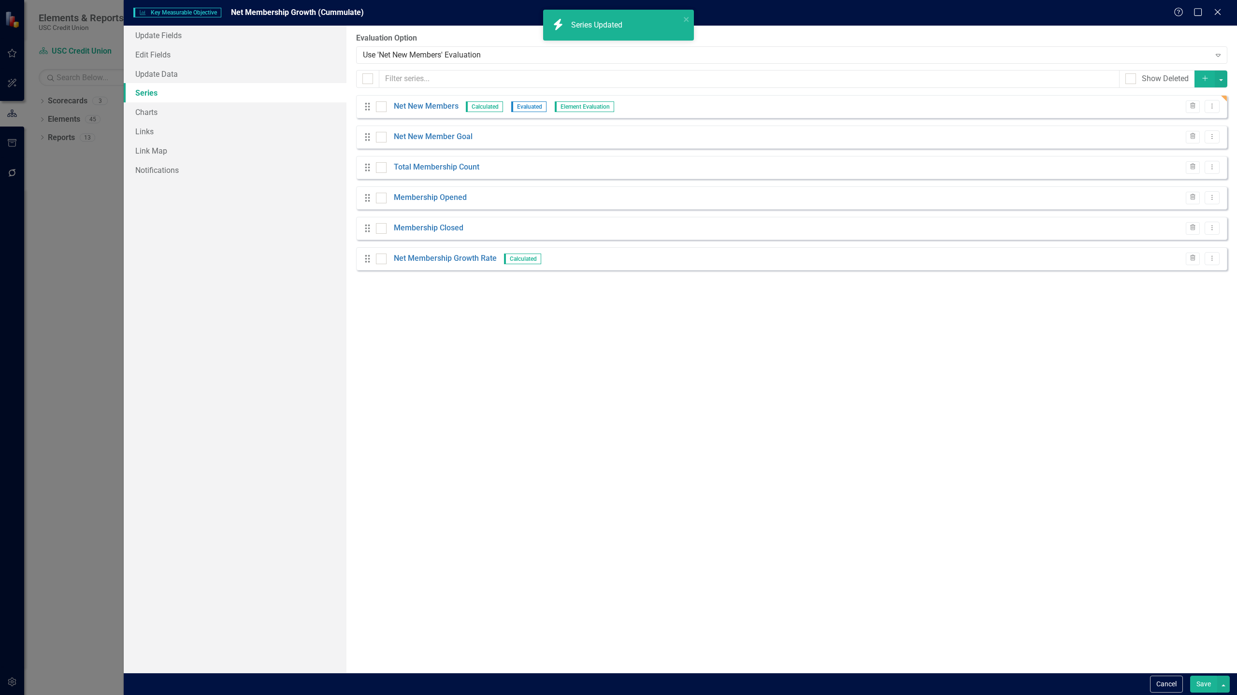
click at [1205, 688] on button "Save" at bounding box center [1203, 684] width 27 height 17
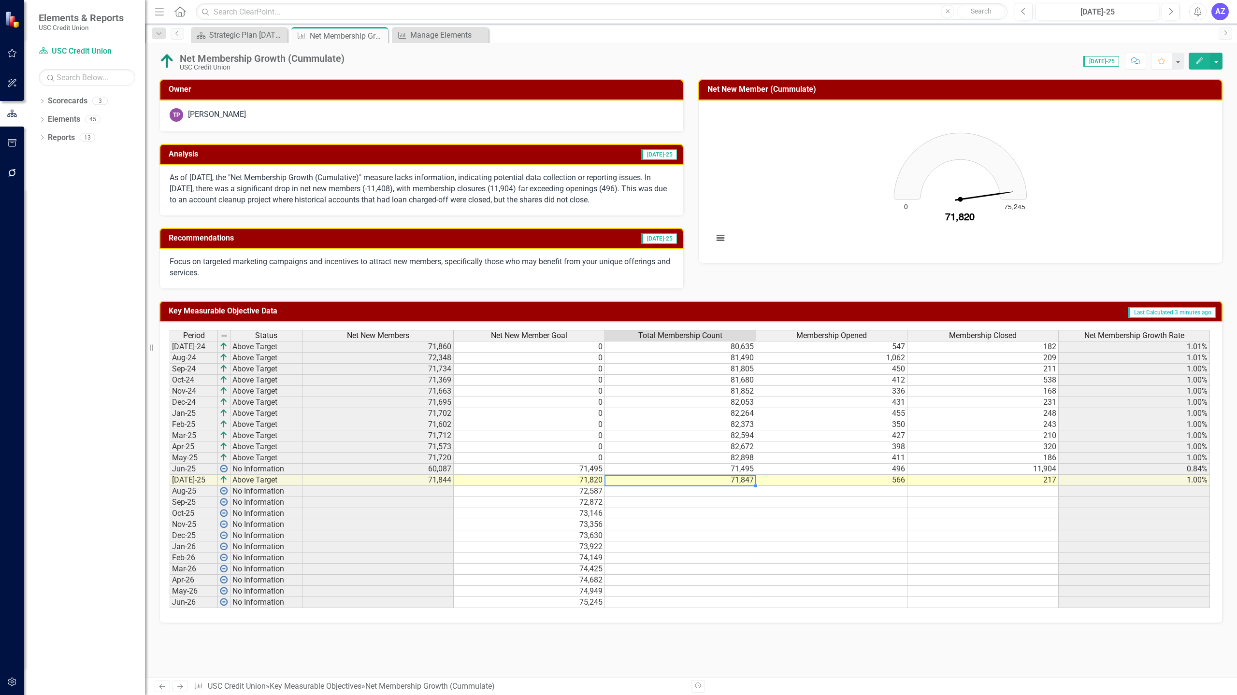
click at [170, 486] on div "Period Status Net New Members Net New Member Goal Total Membership Count Member…" at bounding box center [170, 469] width 0 height 278
click at [429, 484] on td "71,844" at bounding box center [377, 480] width 151 height 11
click at [1219, 66] on button "button" at bounding box center [1216, 61] width 13 height 17
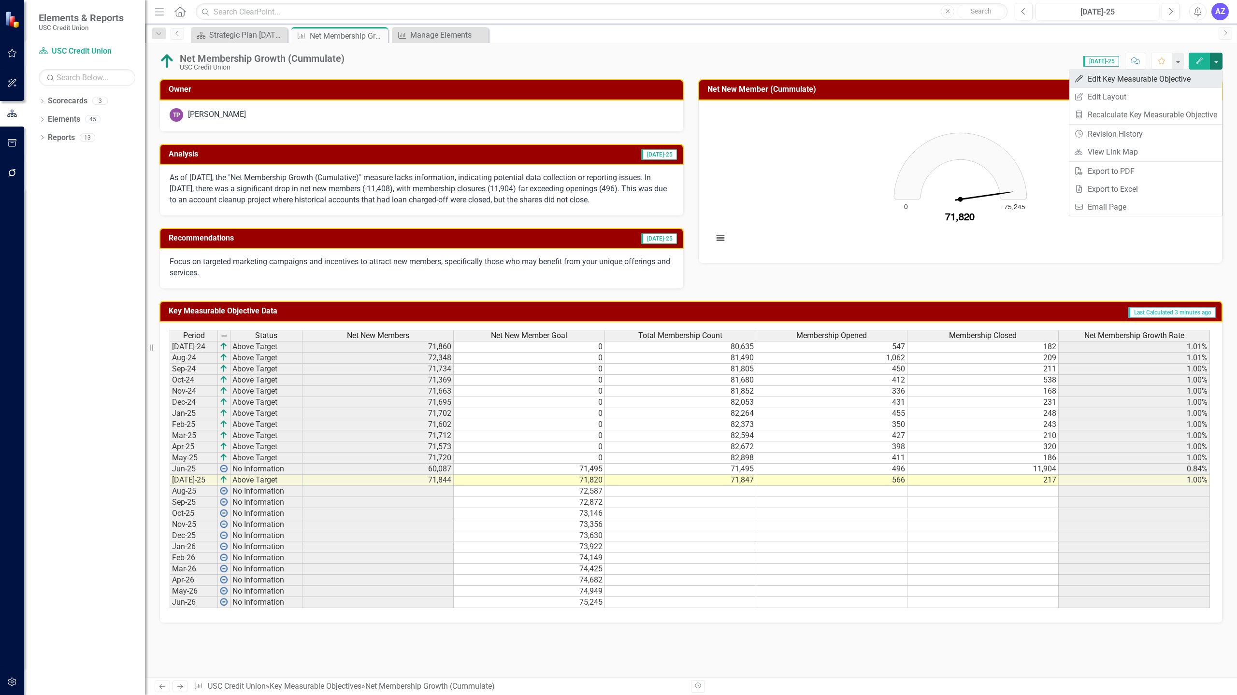
click at [1203, 78] on link "Edit Edit Key Measurable Objective" at bounding box center [1145, 79] width 153 height 18
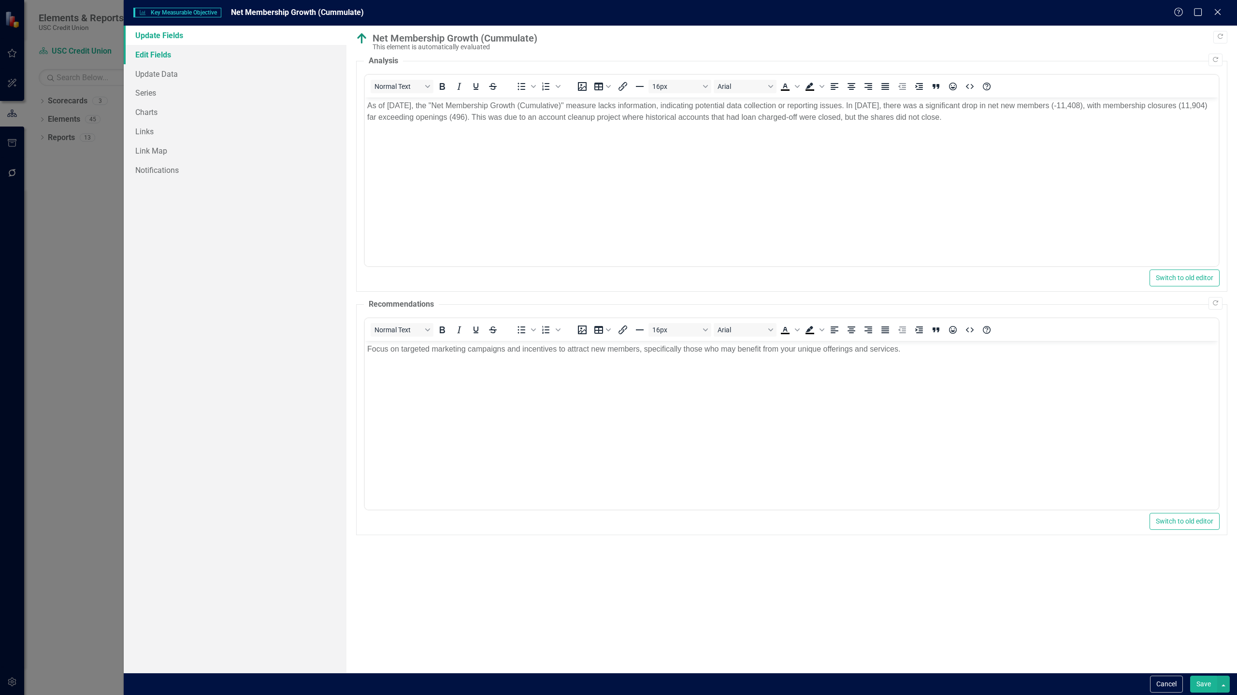
click at [166, 56] on link "Edit Fields" at bounding box center [235, 54] width 223 height 19
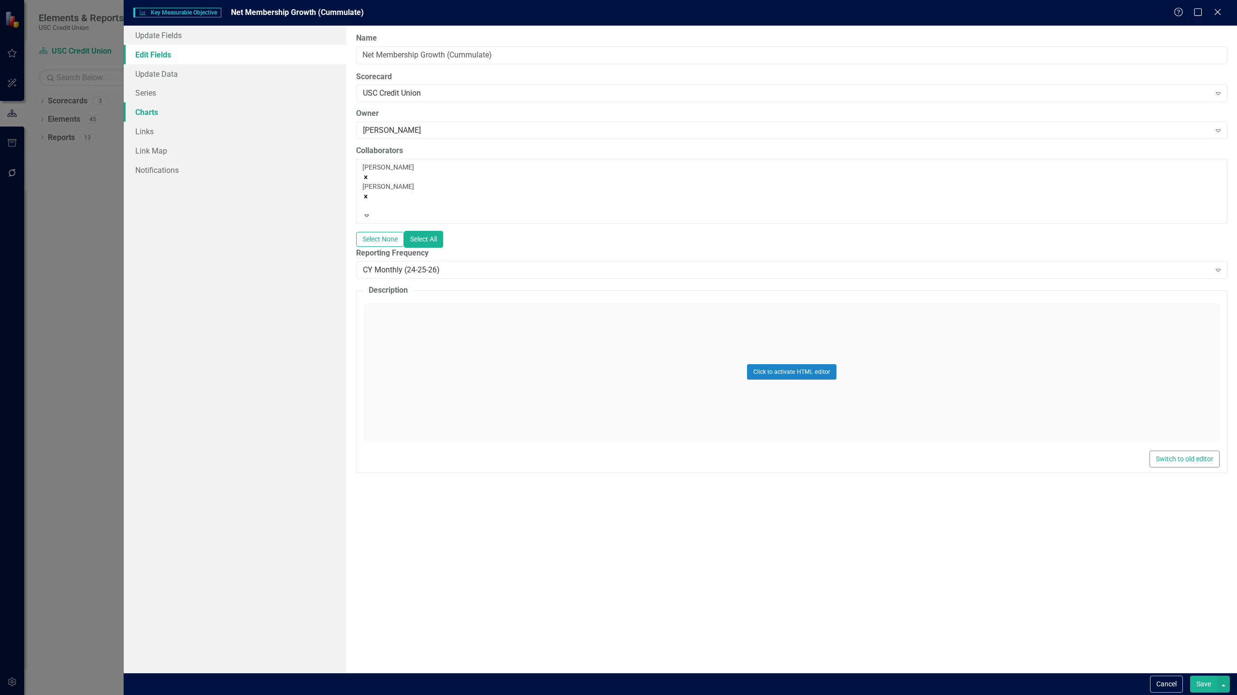
click at [169, 121] on link "Charts" at bounding box center [235, 111] width 223 height 19
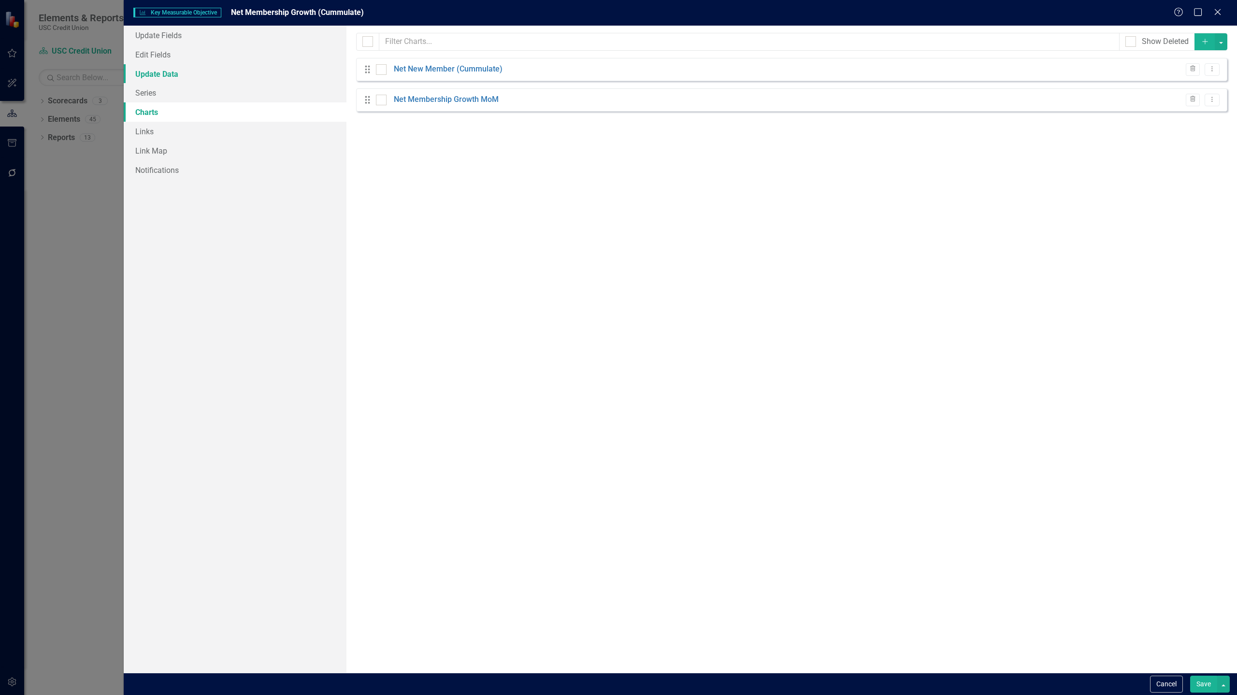
click at [186, 73] on link "Update Data" at bounding box center [235, 73] width 223 height 19
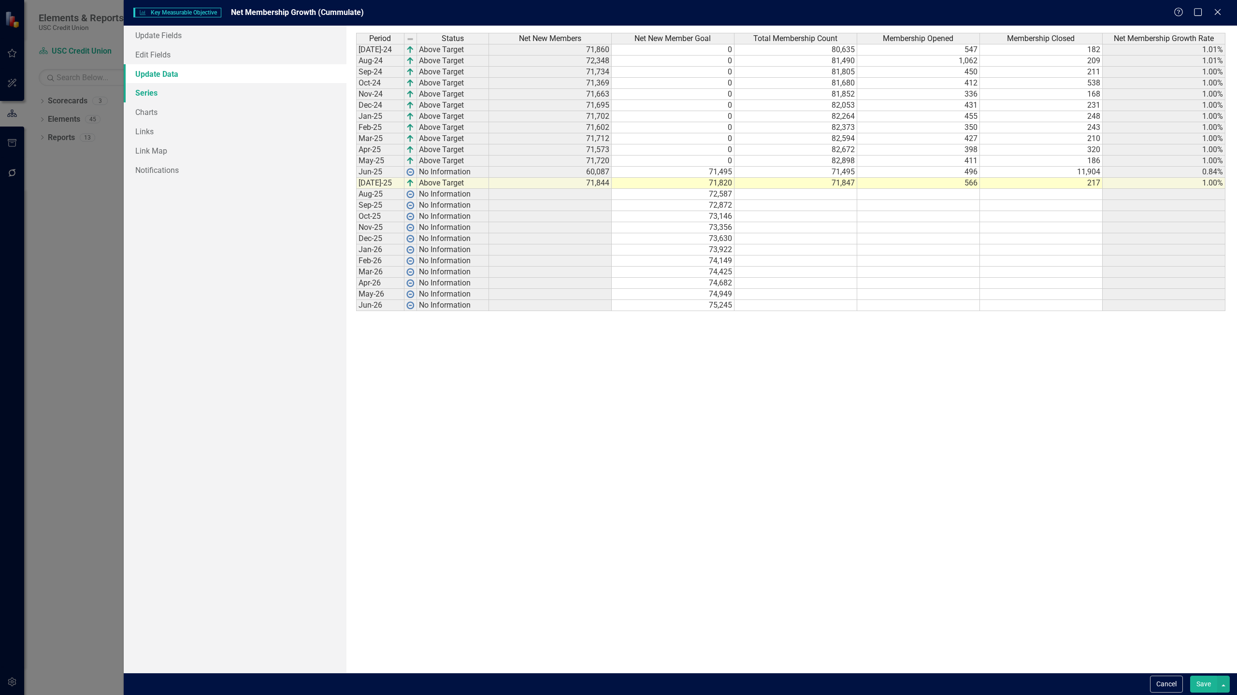
click at [165, 94] on link "Series" at bounding box center [235, 92] width 223 height 19
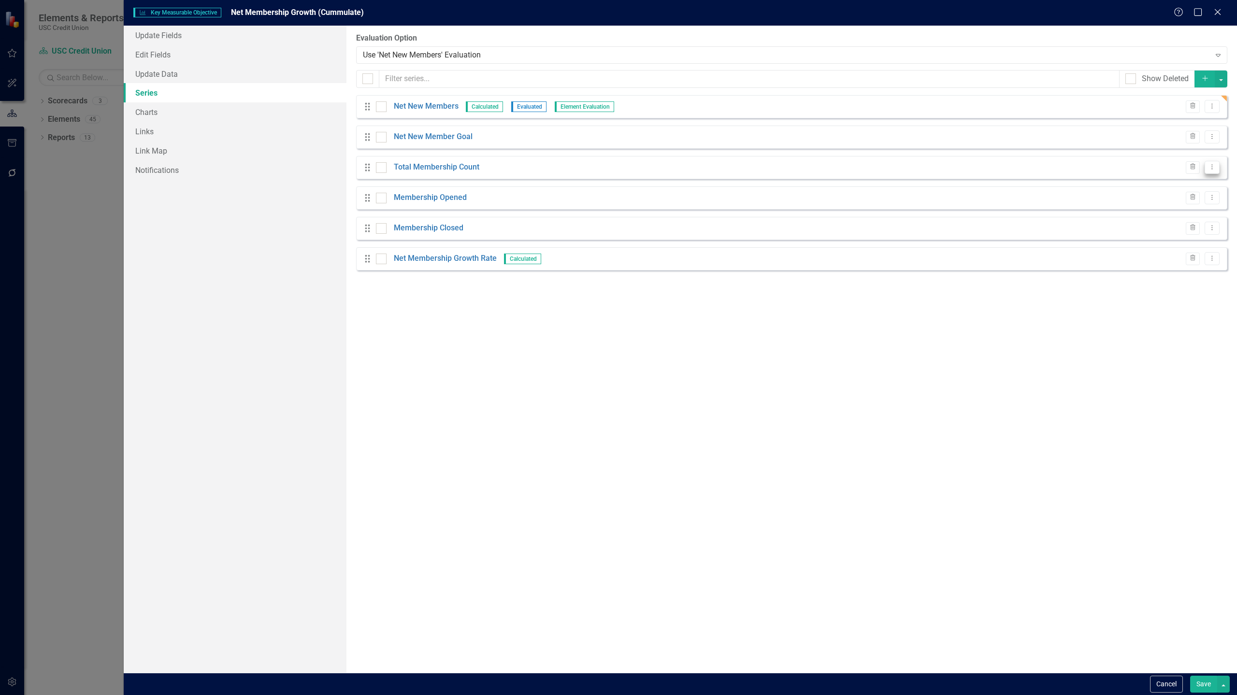
click at [1209, 166] on icon "Dropdown Menu" at bounding box center [1212, 167] width 8 height 6
click at [1186, 182] on link "Edit Edit Measure Series" at bounding box center [1164, 183] width 110 height 18
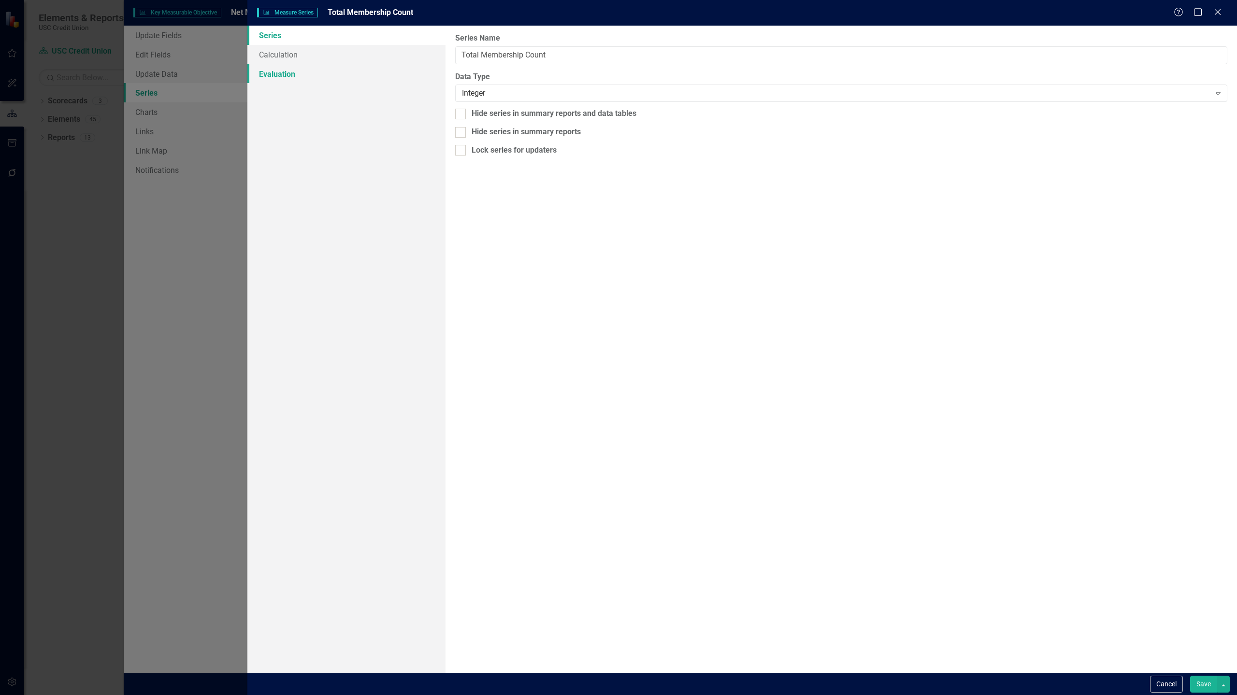
click at [296, 74] on link "Evaluation" at bounding box center [346, 73] width 198 height 19
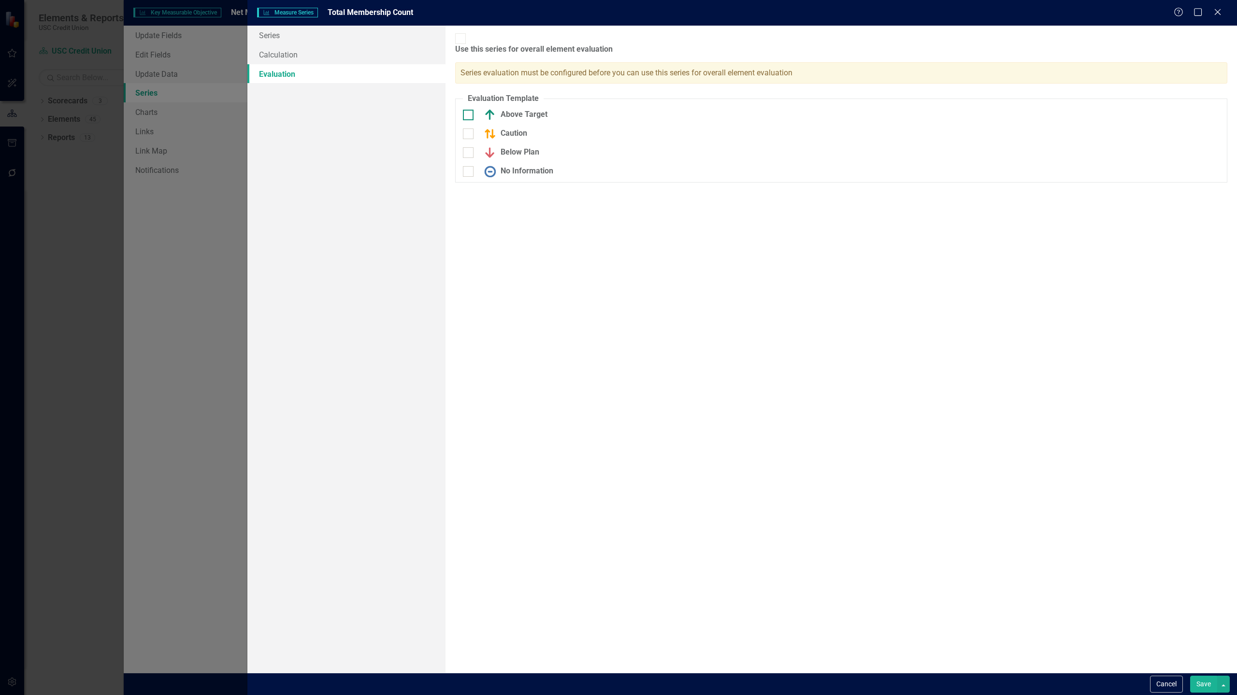
click at [525, 109] on div "Above Target" at bounding box center [513, 115] width 68 height 12
click at [469, 110] on input "Above Target" at bounding box center [466, 113] width 6 height 6
checkbox input "true"
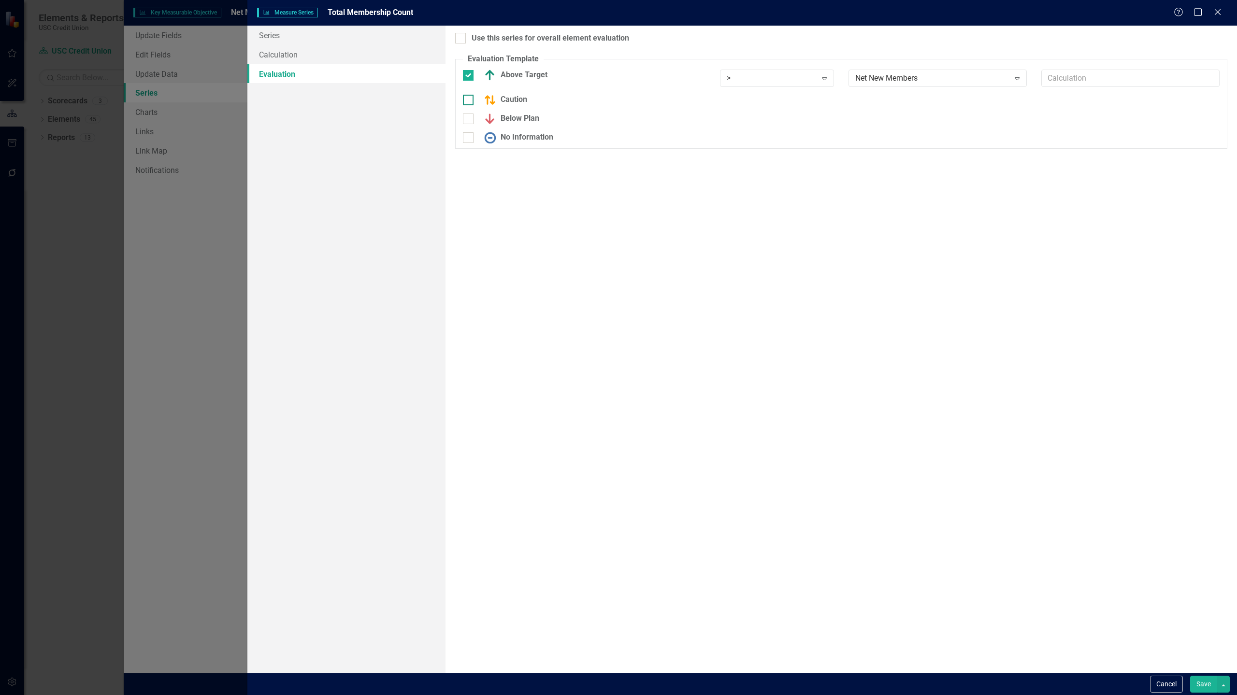
click at [523, 101] on div "Caution" at bounding box center [503, 100] width 48 height 12
click at [469, 101] on input "Caution" at bounding box center [466, 98] width 6 height 6
checkbox input "true"
click at [505, 121] on div "Below Plan" at bounding box center [509, 125] width 60 height 12
click at [469, 121] on input "Below Plan" at bounding box center [466, 123] width 6 height 6
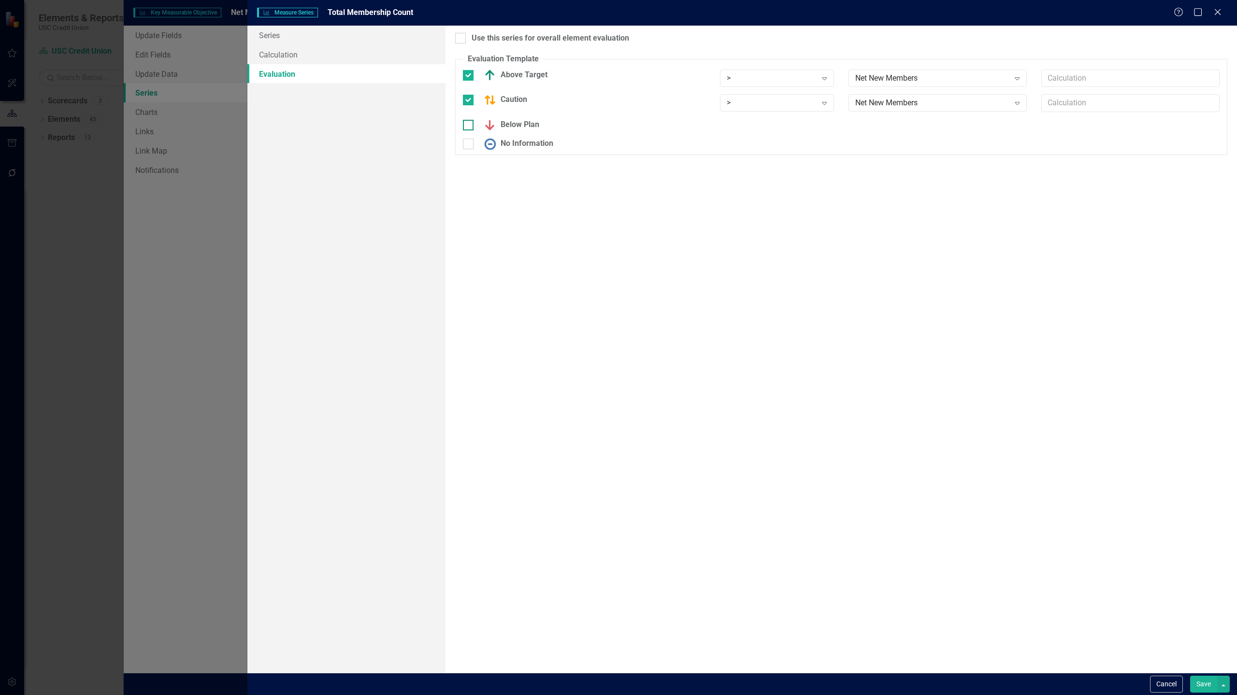
checkbox input "true"
click at [466, 39] on div "Use this series for overall element evaluation" at bounding box center [841, 38] width 772 height 11
click at [461, 39] on input "Use this series for overall element evaluation" at bounding box center [458, 36] width 6 height 6
checkbox input "true"
click at [894, 73] on div "Net New Members" at bounding box center [932, 77] width 155 height 11
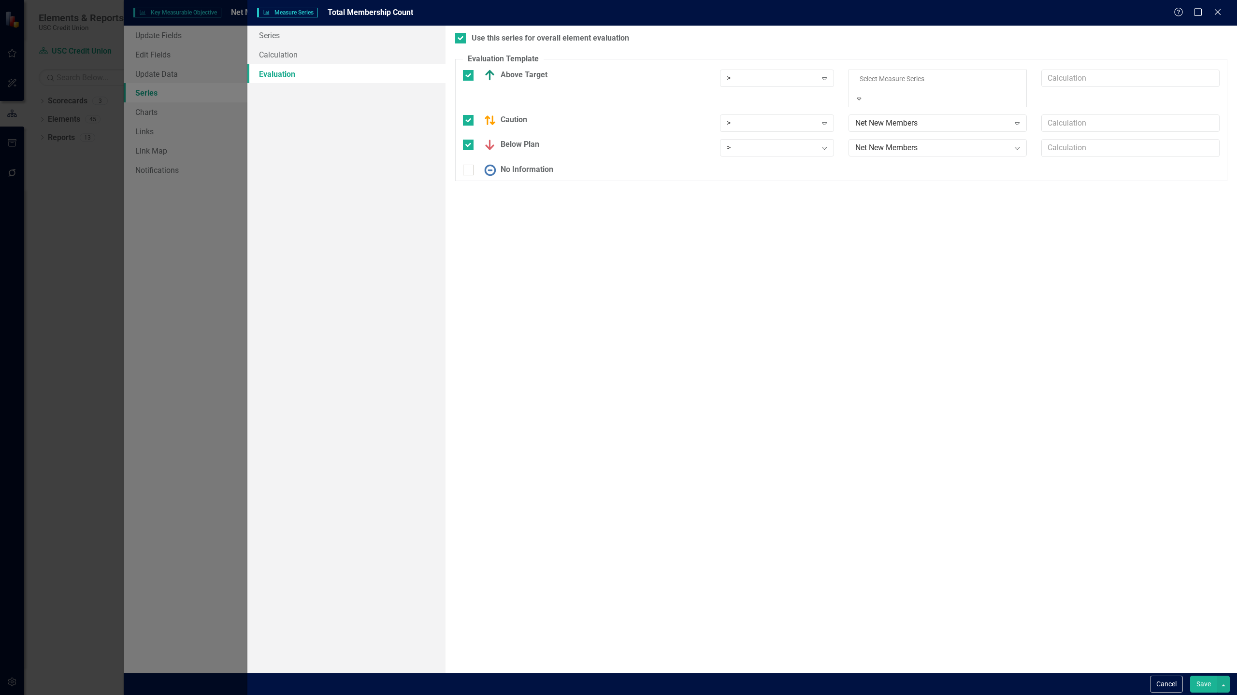
click at [1068, 86] on input "text" at bounding box center [1130, 79] width 178 height 18
type input "*1"
click at [912, 105] on div "Net New Members" at bounding box center [932, 103] width 155 height 11
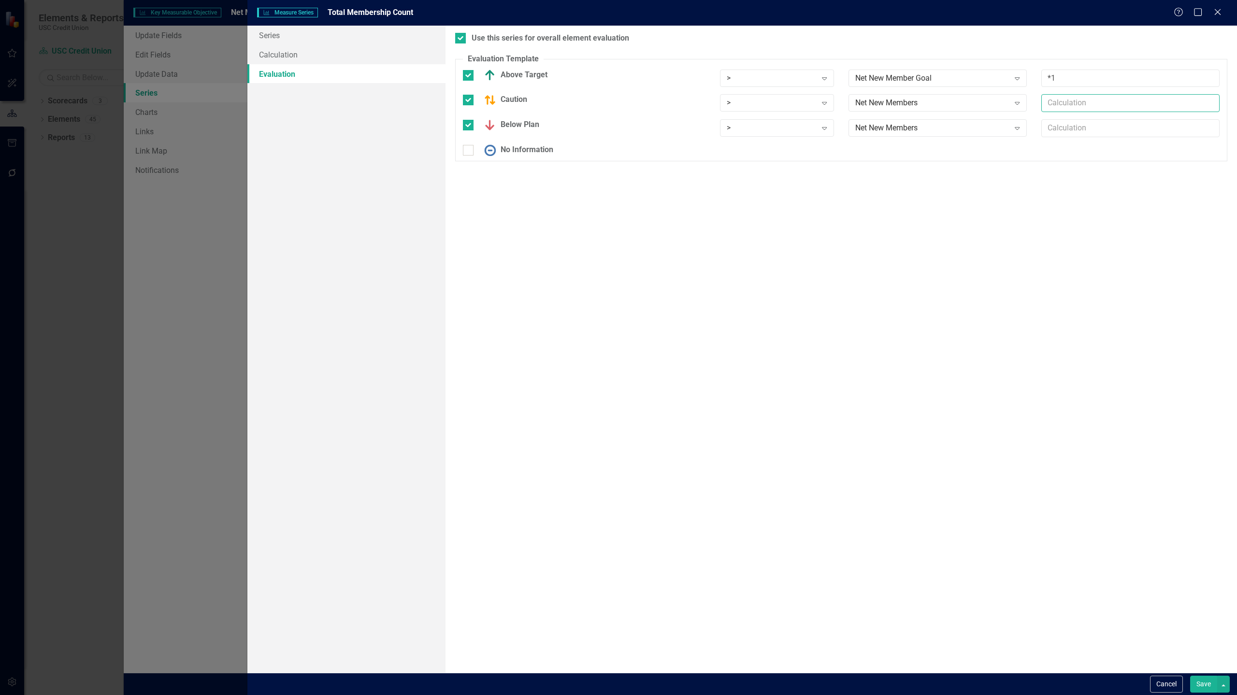
click at [1056, 103] on input "text" at bounding box center [1130, 103] width 178 height 18
type input "*0.9"
type input "*0.8"
click at [1199, 687] on button "Save" at bounding box center [1203, 684] width 27 height 17
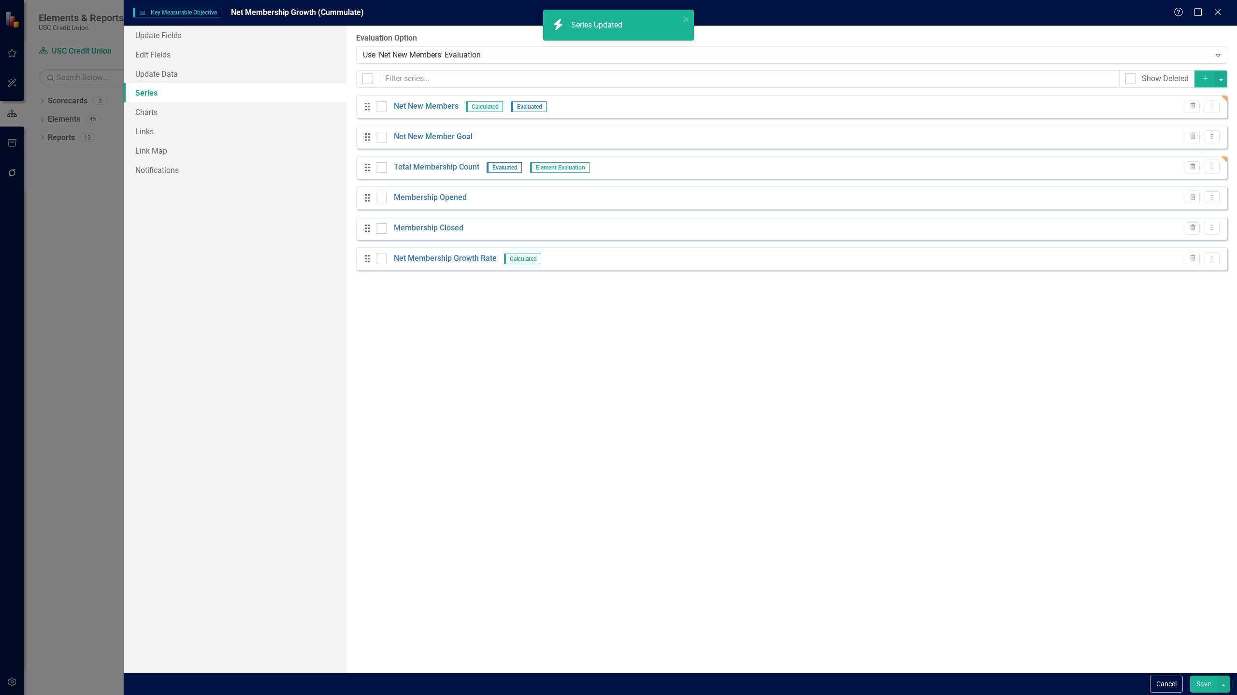
click at [1200, 684] on button "Save" at bounding box center [1203, 684] width 27 height 17
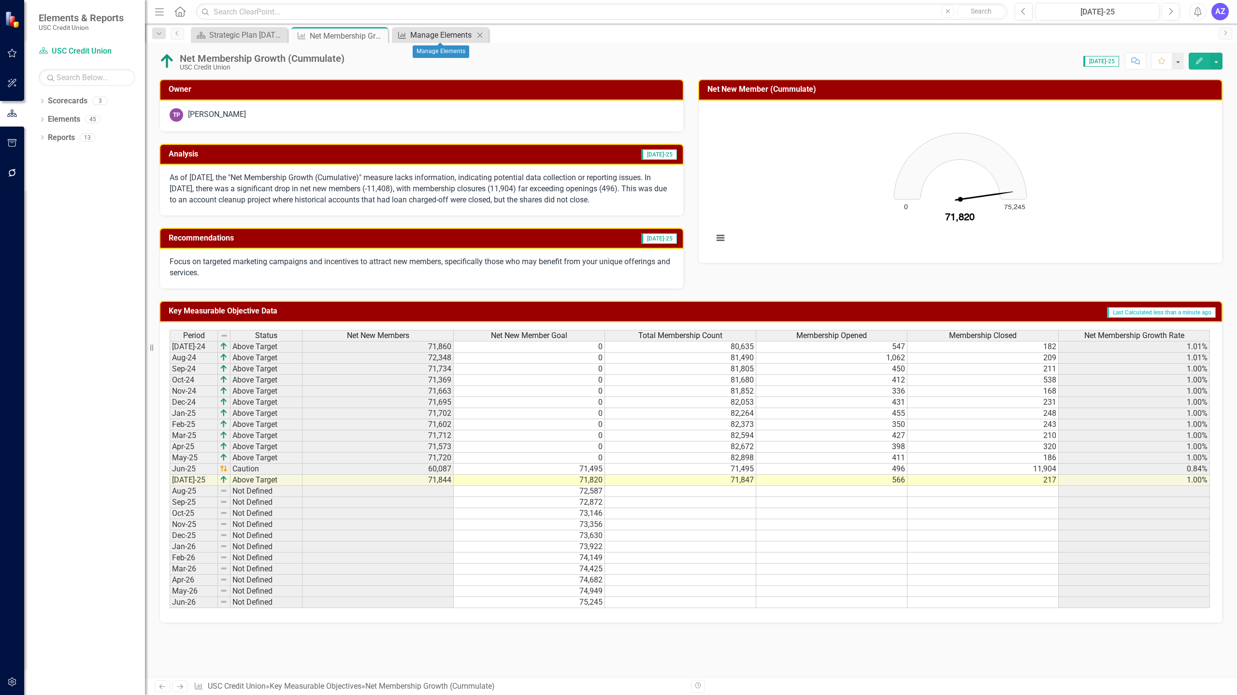
click at [426, 35] on div "Manage Elements" at bounding box center [442, 35] width 64 height 12
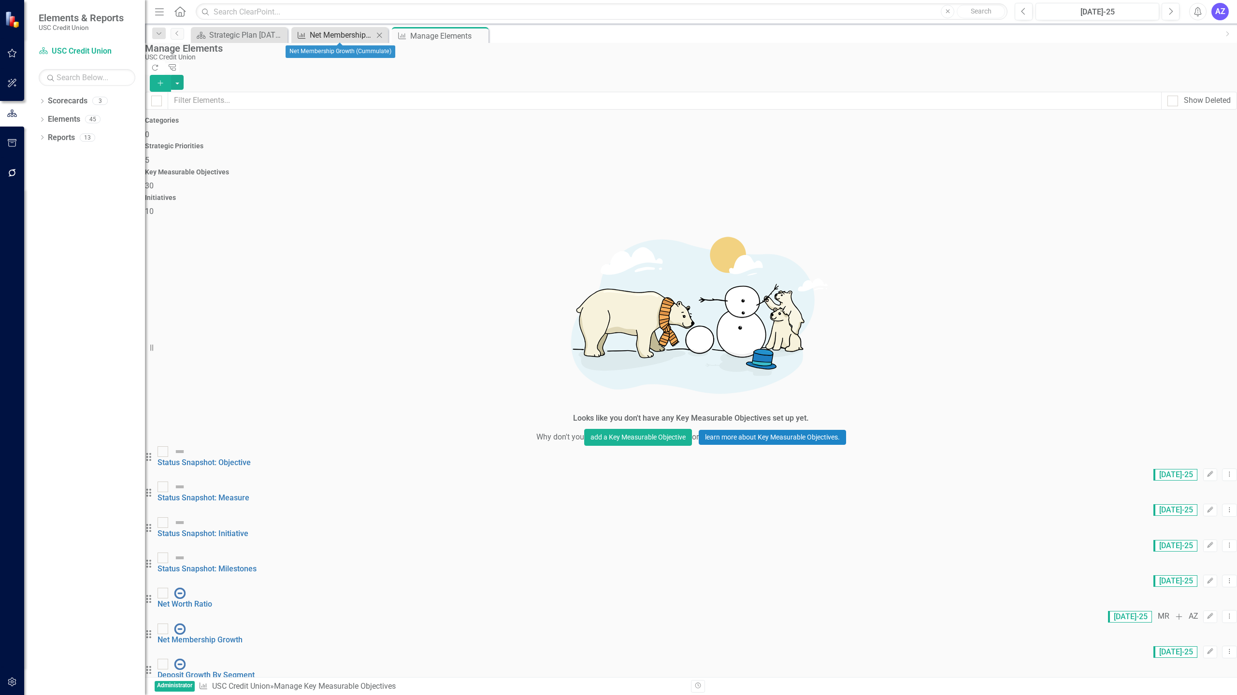
click at [329, 40] on div "Net Membership Growth (Cummulate)" at bounding box center [342, 35] width 64 height 12
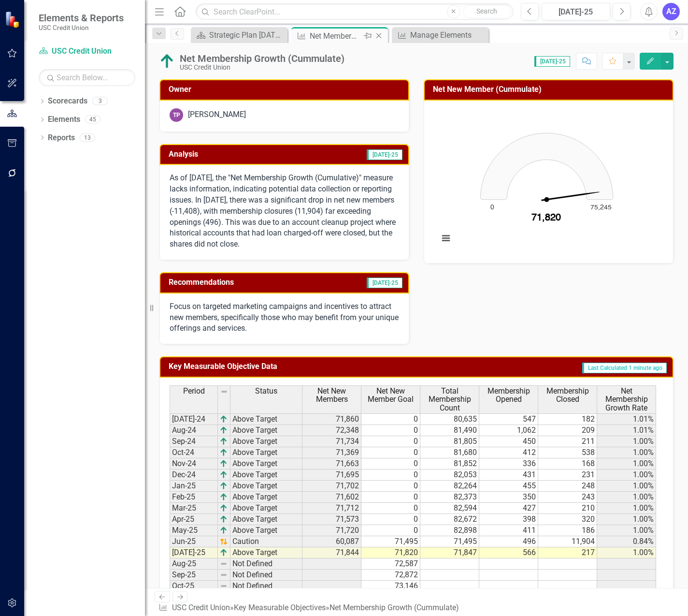
click at [379, 39] on icon "Close" at bounding box center [379, 36] width 10 height 8
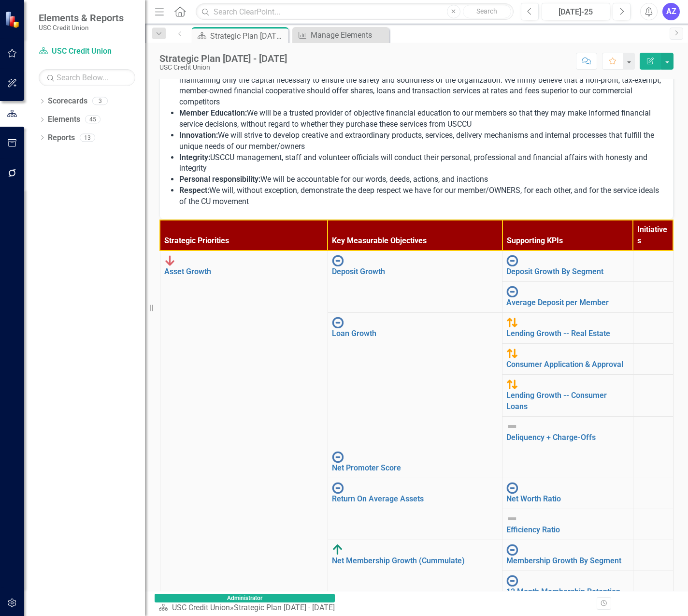
scroll to position [201, 0]
click at [516, 556] on link "Membership Growth By Segment" at bounding box center [563, 560] width 115 height 9
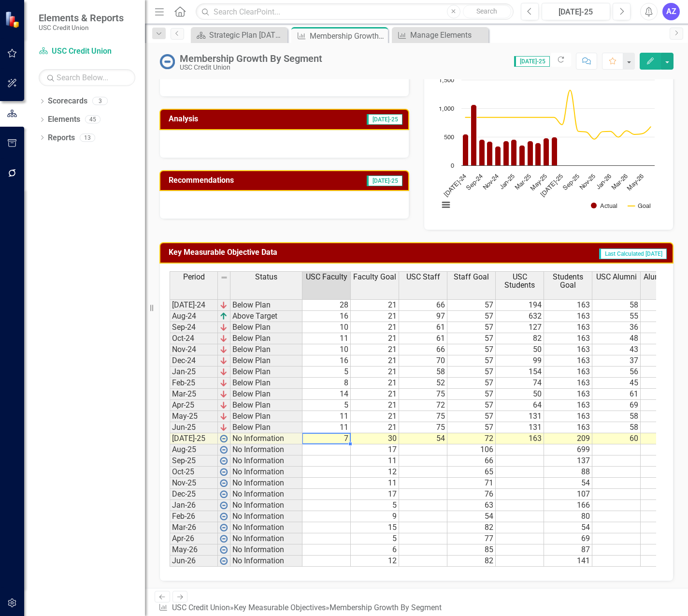
click at [333, 442] on td "7" at bounding box center [326, 438] width 48 height 11
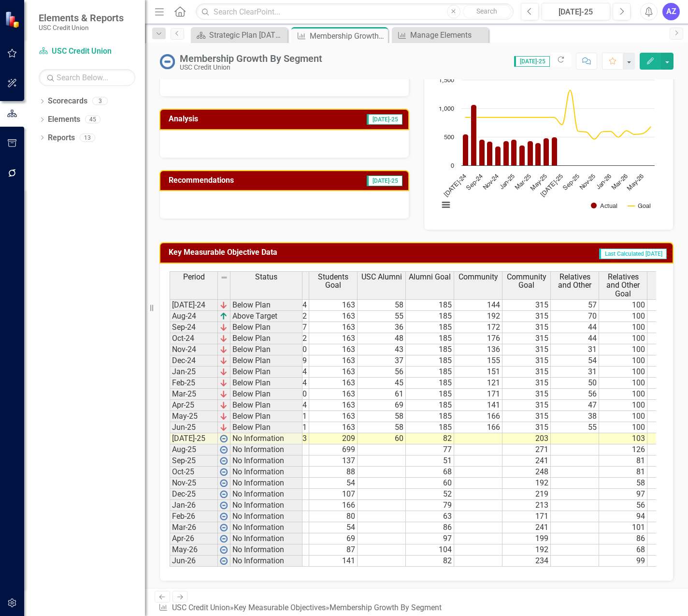
click at [490, 438] on td at bounding box center [478, 438] width 48 height 11
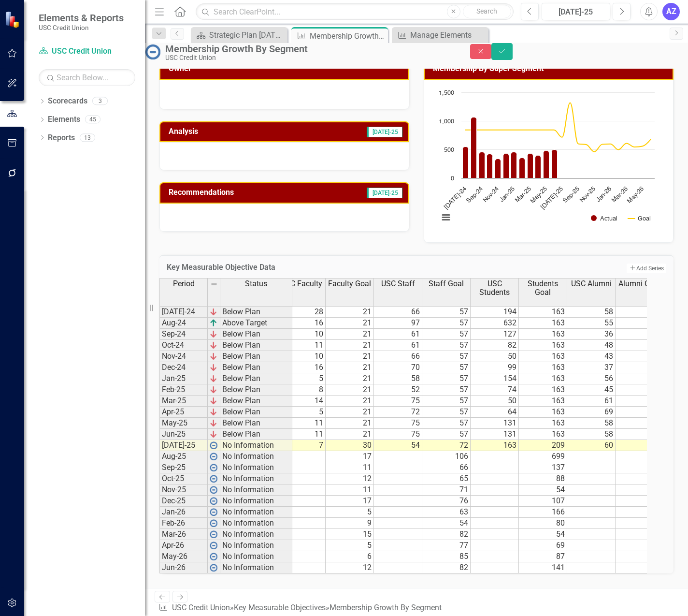
scroll to position [0, 16]
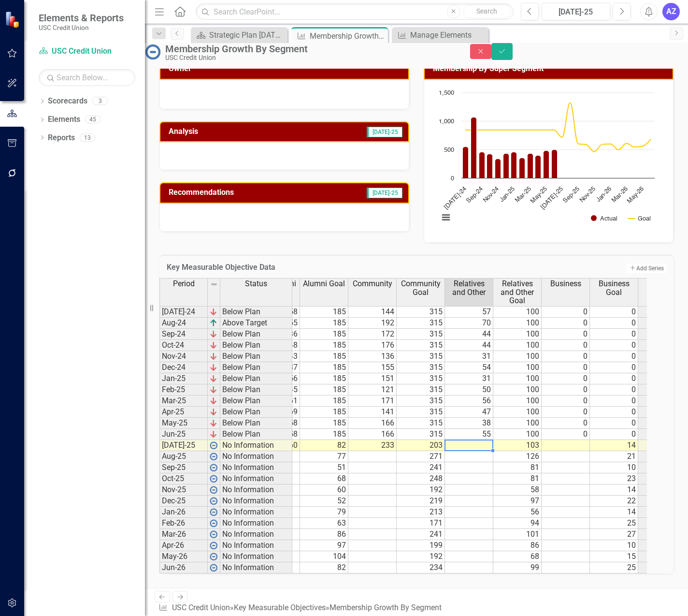
click at [472, 442] on td at bounding box center [469, 445] width 48 height 11
type textarea "13"
click at [513, 60] on button "Save" at bounding box center [501, 51] width 21 height 17
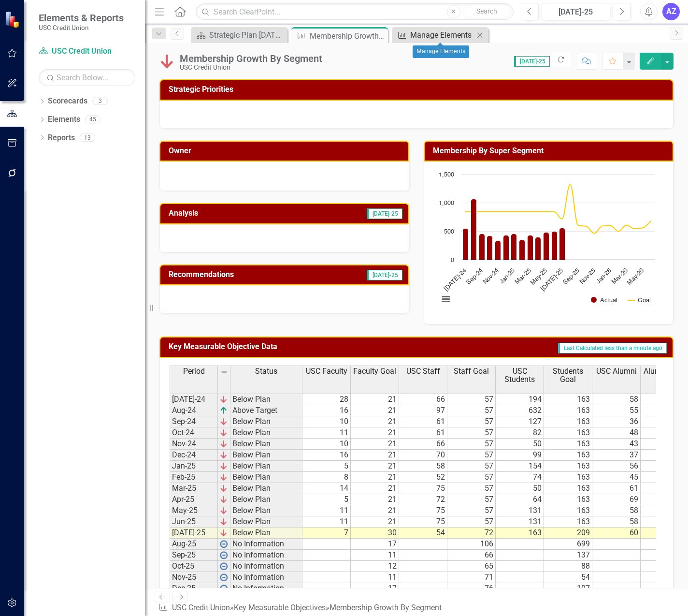
click at [425, 40] on div "Manage Elements" at bounding box center [442, 35] width 64 height 12
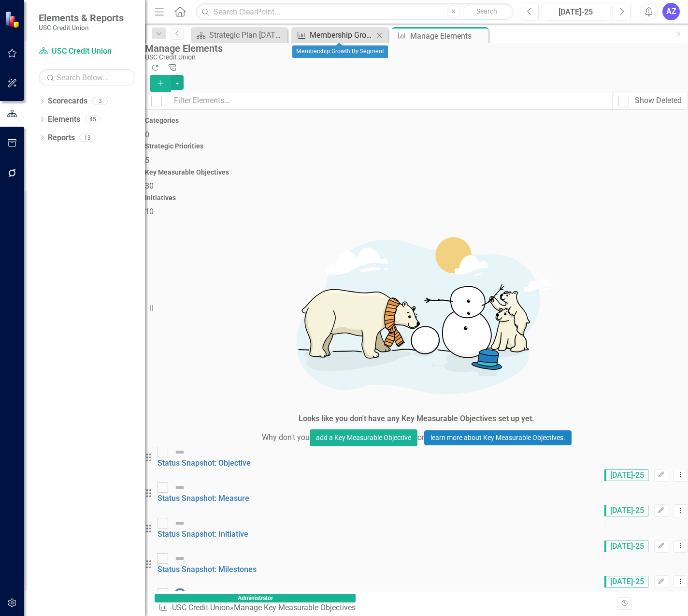
click at [328, 40] on div "Membership Growth By Segment" at bounding box center [342, 35] width 64 height 12
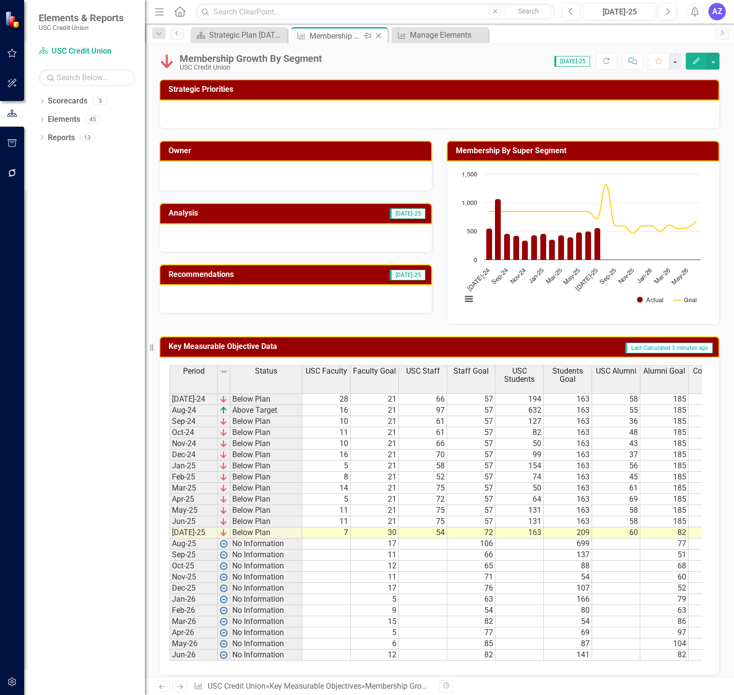
click at [377, 35] on icon "Close" at bounding box center [379, 36] width 10 height 8
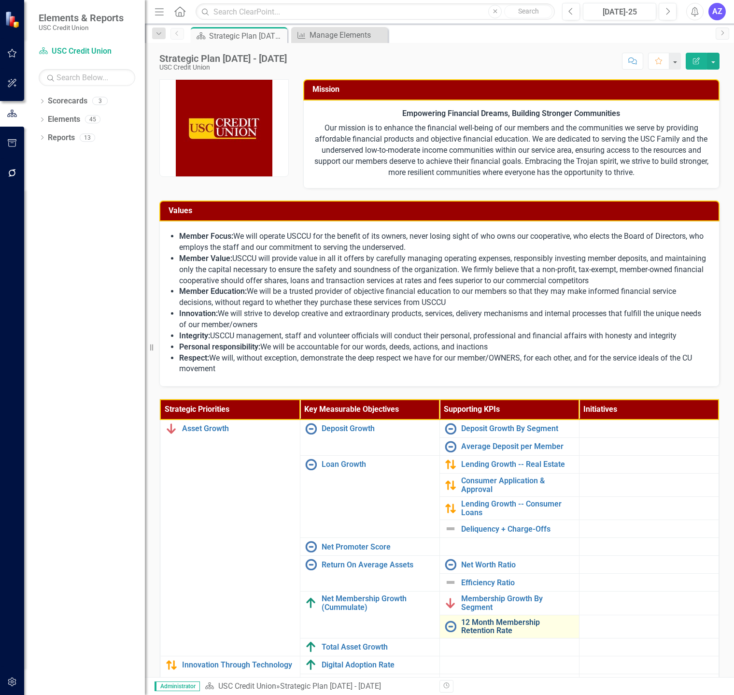
scroll to position [77, 0]
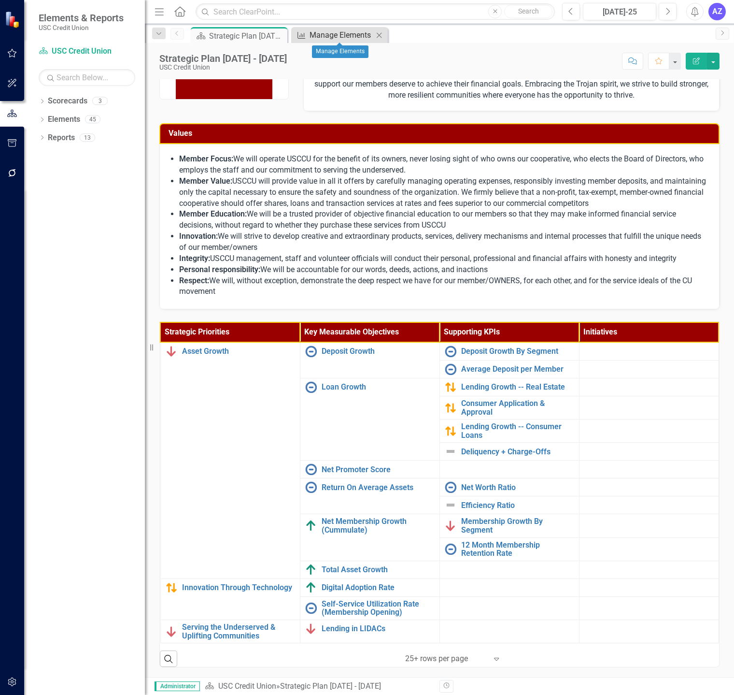
click at [328, 38] on div "Manage Elements" at bounding box center [342, 35] width 64 height 12
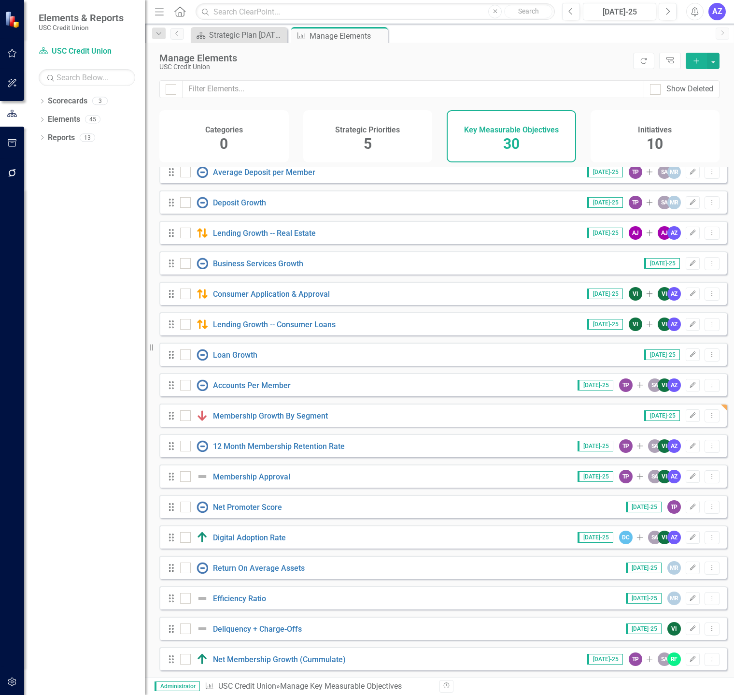
scroll to position [222, 0]
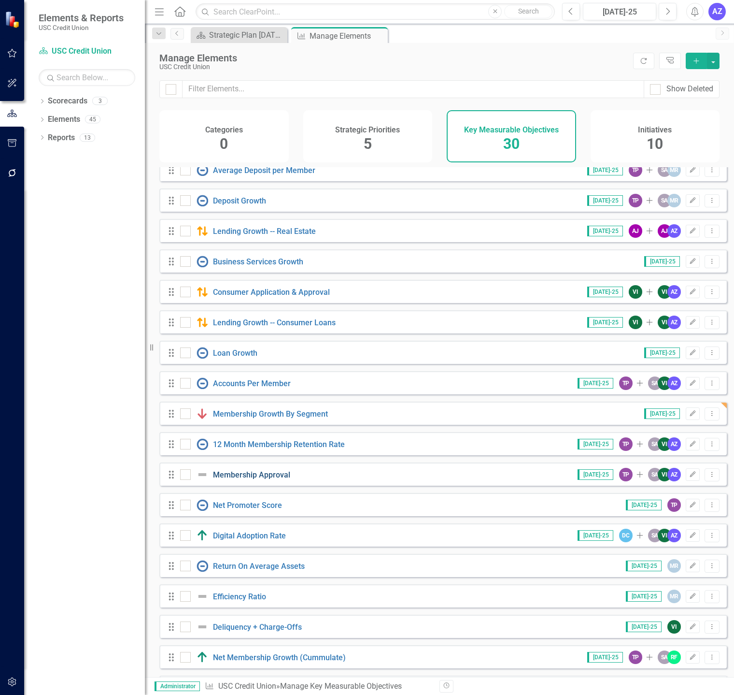
click at [274, 479] on link "Membership Approval" at bounding box center [251, 474] width 77 height 9
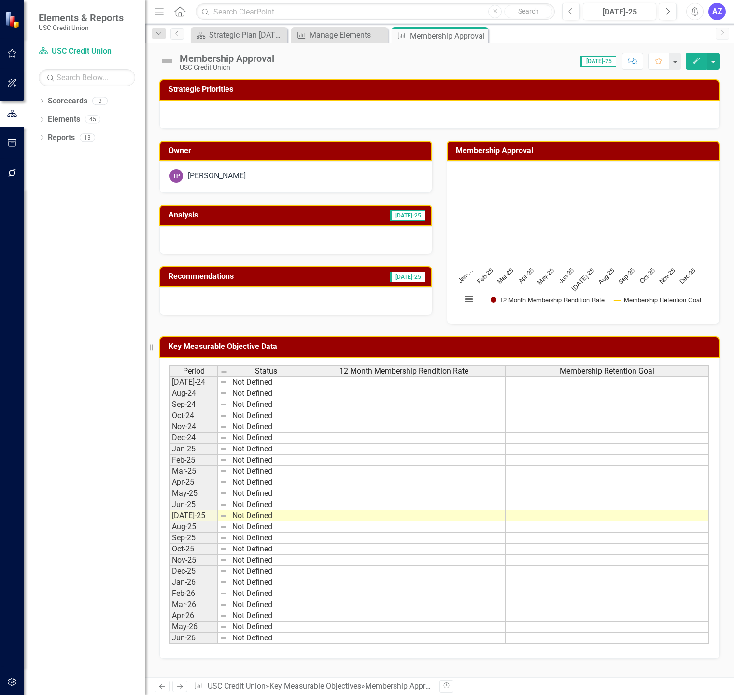
click at [233, 57] on div "Membership Approval" at bounding box center [227, 58] width 95 height 11
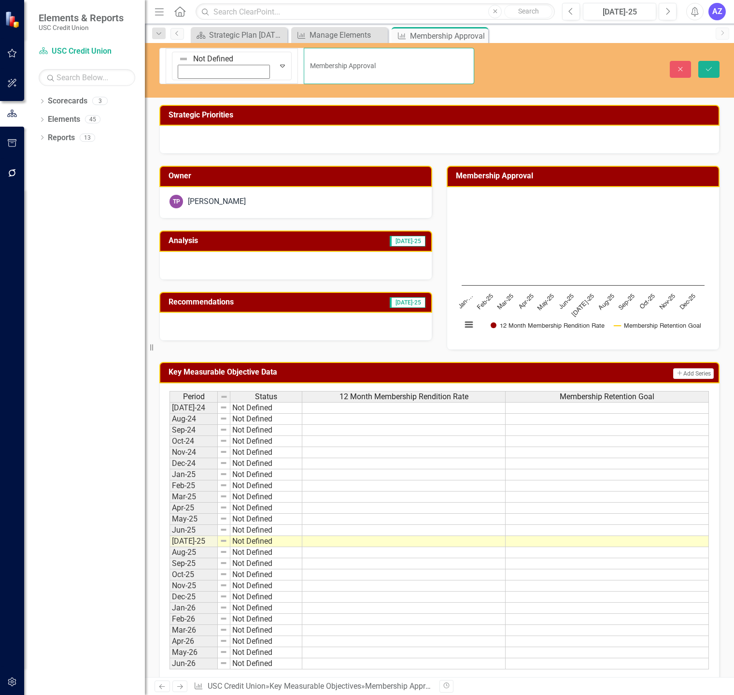
click at [304, 58] on input "Membership Approval" at bounding box center [389, 66] width 170 height 36
paste input "Application to Membership"
type input "Application to Membership"
click at [707, 66] on icon "Save" at bounding box center [709, 69] width 9 height 7
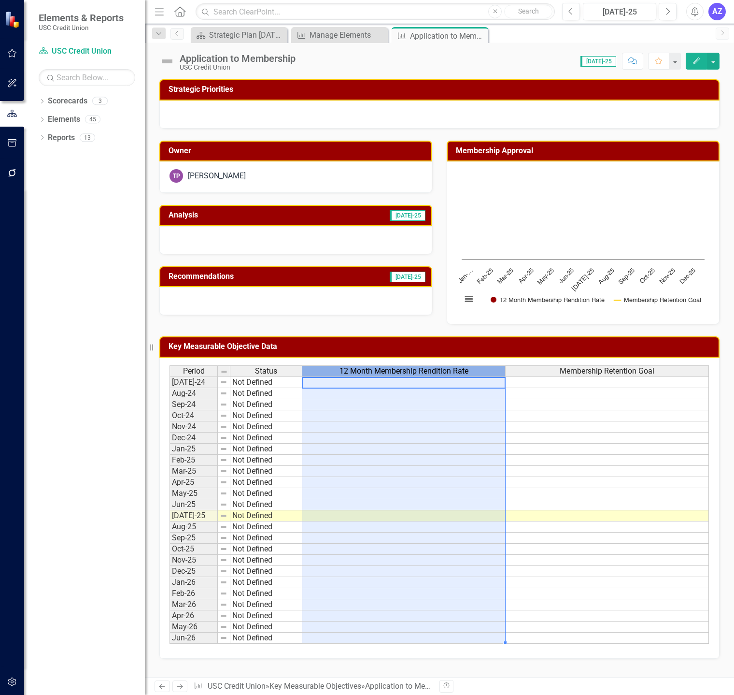
click at [416, 376] on div "12 Month Membership Rendition Rate" at bounding box center [403, 371] width 203 height 11
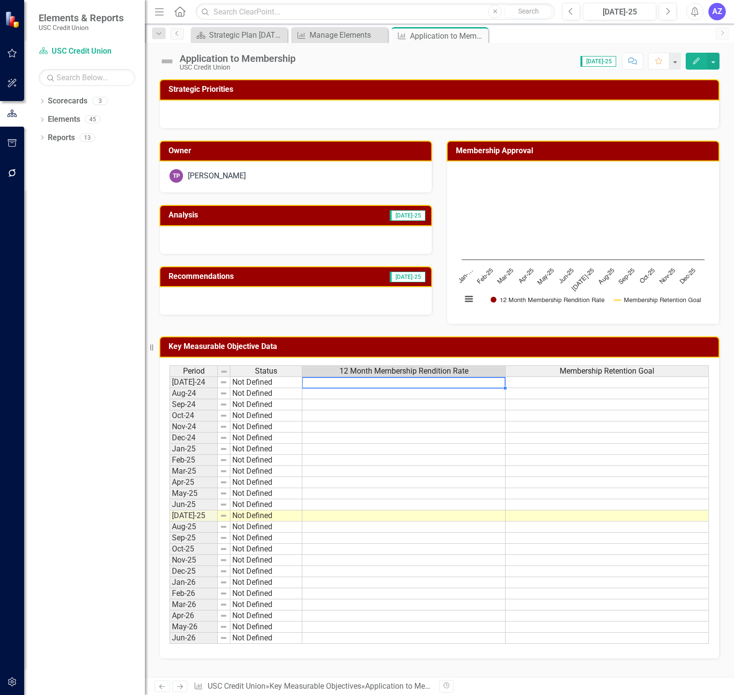
click at [401, 380] on td at bounding box center [403, 382] width 203 height 12
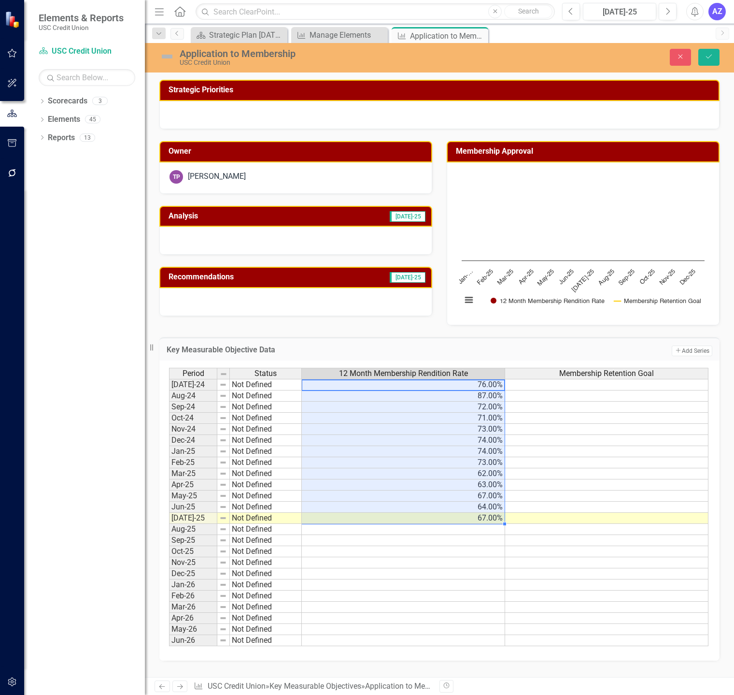
type textarea "76"
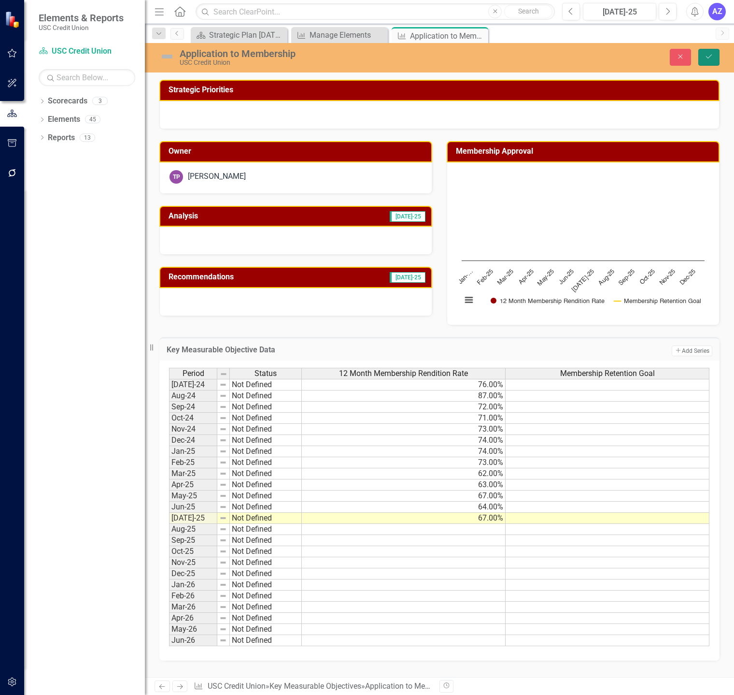
click at [709, 54] on icon "Save" at bounding box center [709, 56] width 9 height 7
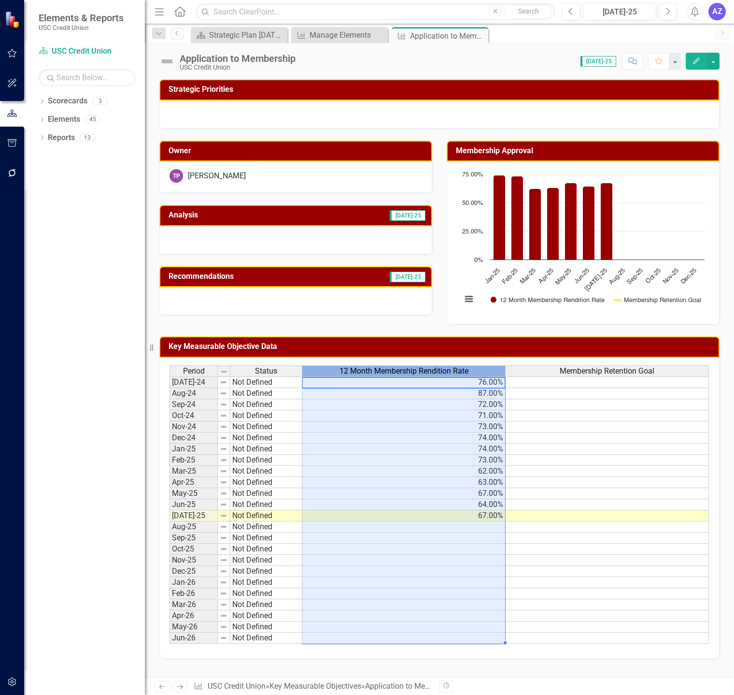
click at [445, 369] on span "12 Month Membership Rendition Rate" at bounding box center [404, 371] width 129 height 9
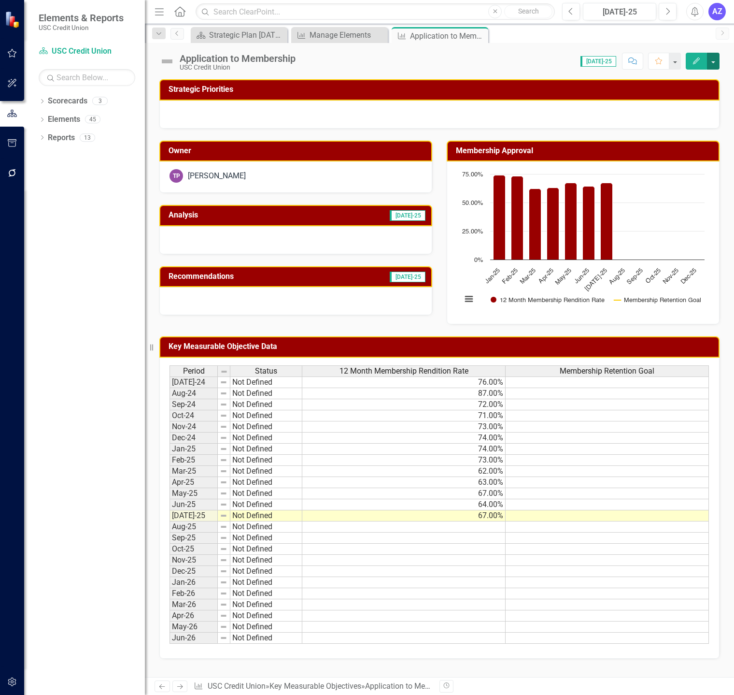
click at [716, 62] on button "button" at bounding box center [713, 61] width 13 height 17
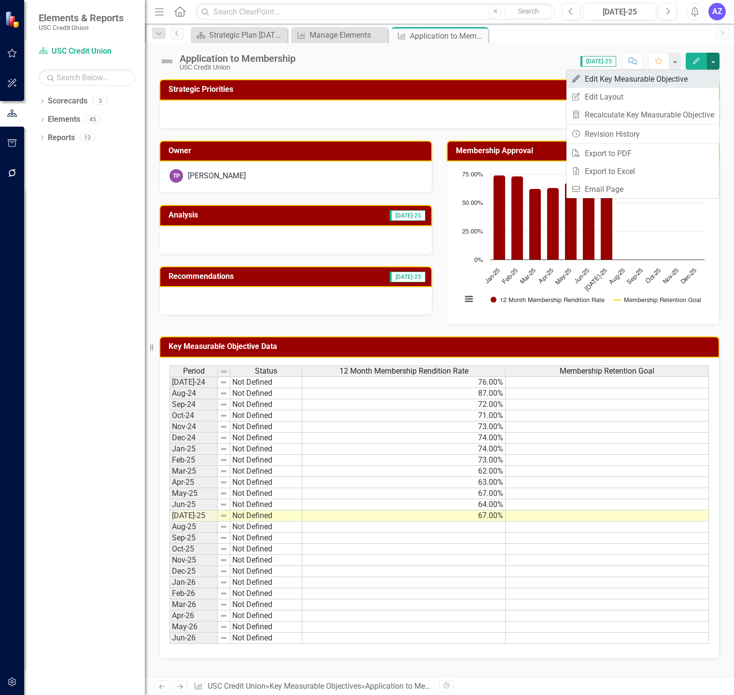
click at [703, 80] on link "Edit Edit Key Measurable Objective" at bounding box center [643, 79] width 153 height 18
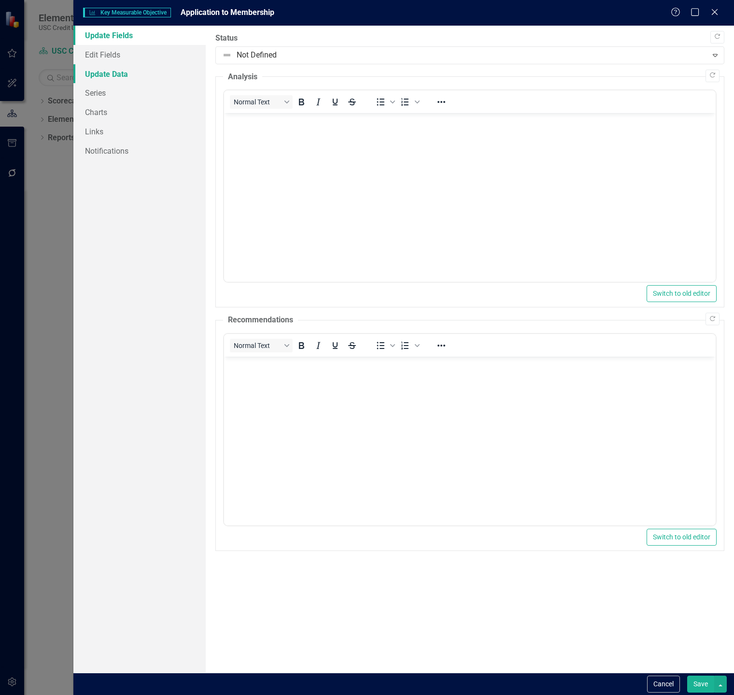
click at [141, 72] on link "Update Data" at bounding box center [139, 73] width 132 height 19
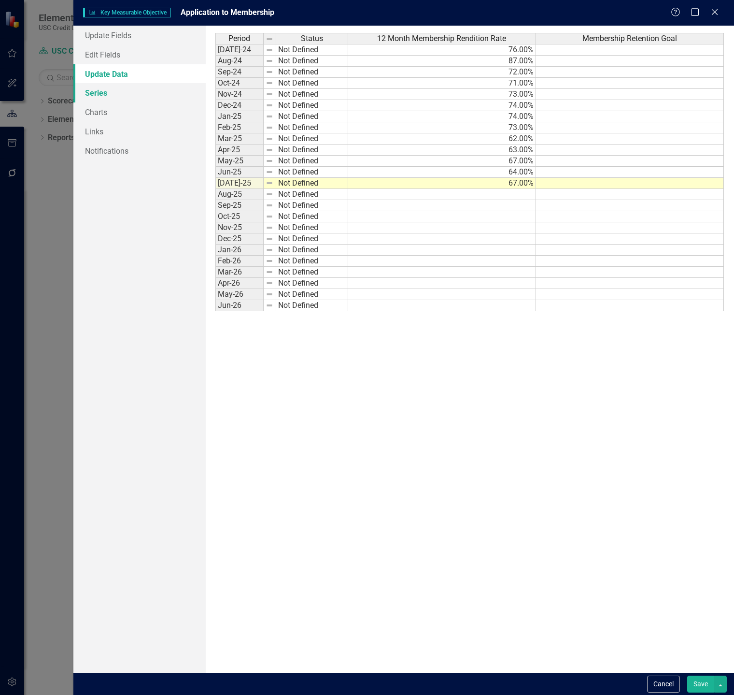
click at [122, 95] on link "Series" at bounding box center [139, 92] width 132 height 19
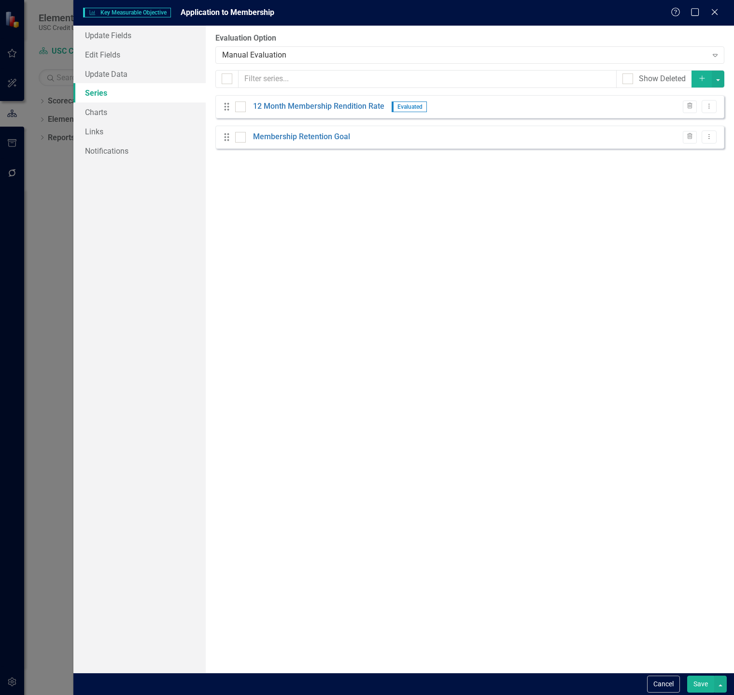
click at [710, 114] on div "Drag 12 Month Membership Rendition Rate Evaluated Trash Dropdown Menu" at bounding box center [469, 106] width 509 height 23
click at [709, 107] on icon "Dropdown Menu" at bounding box center [709, 106] width 8 height 6
click at [699, 118] on link "Edit Edit Measure Series" at bounding box center [662, 123] width 110 height 18
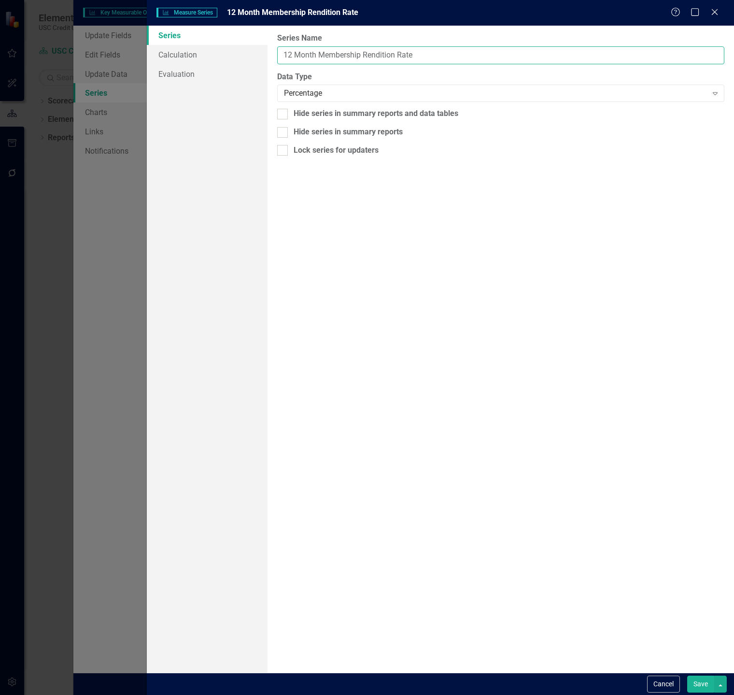
click at [430, 57] on input "12 Month Membership Rendition Rate" at bounding box center [500, 55] width 447 height 18
type input "a"
type input "A"
type input "Membership Approval Rate"
click at [215, 58] on link "Calculation" at bounding box center [207, 54] width 121 height 19
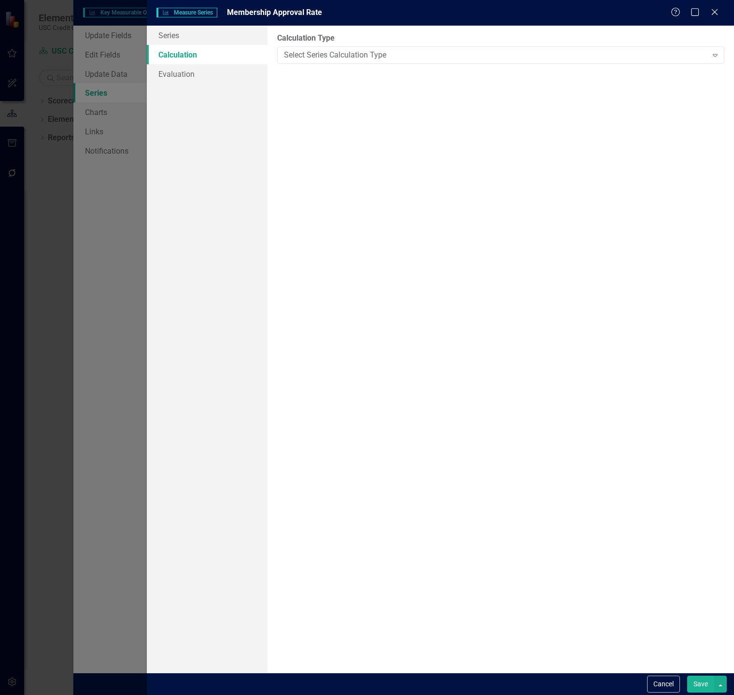
click at [699, 679] on button "Save" at bounding box center [701, 683] width 27 height 17
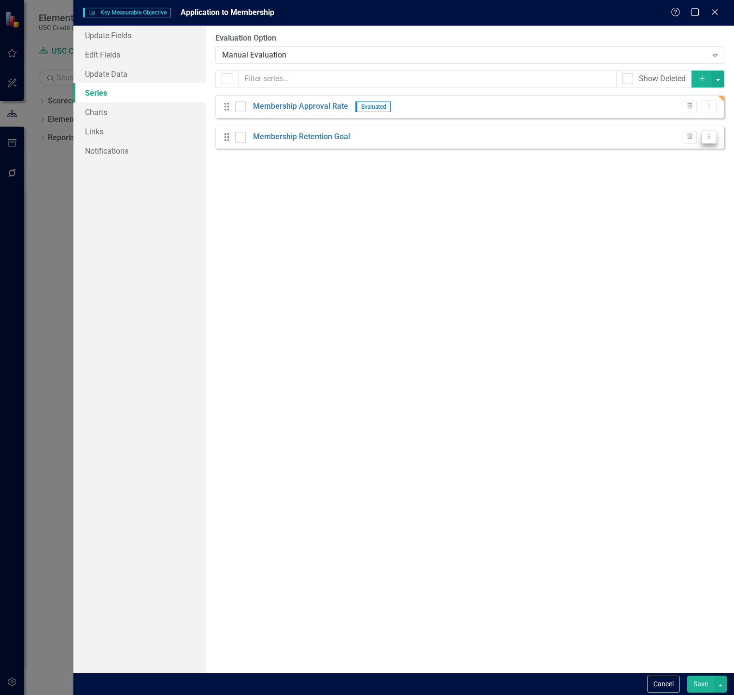
click at [709, 141] on button "Dropdown Menu" at bounding box center [709, 136] width 15 height 13
click at [700, 150] on link "Edit Edit Measure Series" at bounding box center [662, 153] width 110 height 18
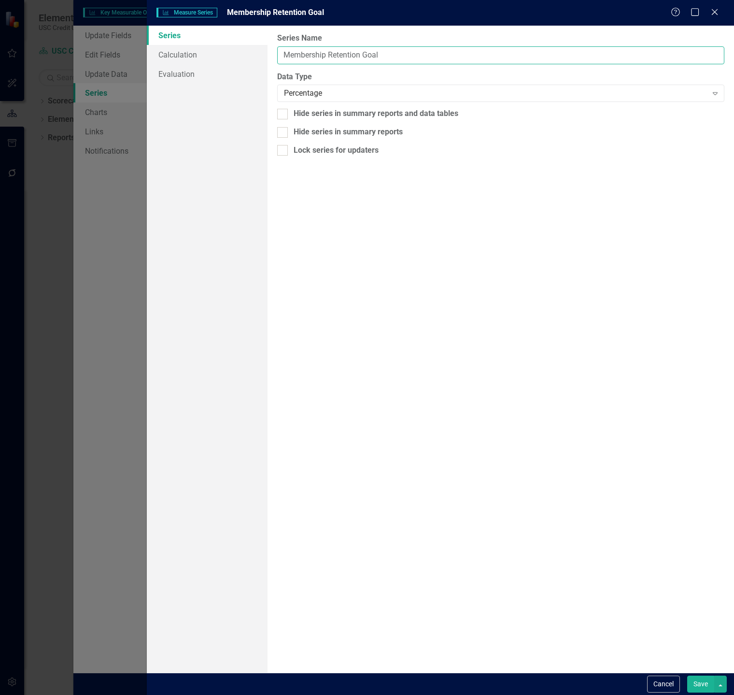
click at [338, 55] on input "Membership Retention Goal" at bounding box center [500, 55] width 447 height 18
type input "Membership Approval Goal"
click at [706, 682] on button "Save" at bounding box center [701, 683] width 27 height 17
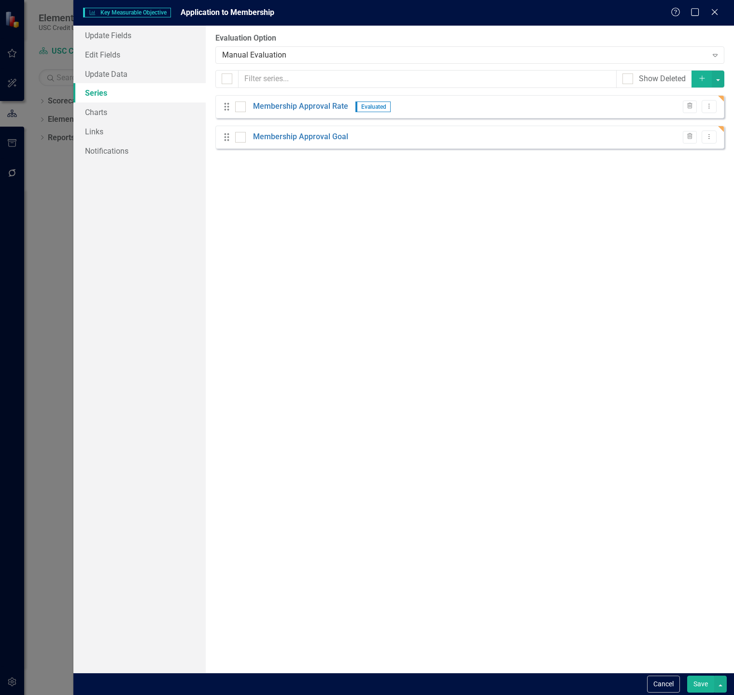
click at [697, 683] on button "Save" at bounding box center [701, 683] width 27 height 17
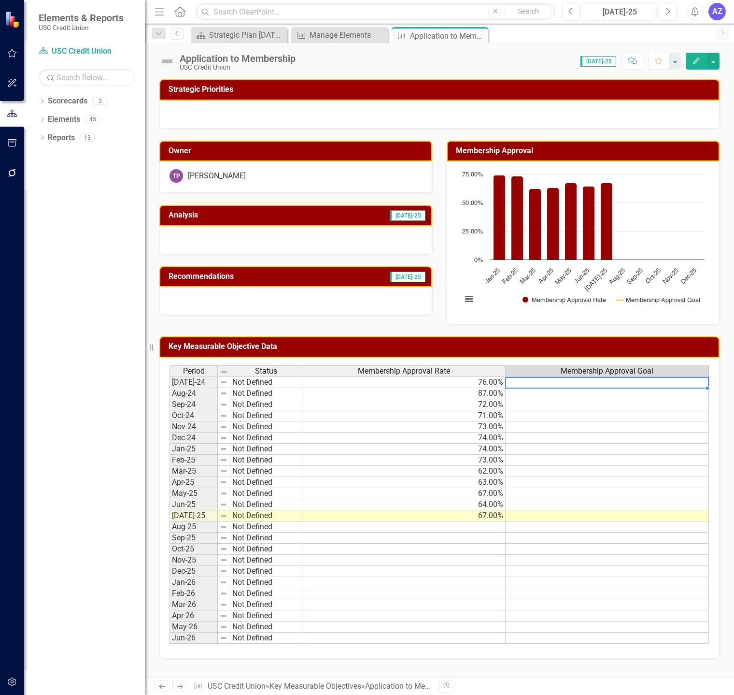
click at [559, 385] on td at bounding box center [607, 382] width 203 height 12
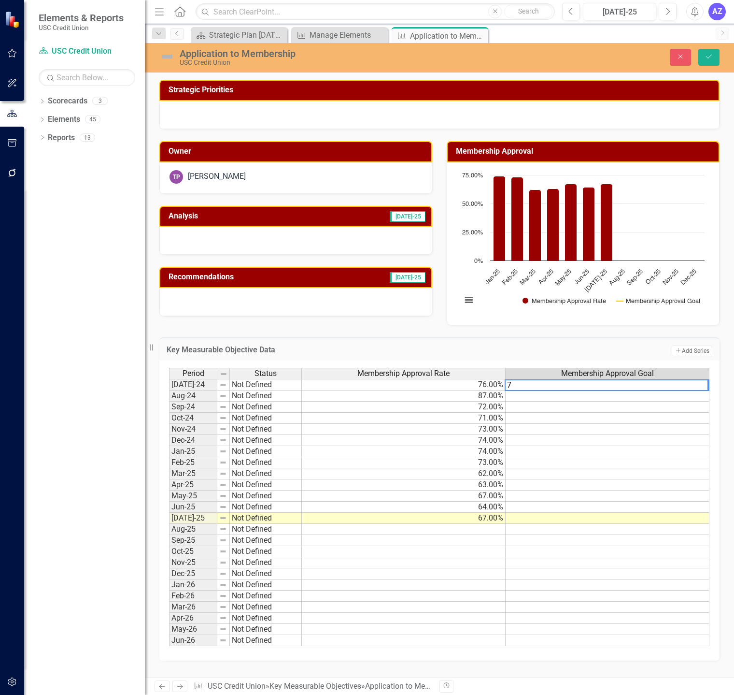
type textarea "75"
click at [559, 385] on td "75.00%" at bounding box center [608, 385] width 204 height 12
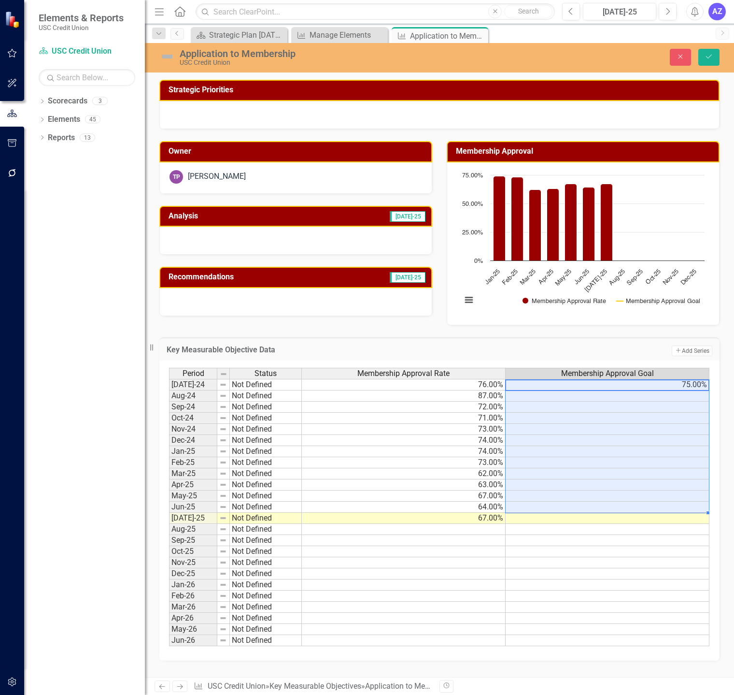
type textarea "75"
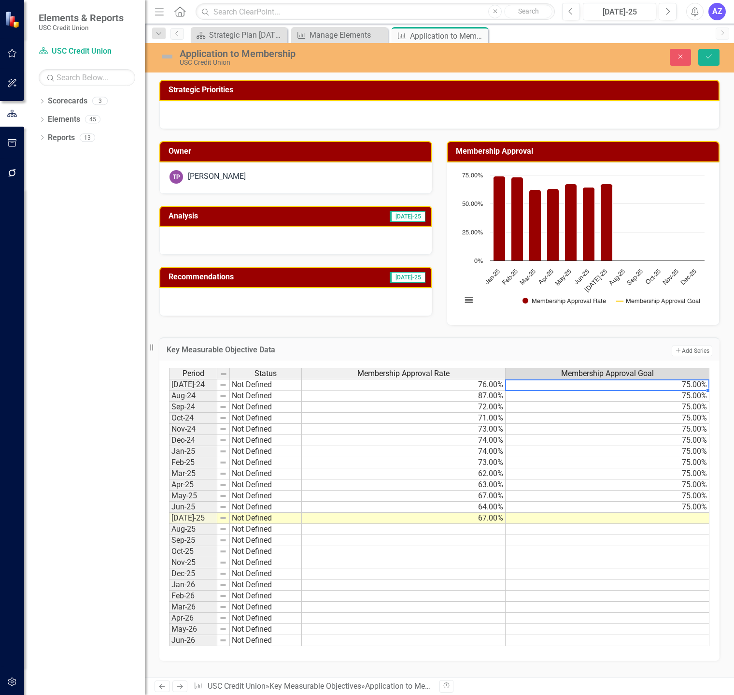
click at [559, 385] on td "75.00%" at bounding box center [608, 385] width 204 height 12
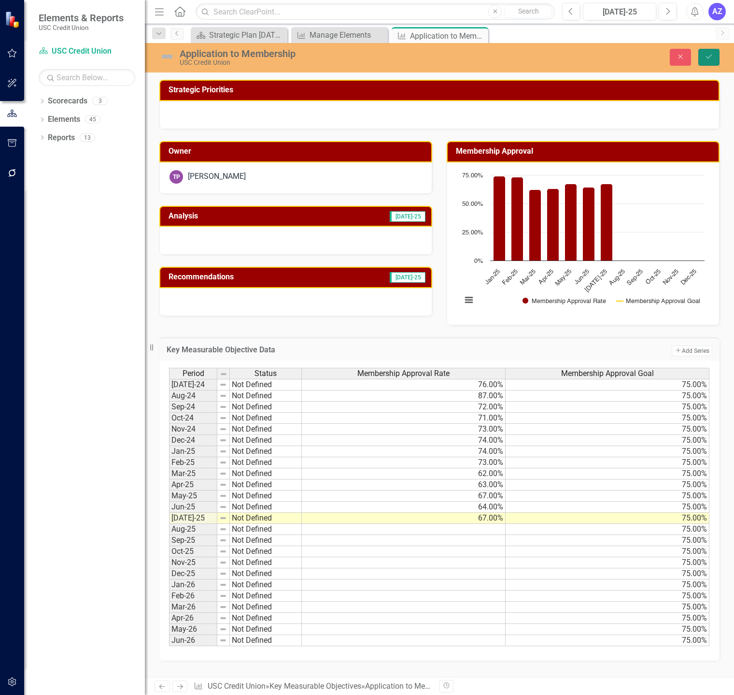
click at [707, 58] on icon "Save" at bounding box center [709, 56] width 9 height 7
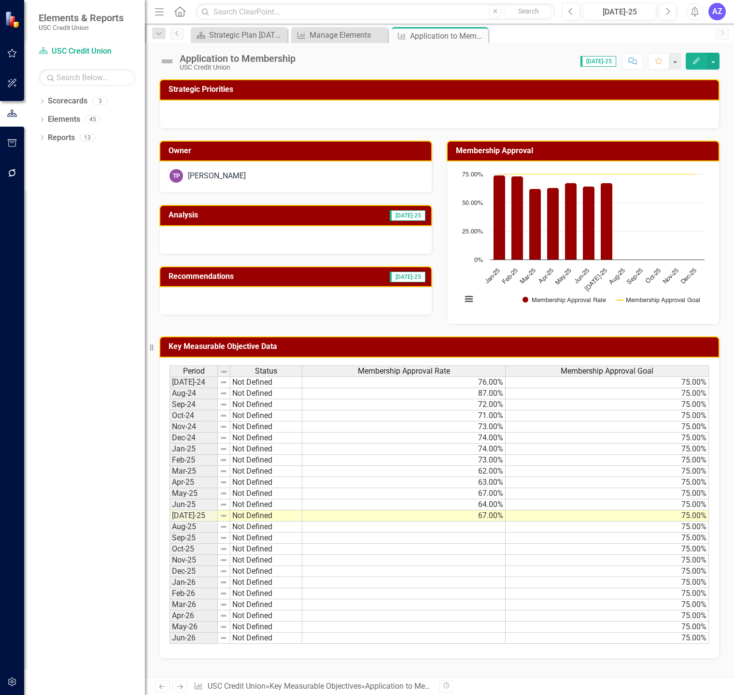
click at [387, 237] on div at bounding box center [295, 240] width 273 height 28
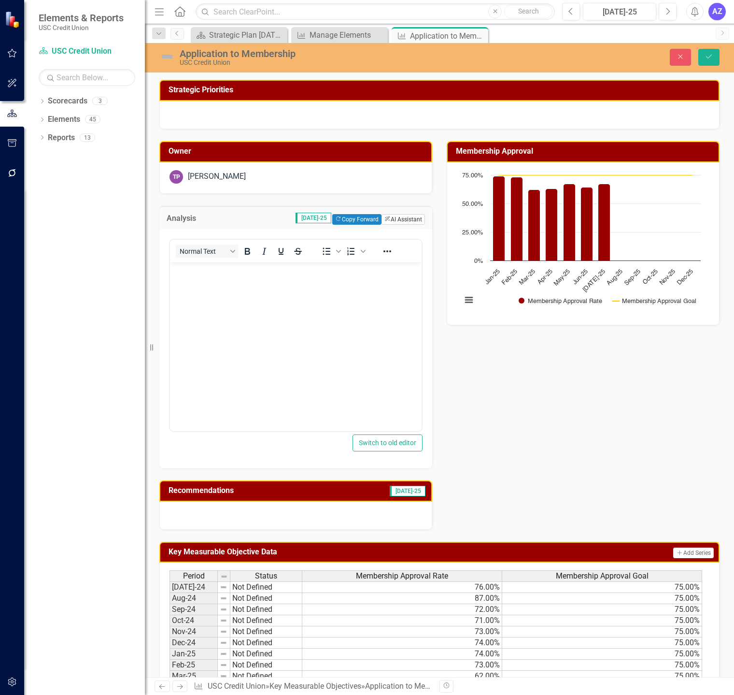
click at [399, 220] on button "ClearPoint AI AI Assistant" at bounding box center [403, 219] width 43 height 11
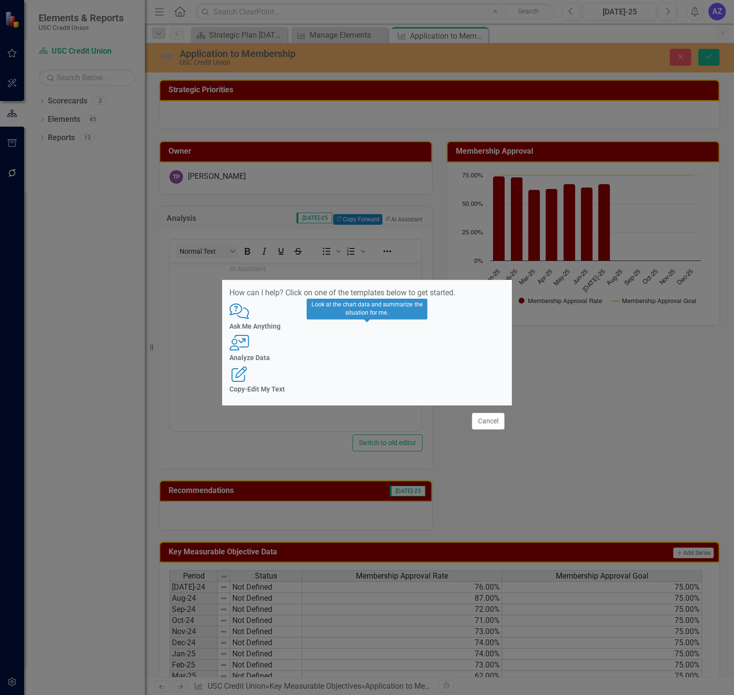
click at [347, 355] on div "Analyze Data" at bounding box center [367, 357] width 275 height 7
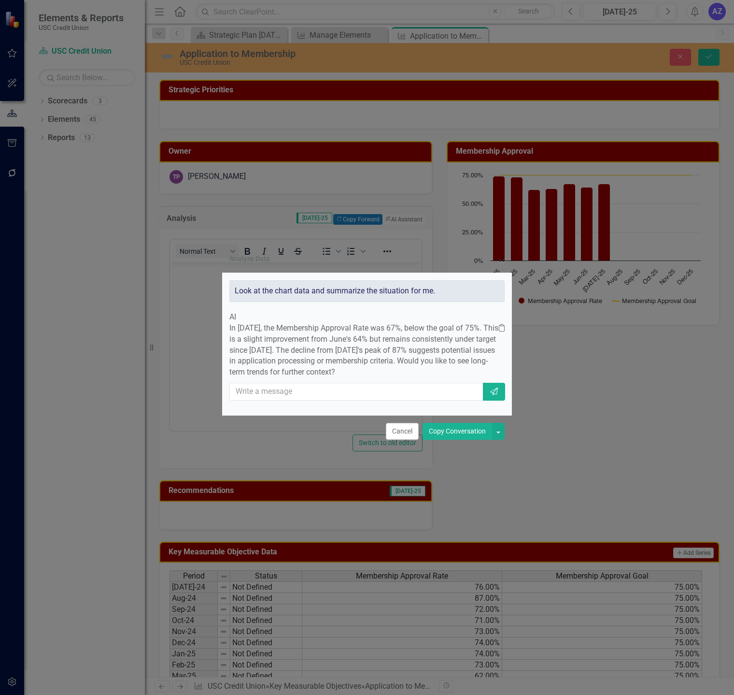
click at [441, 440] on button "Copy Conversation" at bounding box center [458, 431] width 70 height 17
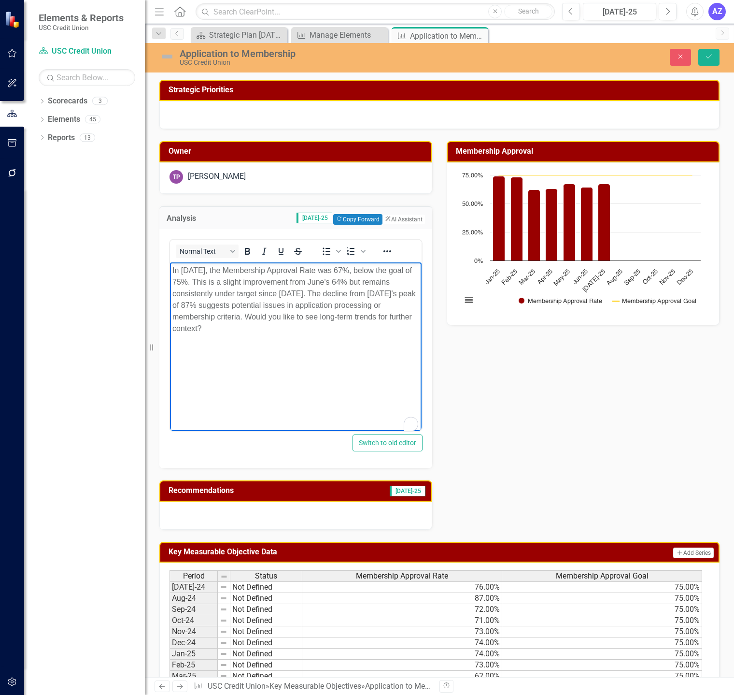
drag, startPoint x: 345, startPoint y: 331, endPoint x: 255, endPoint y: 318, distance: 91.4
click at [255, 318] on p "In July 2025, the Membership Approval Rate was 67%, below the goal of 75%. This…" at bounding box center [295, 300] width 247 height 70
click at [705, 60] on icon "Save" at bounding box center [709, 56] width 9 height 7
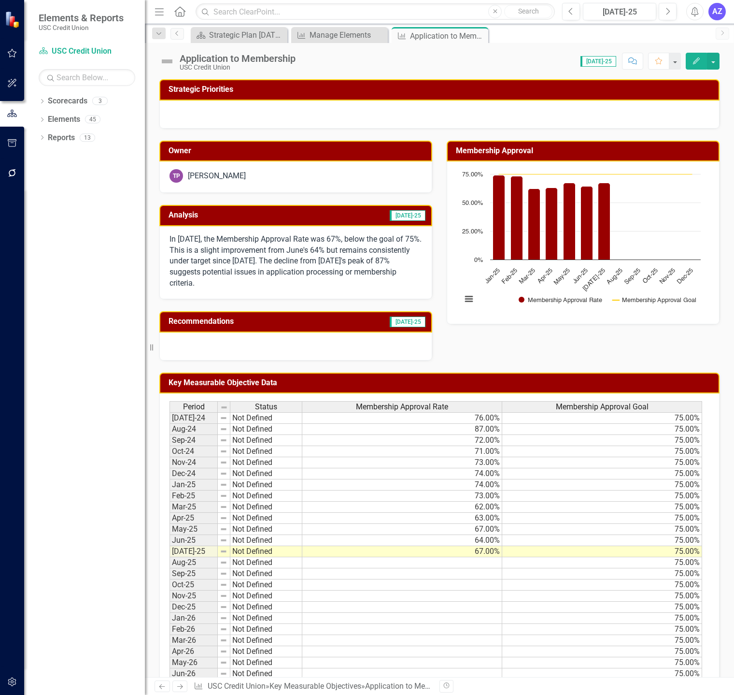
click at [343, 346] on div at bounding box center [295, 346] width 273 height 28
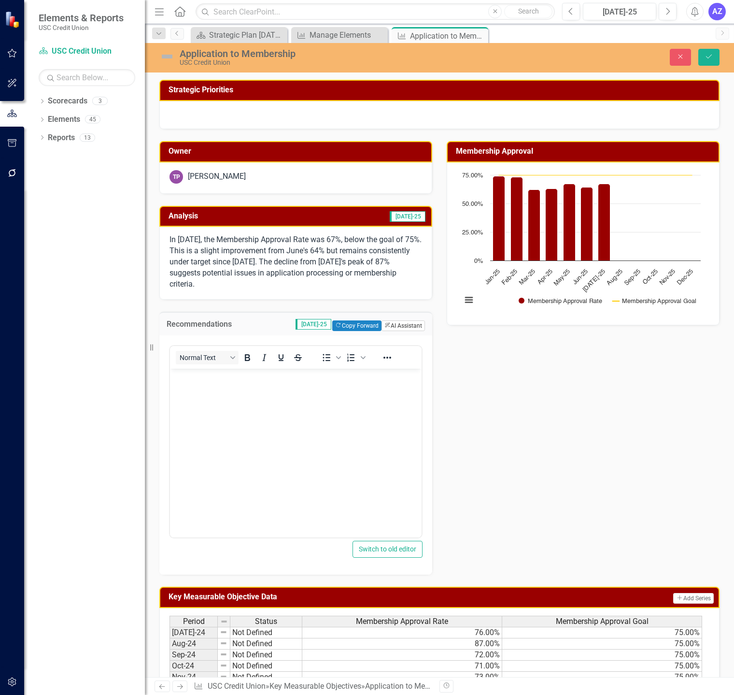
click at [392, 323] on button "ClearPoint AI AI Assistant" at bounding box center [403, 325] width 43 height 11
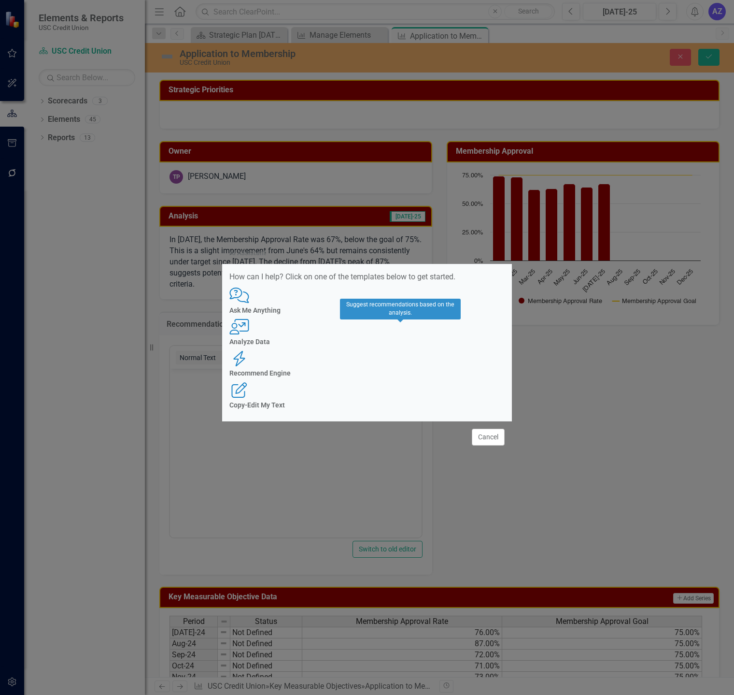
click at [407, 370] on h4 "Recommend Engine" at bounding box center [367, 373] width 275 height 7
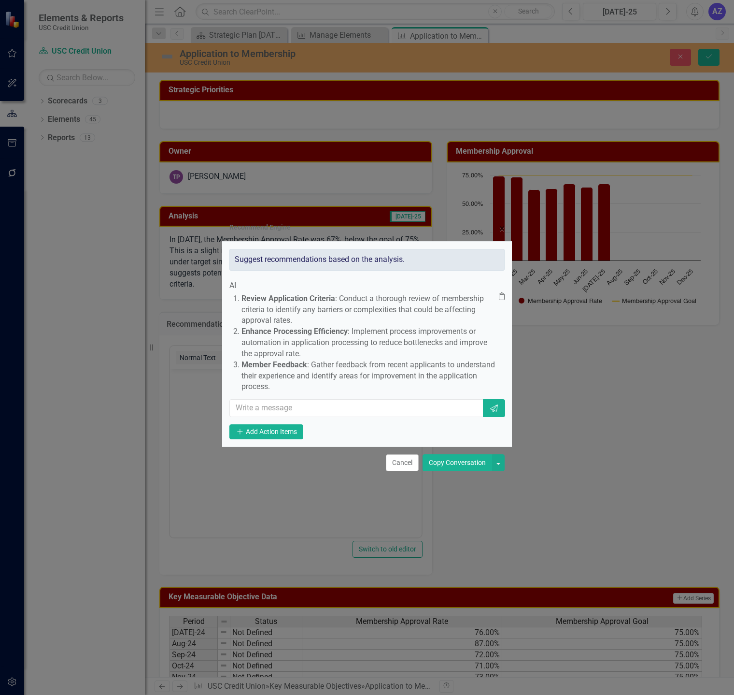
click at [449, 467] on button "Copy Conversation" at bounding box center [458, 462] width 70 height 17
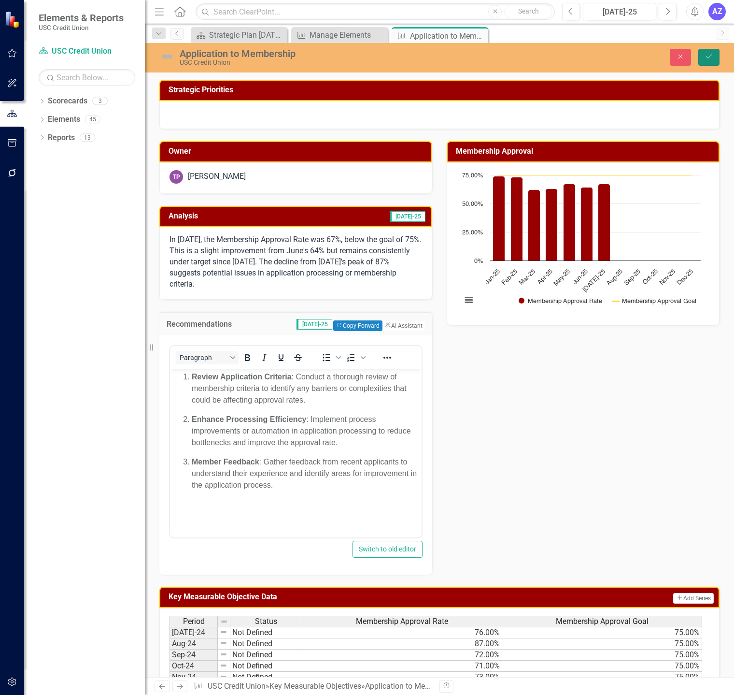
click at [712, 59] on icon "Save" at bounding box center [709, 56] width 9 height 7
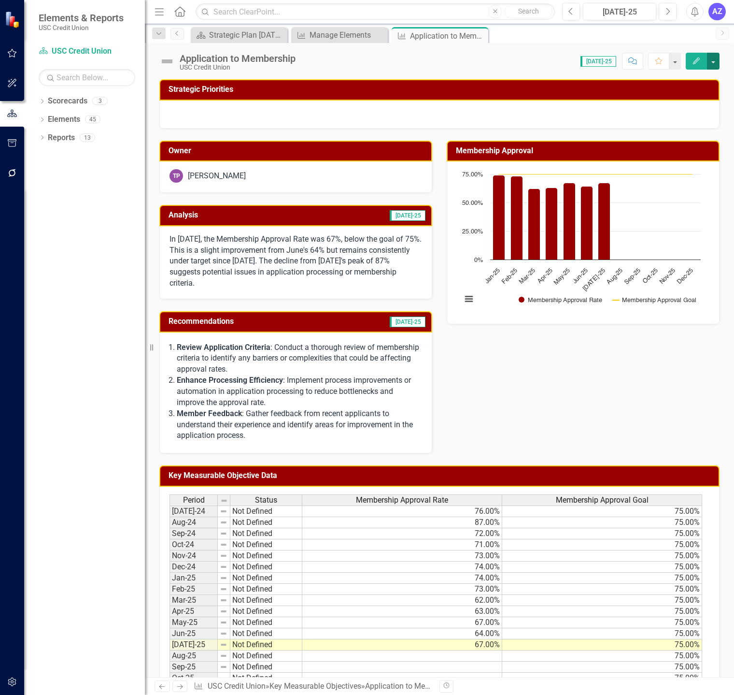
click at [711, 65] on button "button" at bounding box center [713, 61] width 13 height 17
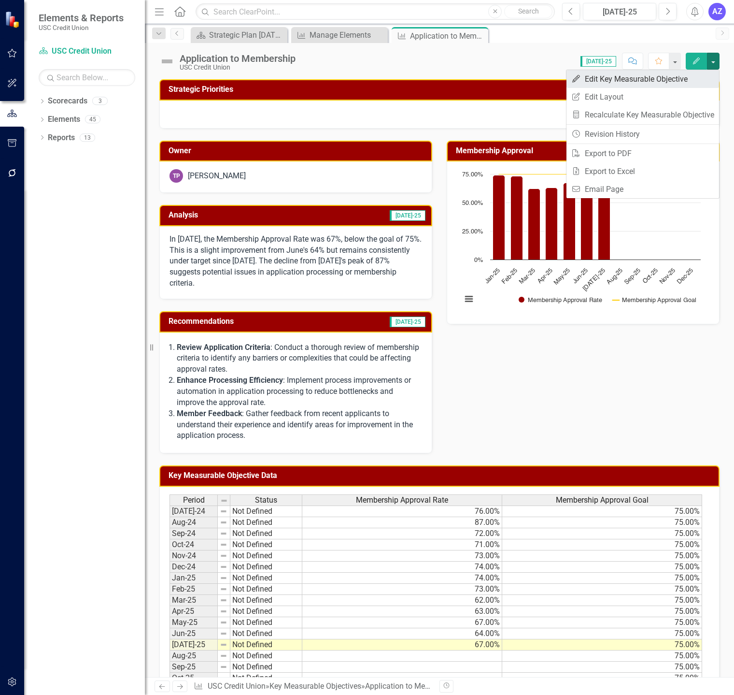
click at [650, 82] on link "Edit Edit Key Measurable Objective" at bounding box center [643, 79] width 153 height 18
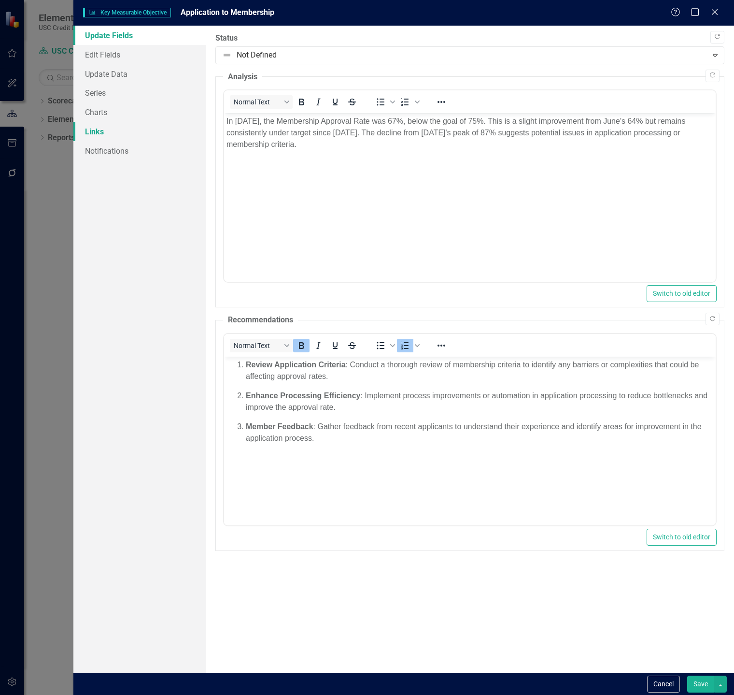
click at [114, 131] on link "Links" at bounding box center [139, 131] width 132 height 19
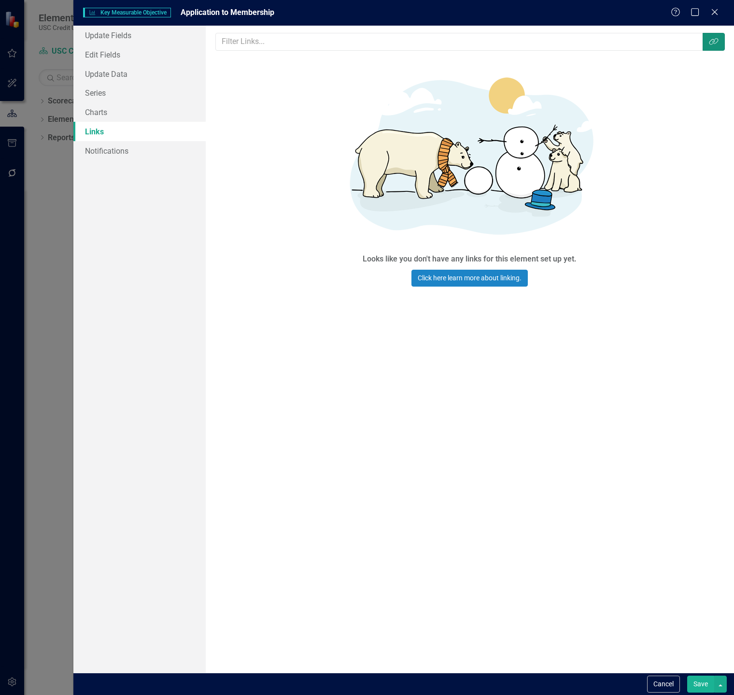
click at [713, 49] on button "Link Tag" at bounding box center [714, 42] width 22 height 18
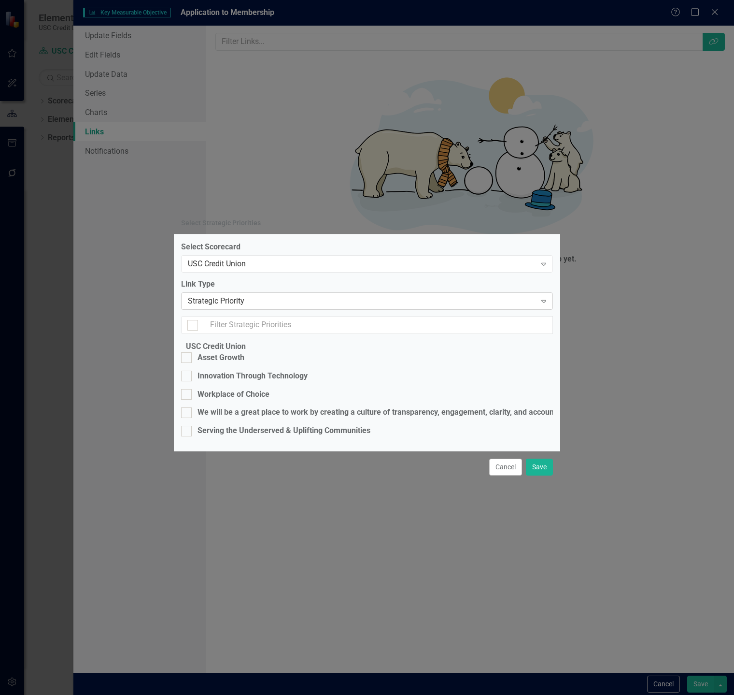
click at [395, 296] on div "Strategic Priority" at bounding box center [362, 301] width 348 height 11
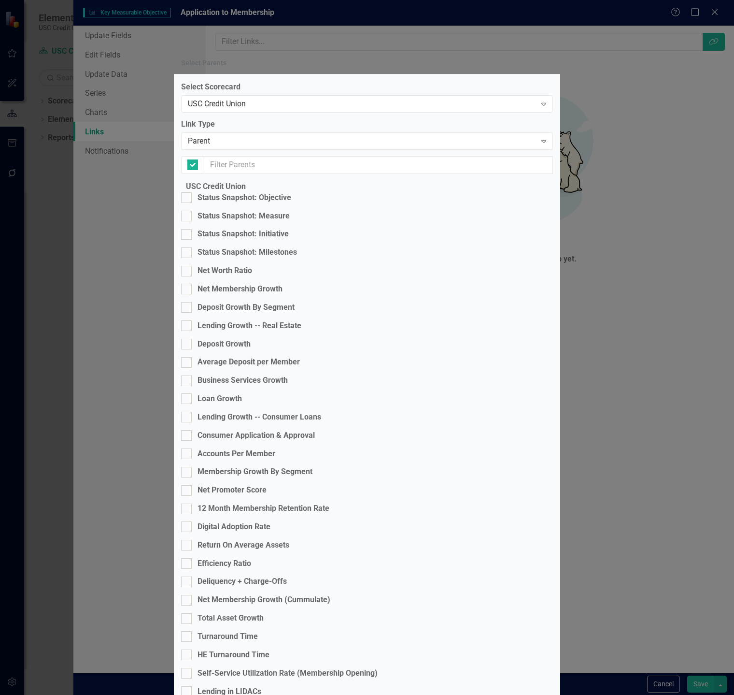
checkbox input "false"
click at [278, 594] on div "Net Membership Growth (Cummulate)" at bounding box center [264, 599] width 133 height 11
click at [187, 595] on input "Net Membership Growth (Cummulate)" at bounding box center [184, 598] width 6 height 6
checkbox input "true"
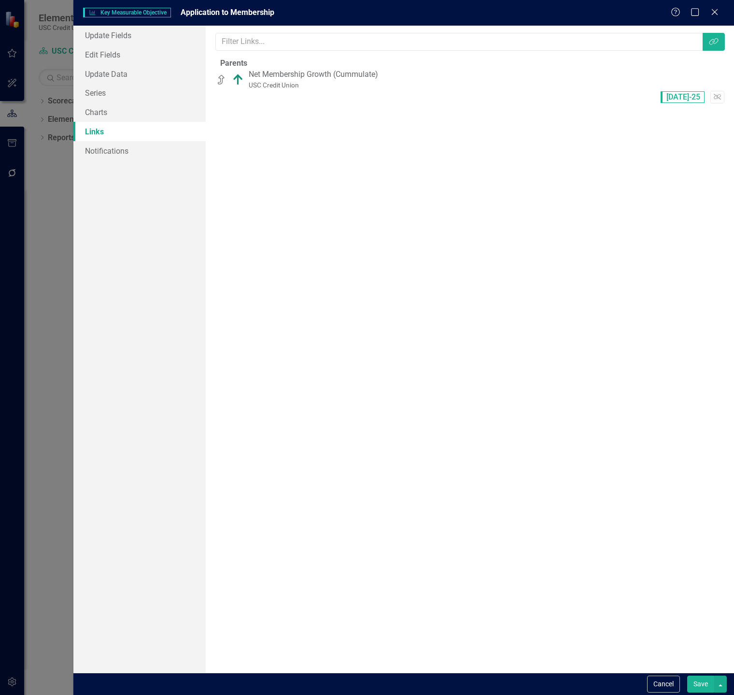
click at [704, 683] on button "Save" at bounding box center [701, 683] width 27 height 17
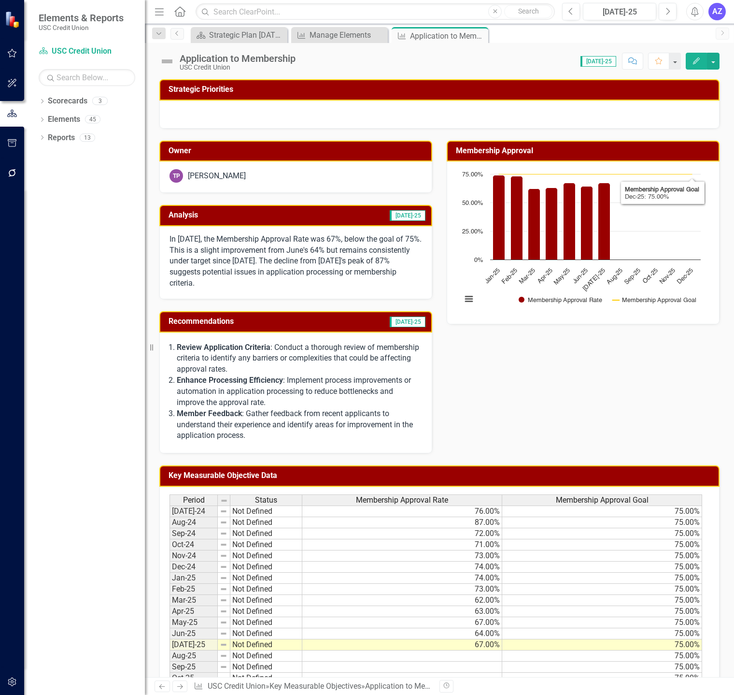
click at [702, 375] on div "Owner TP Tonya Perez Analysis Jul-25 In July 2025, the Membership Approval Rate…" at bounding box center [439, 291] width 575 height 325
click at [479, 36] on icon at bounding box center [479, 35] width 5 height 5
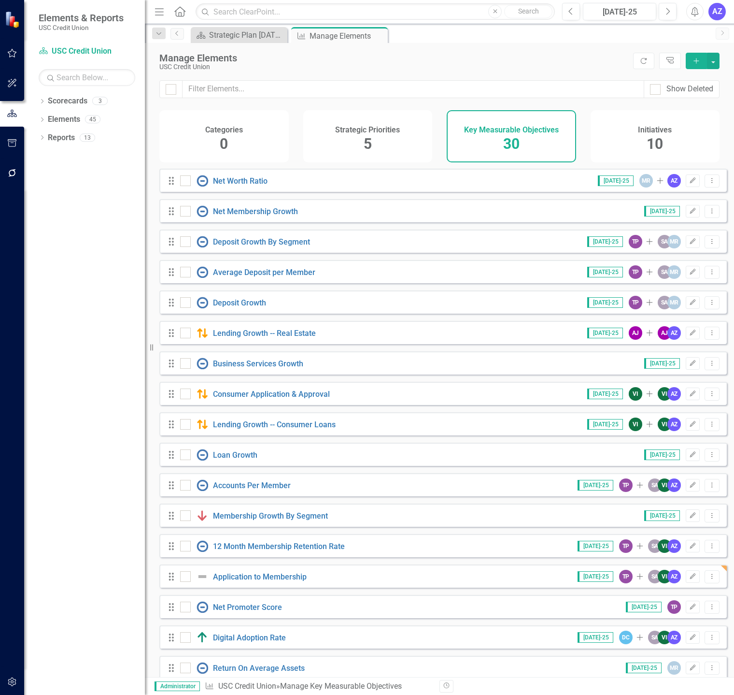
scroll to position [121, 0]
click at [241, 30] on div "Strategic Plan [DATE] - [DATE]" at bounding box center [241, 35] width 64 height 12
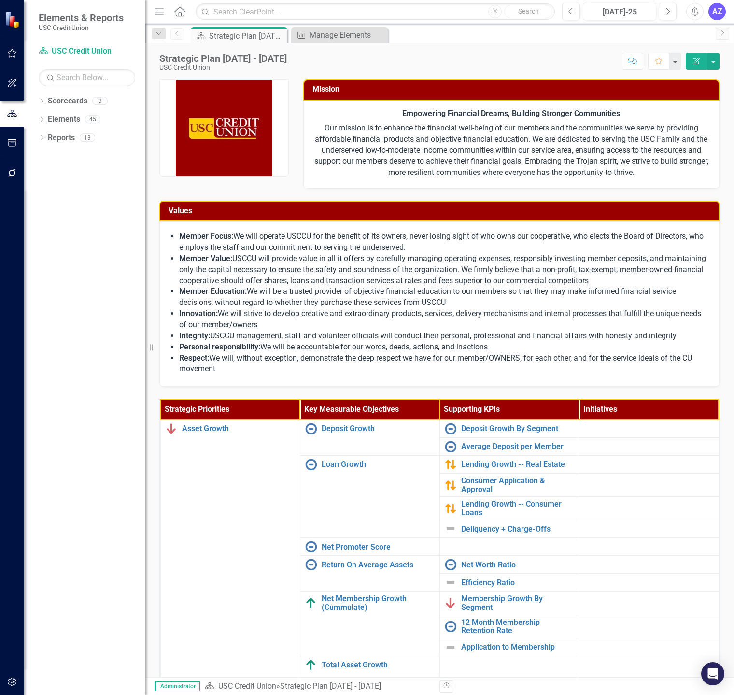
scroll to position [95, 0]
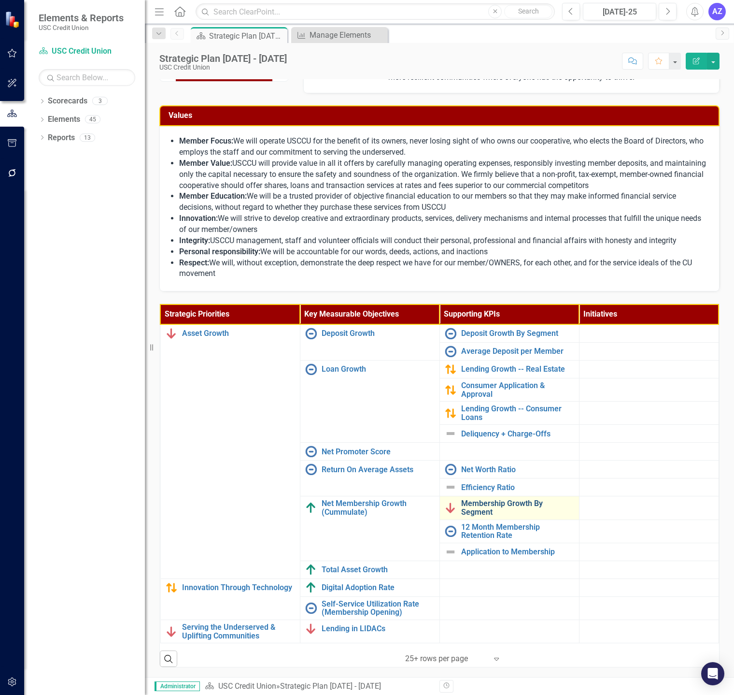
click at [523, 509] on link "Membership Growth By Segment" at bounding box center [517, 507] width 113 height 17
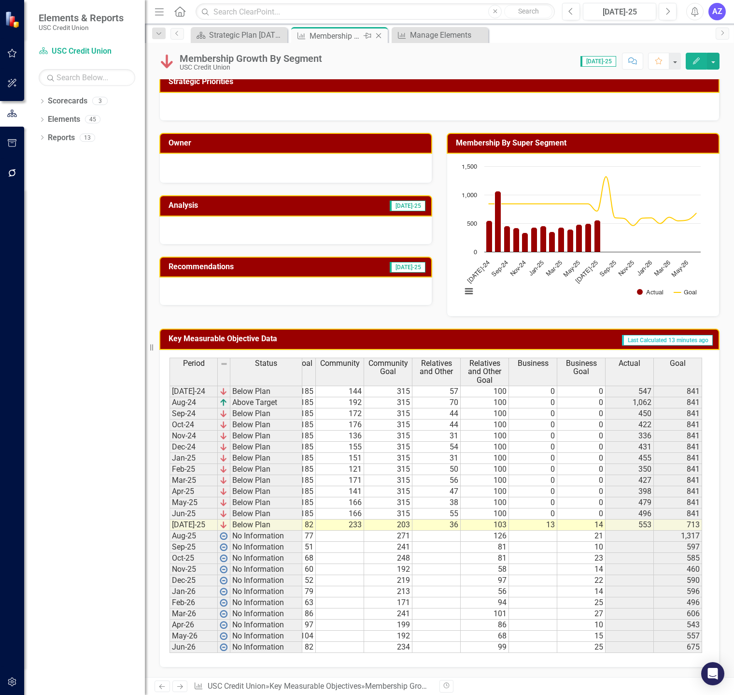
click at [380, 34] on icon "Close" at bounding box center [379, 36] width 10 height 8
